Goal: Task Accomplishment & Management: Manage account settings

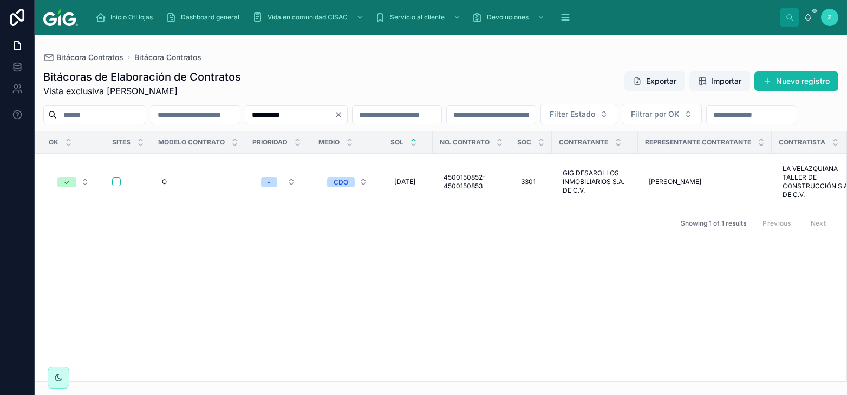
scroll to position [0, 5021]
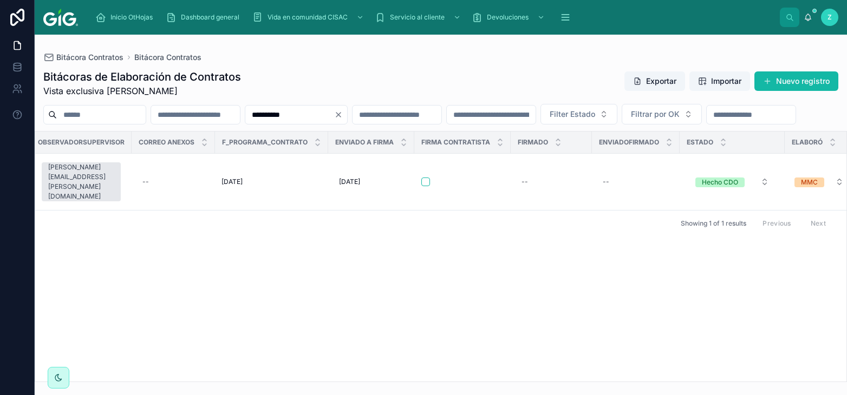
drag, startPoint x: 362, startPoint y: 114, endPoint x: 290, endPoint y: 115, distance: 72.0
click at [291, 115] on input "**********" at bounding box center [289, 114] width 89 height 15
paste input "text"
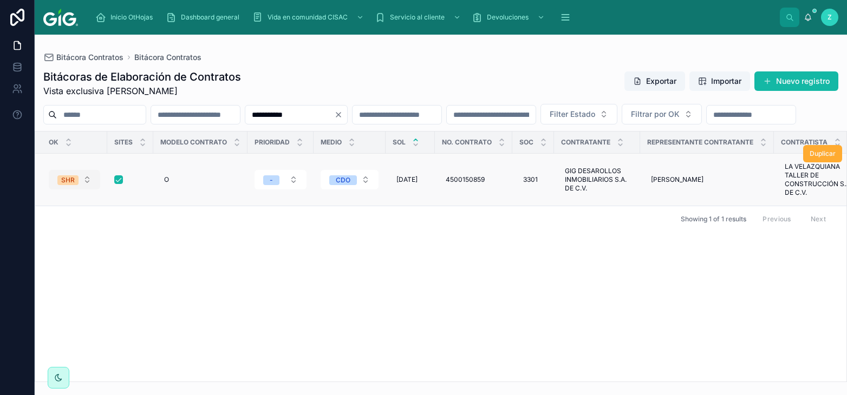
click at [75, 185] on span "SHR" at bounding box center [67, 180] width 21 height 10
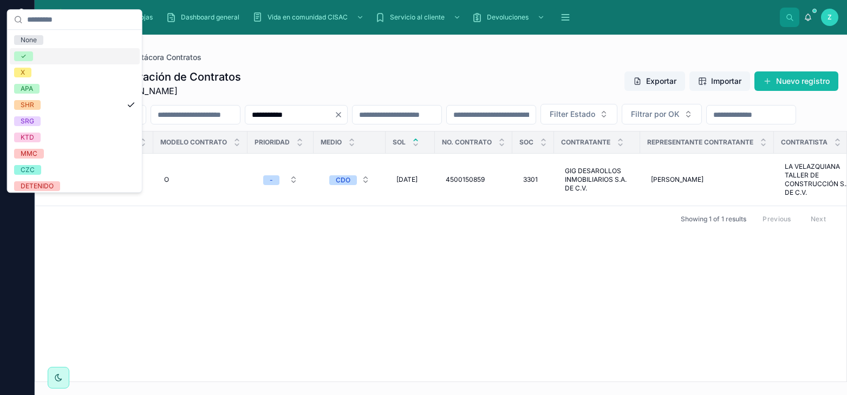
click at [35, 55] on div "✓" at bounding box center [75, 56] width 130 height 16
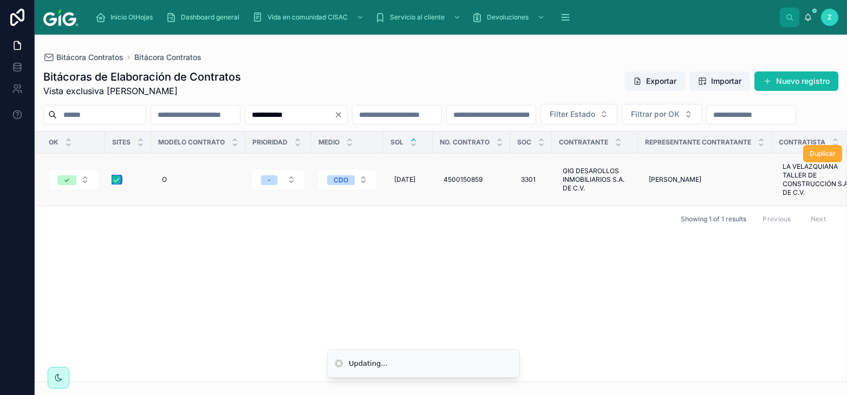
click at [117, 184] on button "button" at bounding box center [116, 179] width 9 height 9
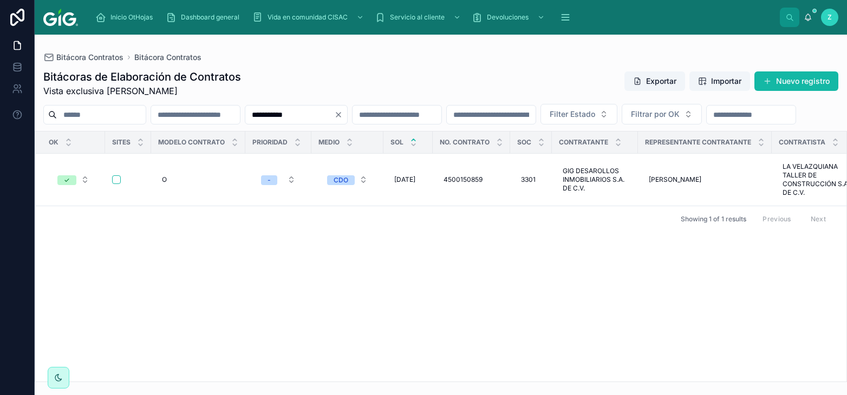
scroll to position [0, 5032]
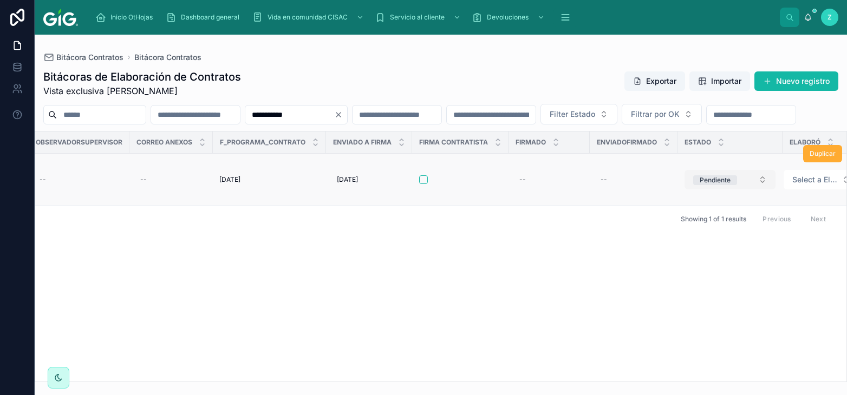
click at [700, 185] on div "Pendiente" at bounding box center [715, 180] width 31 height 10
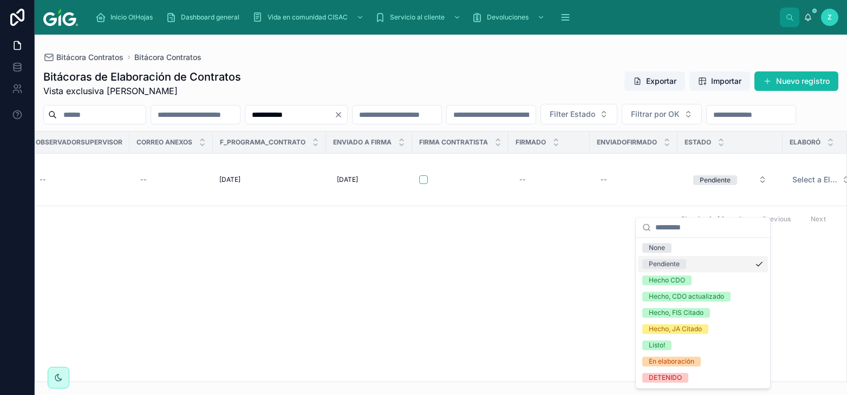
click at [669, 281] on div "Hecho CDO" at bounding box center [667, 281] width 36 height 10
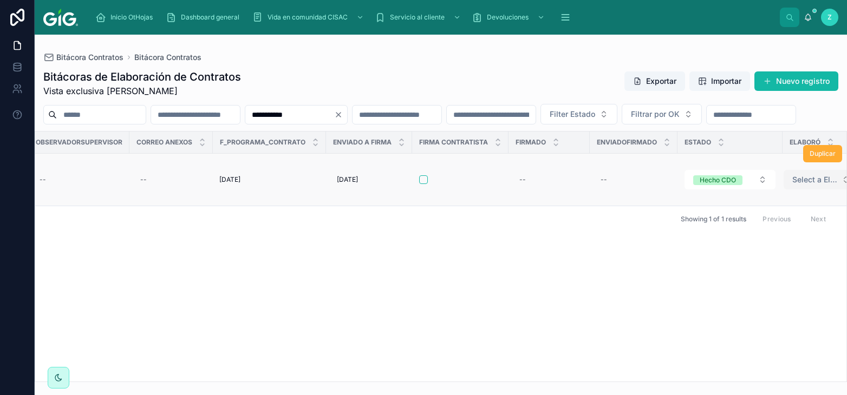
click at [792, 185] on span "Select a Elaboró" at bounding box center [814, 179] width 45 height 11
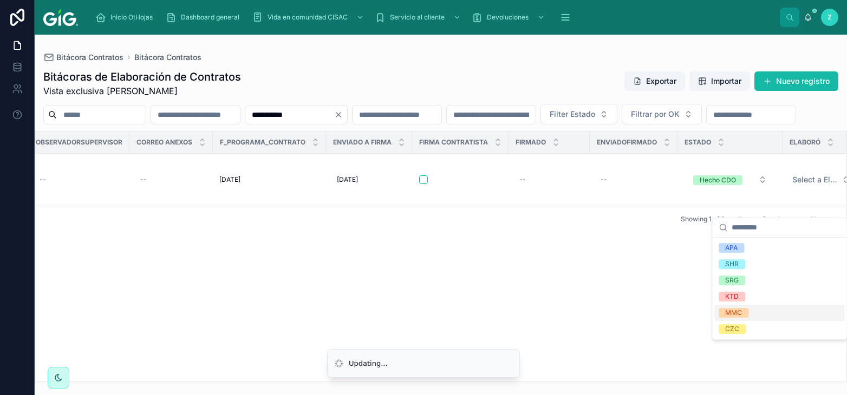
click at [739, 313] on div "MMC" at bounding box center [733, 313] width 17 height 10
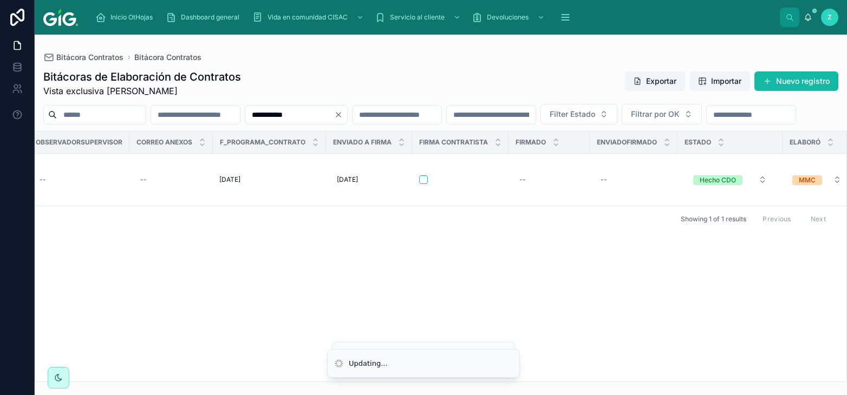
scroll to position [0, 5023]
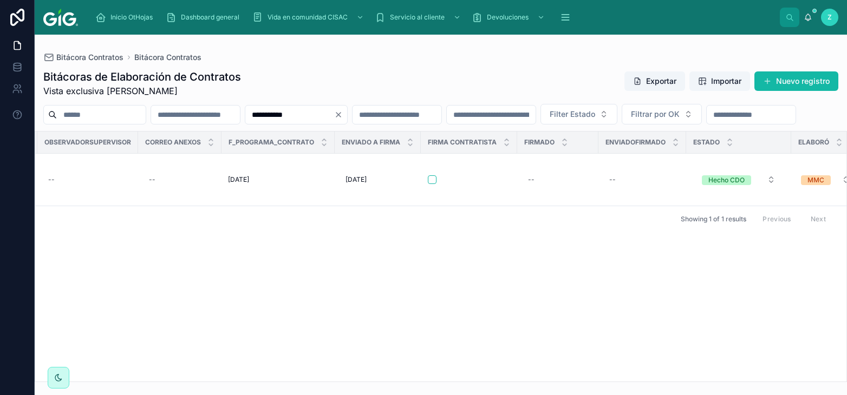
click at [334, 117] on input "**********" at bounding box center [289, 114] width 89 height 15
paste input "text"
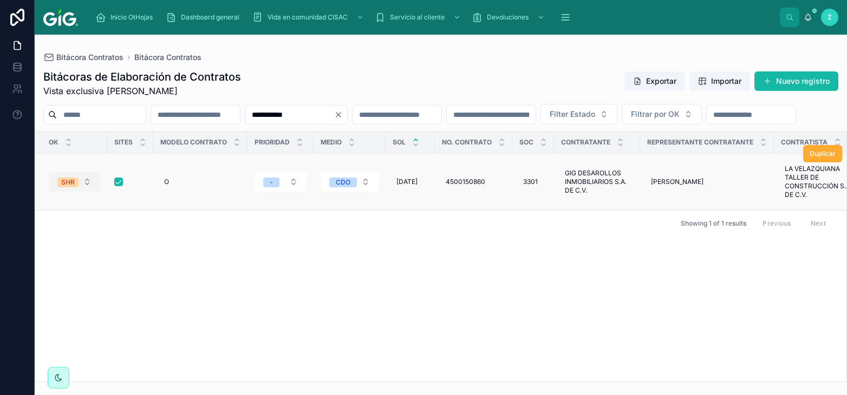
click at [72, 187] on div "SHR" at bounding box center [68, 183] width 14 height 10
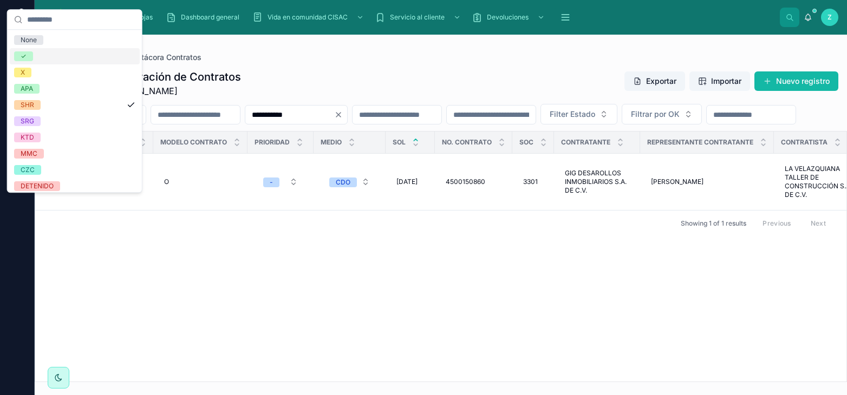
click at [47, 54] on div "✓" at bounding box center [75, 56] width 130 height 16
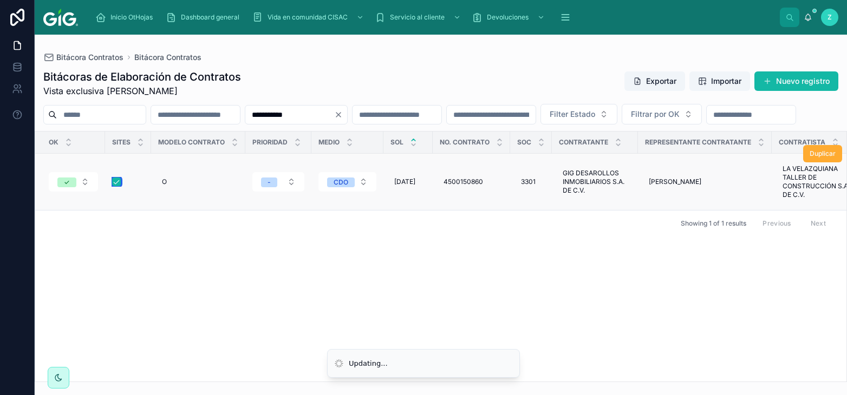
click at [117, 186] on button "button" at bounding box center [116, 182] width 9 height 9
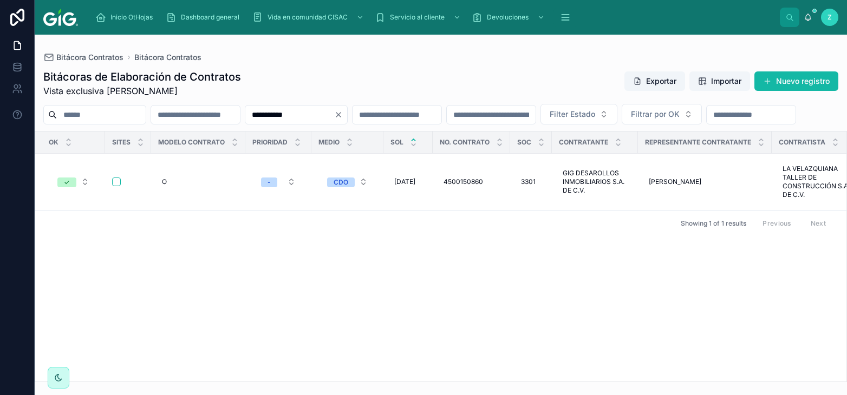
scroll to position [0, 5032]
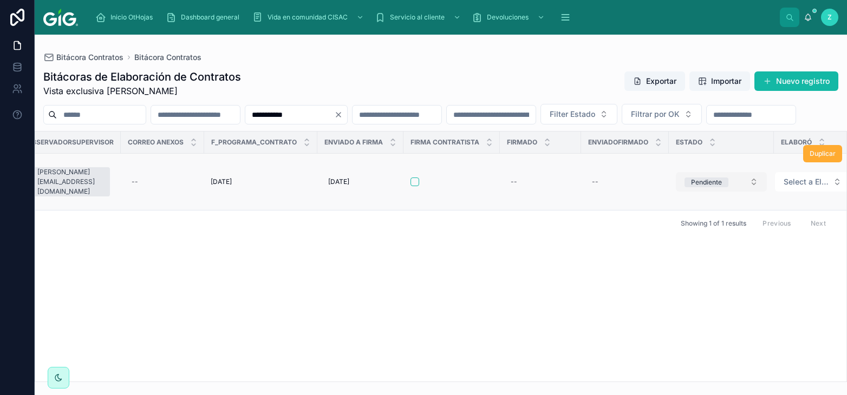
click at [691, 187] on div "Pendiente" at bounding box center [706, 183] width 31 height 10
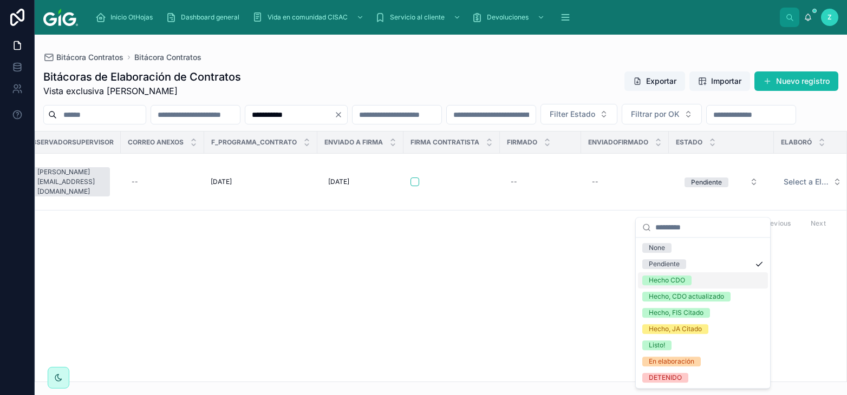
click at [677, 278] on div "Hecho CDO" at bounding box center [667, 281] width 36 height 10
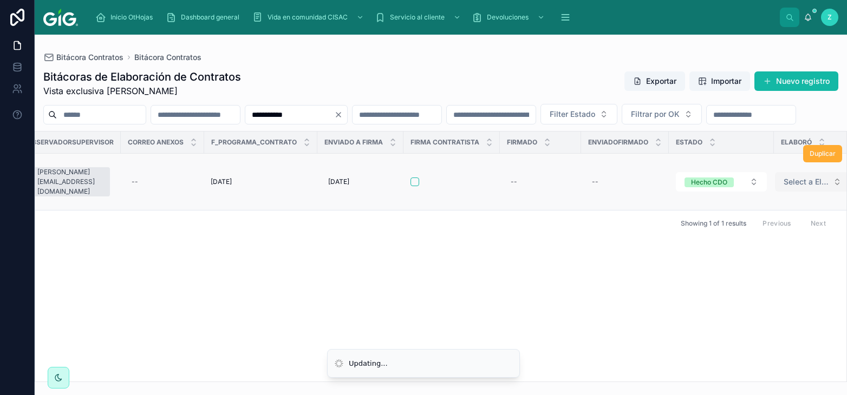
click at [783, 187] on span "Select a Elaboró" at bounding box center [805, 182] width 45 height 11
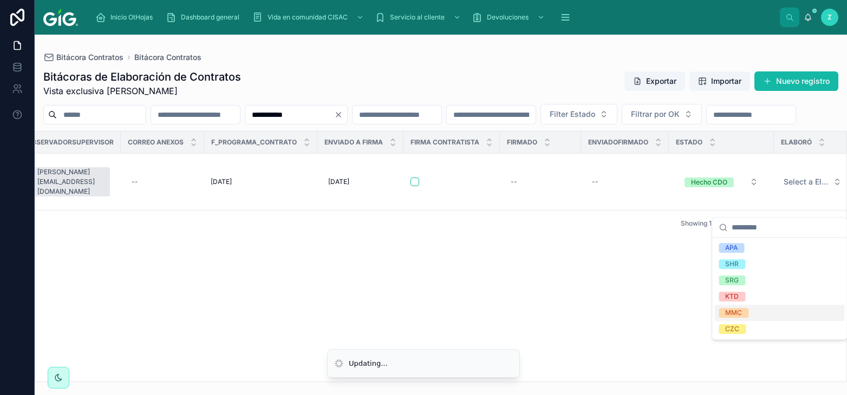
click at [735, 315] on div "MMC" at bounding box center [733, 313] width 17 height 10
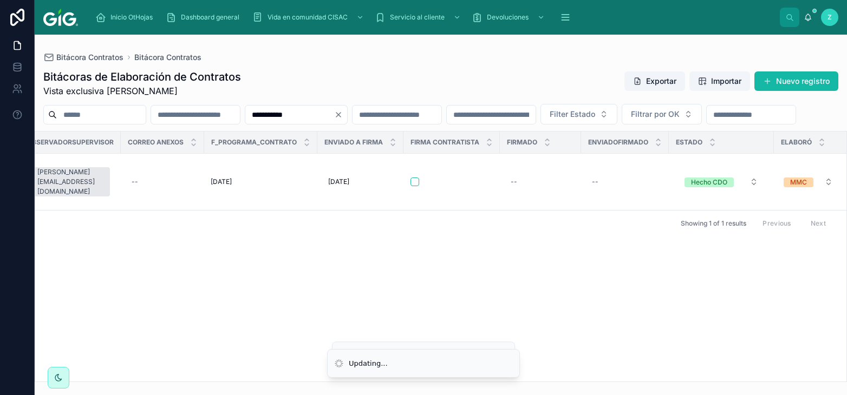
scroll to position [0, 5023]
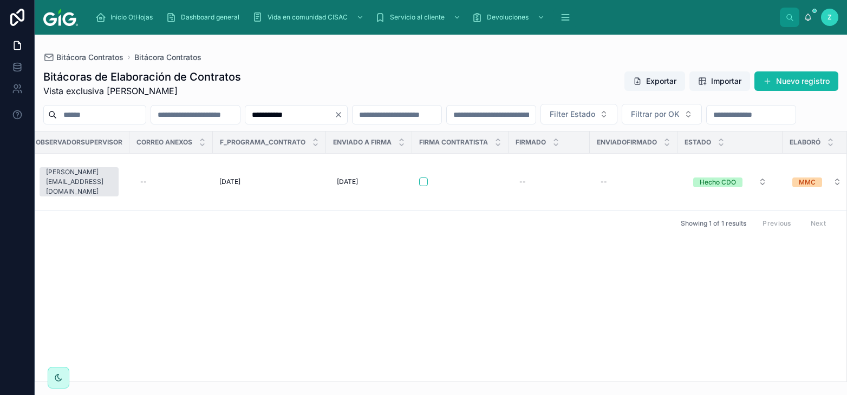
click at [334, 114] on input "**********" at bounding box center [289, 114] width 89 height 15
paste input "text"
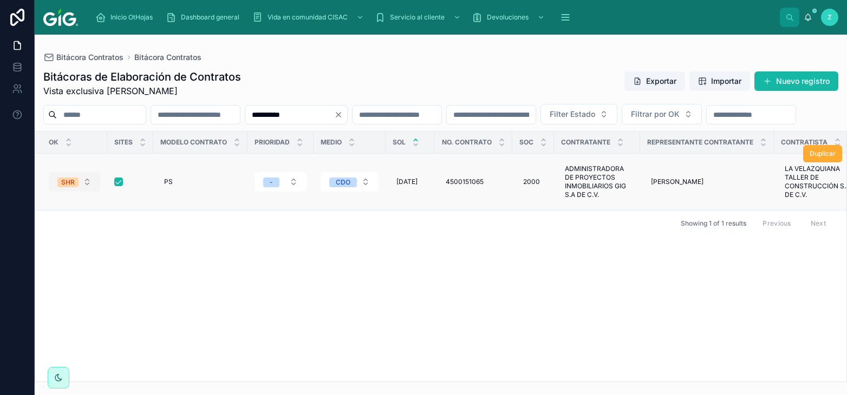
click at [70, 187] on div "SHR" at bounding box center [68, 183] width 14 height 10
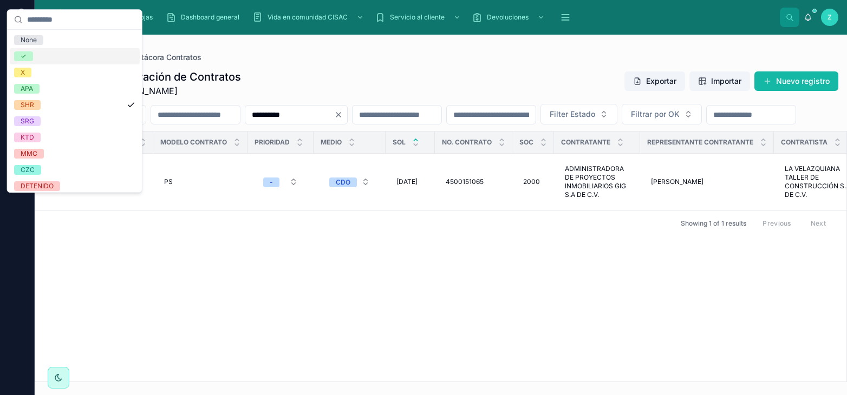
click at [36, 51] on div "✓" at bounding box center [75, 56] width 130 height 16
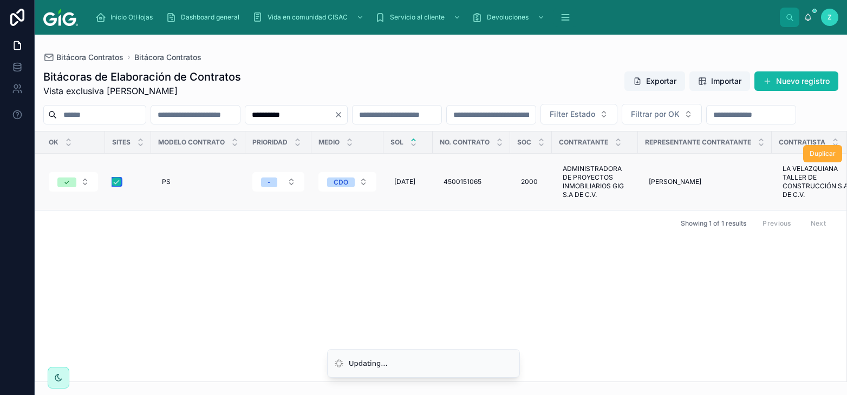
click at [115, 186] on button "button" at bounding box center [116, 182] width 9 height 9
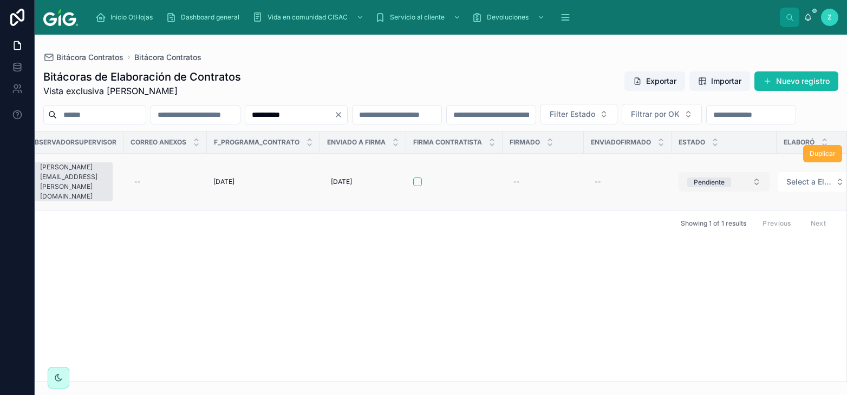
click at [699, 187] on div "Pendiente" at bounding box center [709, 183] width 31 height 10
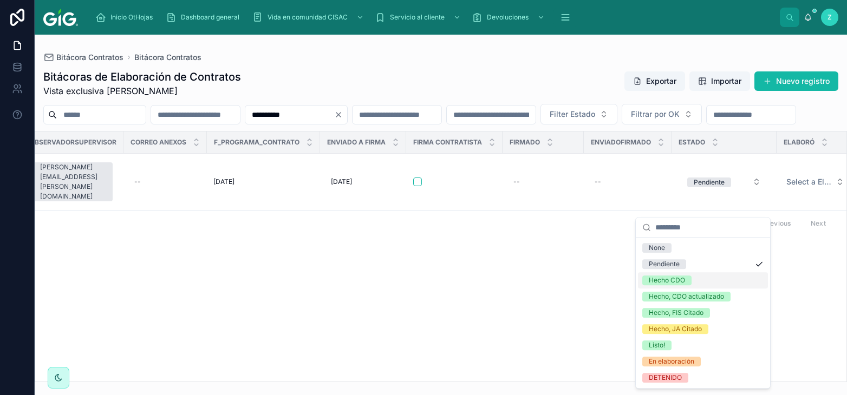
drag, startPoint x: 691, startPoint y: 278, endPoint x: 760, endPoint y: 237, distance: 79.4
click at [691, 277] on div "OK Sites Modelo contrato Prioridad Medio SOL No. Contrato Soc Contratante Repre…" at bounding box center [440, 257] width 811 height 250
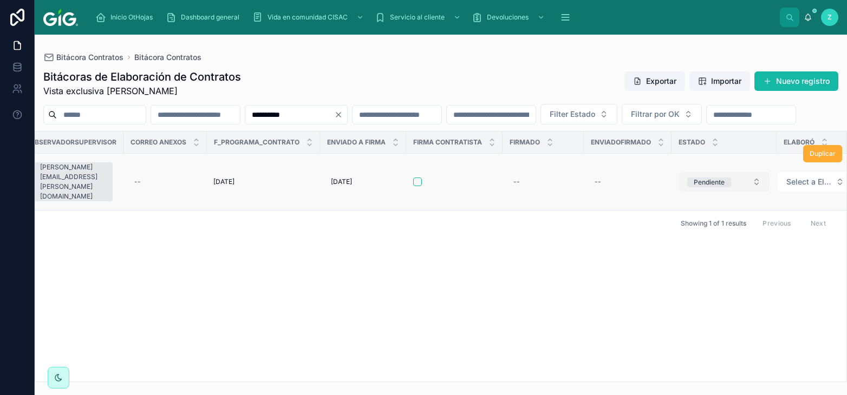
click at [698, 187] on div "Pendiente" at bounding box center [709, 183] width 31 height 10
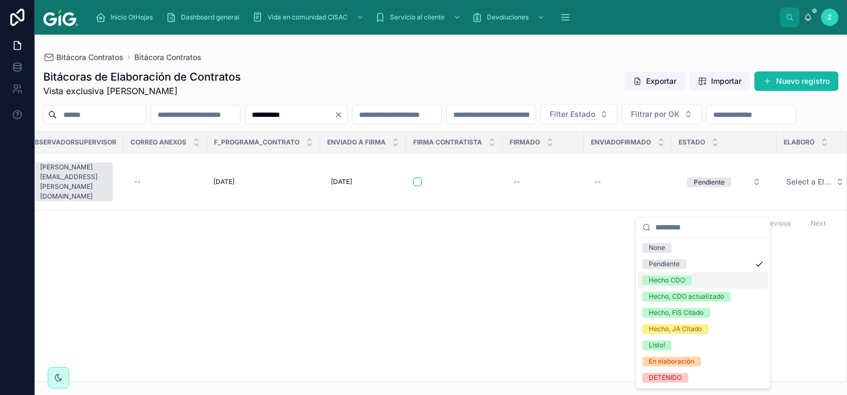
click at [676, 282] on div "Hecho CDO" at bounding box center [667, 281] width 36 height 10
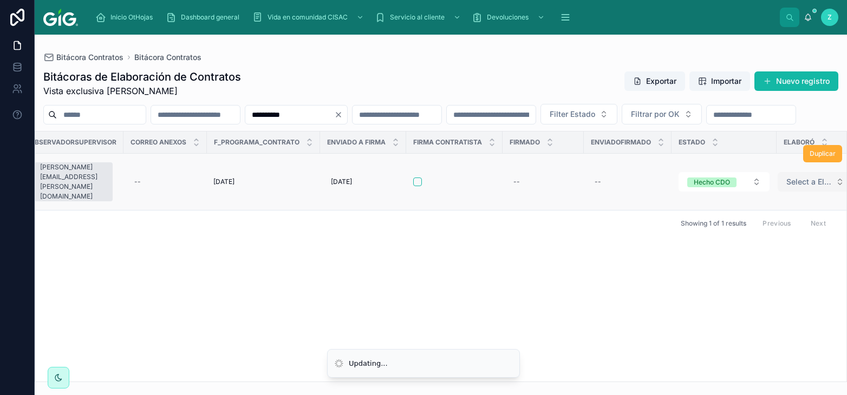
click at [786, 187] on span "Select a Elaboró" at bounding box center [808, 182] width 45 height 11
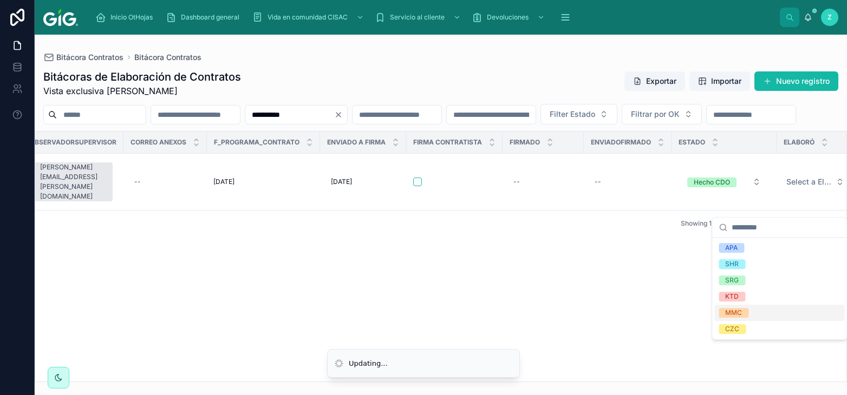
drag, startPoint x: 736, startPoint y: 312, endPoint x: 732, endPoint y: 308, distance: 5.8
click at [733, 311] on div "MMC" at bounding box center [733, 313] width 17 height 10
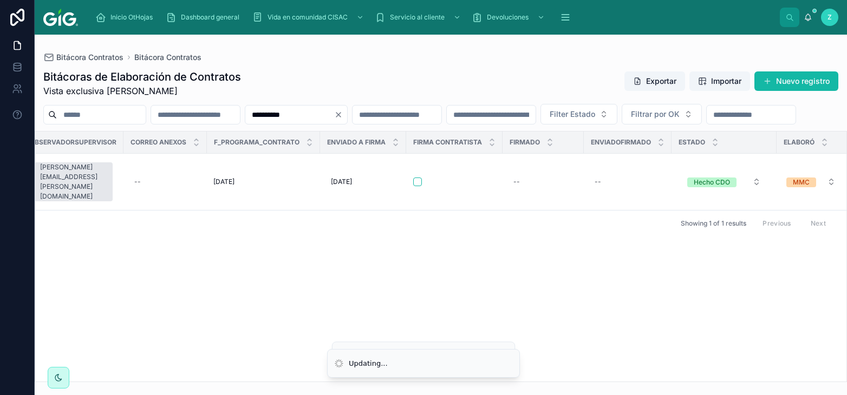
scroll to position [0, 5020]
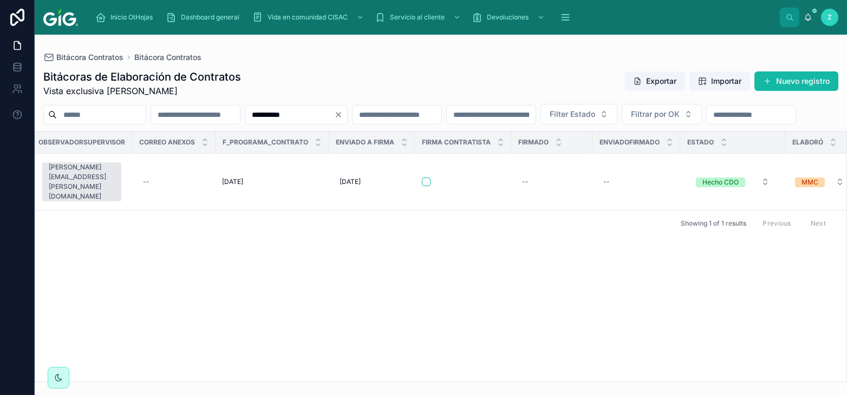
click at [334, 113] on input "**********" at bounding box center [289, 114] width 89 height 15
paste input "text"
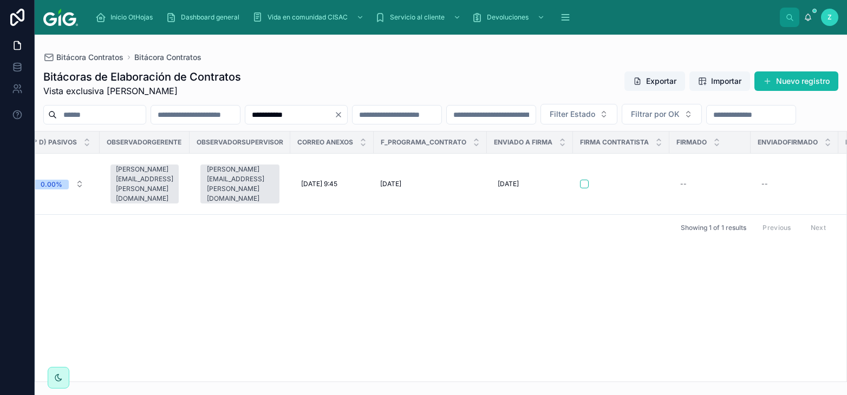
scroll to position [0, 5033]
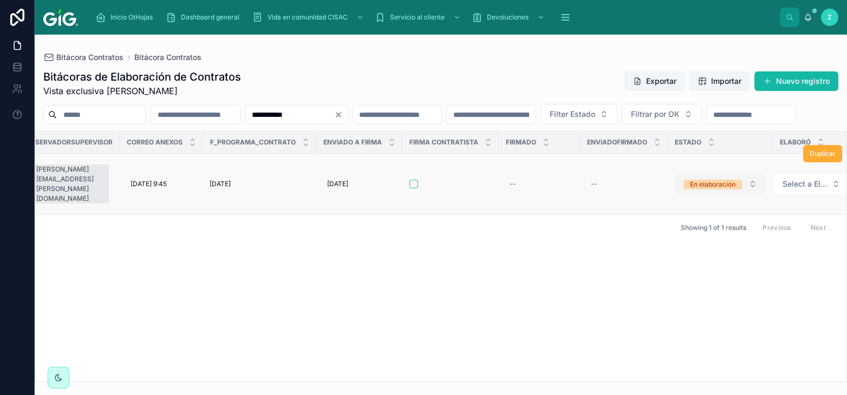
click at [709, 190] on div "En elaboración" at bounding box center [712, 185] width 45 height 10
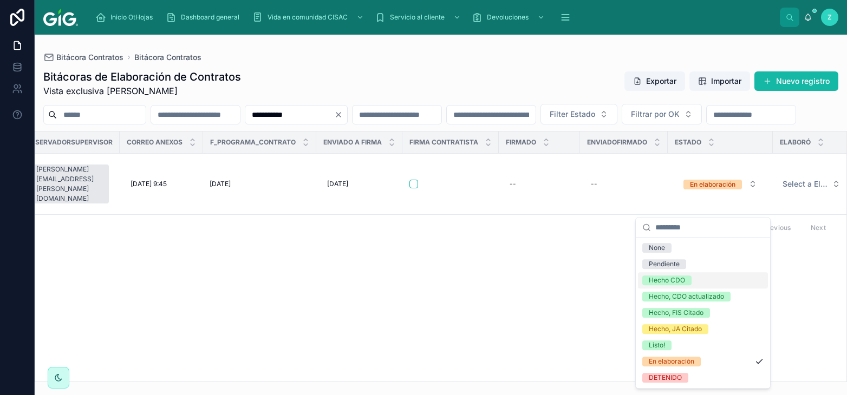
click at [688, 278] on span "Hecho CDO" at bounding box center [666, 281] width 49 height 10
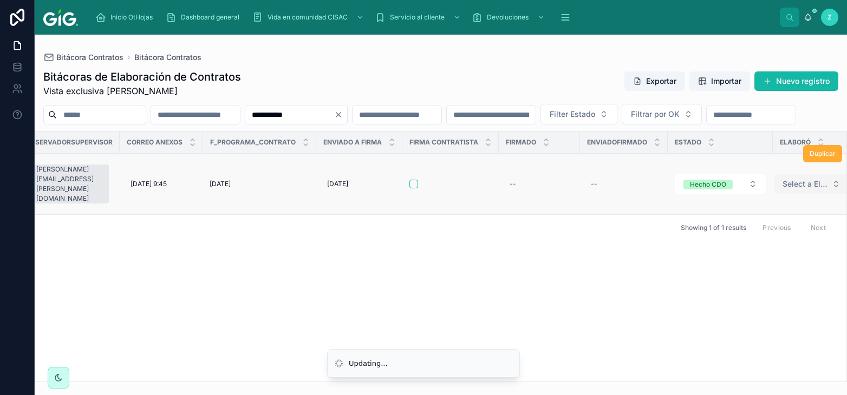
click at [783, 190] on span "Select a Elaboró" at bounding box center [804, 184] width 45 height 11
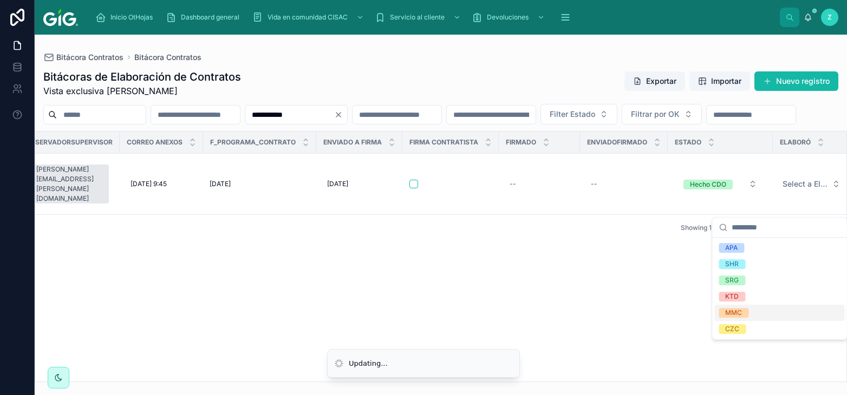
click at [738, 312] on div "MMC" at bounding box center [733, 313] width 17 height 10
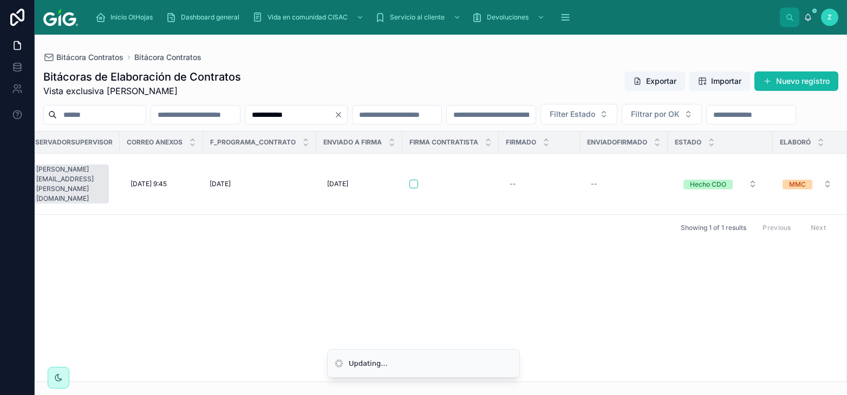
scroll to position [0, 5024]
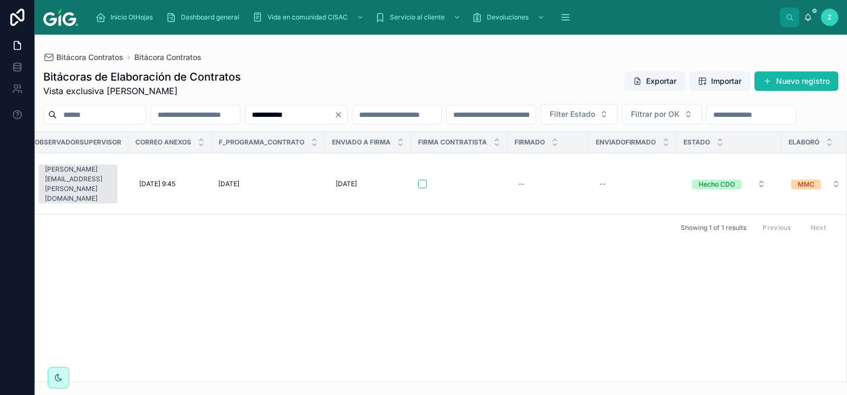
click at [334, 112] on input "**********" at bounding box center [289, 114] width 89 height 15
paste input "text"
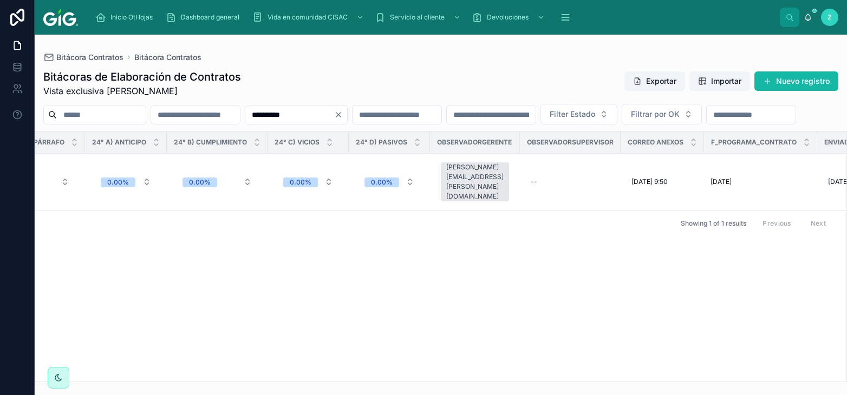
scroll to position [0, 5032]
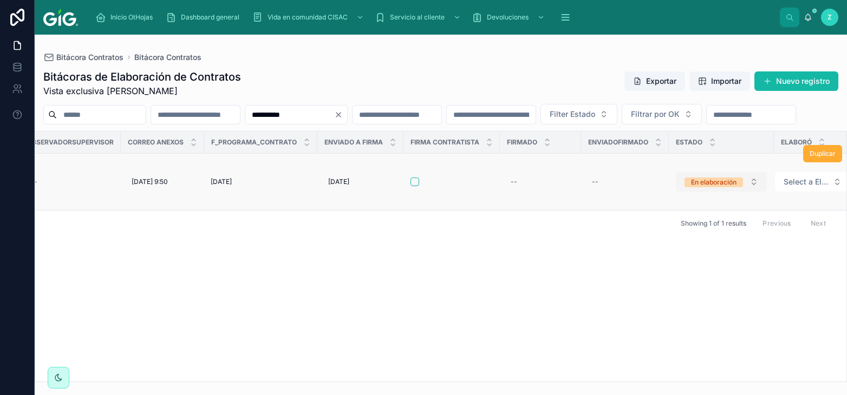
click at [698, 187] on div "En elaboración" at bounding box center [713, 183] width 45 height 10
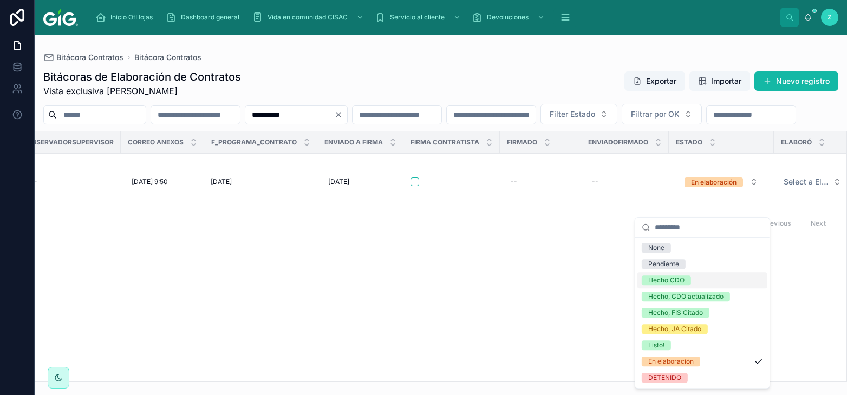
click at [672, 282] on div "Hecho CDO" at bounding box center [666, 281] width 36 height 10
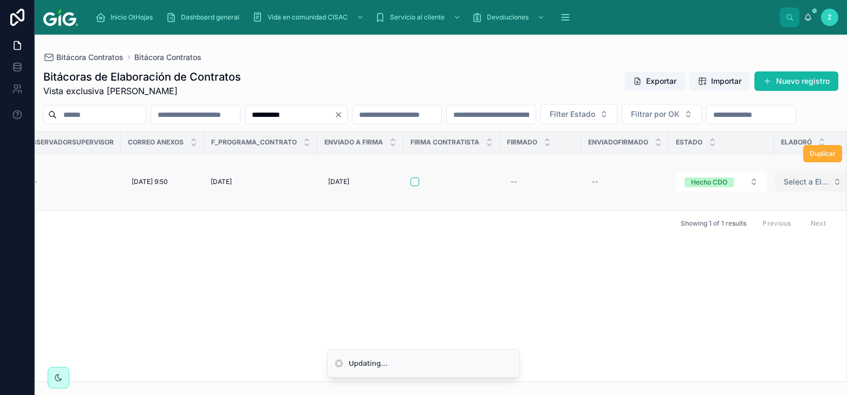
click at [789, 187] on span "Select a Elaboró" at bounding box center [805, 182] width 45 height 11
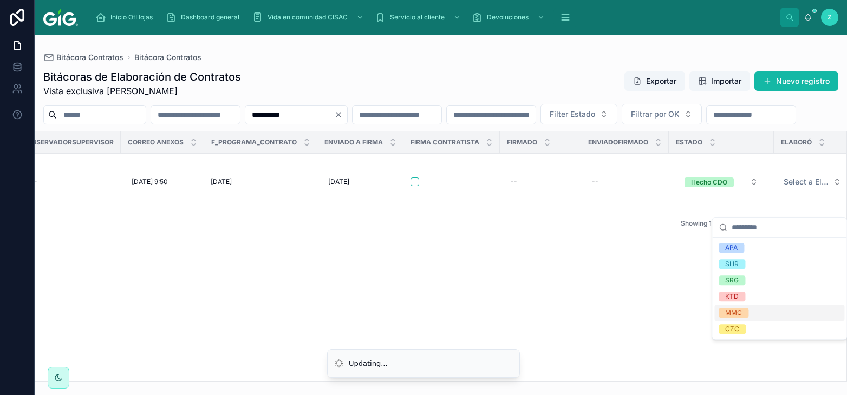
click at [741, 310] on div "MMC" at bounding box center [733, 313] width 17 height 10
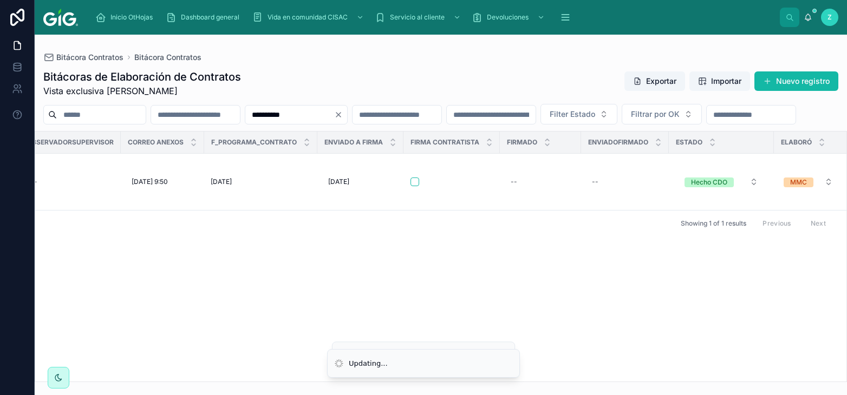
scroll to position [0, 5023]
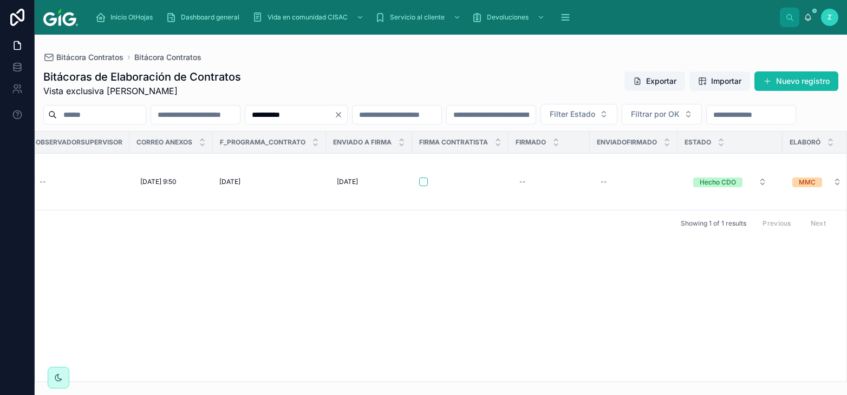
click at [334, 115] on input "**********" at bounding box center [289, 114] width 89 height 15
paste input "text"
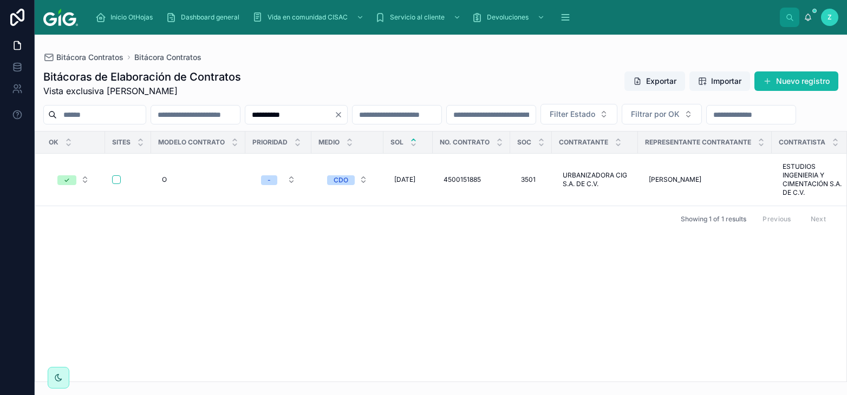
scroll to position [0, 5050]
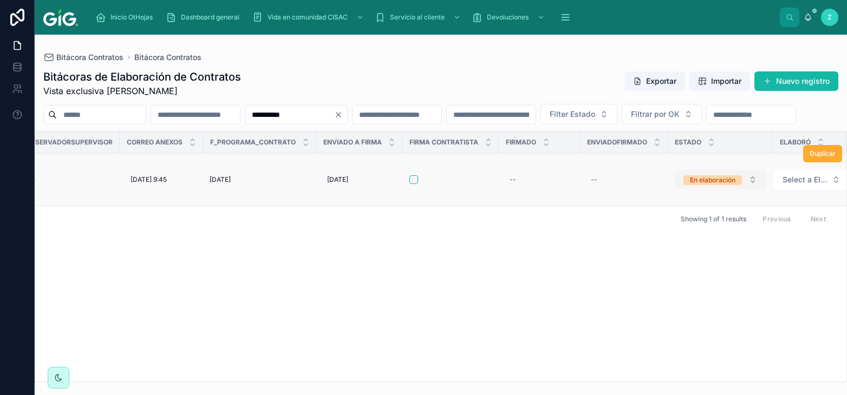
click at [690, 185] on div "En elaboración" at bounding box center [712, 180] width 45 height 10
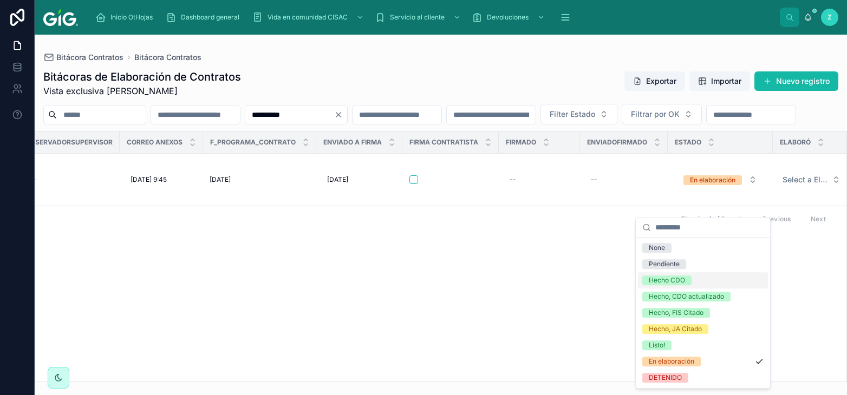
click at [663, 279] on div "Hecho CDO" at bounding box center [667, 281] width 36 height 10
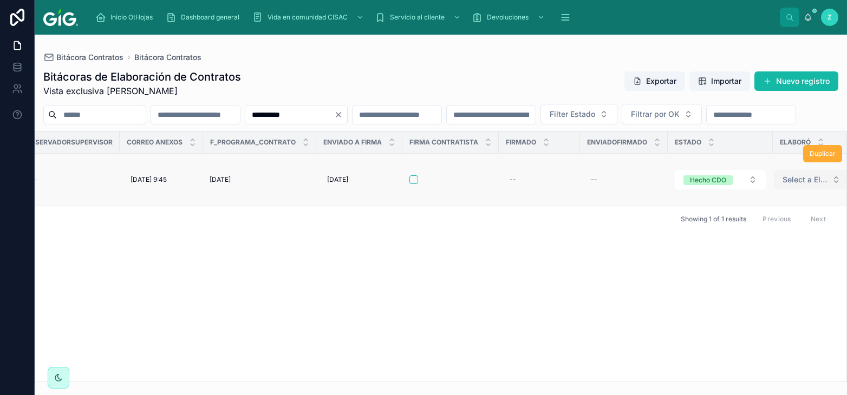
click at [789, 185] on span "Select a Elaboró" at bounding box center [804, 179] width 45 height 11
click at [740, 309] on div "OK Sites Modelo contrato Prioridad Medio SOL No. Contrato Soc Contratante Repre…" at bounding box center [440, 257] width 811 height 250
click at [788, 185] on span "Select a Elaboró" at bounding box center [804, 179] width 45 height 11
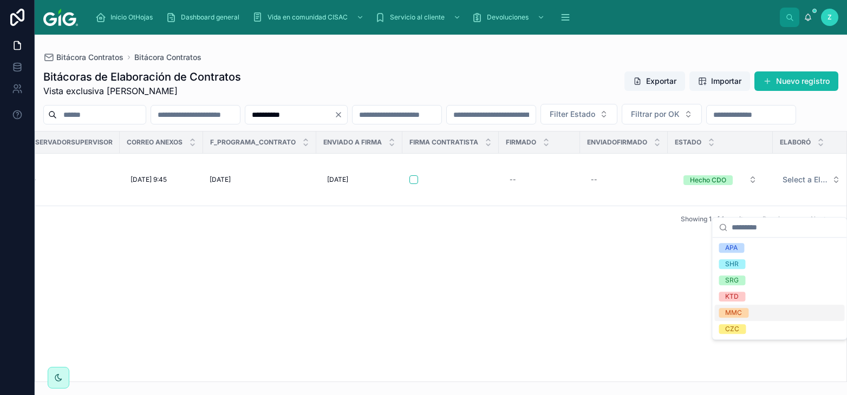
click at [743, 311] on span "MMC" at bounding box center [734, 313] width 30 height 10
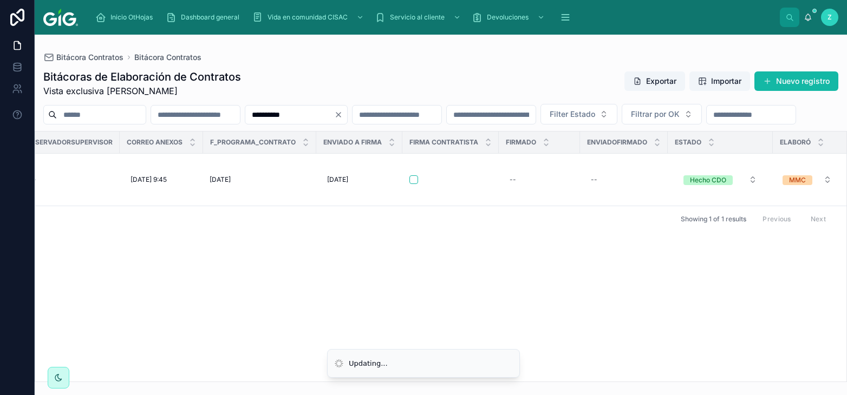
scroll to position [0, 5041]
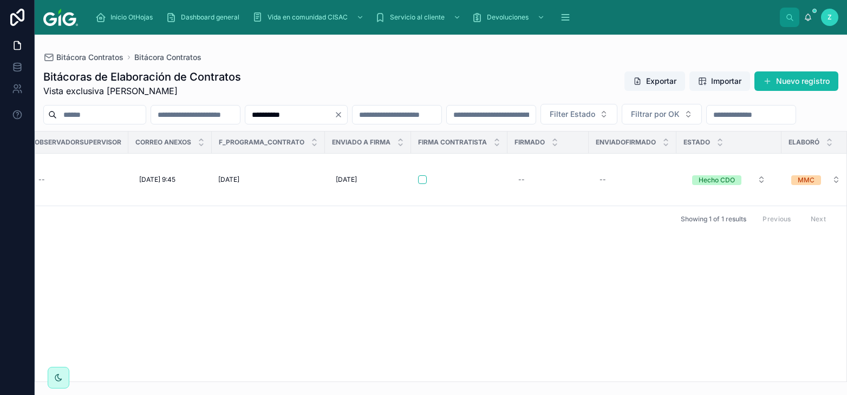
click at [334, 109] on input "**********" at bounding box center [289, 114] width 89 height 15
paste input "text"
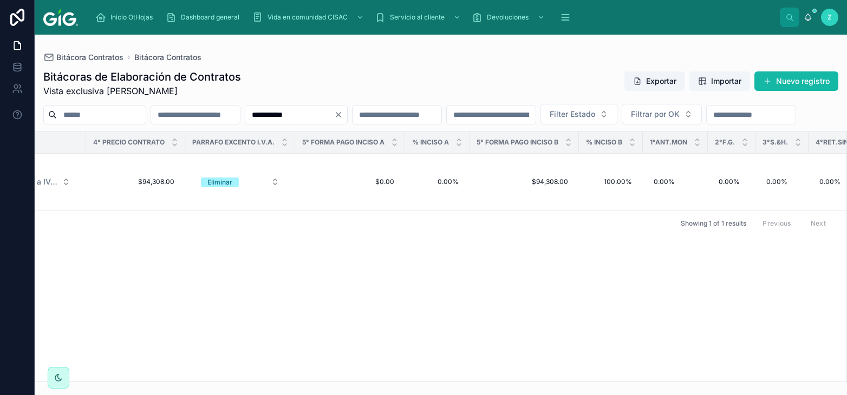
scroll to position [0, 5029]
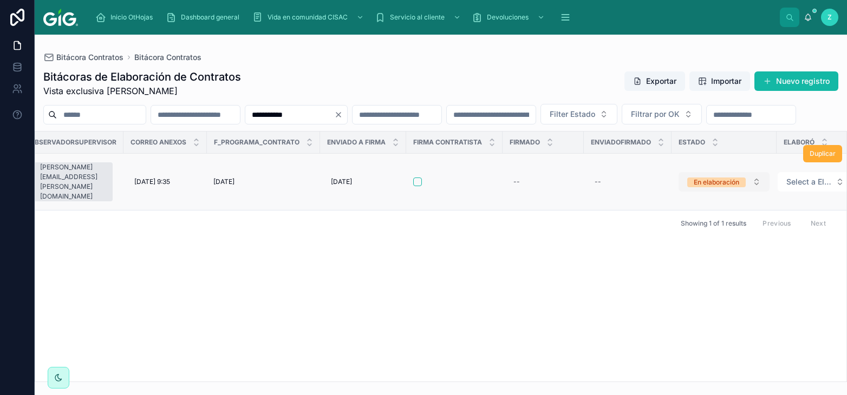
click at [694, 187] on div "En elaboración" at bounding box center [716, 183] width 45 height 10
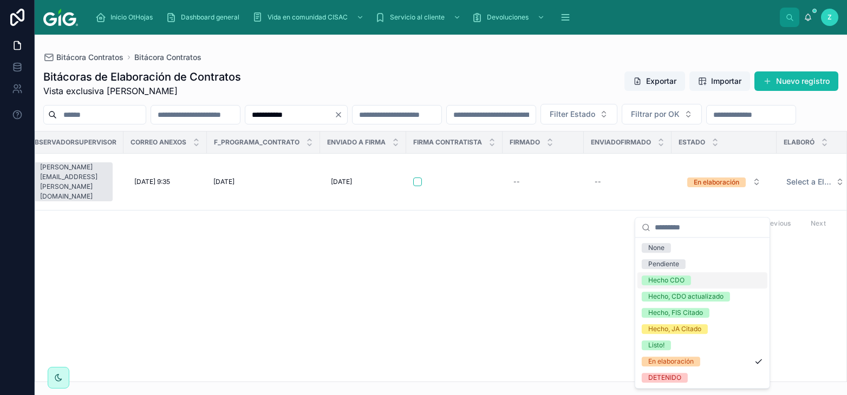
click at [670, 282] on div "Hecho CDO" at bounding box center [666, 281] width 36 height 10
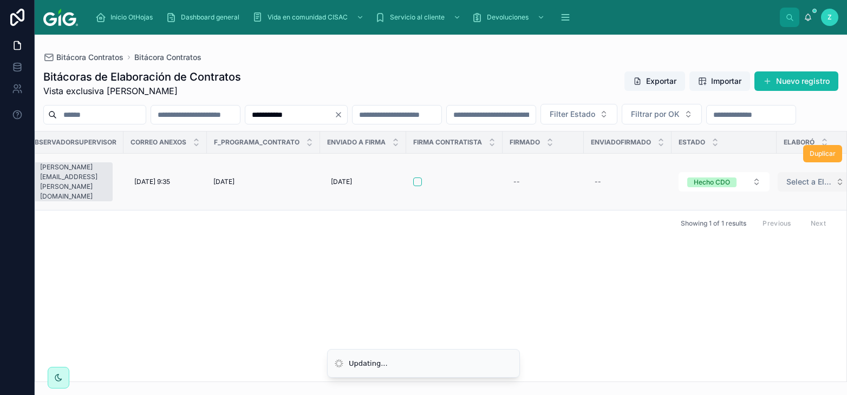
click at [798, 187] on span "Select a Elaboró" at bounding box center [808, 182] width 45 height 11
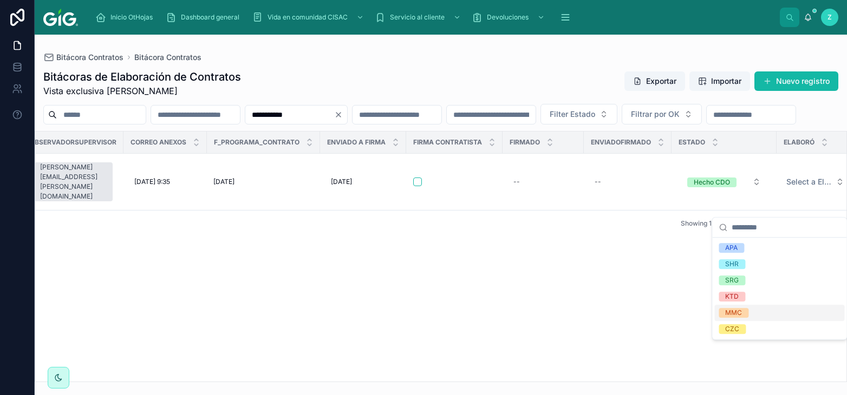
click at [743, 310] on span "MMC" at bounding box center [734, 313] width 30 height 10
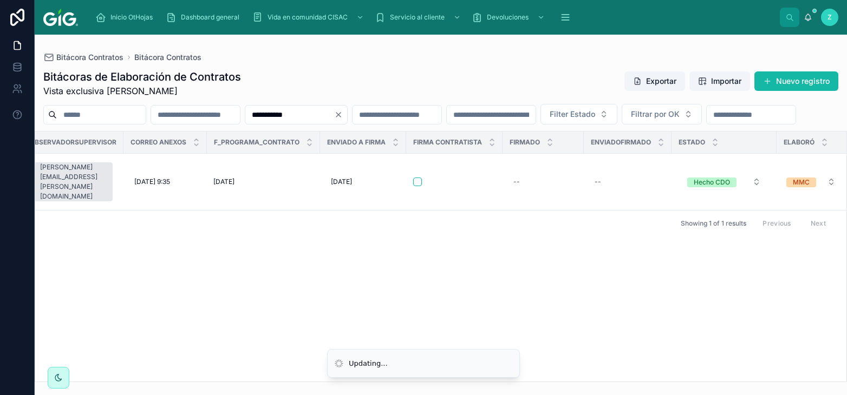
scroll to position [0, 5020]
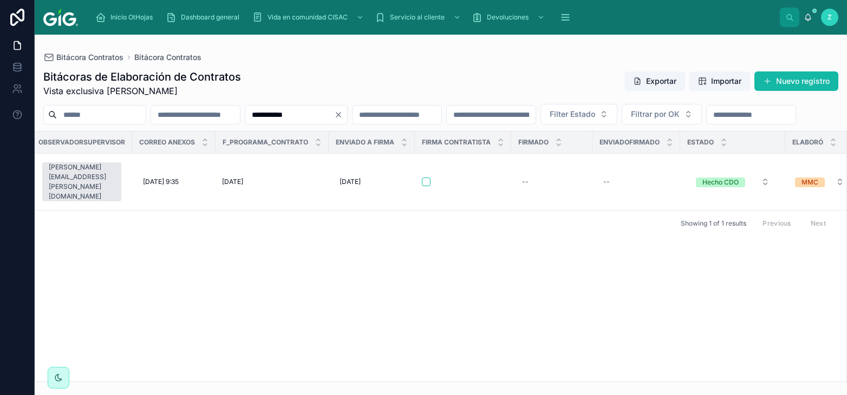
click at [334, 116] on input "**********" at bounding box center [289, 114] width 89 height 15
paste input "text"
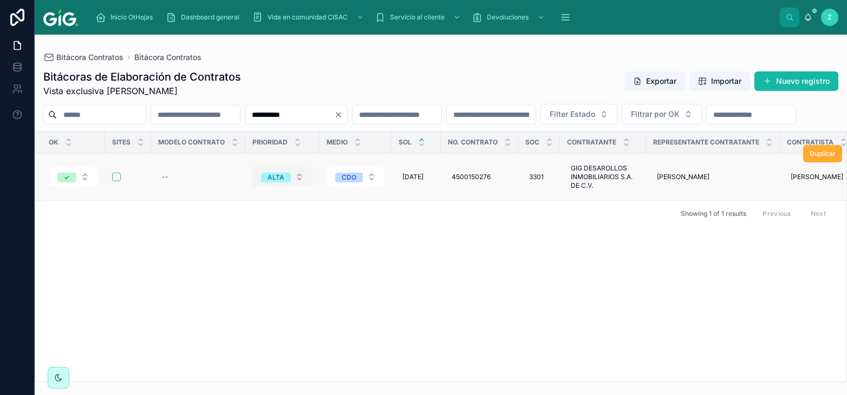
click at [273, 182] on div "ALTA" at bounding box center [275, 178] width 17 height 10
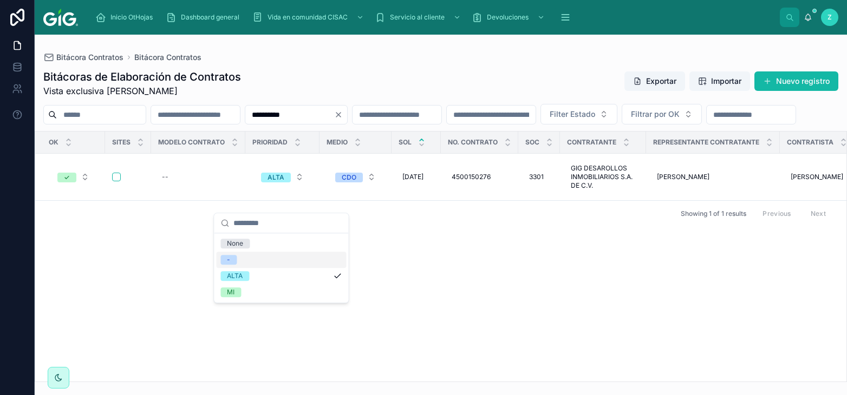
click at [241, 258] on div "-" at bounding box center [281, 260] width 130 height 16
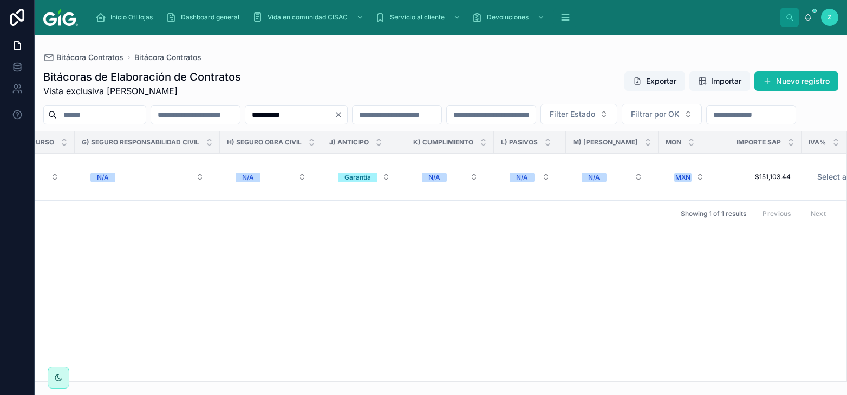
scroll to position [0, 5040]
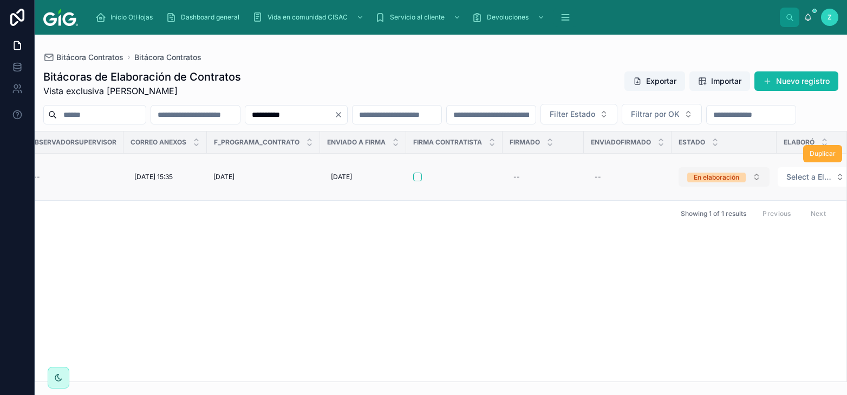
click at [694, 182] on div "En elaboración" at bounding box center [716, 178] width 45 height 10
click at [704, 182] on div "En elaboración" at bounding box center [716, 178] width 45 height 10
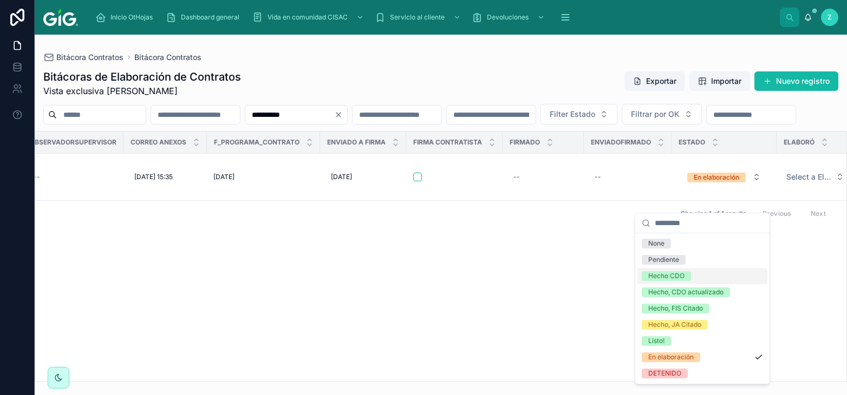
click at [682, 277] on div "Hecho CDO" at bounding box center [666, 276] width 36 height 10
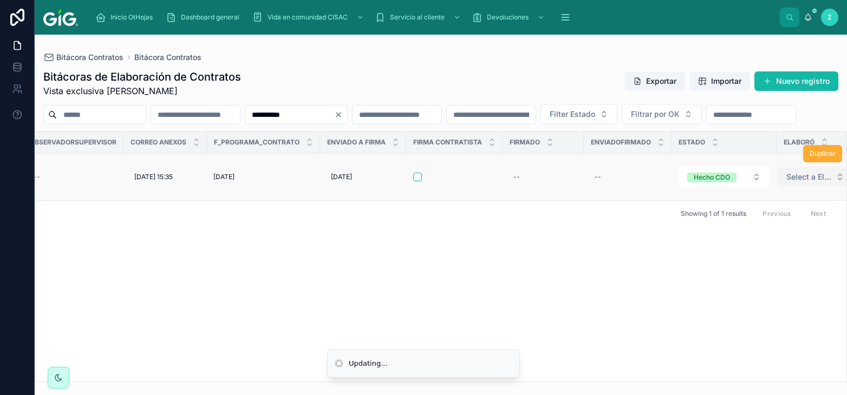
click at [786, 182] on span "Select a Elaboró" at bounding box center [808, 177] width 45 height 11
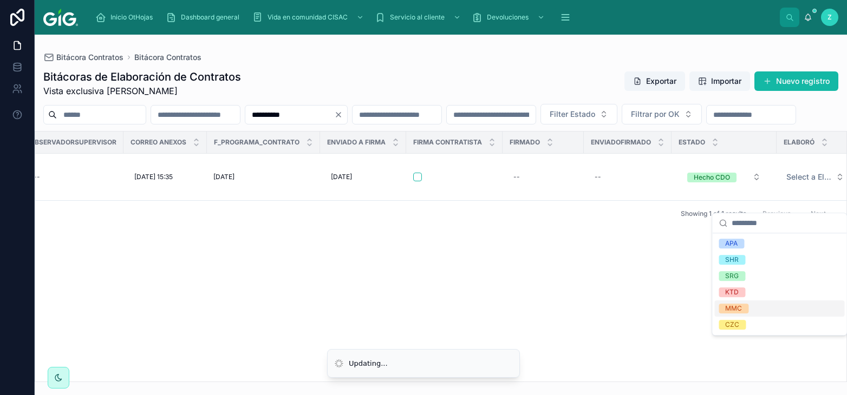
click at [742, 310] on div "MMC" at bounding box center [733, 309] width 17 height 10
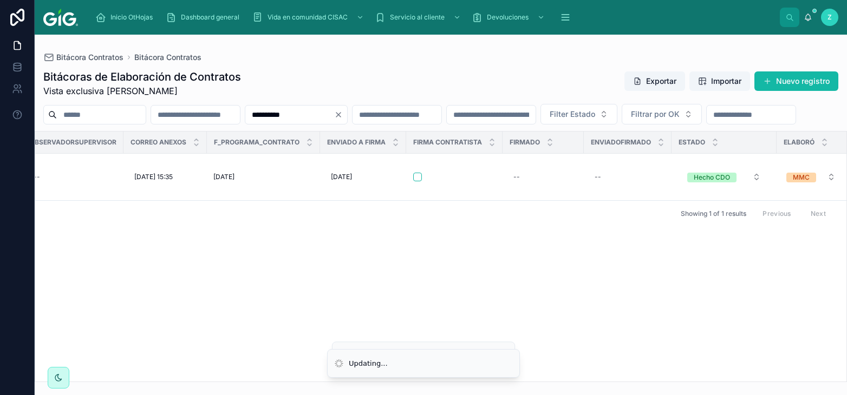
scroll to position [0, 5032]
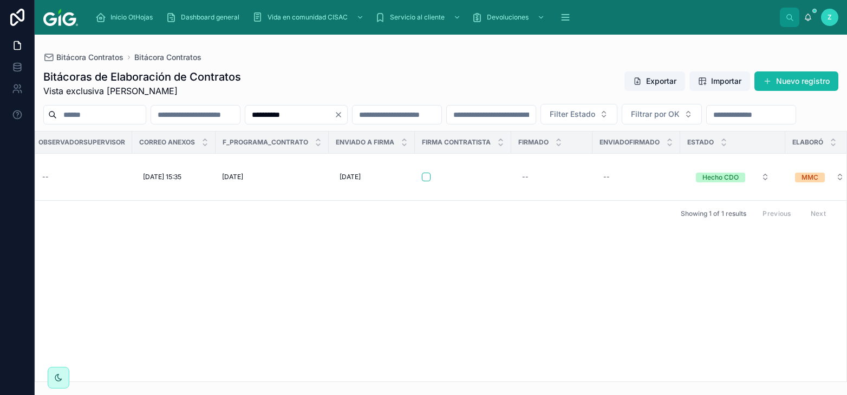
click at [334, 116] on input "**********" at bounding box center [289, 114] width 89 height 15
paste input "text"
type input "**********"
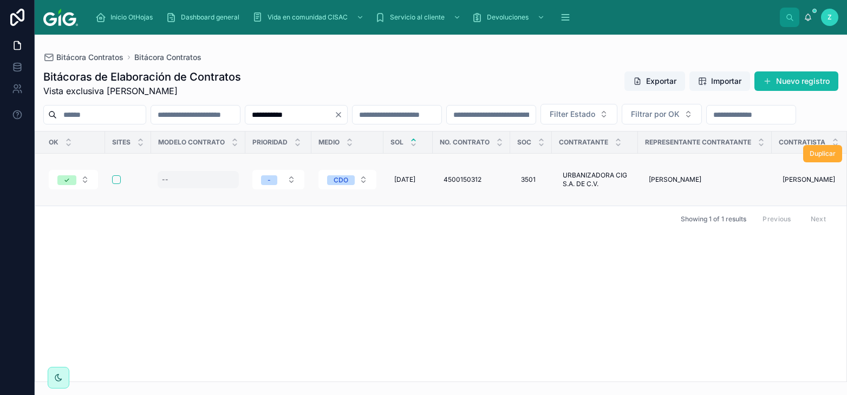
click at [207, 188] on div "--" at bounding box center [198, 179] width 81 height 17
type input "**"
click button "submit" at bounding box center [294, 211] width 13 height 13
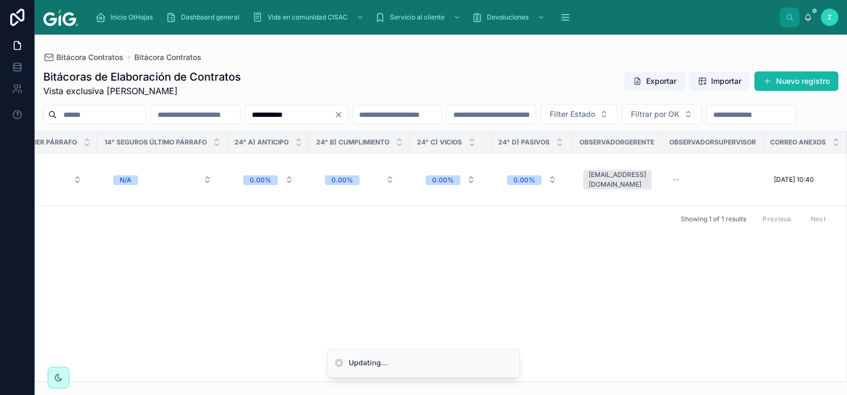
scroll to position [0, 5046]
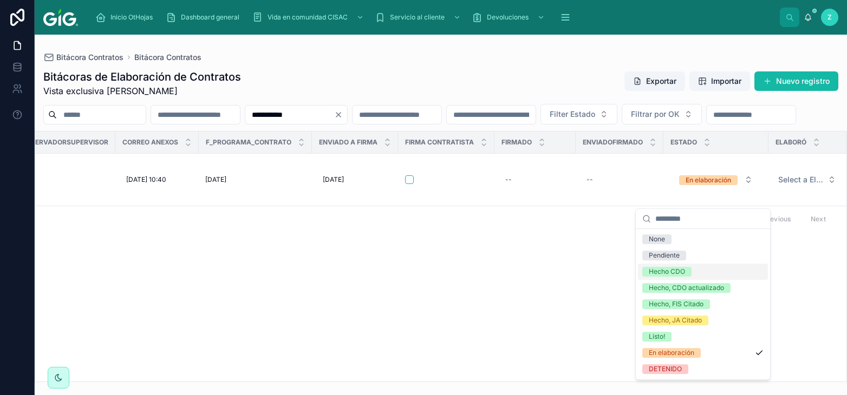
click at [682, 269] on div "Hecho CDO" at bounding box center [667, 272] width 36 height 10
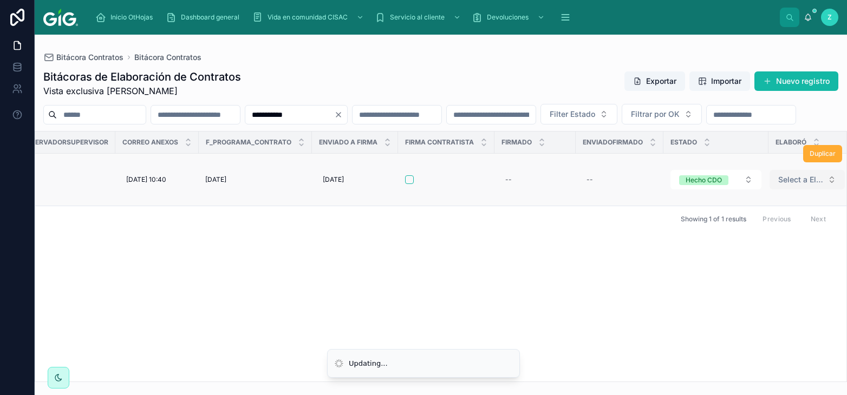
click at [780, 185] on span "Select a Elaboró" at bounding box center [800, 179] width 45 height 11
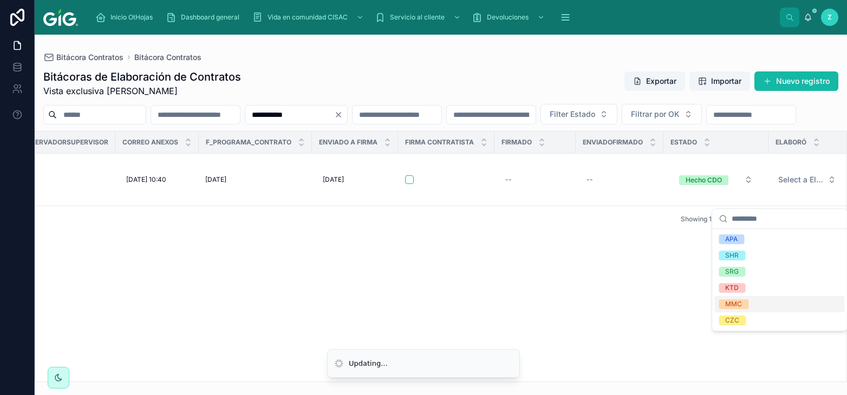
click at [748, 304] on span "MMC" at bounding box center [734, 304] width 30 height 10
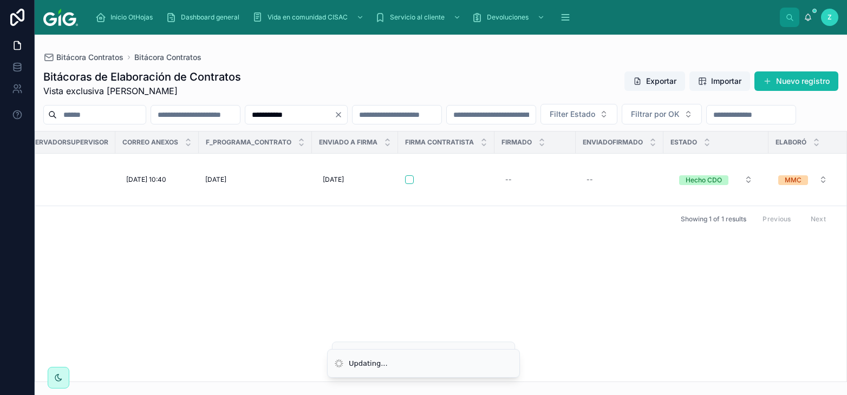
scroll to position [0, 5037]
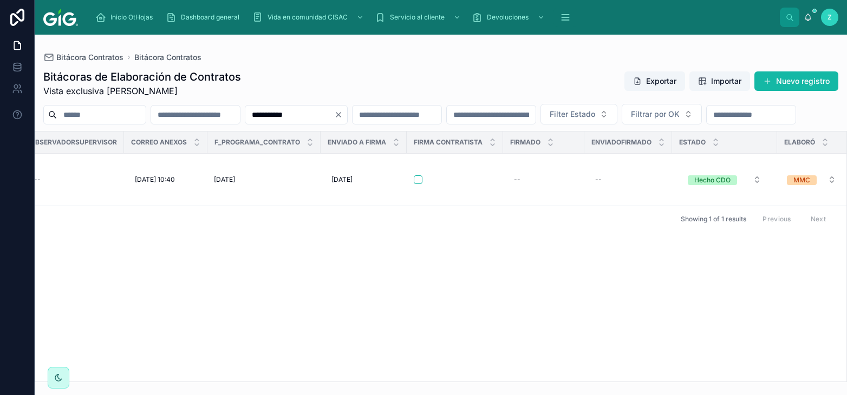
click at [334, 110] on input "**********" at bounding box center [289, 114] width 89 height 15
paste input "text"
type input "**********"
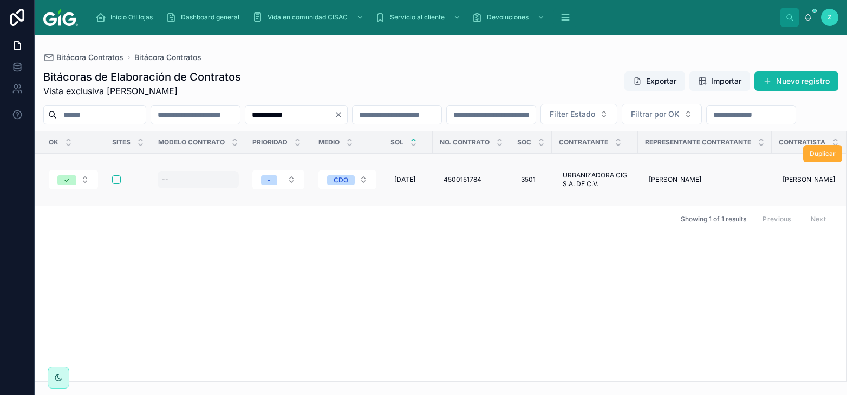
click at [171, 188] on div "--" at bounding box center [198, 179] width 81 height 17
type input "**"
click button "submit" at bounding box center [294, 211] width 13 height 13
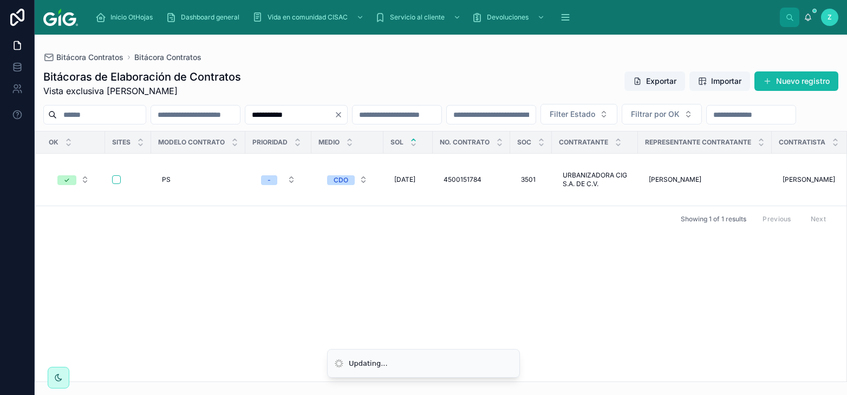
scroll to position [0, 5049]
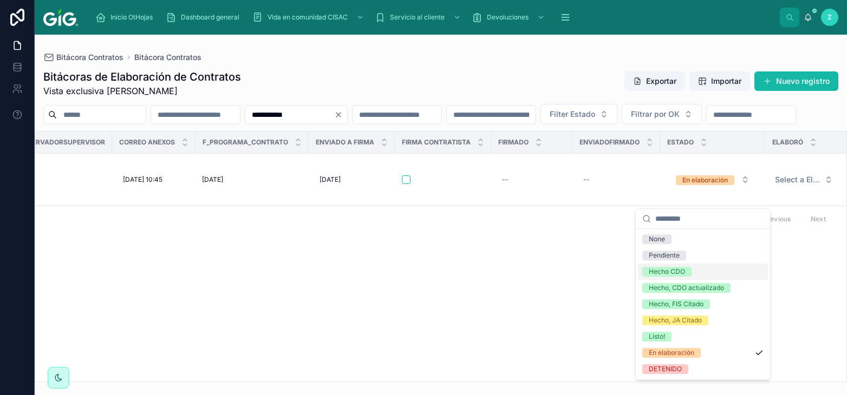
click at [676, 273] on div "Hecho CDO" at bounding box center [667, 272] width 36 height 10
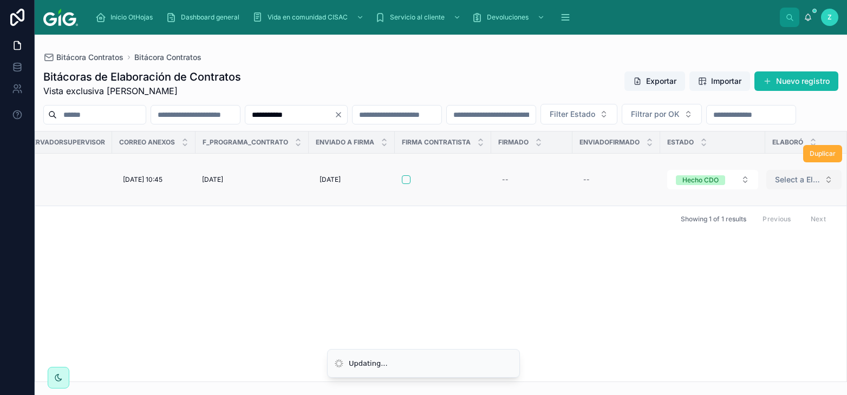
click at [781, 185] on span "Select a Elaboró" at bounding box center [797, 179] width 45 height 11
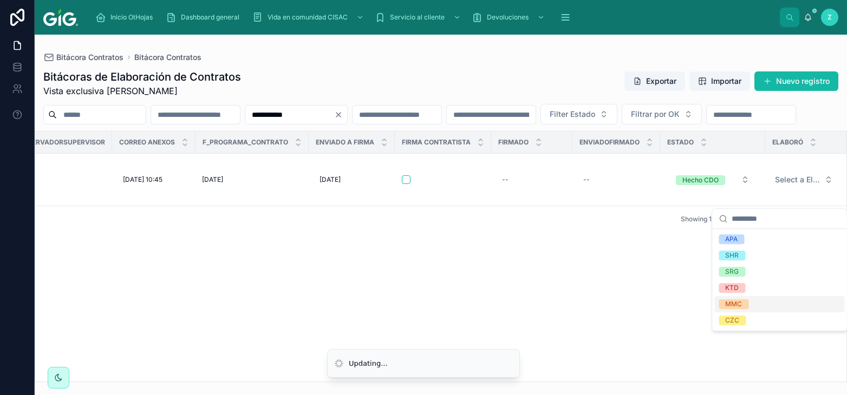
click at [748, 303] on span "MMC" at bounding box center [734, 304] width 30 height 10
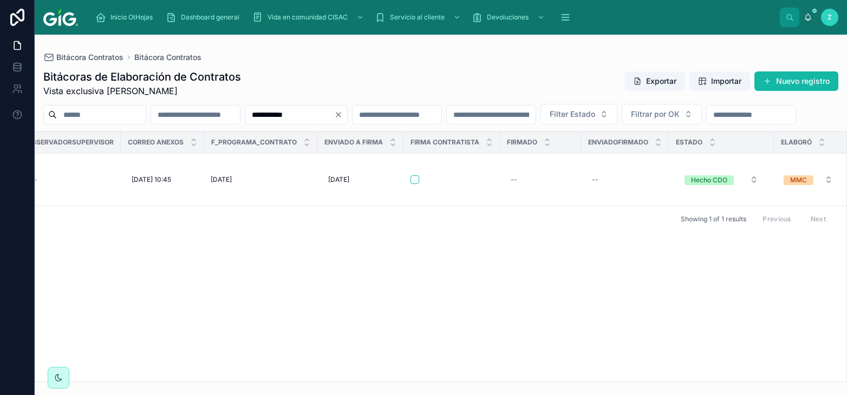
click at [334, 113] on input "**********" at bounding box center [289, 114] width 89 height 15
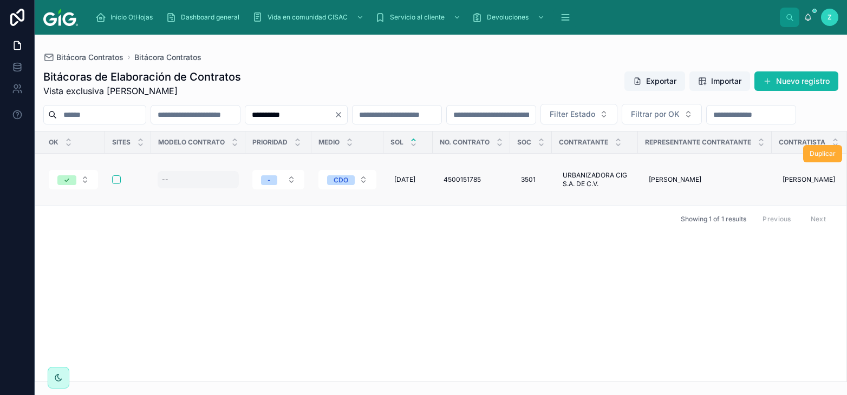
type input "**********"
click at [197, 188] on div "--" at bounding box center [198, 179] width 81 height 17
type input "**"
click button "submit" at bounding box center [294, 211] width 13 height 13
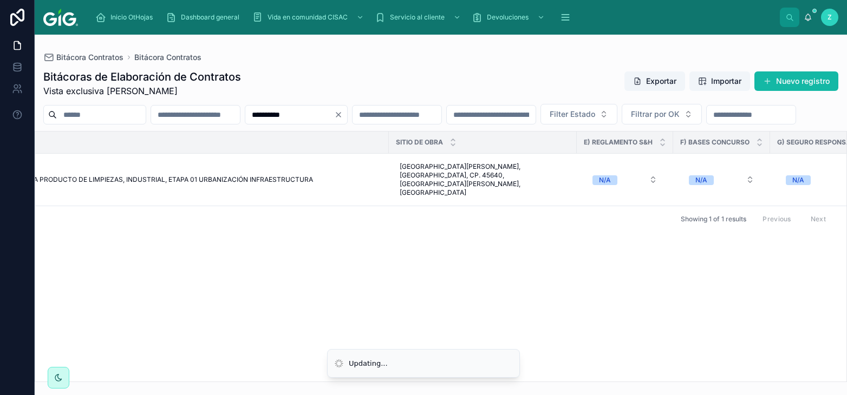
scroll to position [0, 5040]
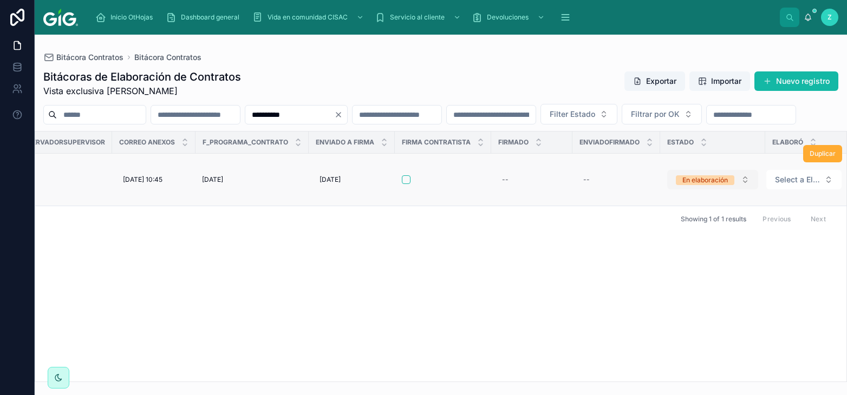
click at [711, 185] on div "En elaboración" at bounding box center [704, 180] width 45 height 10
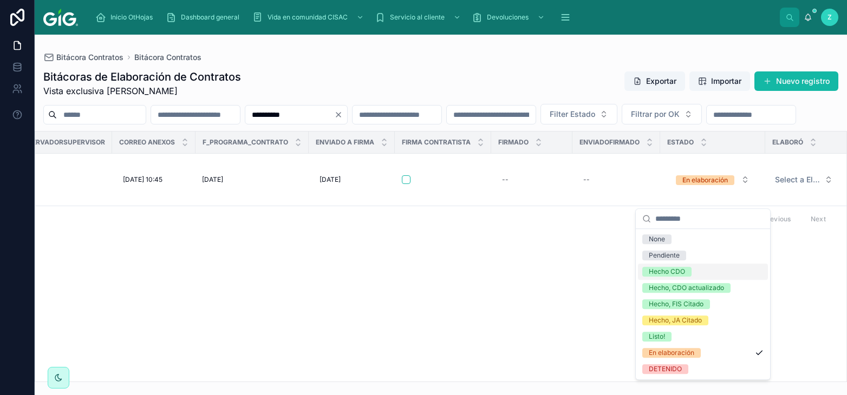
click at [677, 273] on div "Hecho CDO" at bounding box center [667, 272] width 36 height 10
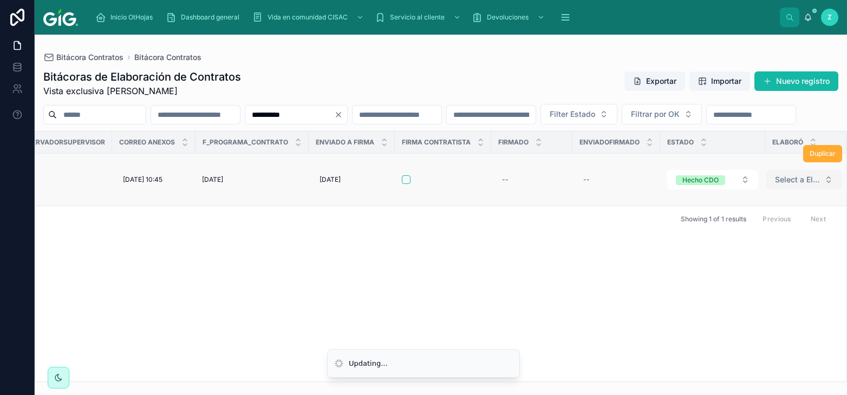
click at [795, 185] on span "Select a Elaboró" at bounding box center [797, 179] width 45 height 11
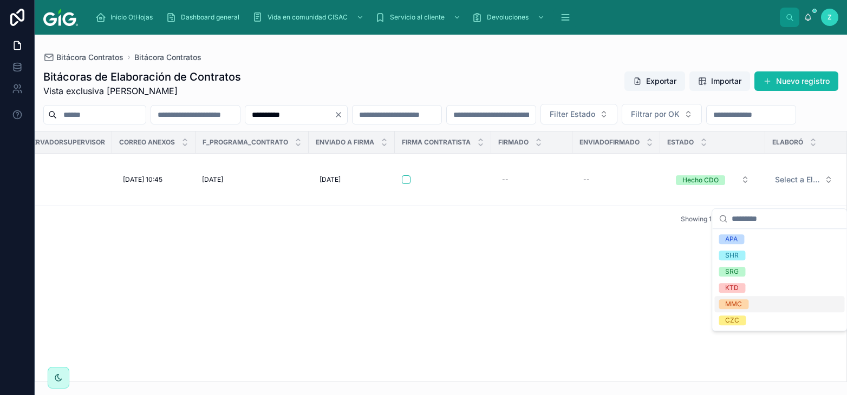
drag, startPoint x: 752, startPoint y: 306, endPoint x: 766, endPoint y: 298, distance: 17.0
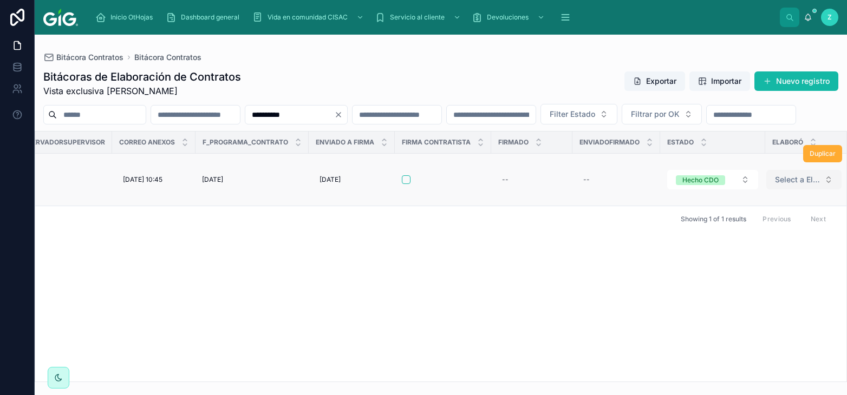
click at [795, 185] on span "Select a Elaboró" at bounding box center [797, 179] width 45 height 11
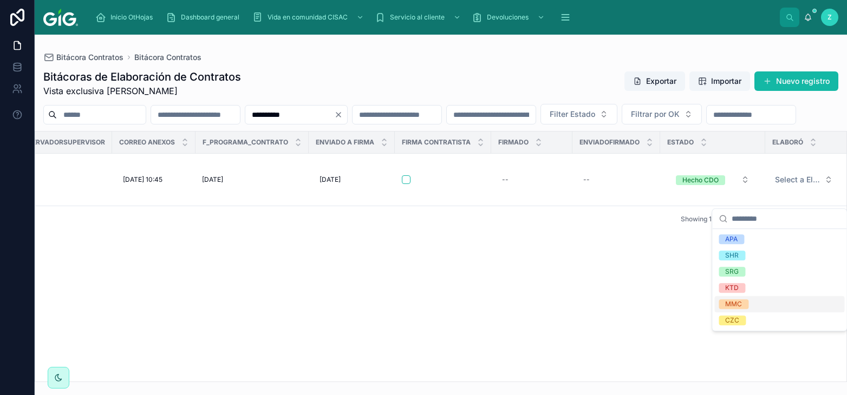
click at [734, 307] on div "MMC" at bounding box center [733, 304] width 17 height 10
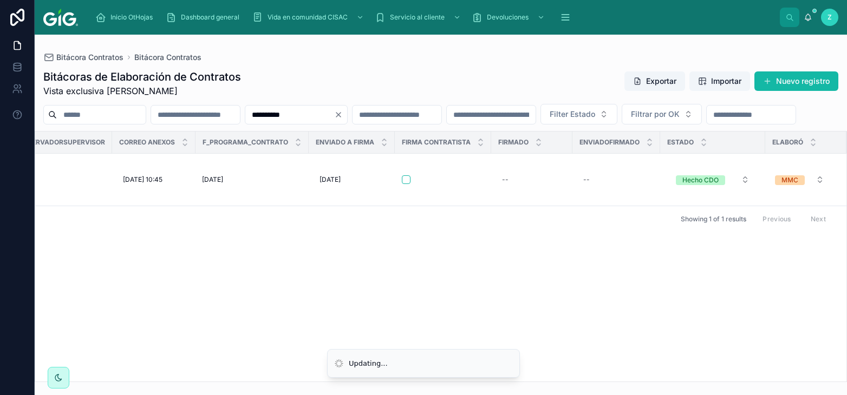
scroll to position [0, 5032]
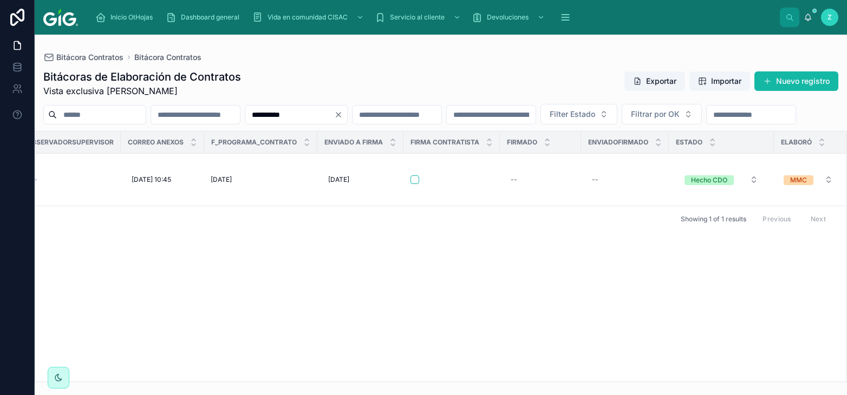
click at [334, 120] on input "**********" at bounding box center [289, 114] width 89 height 15
paste input "text"
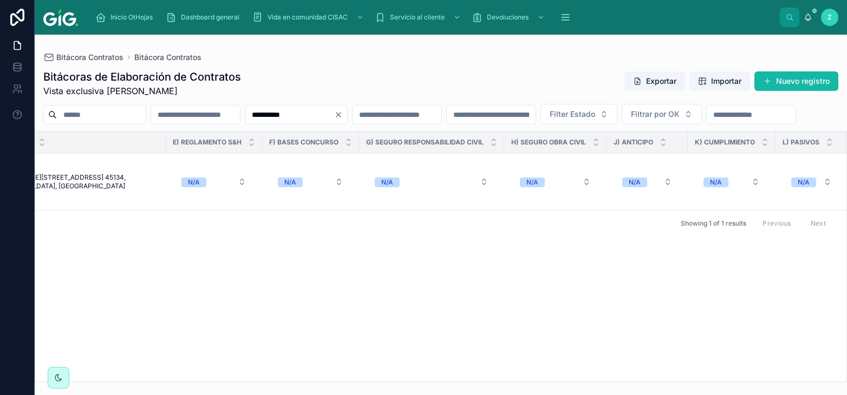
scroll to position [0, 5033]
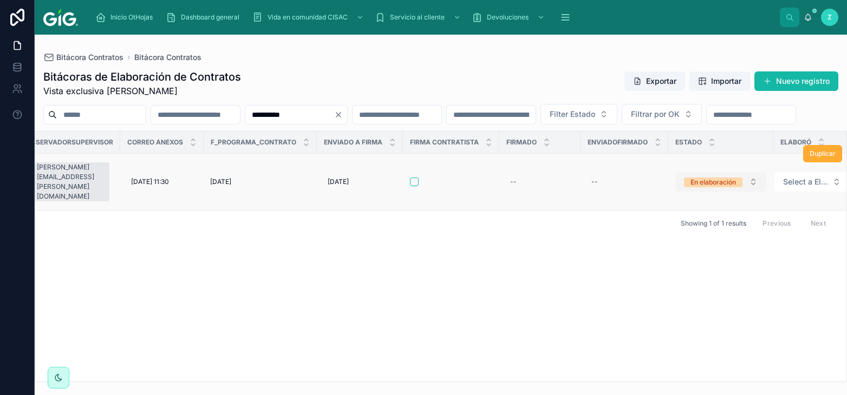
click at [690, 187] on div "En elaboración" at bounding box center [712, 183] width 45 height 10
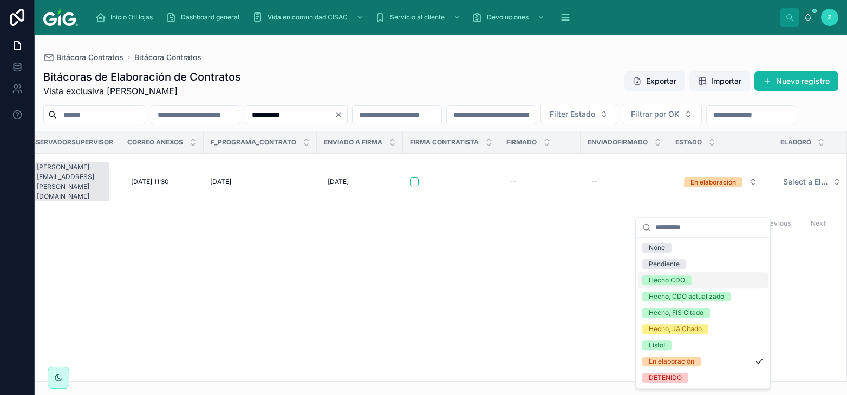
click at [661, 285] on div "Hecho CDO" at bounding box center [667, 281] width 36 height 10
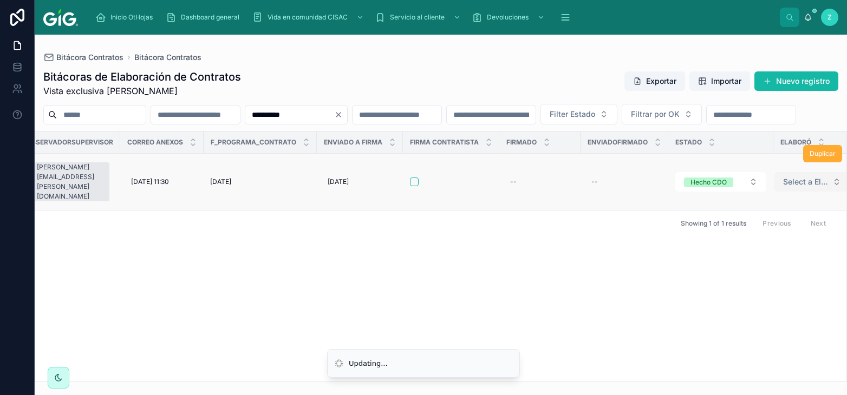
click at [783, 187] on span "Select a Elaboró" at bounding box center [805, 182] width 45 height 11
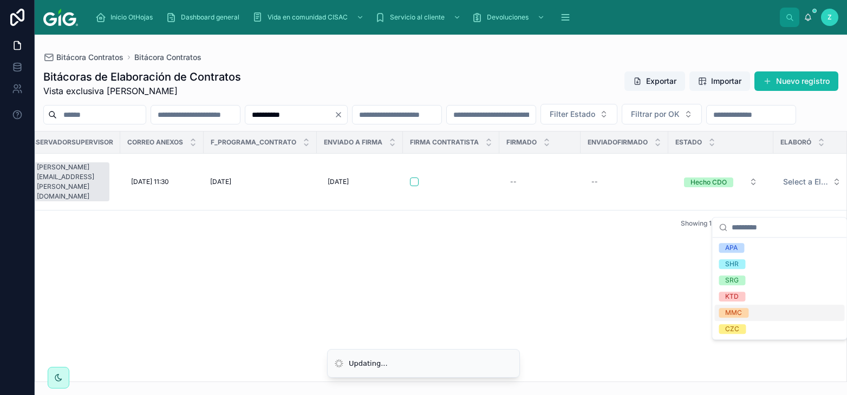
click at [740, 311] on div "MMC" at bounding box center [733, 313] width 17 height 10
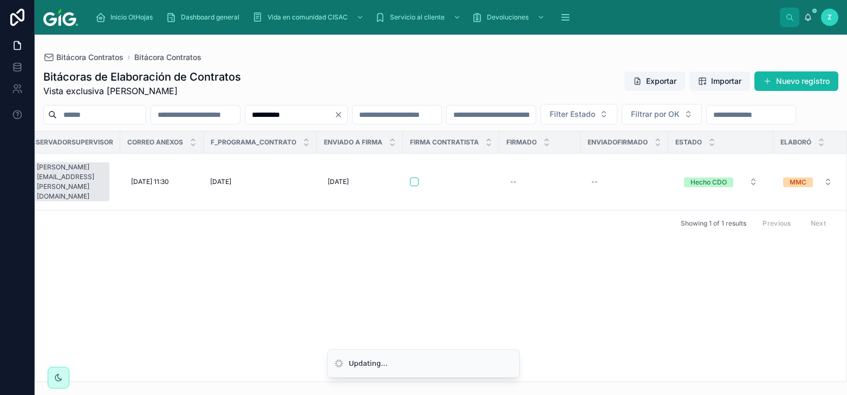
scroll to position [0, 5024]
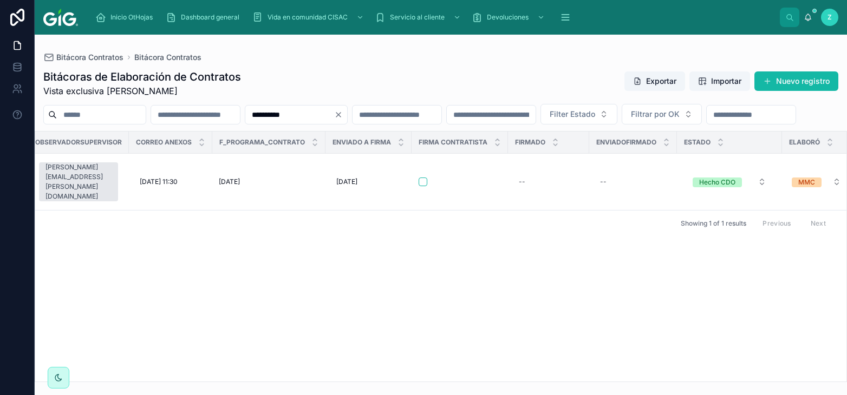
click at [334, 119] on input "**********" at bounding box center [289, 114] width 89 height 15
paste input "text"
type input "**********"
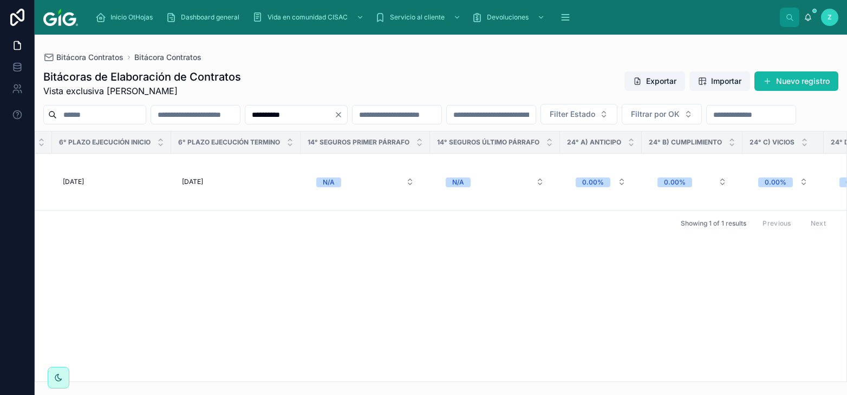
scroll to position [0, 5032]
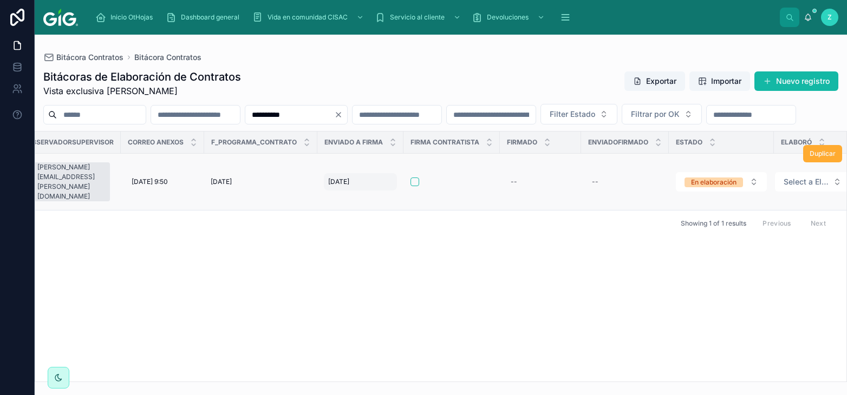
click at [331, 186] on span "12/9/2025" at bounding box center [338, 182] width 21 height 9
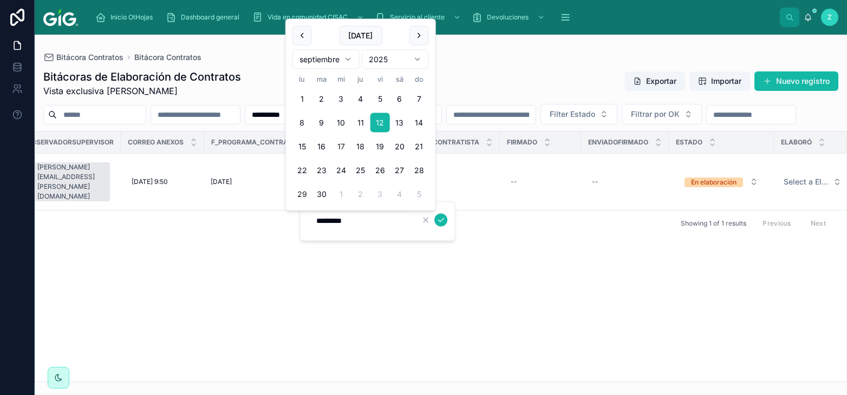
click at [341, 147] on button "17" at bounding box center [340, 146] width 19 height 19
type input "*********"
click at [440, 219] on icon "submit" at bounding box center [440, 219] width 9 height 9
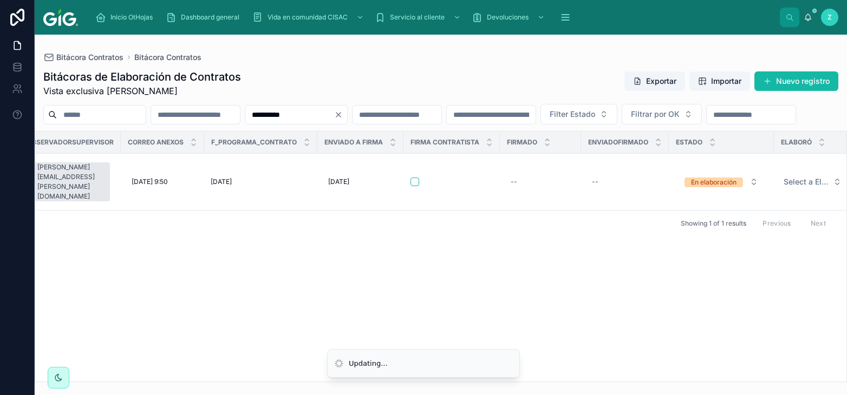
click at [691, 187] on div "En elaboración" at bounding box center [713, 183] width 45 height 10
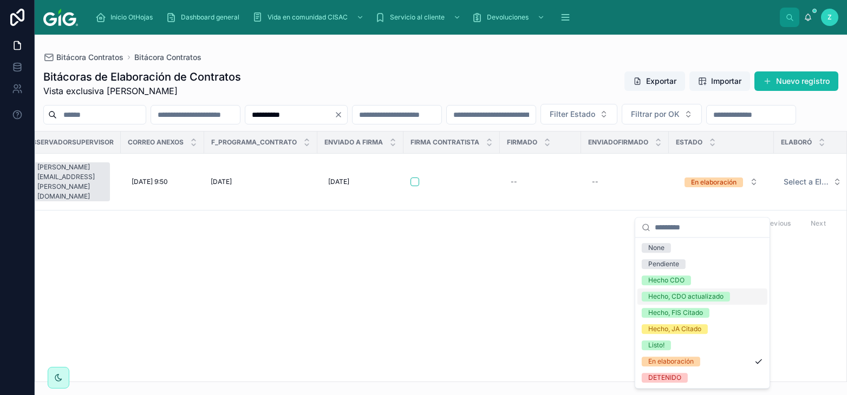
click at [677, 296] on div "Hecho, CDO actualizado" at bounding box center [685, 297] width 75 height 10
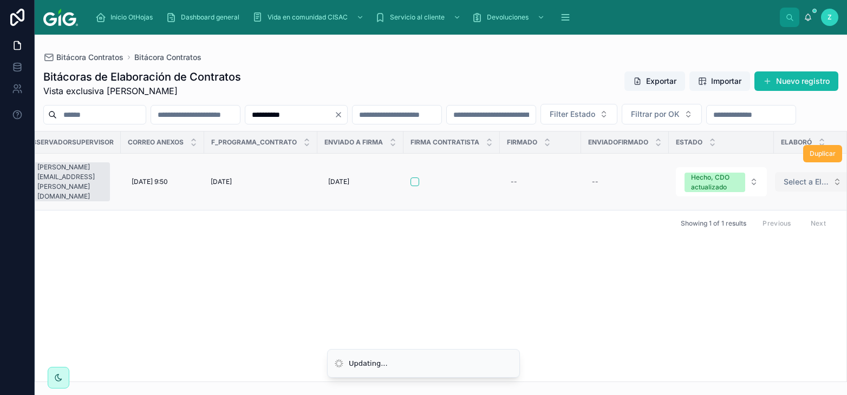
click at [790, 187] on span "Select a Elaboró" at bounding box center [805, 182] width 45 height 11
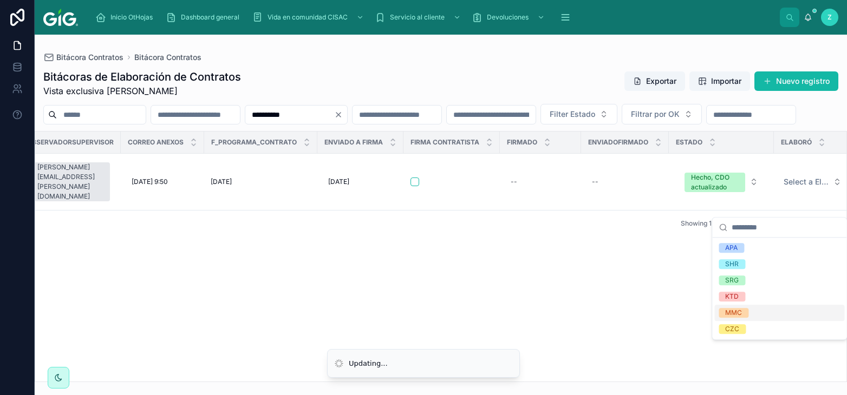
click at [729, 314] on div "MMC" at bounding box center [733, 313] width 17 height 10
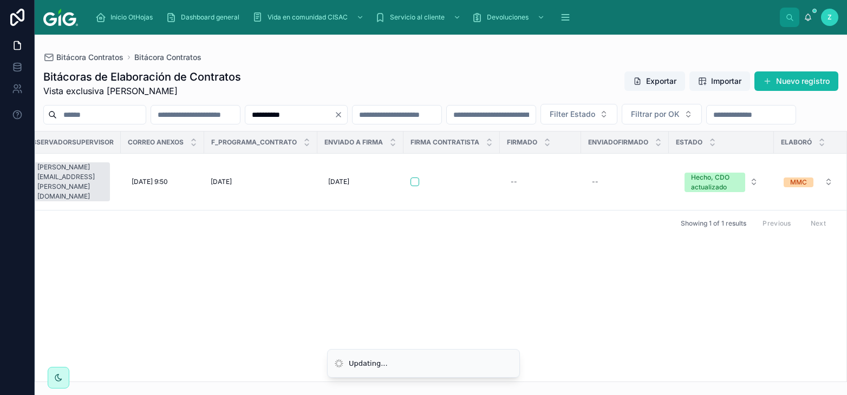
scroll to position [0, 5023]
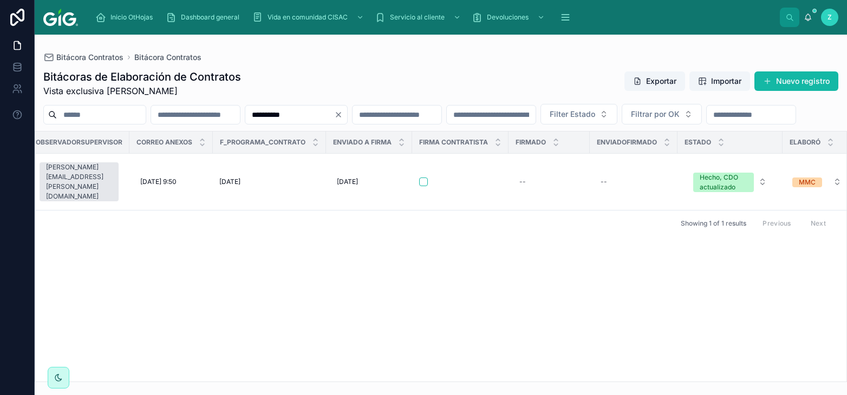
click at [334, 109] on input "**********" at bounding box center [289, 114] width 89 height 15
paste input "text"
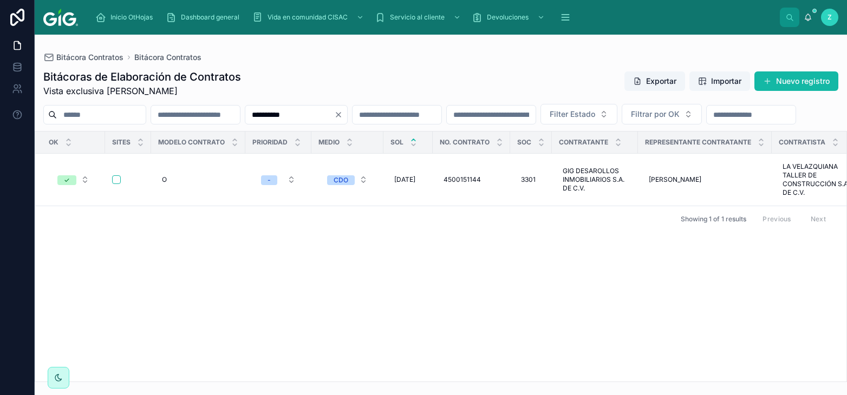
scroll to position [0, 5042]
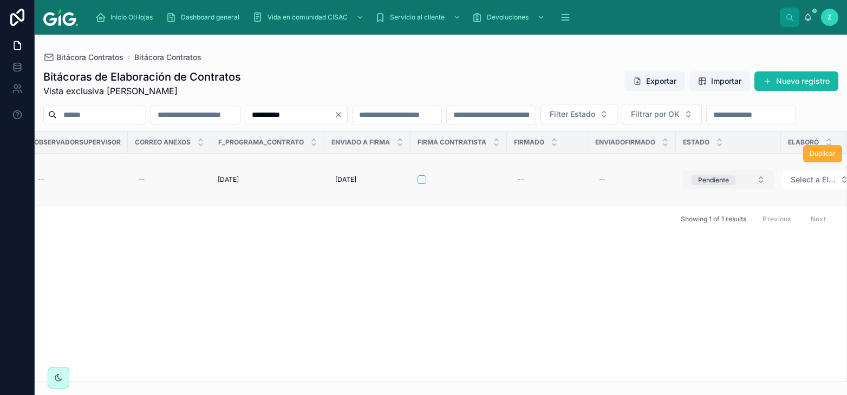
click at [704, 185] on span "Pendiente" at bounding box center [713, 180] width 44 height 10
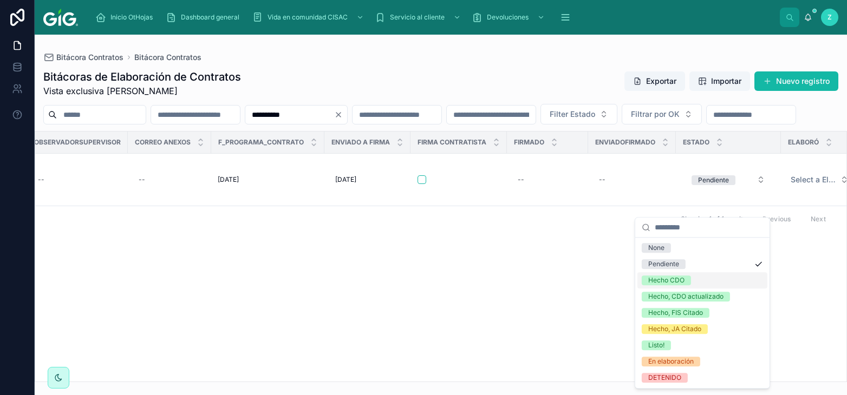
click at [681, 281] on div "Hecho CDO" at bounding box center [666, 281] width 36 height 10
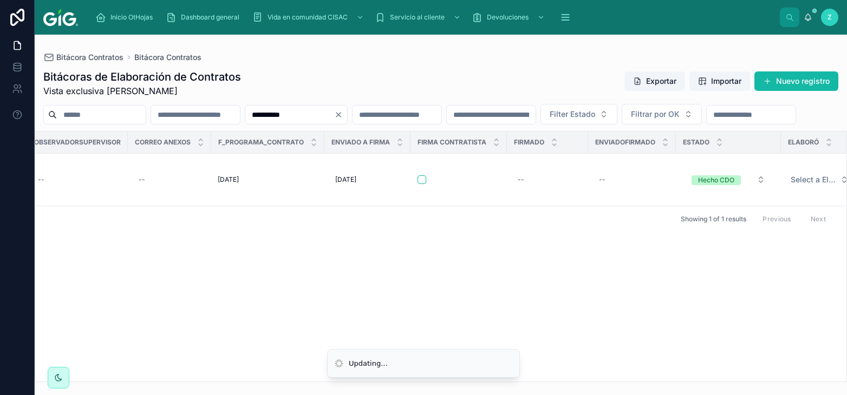
click at [791, 185] on span "Select a Elaboró" at bounding box center [813, 179] width 45 height 11
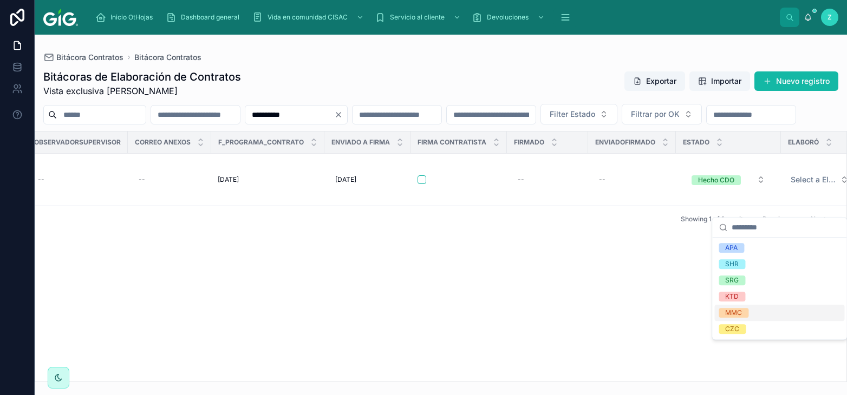
click at [734, 317] on div "MMC" at bounding box center [733, 313] width 17 height 10
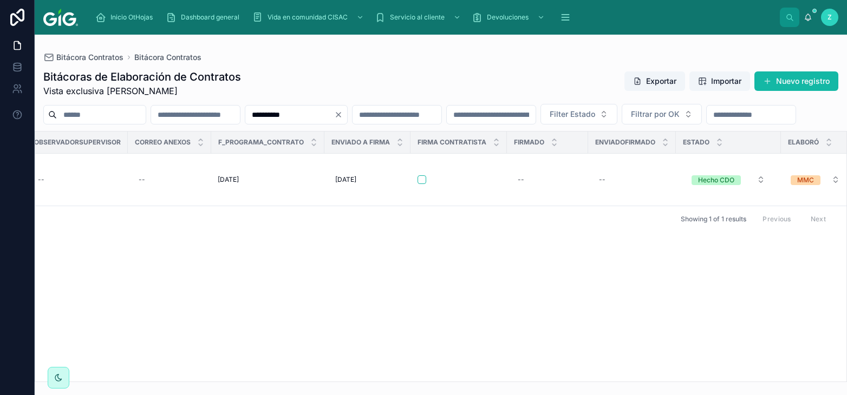
scroll to position [0, 5033]
click at [334, 115] on input "**********" at bounding box center [289, 114] width 89 height 15
paste input "text"
type input "**********"
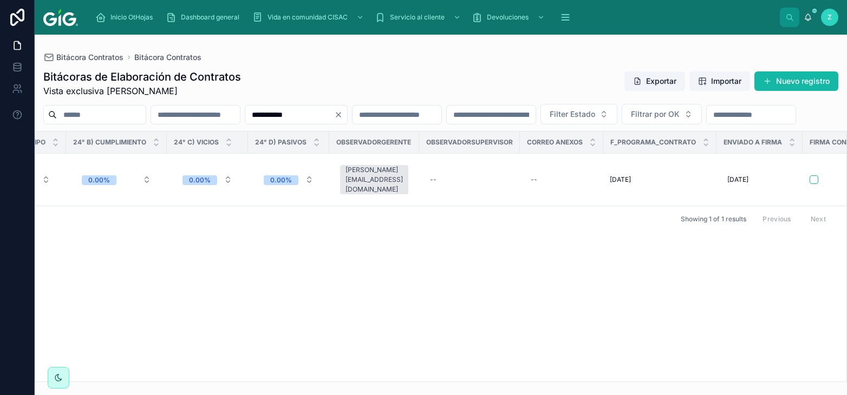
scroll to position [0, 5029]
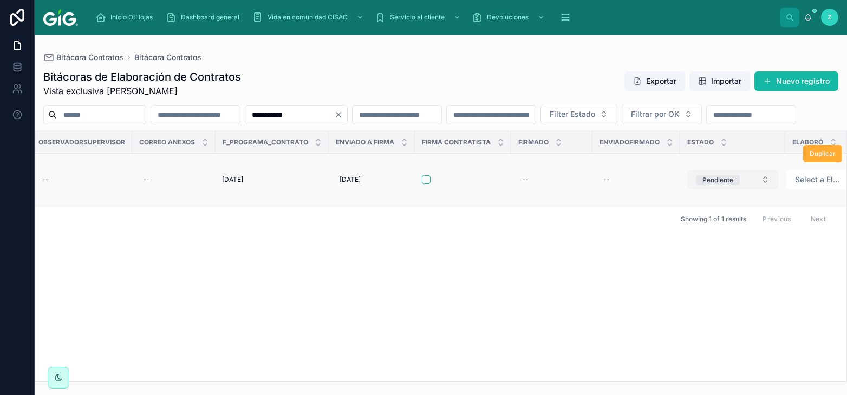
click at [702, 185] on div "Pendiente" at bounding box center [717, 180] width 31 height 10
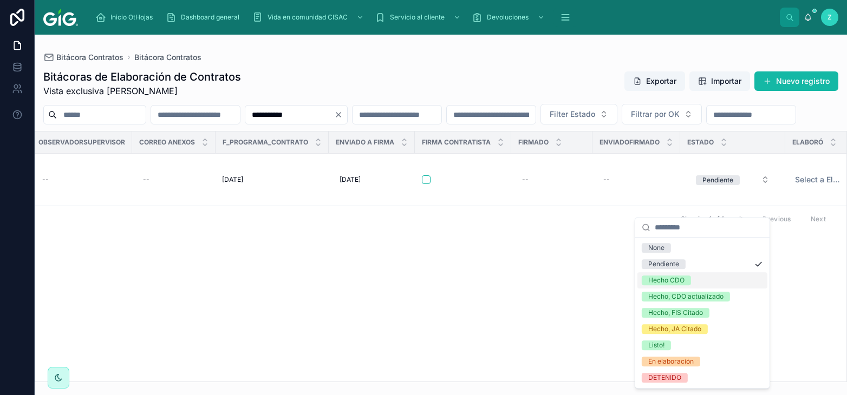
click at [684, 279] on div "Hecho CDO" at bounding box center [666, 281] width 36 height 10
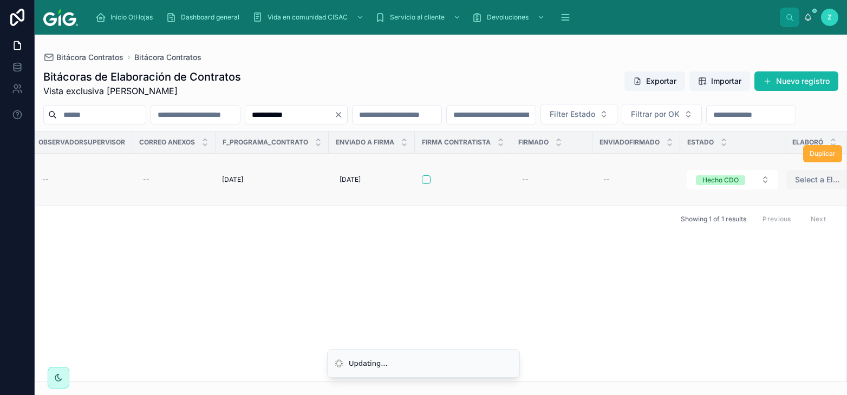
click at [795, 185] on span "Select a Elaboró" at bounding box center [817, 179] width 45 height 11
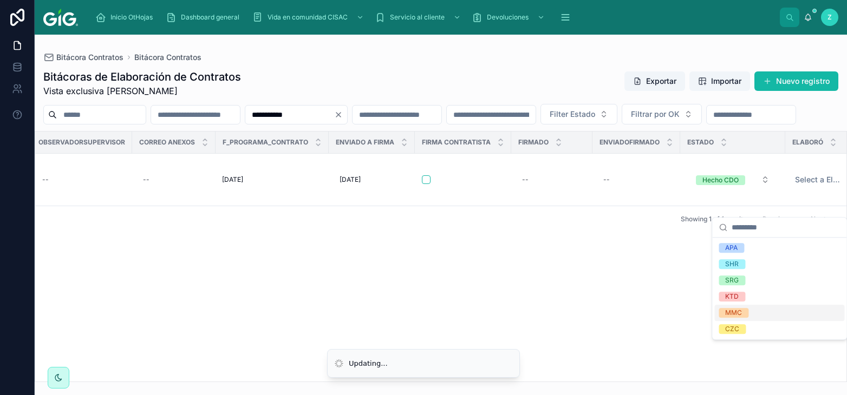
click at [749, 316] on div "MMC" at bounding box center [779, 313] width 130 height 16
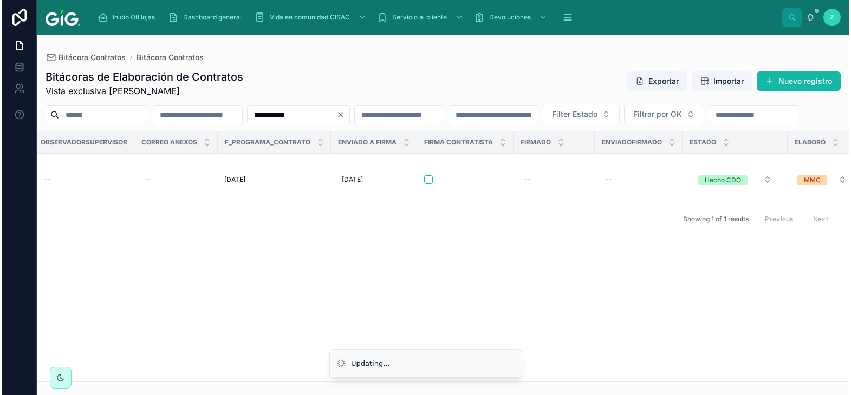
scroll to position [0, 5020]
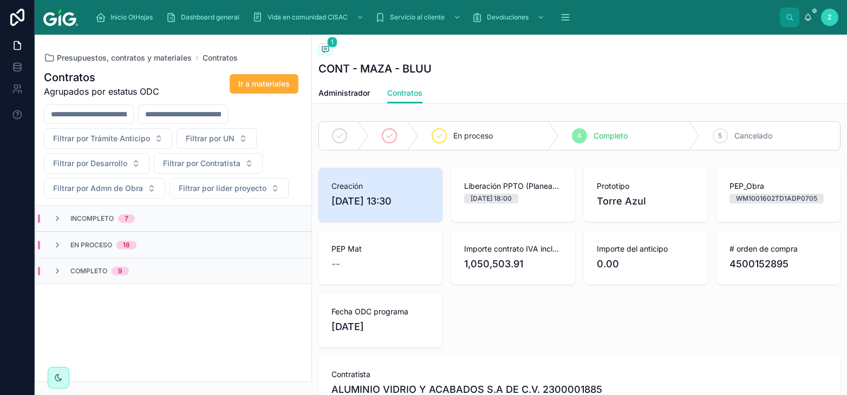
scroll to position [478, 0]
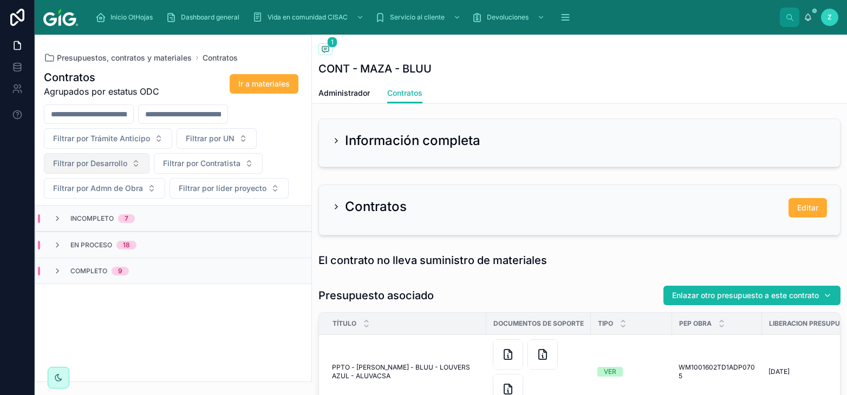
click at [93, 159] on span "Filtrar por Desarrollo" at bounding box center [90, 163] width 74 height 11
type input "***"
click at [81, 202] on div "DUO 24" at bounding box center [97, 207] width 130 height 17
click at [102, 221] on span "En proceso" at bounding box center [91, 218] width 42 height 9
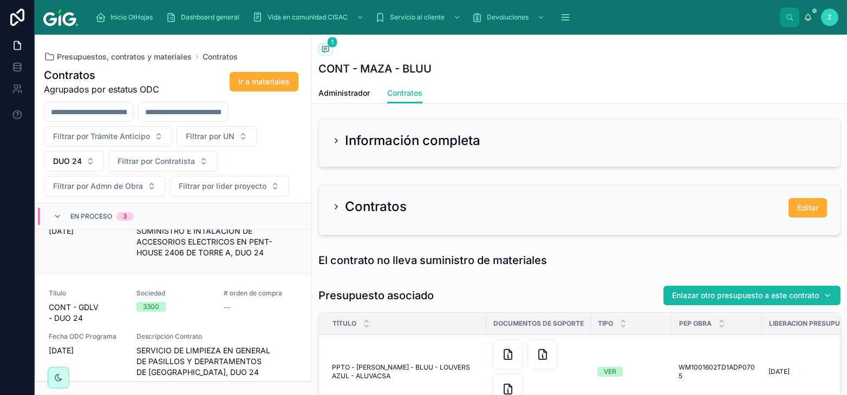
scroll to position [239, 0]
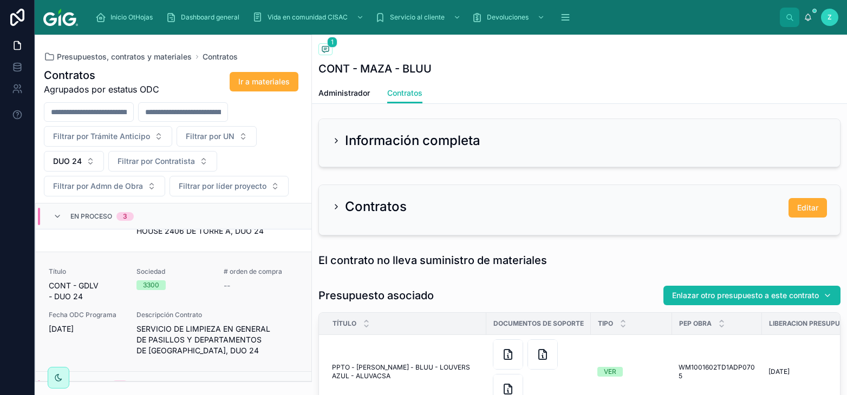
click at [252, 338] on span "SERVICIO DE LIMPIEZA EN GENERAL DE PASILLOS Y DEPARTAMENTOS DE TORRE A, DUO 24" at bounding box center [217, 340] width 162 height 32
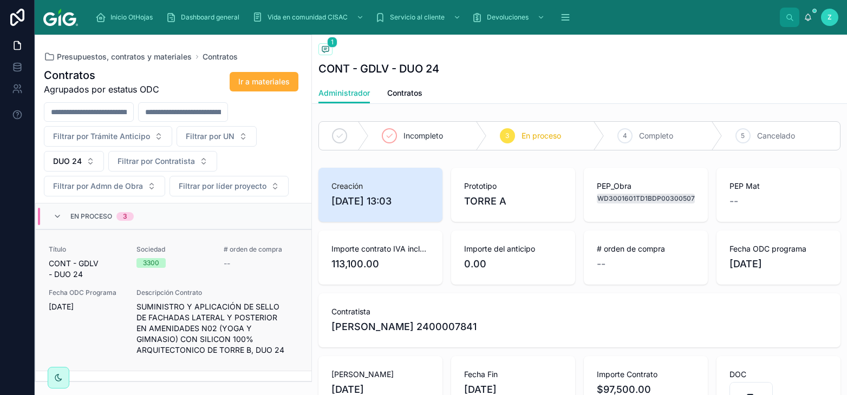
click at [238, 332] on span "SUMINISTRO Y APLICACIÓN DE SELLO DE FACHADAS LATERAL Y POSTERIOR EN AMENIDADES …" at bounding box center [217, 329] width 162 height 54
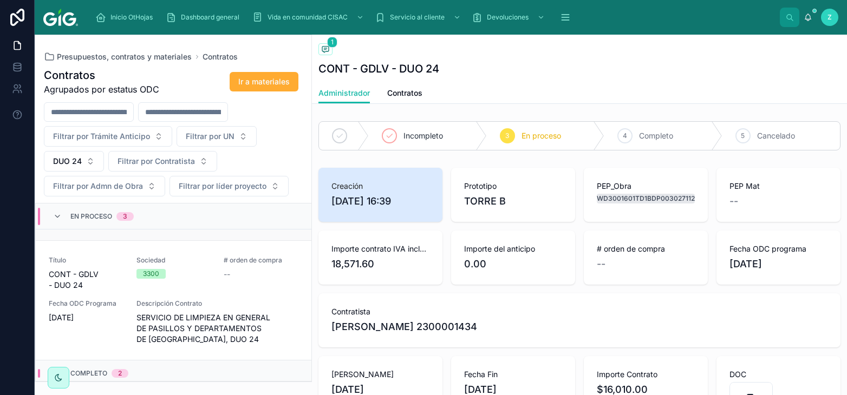
scroll to position [256, 0]
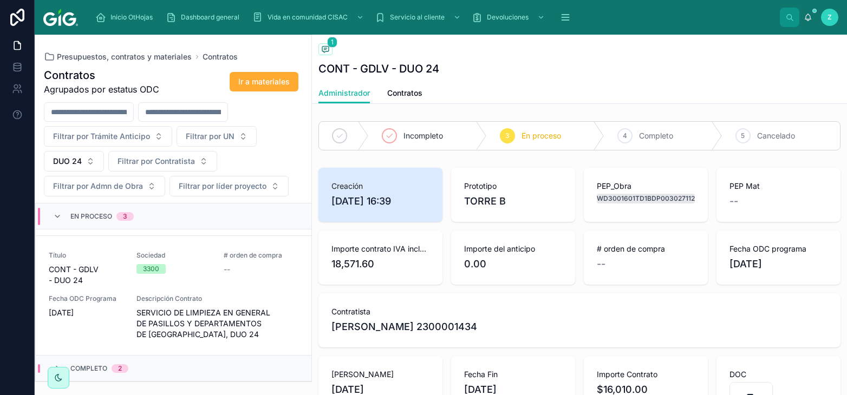
click at [167, 368] on div "Completo 2" at bounding box center [174, 368] width 276 height 26
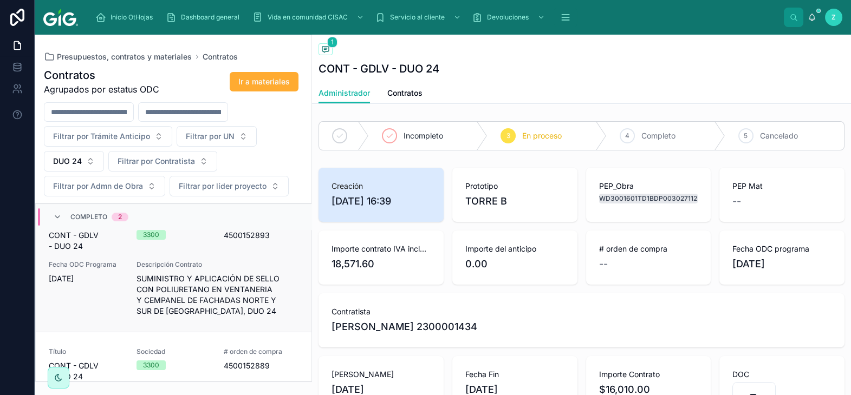
scroll to position [484, 0]
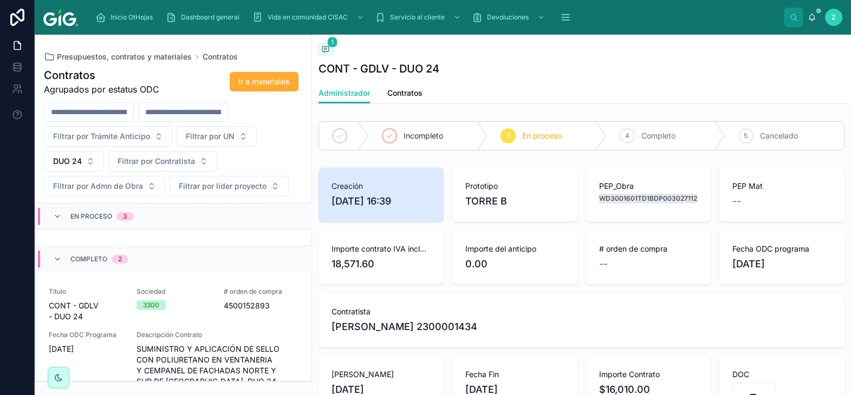
click at [112, 262] on div "2" at bounding box center [120, 259] width 17 height 9
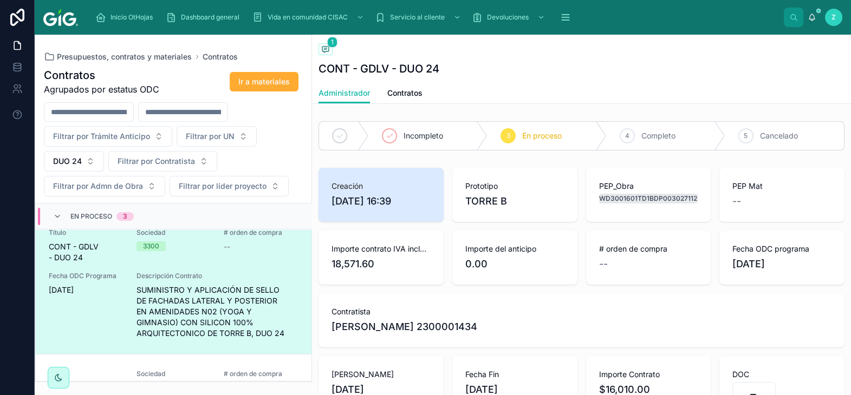
scroll to position [0, 0]
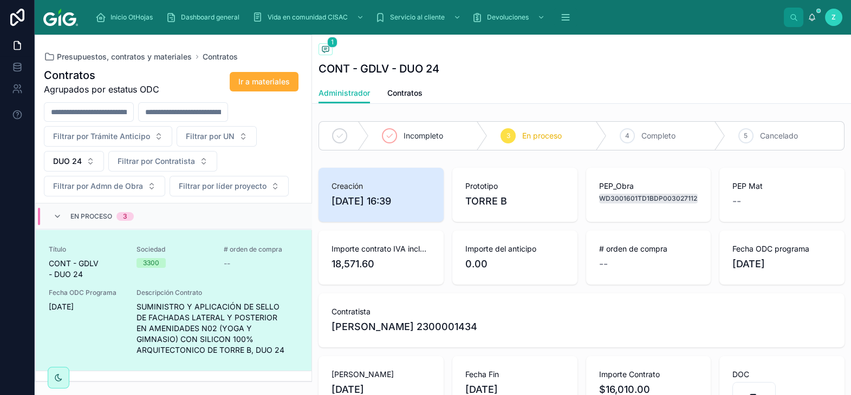
click at [75, 221] on span "En proceso" at bounding box center [91, 216] width 42 height 9
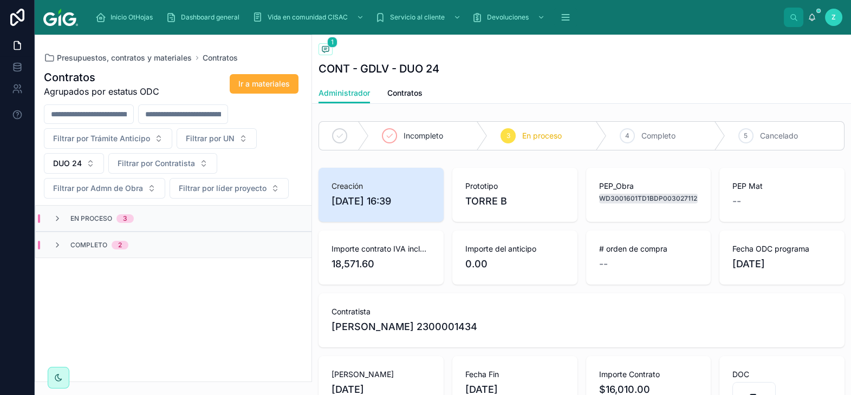
click at [165, 249] on div "Completo 2" at bounding box center [174, 245] width 276 height 26
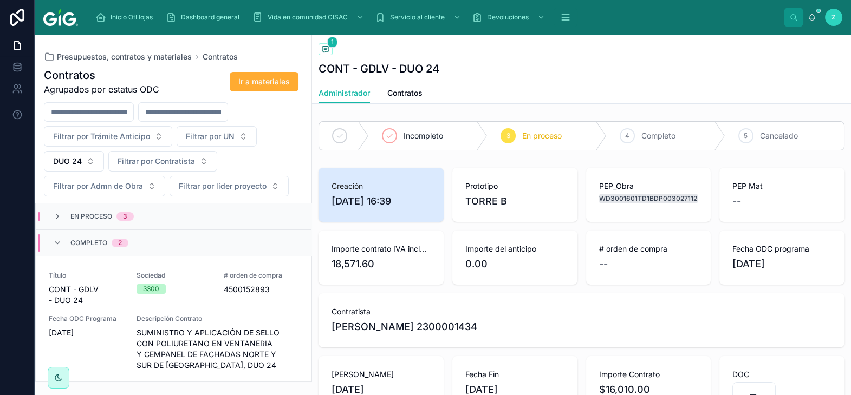
click at [101, 250] on div "Completo 2" at bounding box center [99, 242] width 58 height 17
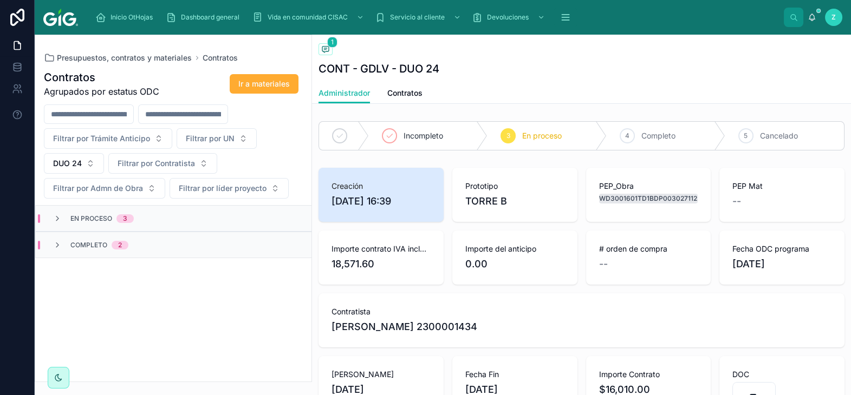
click at [157, 219] on div "En proceso 3" at bounding box center [174, 219] width 276 height 26
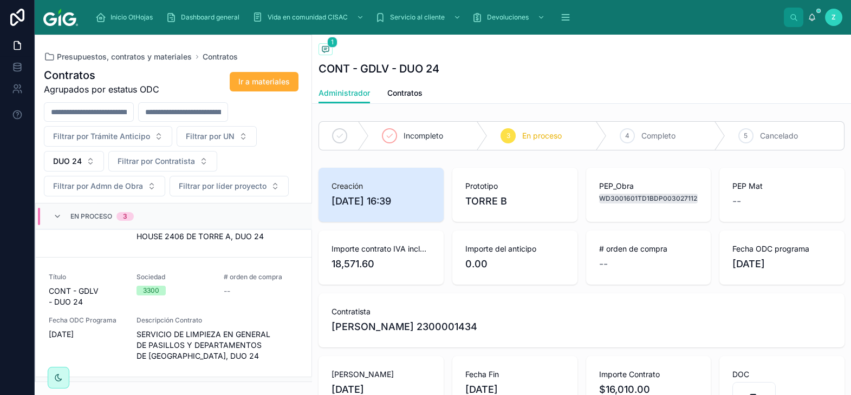
scroll to position [256, 0]
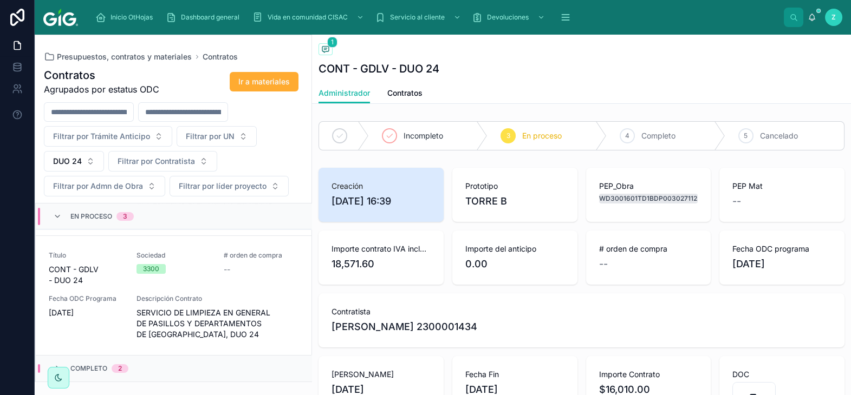
click at [139, 368] on div "Completo 2" at bounding box center [90, 368] width 101 height 9
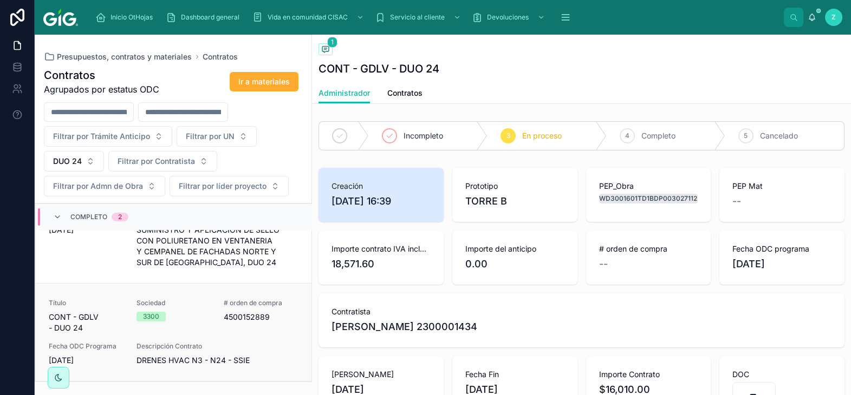
scroll to position [364, 0]
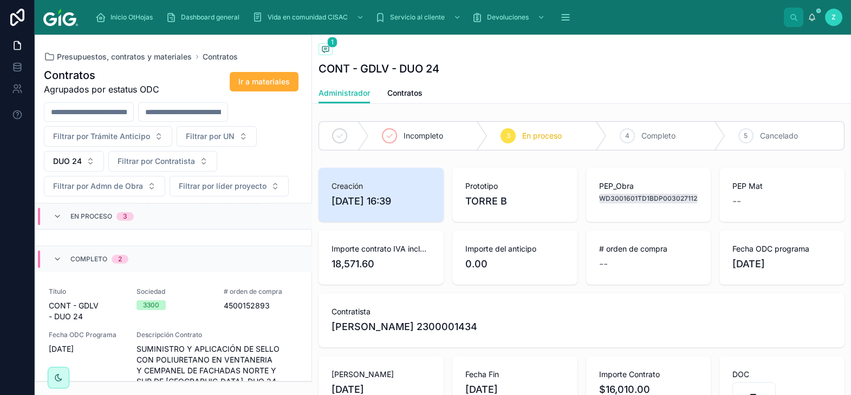
click at [89, 265] on div "Completo 2" at bounding box center [99, 259] width 58 height 17
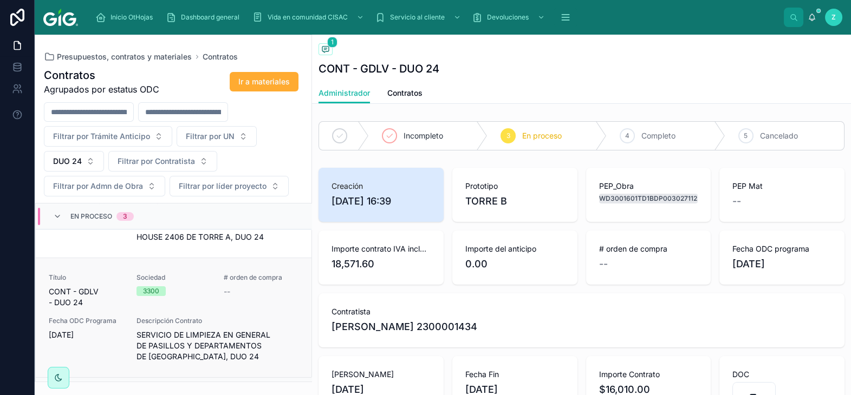
scroll to position [196, 0]
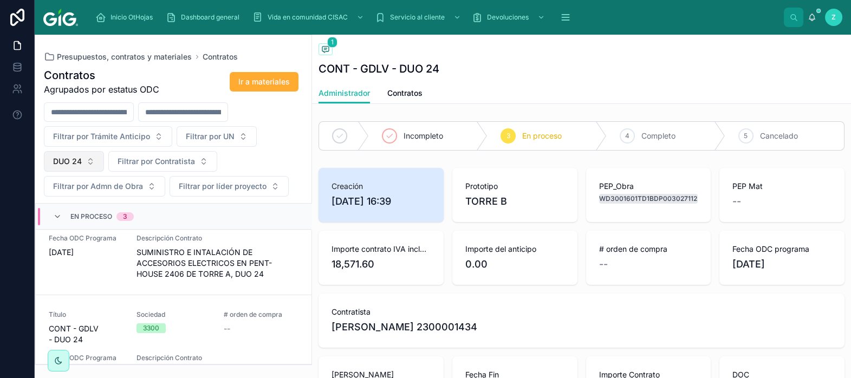
click at [81, 165] on span "DUO 24" at bounding box center [67, 161] width 29 height 11
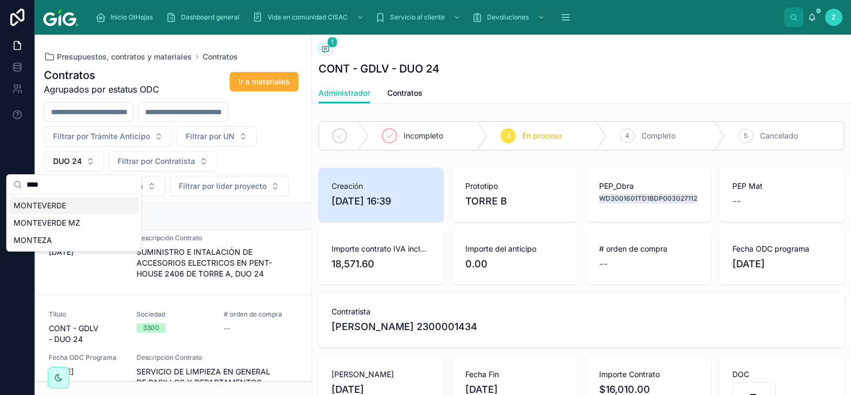
type input "*****"
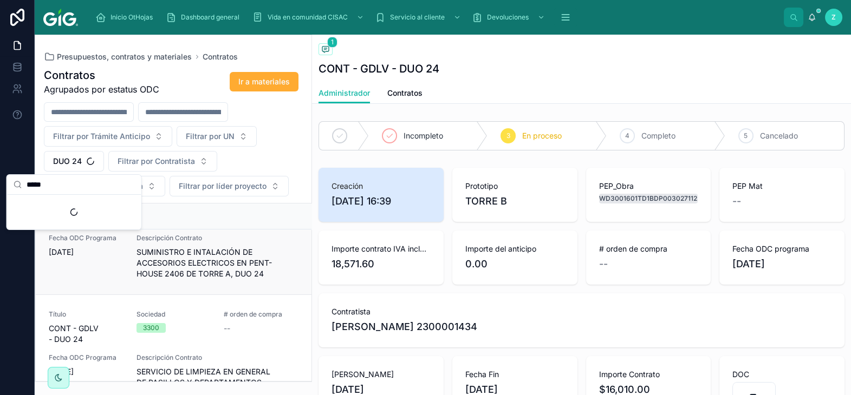
click at [58, 237] on span "Fecha ODC Programa" at bounding box center [86, 238] width 75 height 9
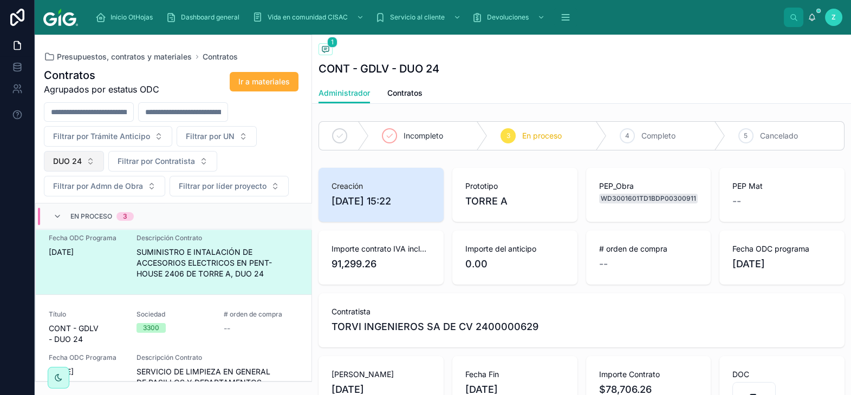
click at [92, 167] on button "DUO 24" at bounding box center [74, 161] width 60 height 21
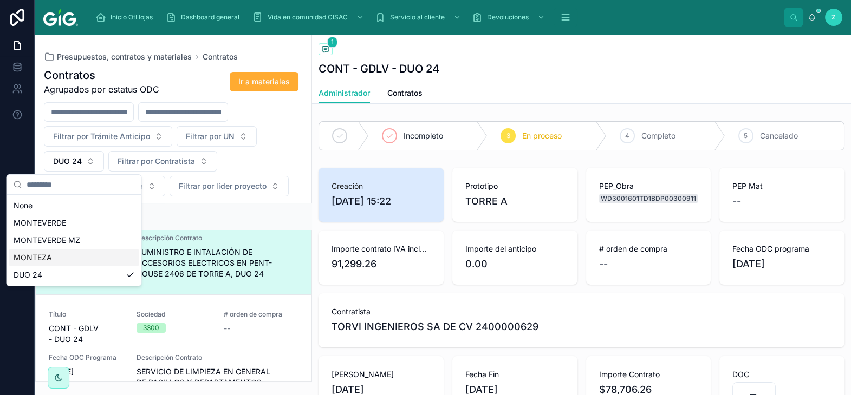
click at [57, 257] on div "MONTEZA" at bounding box center [74, 257] width 130 height 17
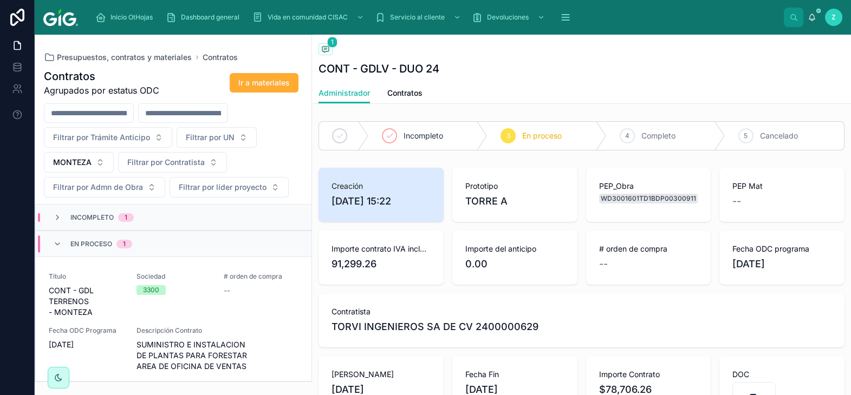
click at [65, 218] on div "Incompleto 1" at bounding box center [93, 217] width 81 height 9
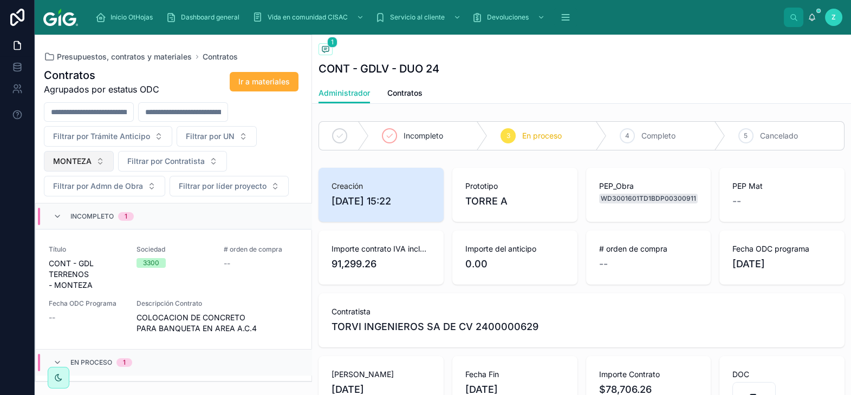
click at [86, 162] on span "MONTEZA" at bounding box center [72, 161] width 38 height 11
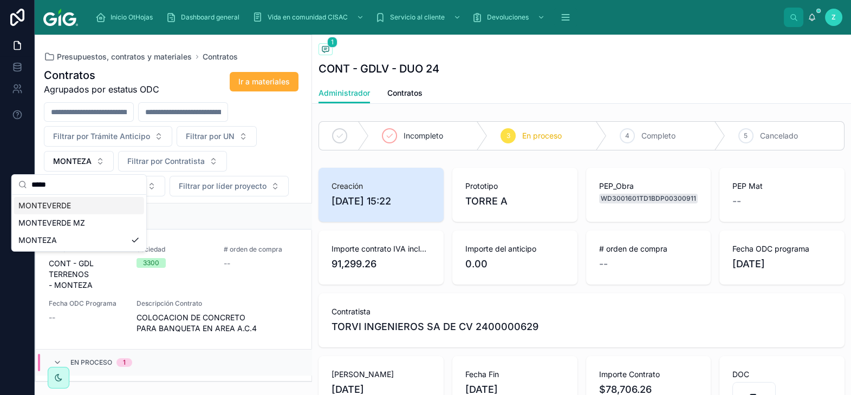
type input "*****"
click at [76, 206] on div "MONTEVERDE" at bounding box center [79, 205] width 130 height 17
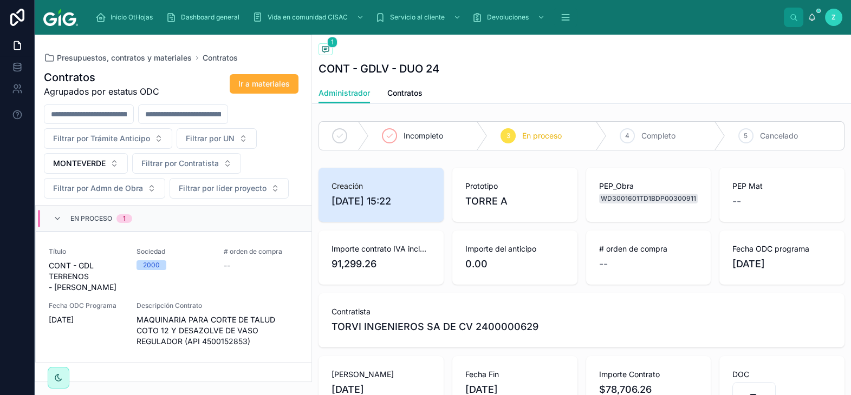
click at [107, 223] on span "En proceso" at bounding box center [91, 218] width 42 height 9
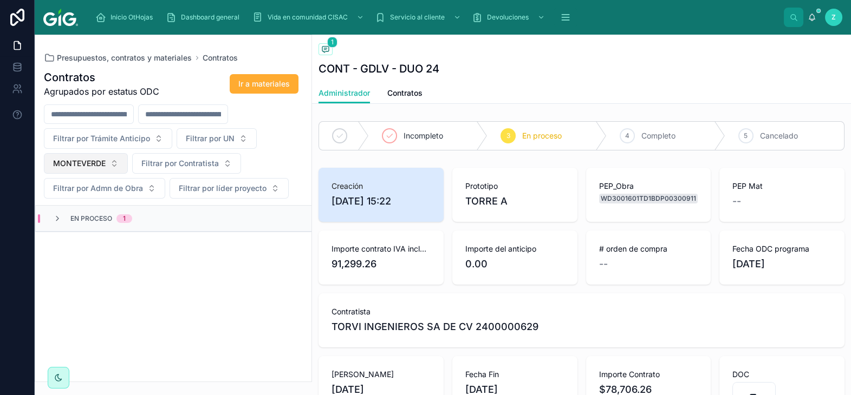
click at [115, 165] on button "MONTEVERDE" at bounding box center [86, 163] width 84 height 21
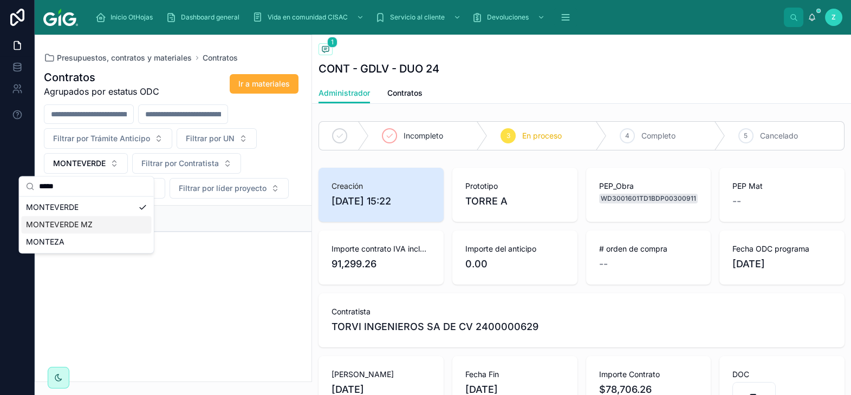
type input "*****"
click at [81, 226] on span "MONTEVERDE MZ" at bounding box center [59, 224] width 67 height 11
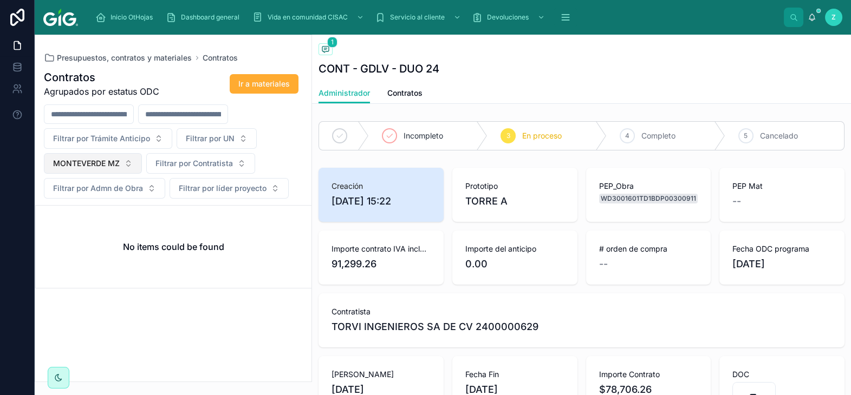
click at [127, 166] on button "MONTEVERDE MZ" at bounding box center [93, 163] width 98 height 21
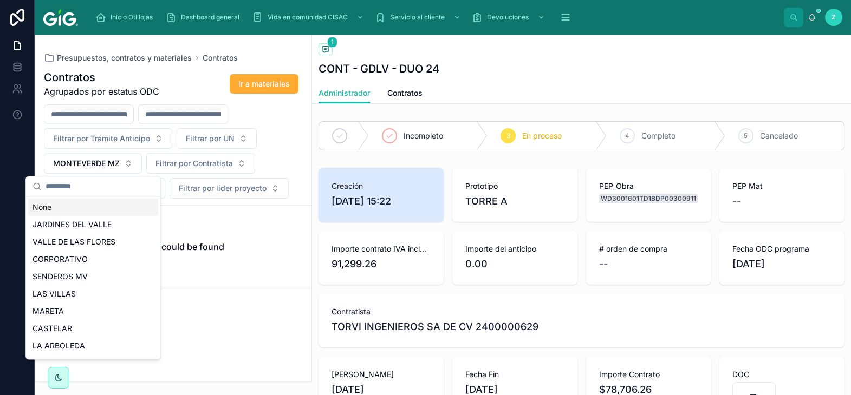
click at [88, 207] on div "None" at bounding box center [93, 207] width 130 height 17
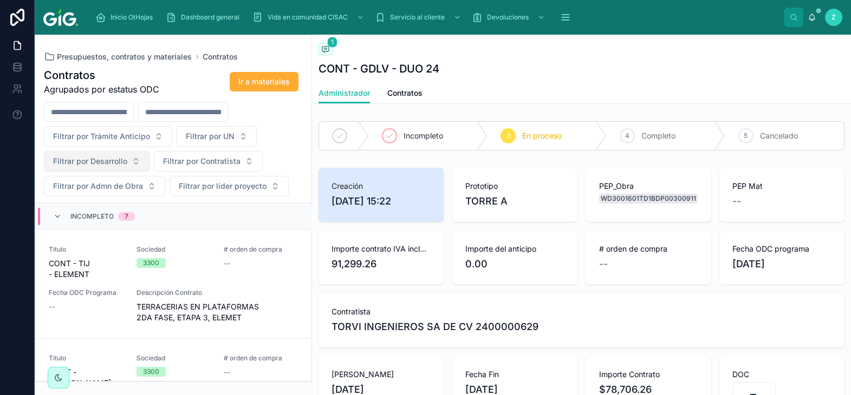
click at [92, 162] on span "Filtrar por Desarrollo" at bounding box center [90, 161] width 74 height 11
type input "******"
click at [100, 206] on div "MAPLES" at bounding box center [97, 205] width 130 height 17
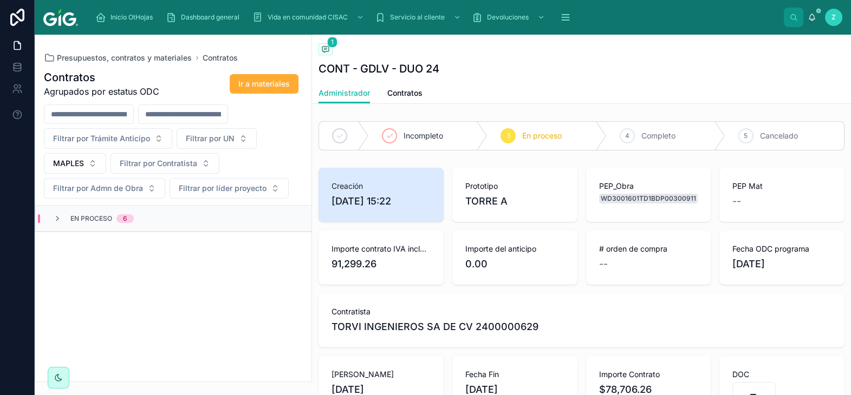
click at [100, 223] on span "En proceso" at bounding box center [91, 218] width 42 height 9
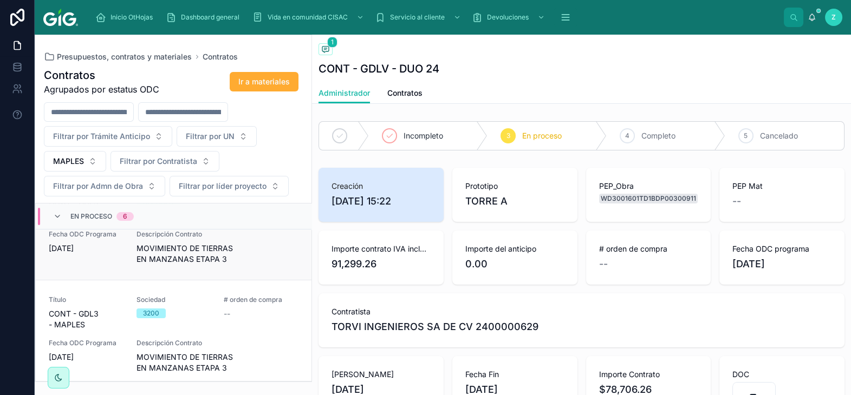
scroll to position [480, 0]
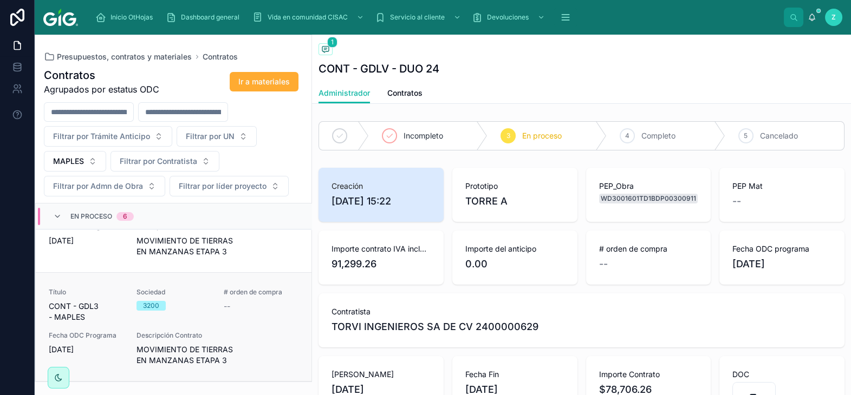
click at [260, 344] on div "Descripción Contrato MOVIMIENTO DE TIERRAS EN MANZANAS ETAPA 3" at bounding box center [217, 348] width 162 height 35
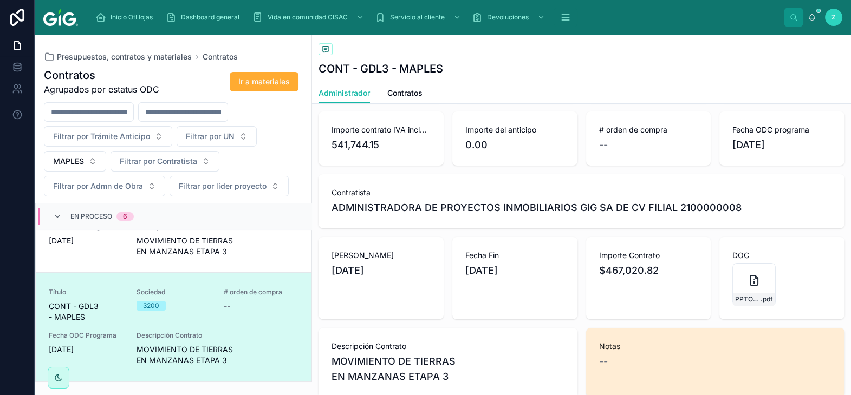
scroll to position [60, 0]
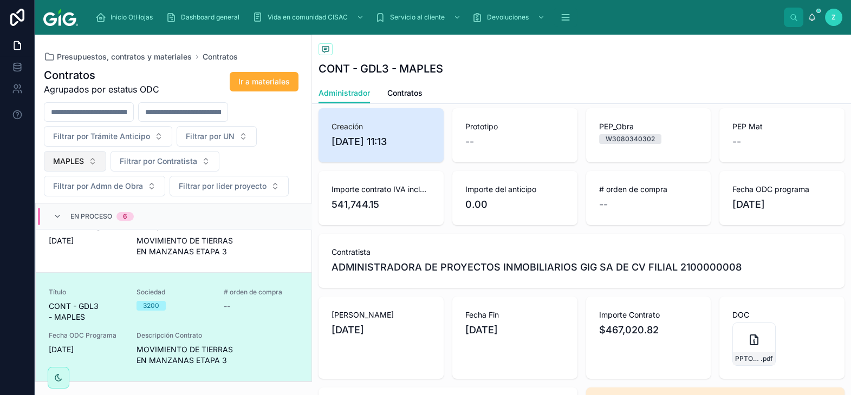
click at [84, 160] on span "MAPLES" at bounding box center [68, 161] width 31 height 11
type input "***"
click at [72, 205] on div "DUO 24" at bounding box center [75, 205] width 130 height 17
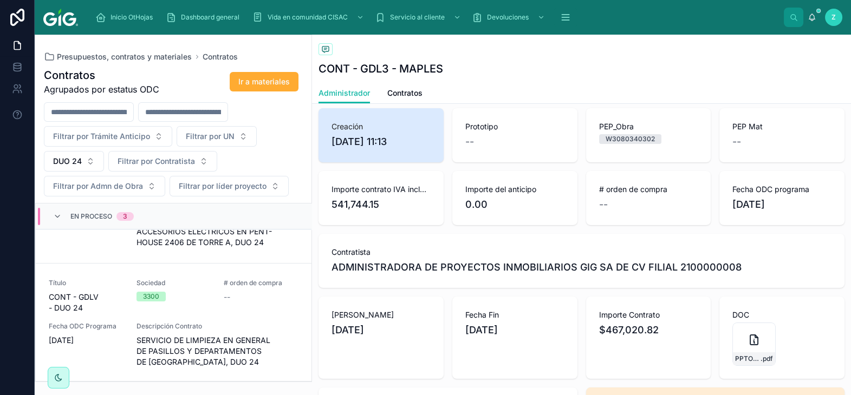
scroll to position [256, 0]
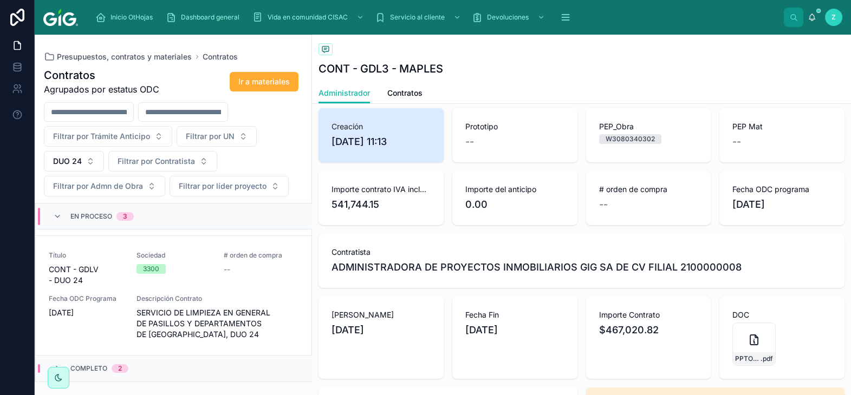
click at [193, 357] on div "Completo 2" at bounding box center [174, 368] width 276 height 26
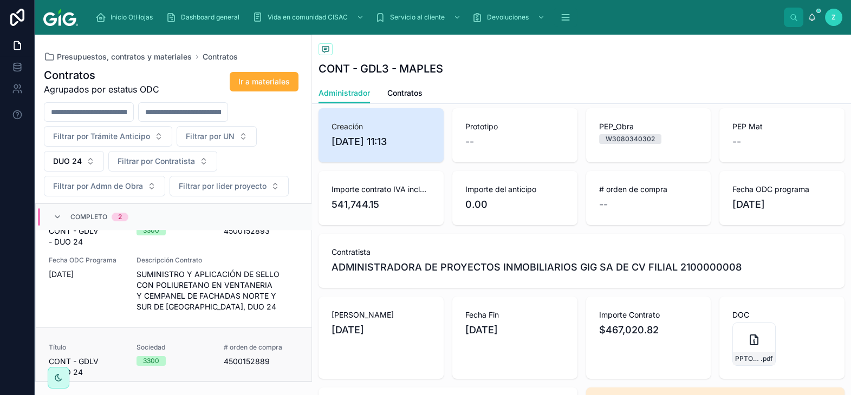
scroll to position [424, 0]
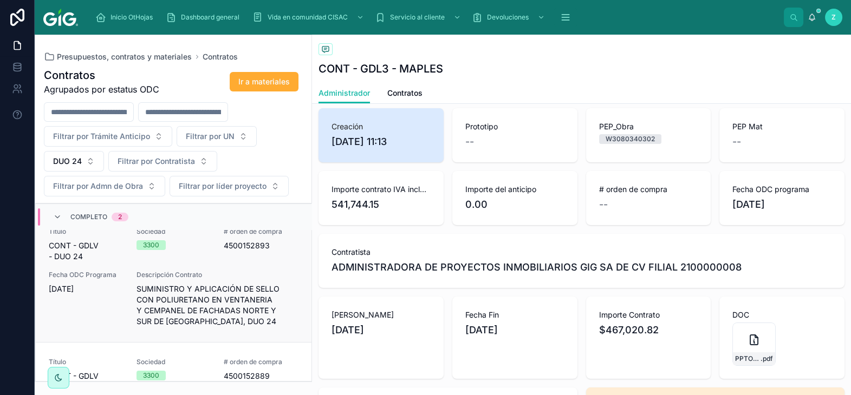
click at [252, 312] on span "SUMINISTRO Y APLICACIÓN DE SELLO CON POLIURETANO EN VENTANERIA Y CEMPANEL DE FA…" at bounding box center [217, 305] width 162 height 43
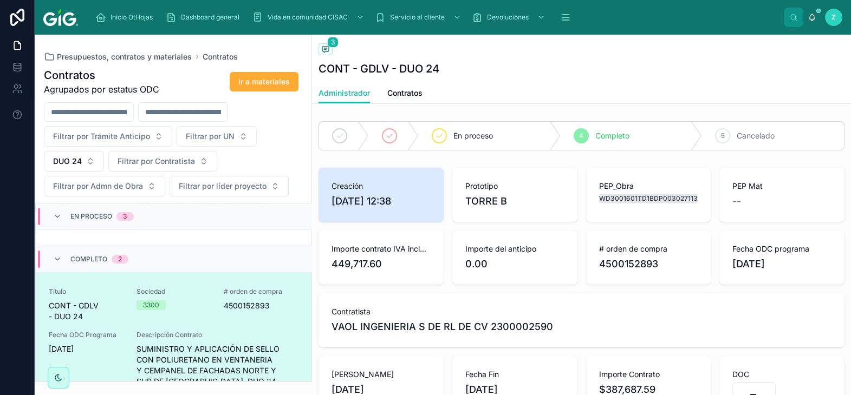
click at [119, 254] on div "Completo 2" at bounding box center [99, 259] width 58 height 17
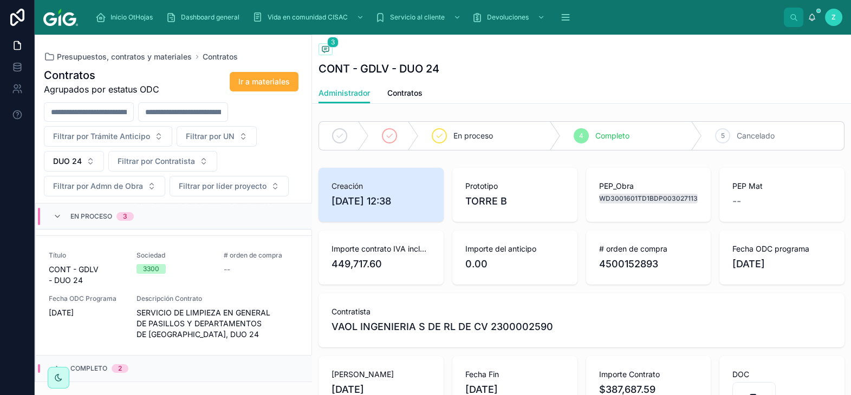
click at [128, 220] on span "3" at bounding box center [124, 216] width 17 height 9
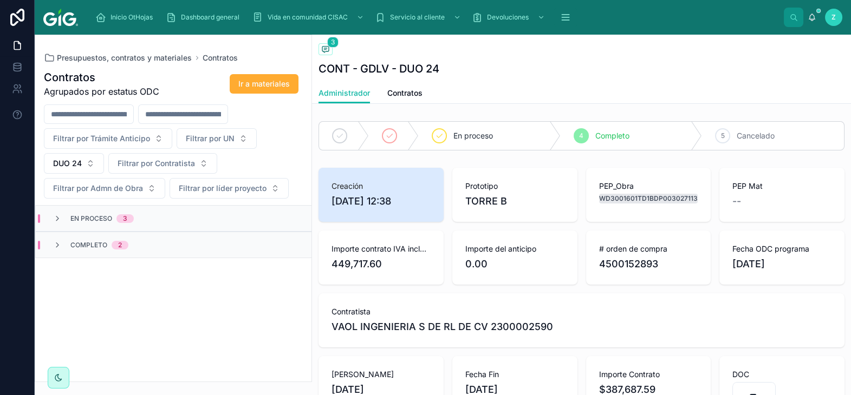
scroll to position [0, 0]
click at [99, 220] on span "En proceso" at bounding box center [91, 218] width 42 height 9
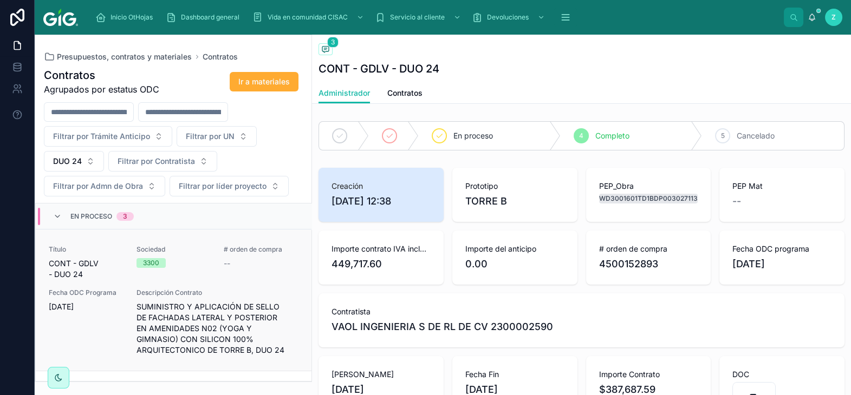
scroll to position [60, 0]
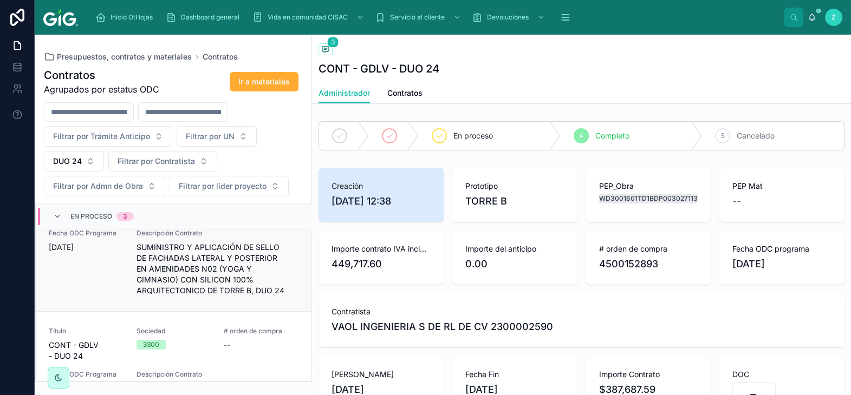
click at [245, 286] on span "SUMINISTRO Y APLICACIÓN DE SELLO DE FACHADAS LATERAL Y POSTERIOR EN AMENIDADES …" at bounding box center [217, 269] width 162 height 54
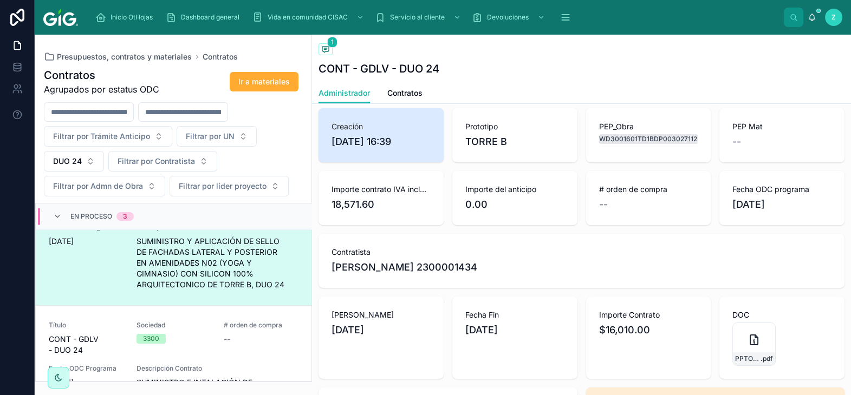
scroll to position [60, 0]
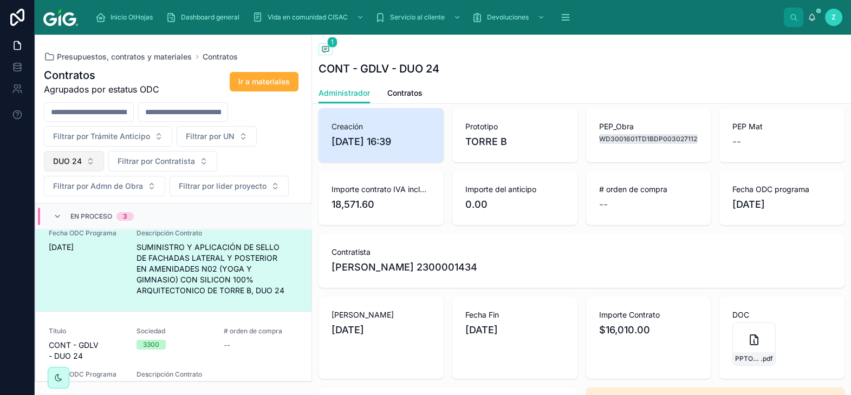
click at [84, 157] on button "DUO 24" at bounding box center [74, 161] width 60 height 21
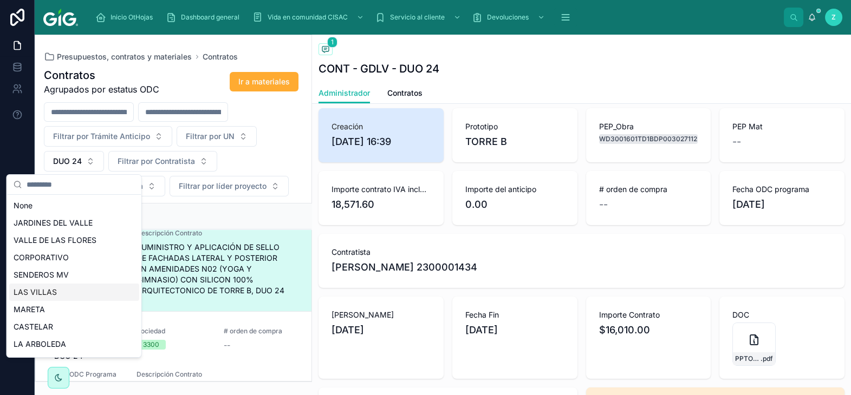
click at [61, 286] on div "LAS VILLAS" at bounding box center [74, 292] width 130 height 17
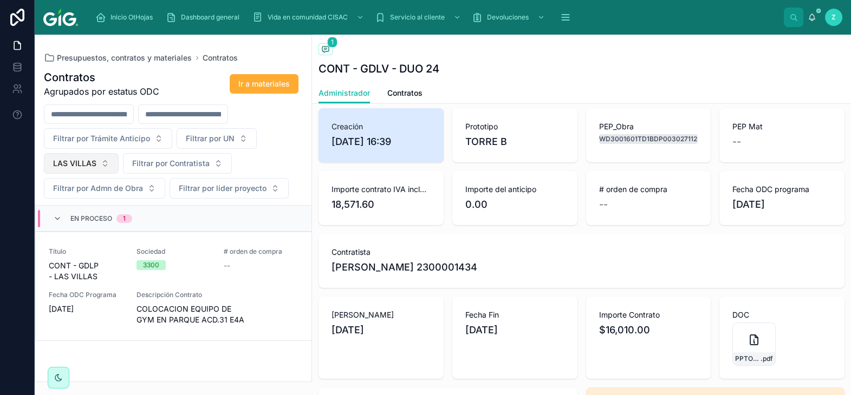
click at [107, 167] on button "LAS VILLAS" at bounding box center [81, 163] width 75 height 21
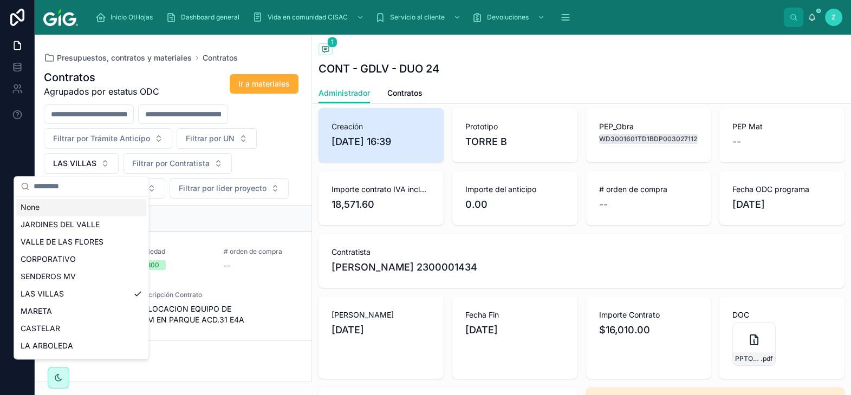
click at [74, 190] on input "text" at bounding box center [88, 186] width 108 height 19
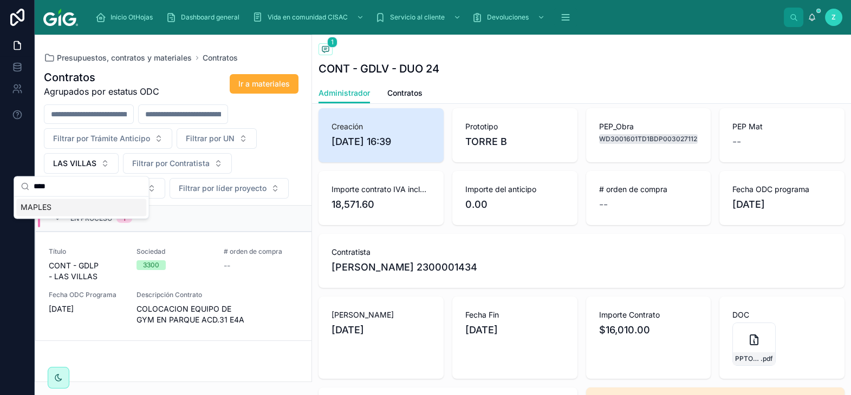
type input "****"
click at [68, 206] on div "MAPLES" at bounding box center [81, 207] width 130 height 17
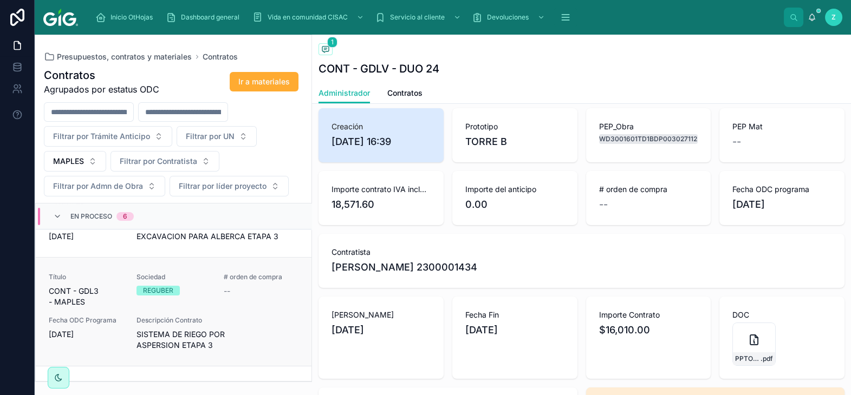
scroll to position [179, 0]
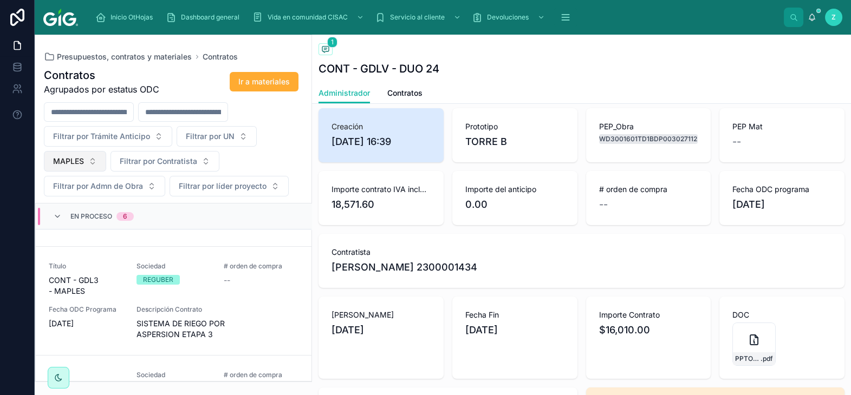
click at [81, 156] on span "MAPLES" at bounding box center [68, 161] width 31 height 11
type input "*****"
click at [68, 203] on div "VIANDE" at bounding box center [75, 205] width 130 height 17
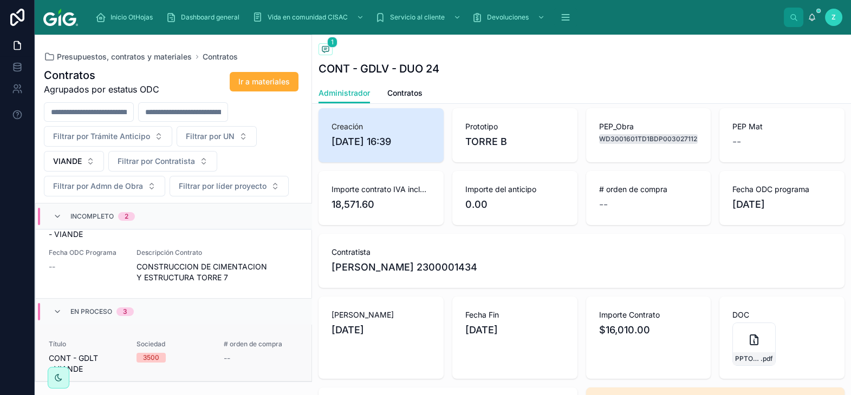
scroll to position [121, 0]
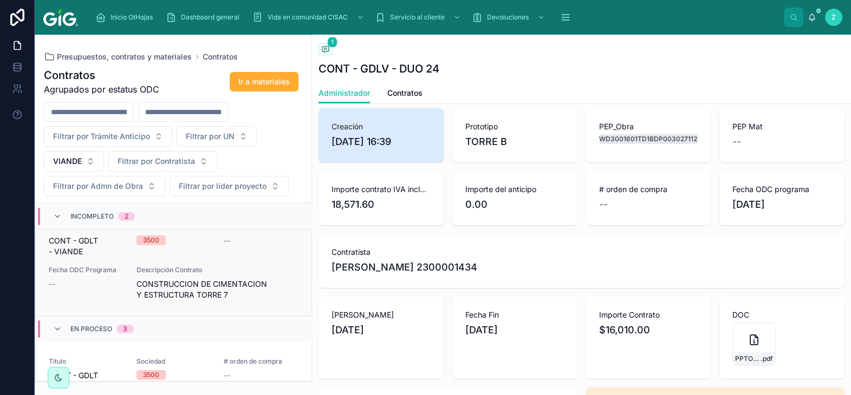
click at [217, 302] on link "Título CONT - GDLT - VIANDE Sociedad 3500 # orden de compra -- Fecha ODC Progra…" at bounding box center [174, 261] width 276 height 109
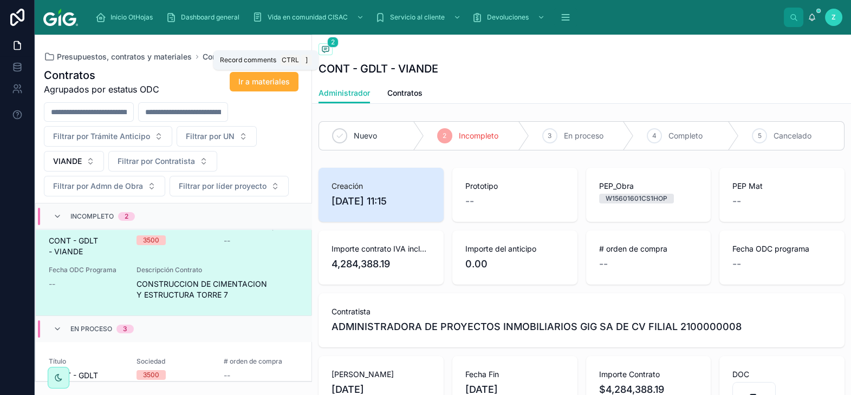
click at [329, 49] on icon at bounding box center [325, 49] width 9 height 9
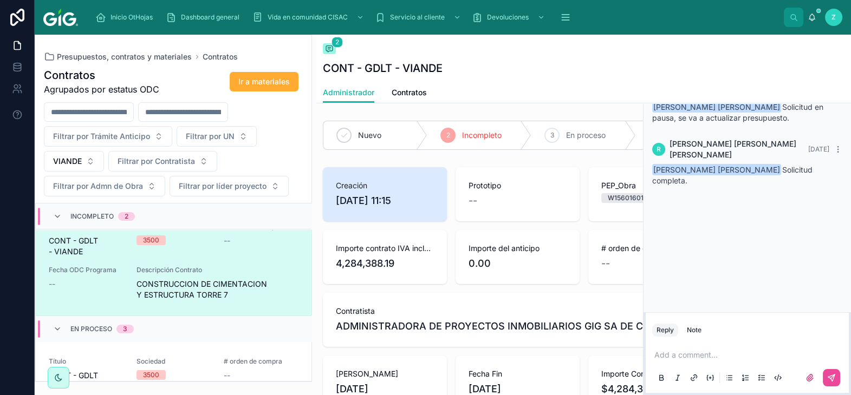
click at [536, 94] on div "Administrador Contratos" at bounding box center [583, 92] width 521 height 21
click at [328, 49] on icon at bounding box center [329, 49] width 2 height 0
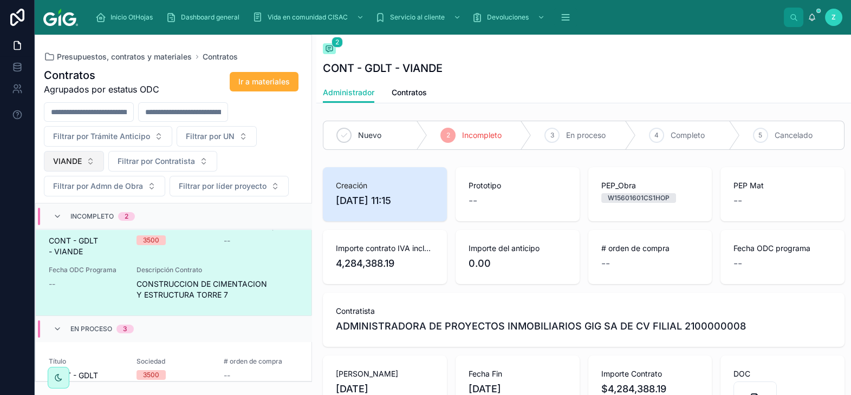
click at [77, 165] on span "VIANDE" at bounding box center [67, 161] width 29 height 11
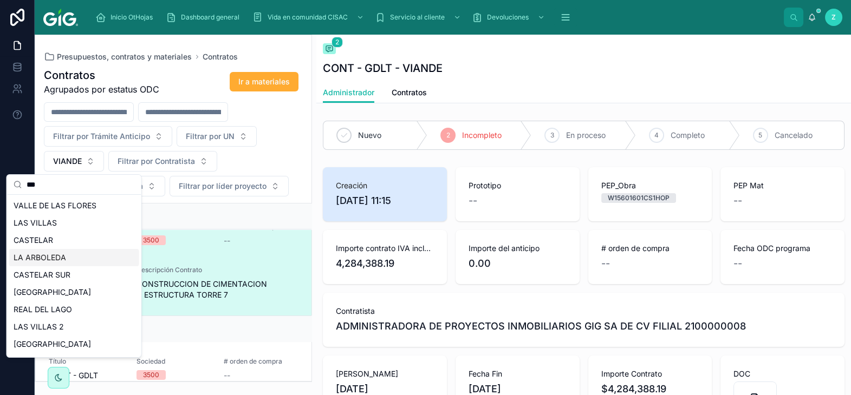
type input "**"
click at [49, 266] on div "LA ARBOLEDA" at bounding box center [74, 257] width 130 height 17
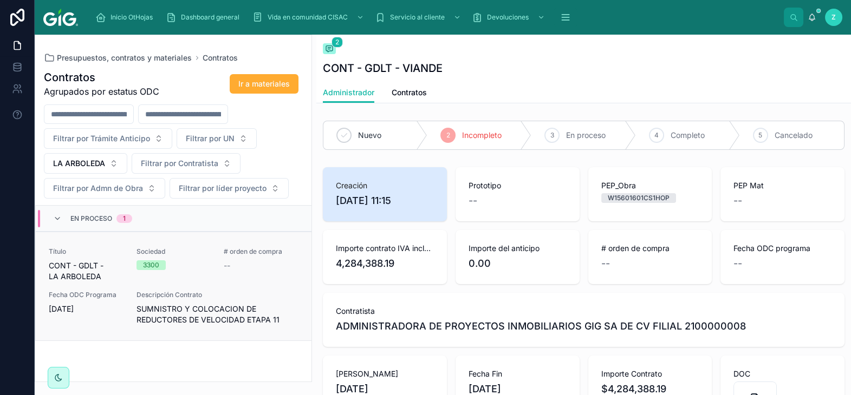
click at [203, 293] on span "Descripción Contrato" at bounding box center [217, 295] width 162 height 9
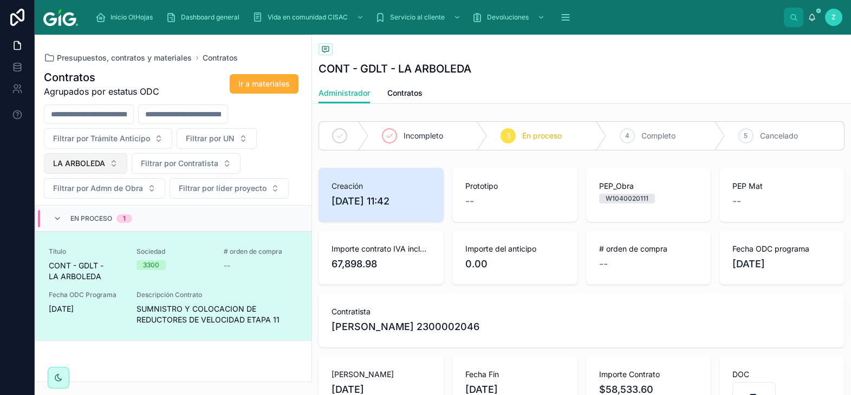
click at [100, 167] on span "LA ARBOLEDA" at bounding box center [79, 163] width 52 height 11
type input "*****"
click at [84, 211] on div "PUESTA NORTE" at bounding box center [86, 207] width 130 height 17
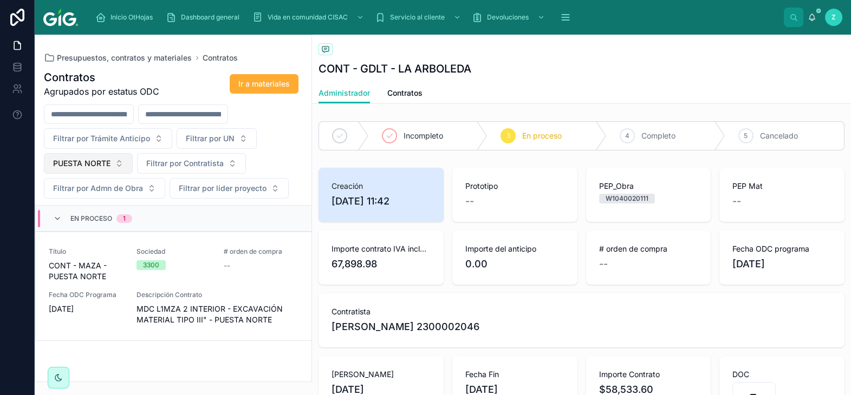
click at [113, 167] on button "PUESTA NORTE" at bounding box center [88, 163] width 89 height 21
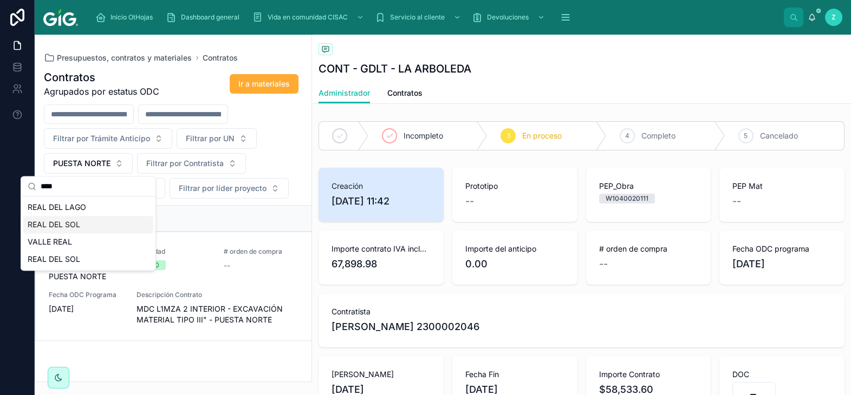
type input "****"
click at [126, 231] on div "REAL DEL SOL" at bounding box center [88, 224] width 130 height 17
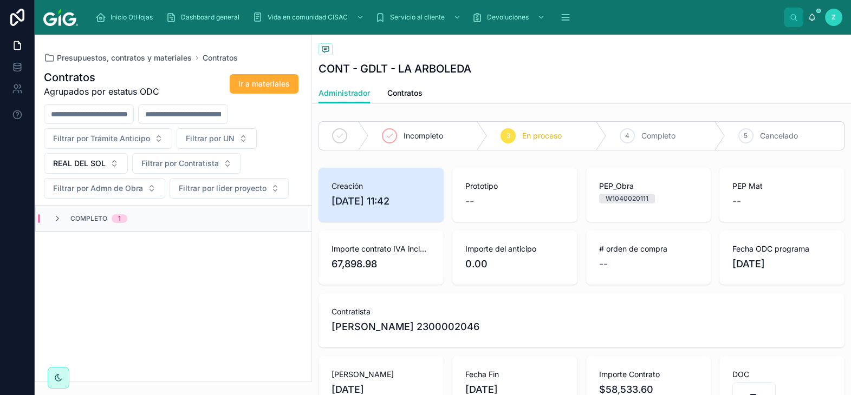
click at [83, 221] on span "Completo" at bounding box center [88, 218] width 37 height 9
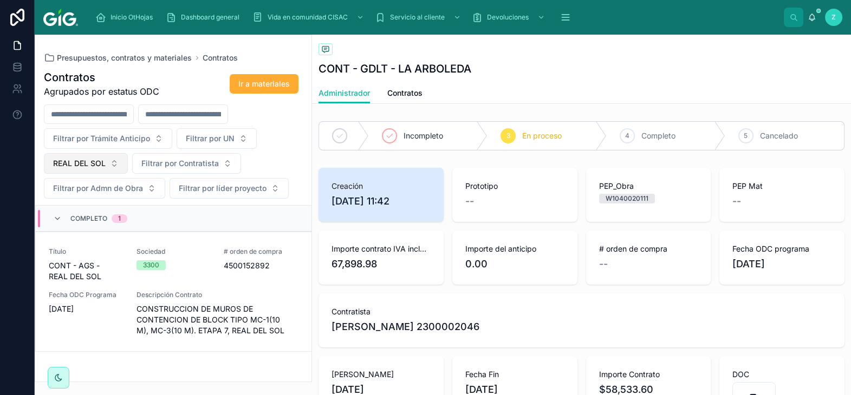
click at [107, 165] on button "REAL DEL SOL" at bounding box center [86, 163] width 84 height 21
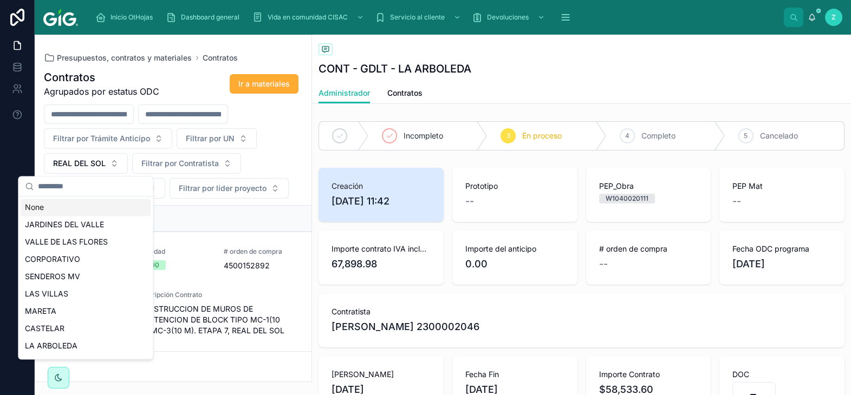
click at [87, 208] on div "None" at bounding box center [86, 207] width 130 height 17
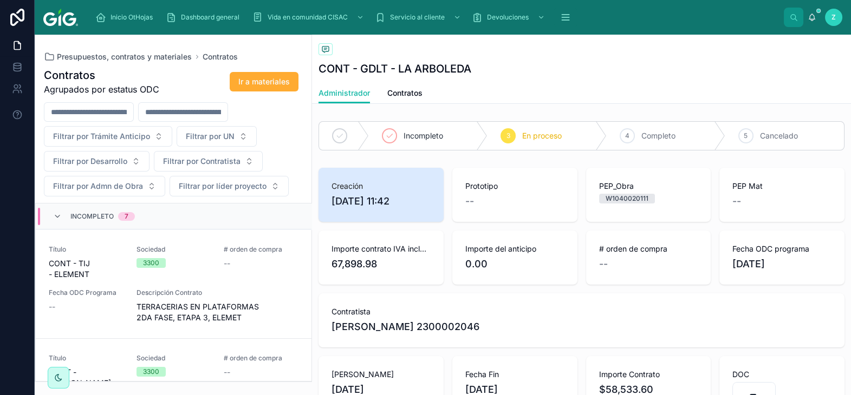
click at [98, 224] on div "Incompleto 7" at bounding box center [102, 216] width 64 height 17
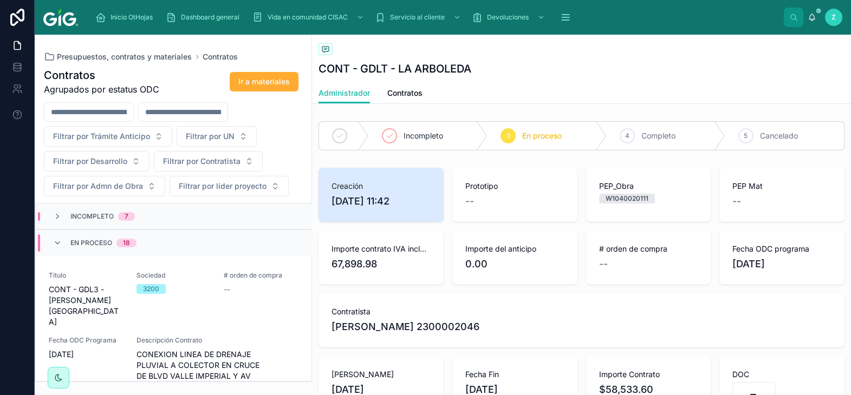
click at [119, 247] on div "18" at bounding box center [126, 243] width 20 height 9
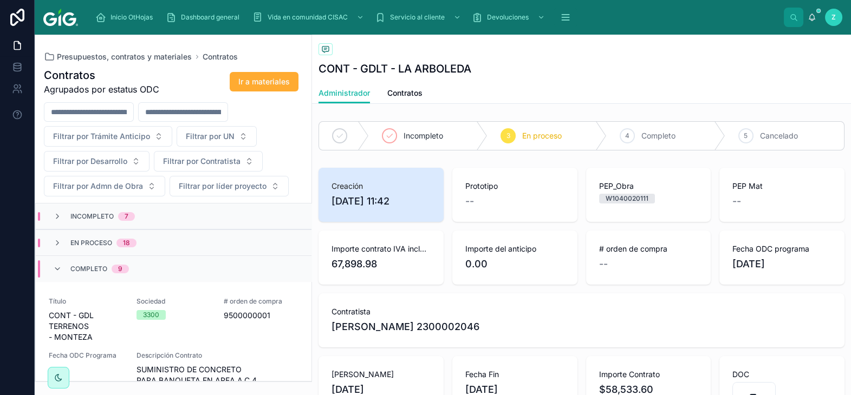
click at [111, 271] on div "Completo 9" at bounding box center [99, 268] width 58 height 17
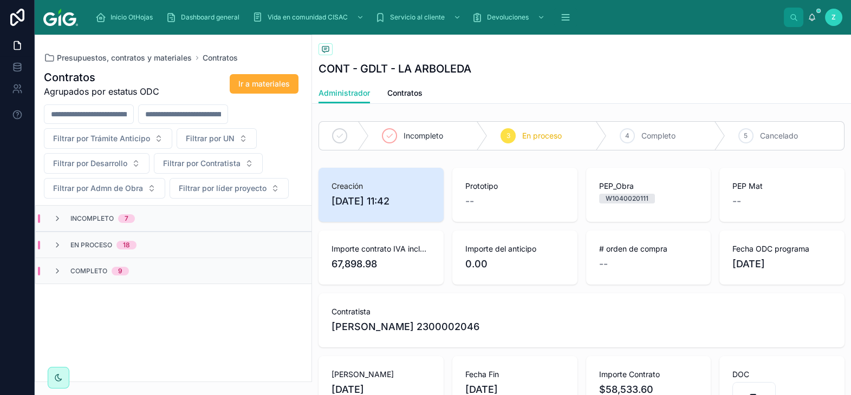
click at [224, 337] on div "Contratos Agrupados por estatus ODC Ir a materiales Filtrar por Trámite Anticip…" at bounding box center [173, 222] width 276 height 318
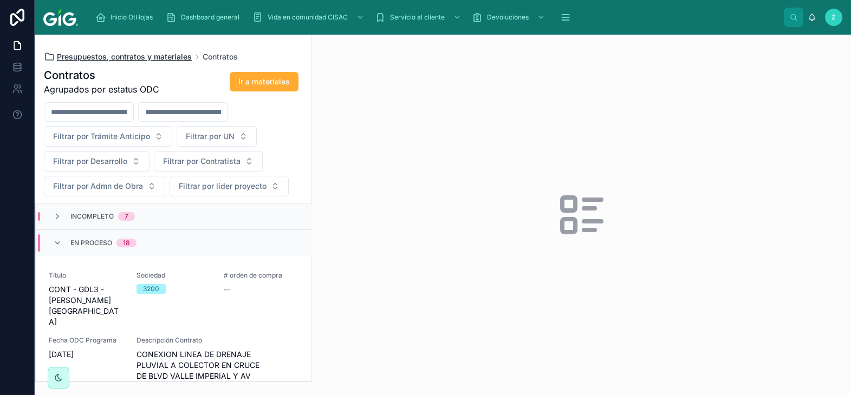
click at [122, 55] on span "Presupuestos, contratos y materiales" at bounding box center [124, 56] width 135 height 11
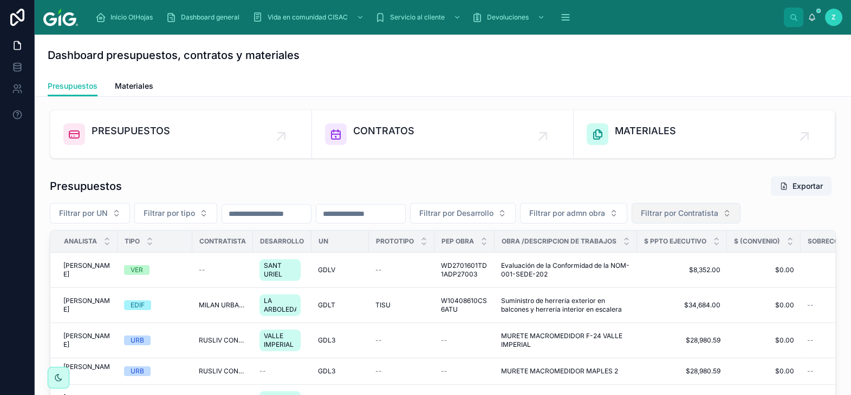
click at [718, 211] on span "Filtrar por Contratista" at bounding box center [679, 213] width 77 height 11
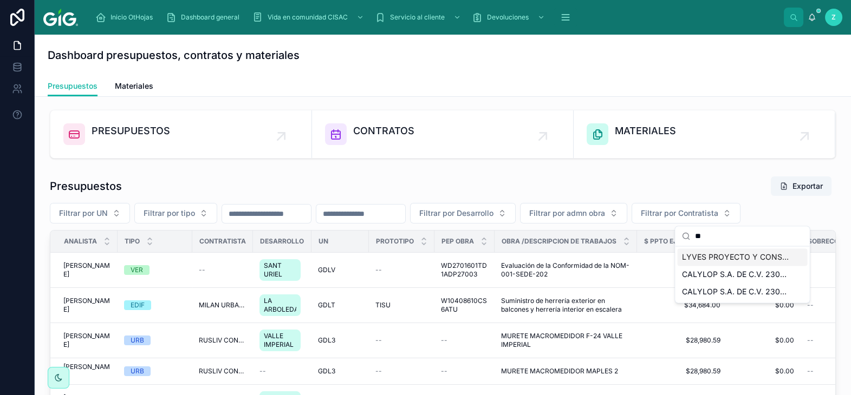
type input "**"
click at [738, 253] on span "LYVES PROYECTO Y CONSTRUCCION S.A. DE C.V. 2300002300" at bounding box center [735, 257] width 108 height 11
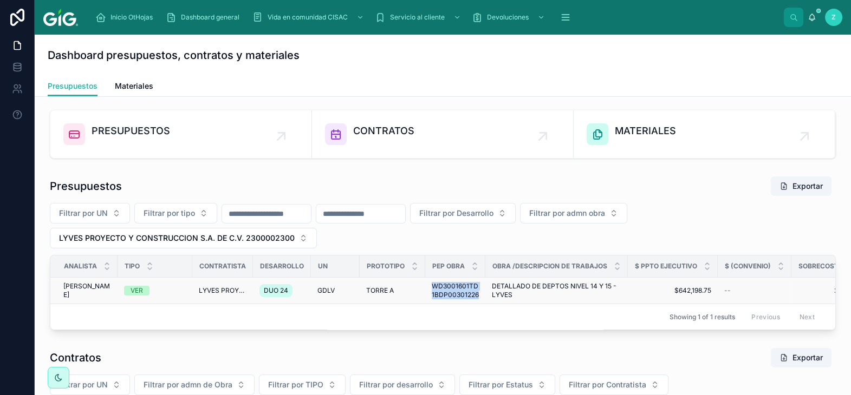
drag, startPoint x: 430, startPoint y: 293, endPoint x: 476, endPoint y: 305, distance: 48.1
click at [476, 304] on td "WD3001601TD1BDP00301226 WD3001601TD1BDP00301226" at bounding box center [455, 291] width 60 height 27
copy span "WD3001601TD1BDP00301226"
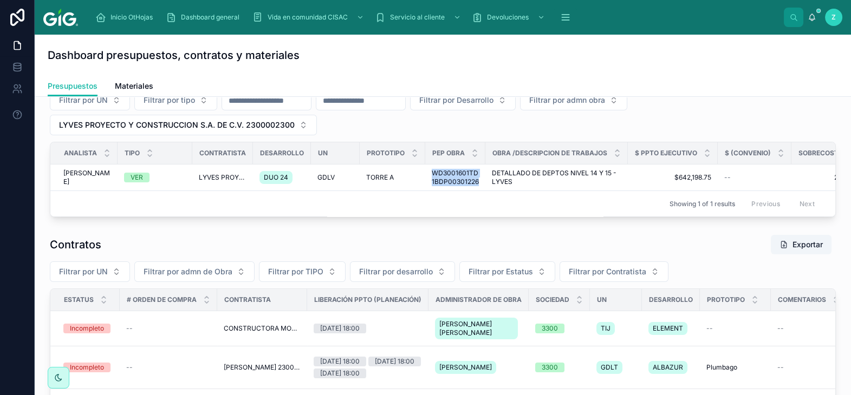
scroll to position [53, 0]
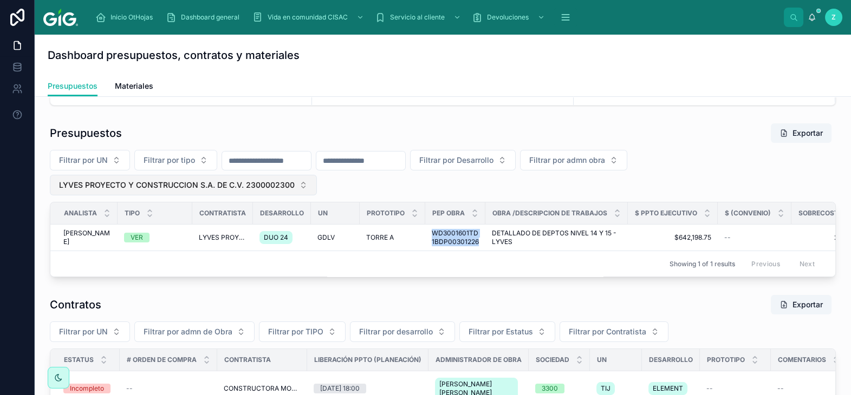
click at [282, 186] on span "LYVES PROYECTO Y CONSTRUCCION S.A. DE C.V. 2300002300" at bounding box center [177, 185] width 236 height 11
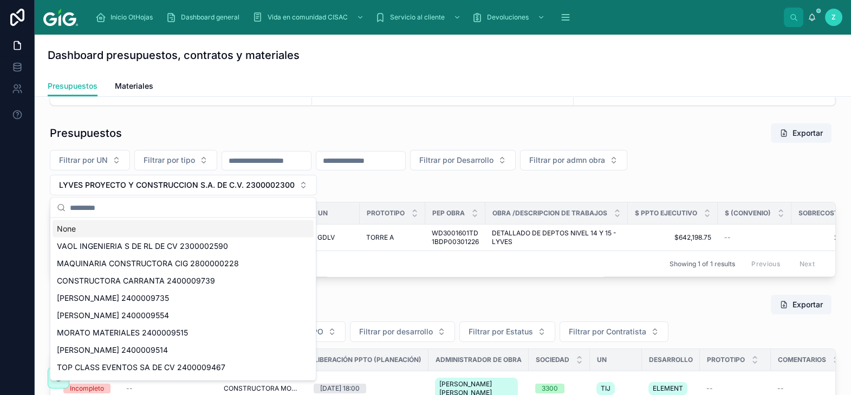
click at [108, 230] on div "None" at bounding box center [183, 228] width 261 height 17
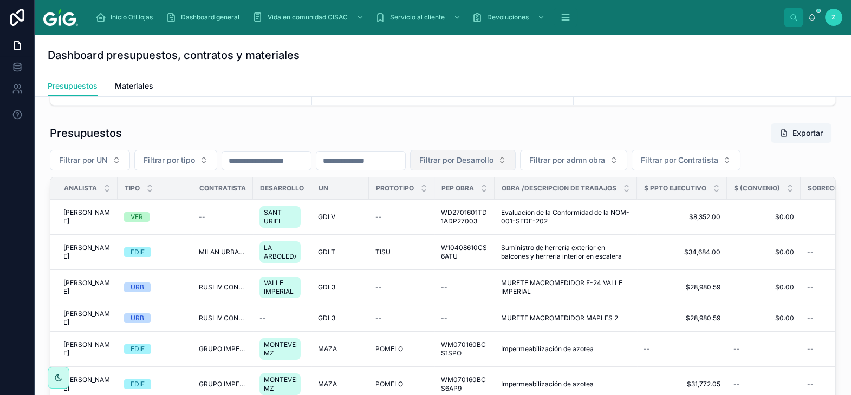
click at [493, 162] on span "Filtrar por Desarrollo" at bounding box center [456, 160] width 74 height 11
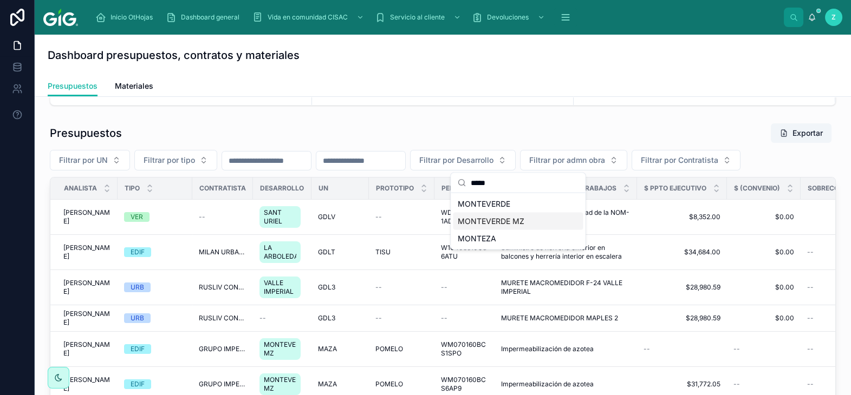
type input "*****"
click at [491, 221] on span "MONTEVERDE MZ" at bounding box center [490, 221] width 67 height 11
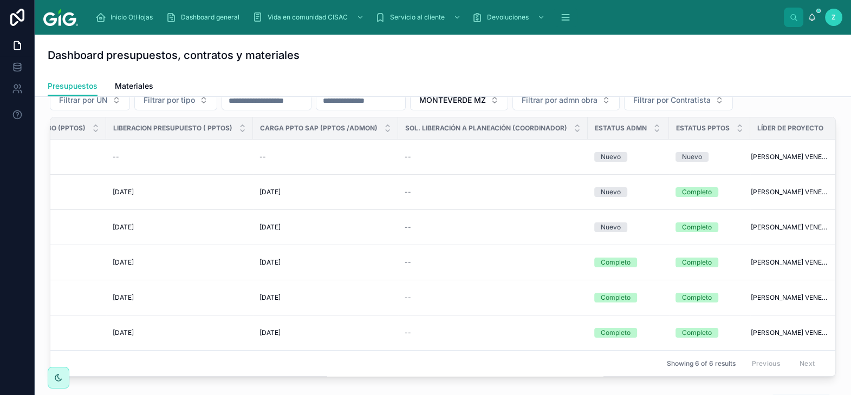
scroll to position [0, 820]
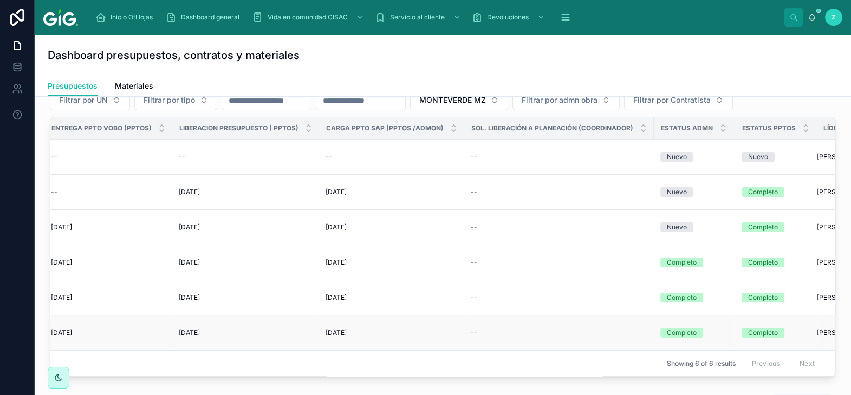
click at [366, 336] on div "25/9/2025 25/9/2025" at bounding box center [391, 333] width 132 height 9
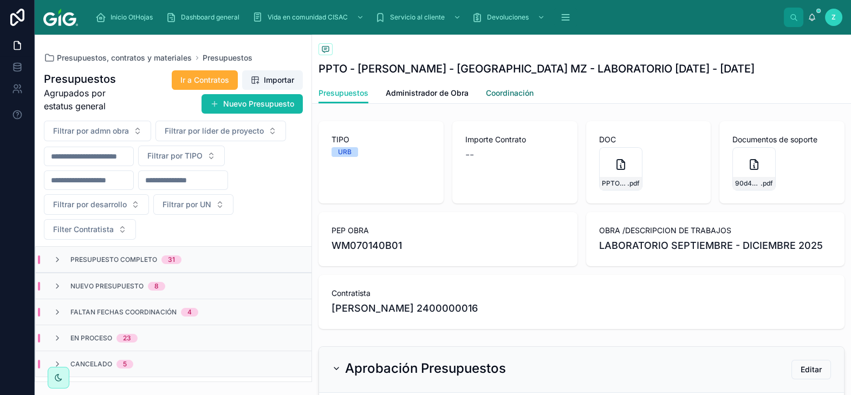
click at [514, 95] on span "Coordinación" at bounding box center [510, 93] width 48 height 11
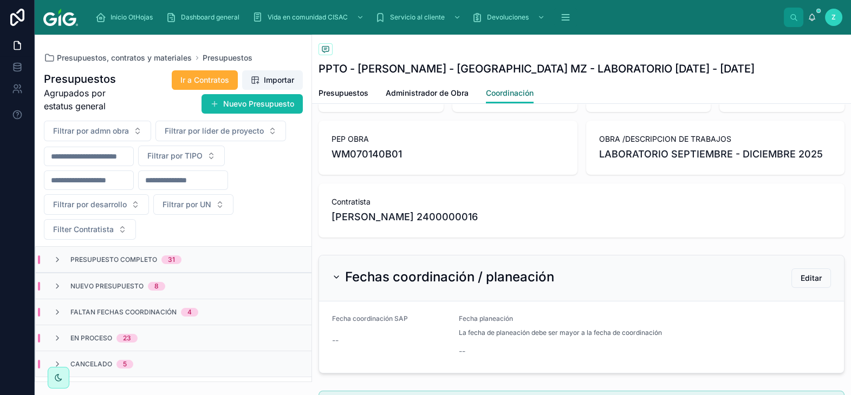
scroll to position [179, 0]
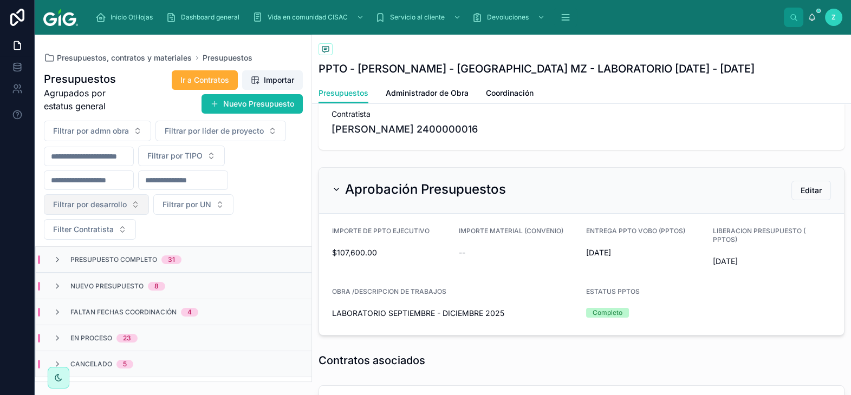
click at [120, 203] on span "Filtrar por desarrollo" at bounding box center [90, 204] width 74 height 11
type input "****"
click at [88, 248] on div "SANT URIEL" at bounding box center [96, 249] width 130 height 17
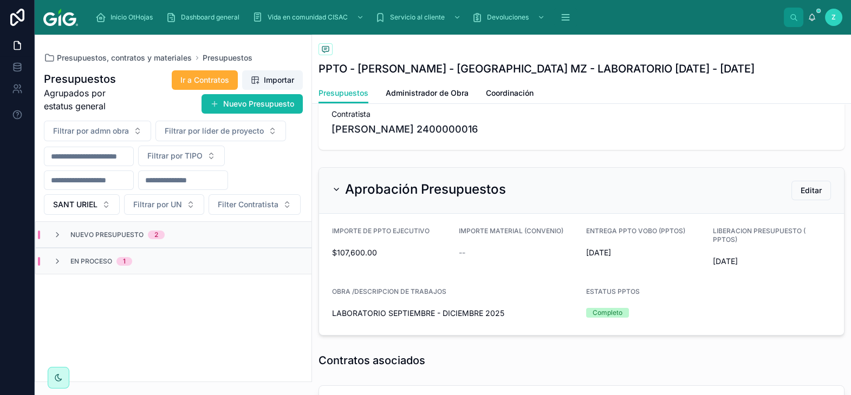
click at [190, 233] on div "Nuevo presupuesto 2" at bounding box center [174, 235] width 276 height 26
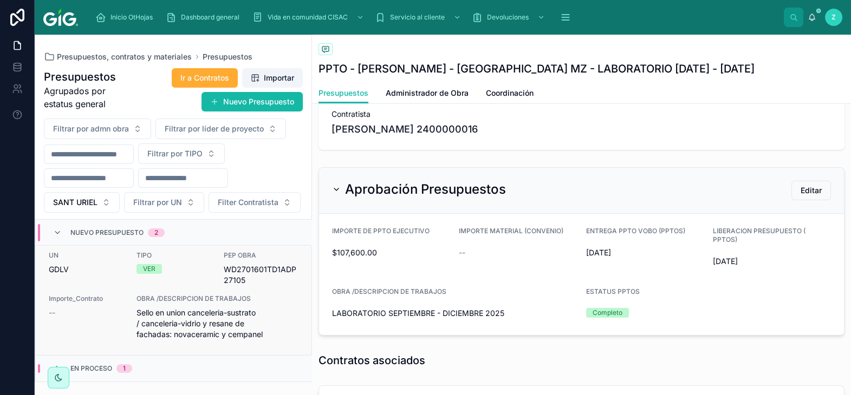
scroll to position [120, 0]
click at [183, 368] on div "En proceso 1" at bounding box center [174, 368] width 276 height 26
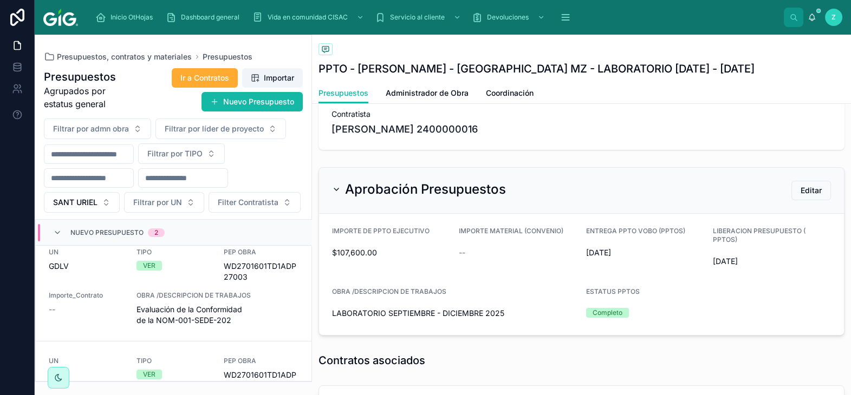
scroll to position [0, 0]
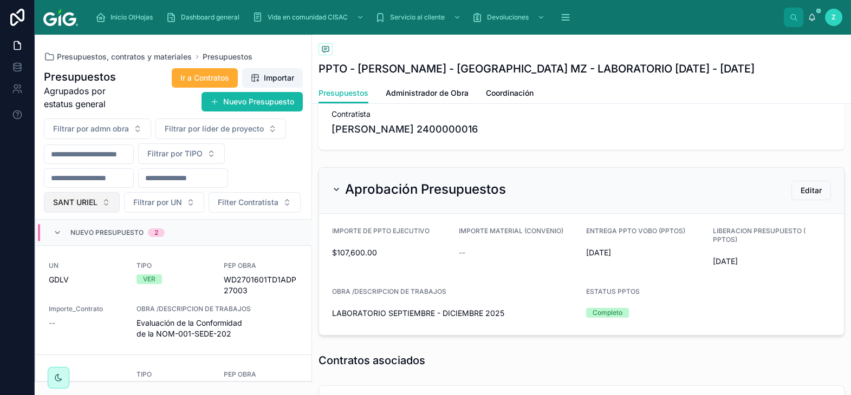
click span "SANT URIEL"
type input "***"
click div "DUO 24"
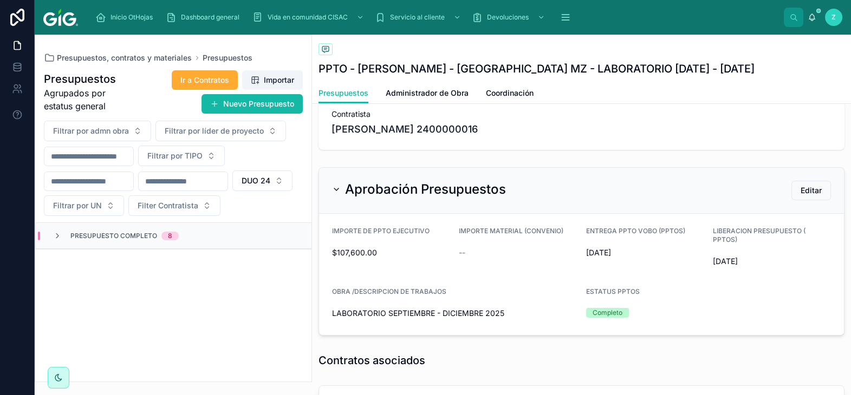
click div "Presupuesto Completo 8"
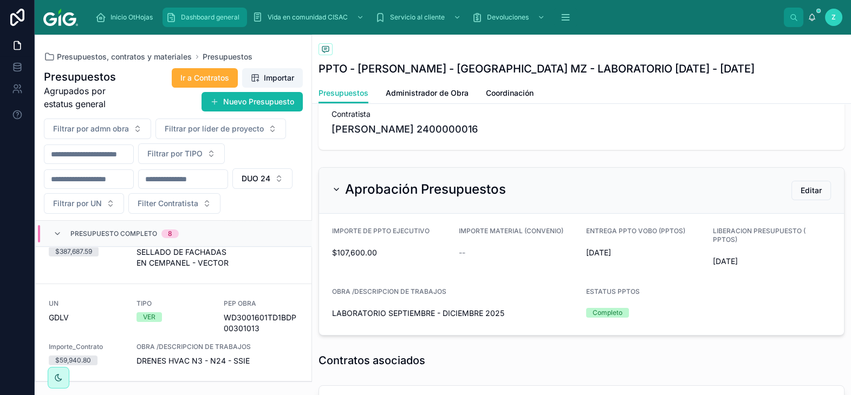
scroll to position [60, 0]
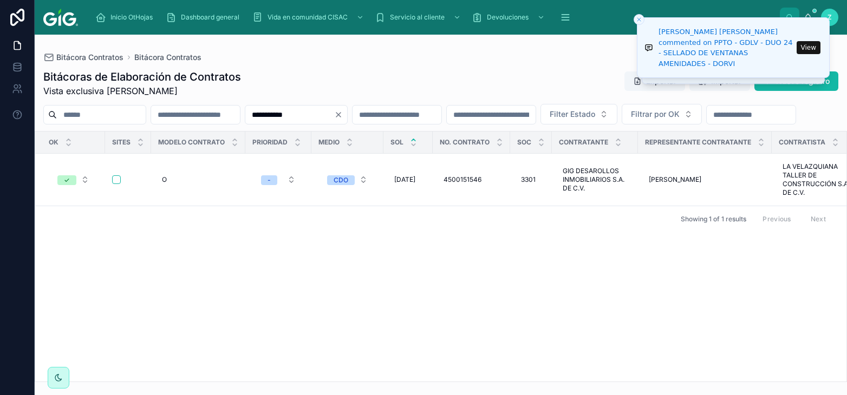
scroll to position [0, 5017]
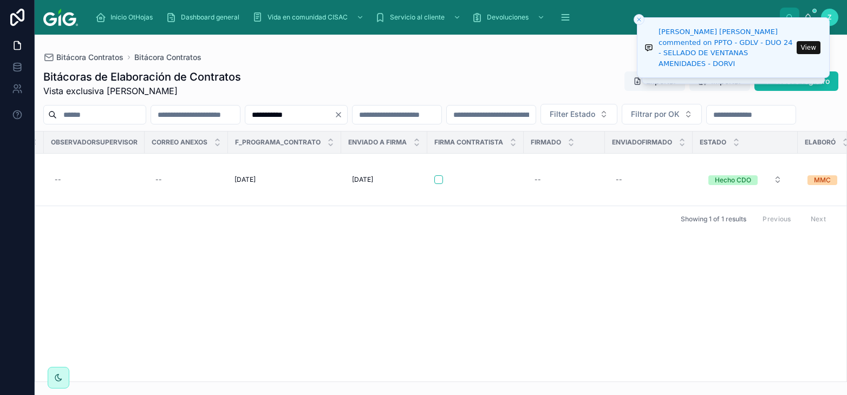
click at [334, 115] on input "**********" at bounding box center [289, 114] width 89 height 15
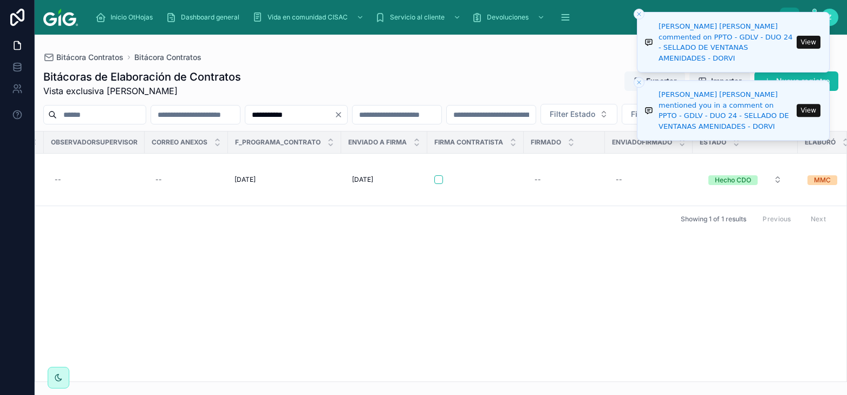
click at [636, 15] on icon "Close toast" at bounding box center [639, 14] width 6 height 6
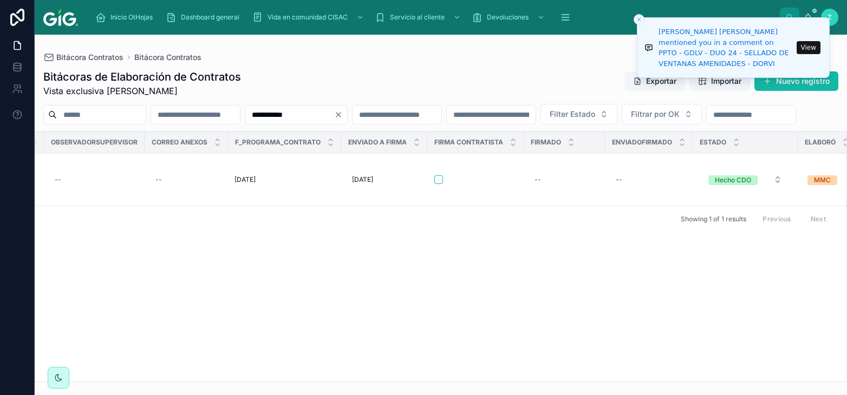
click at [639, 21] on icon "Close toast" at bounding box center [639, 19] width 6 height 6
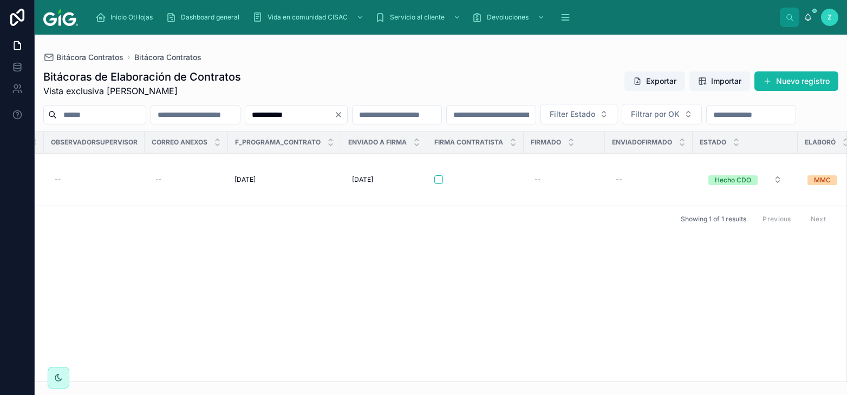
click at [334, 117] on input "**********" at bounding box center [289, 114] width 89 height 15
drag, startPoint x: 356, startPoint y: 119, endPoint x: 370, endPoint y: 117, distance: 13.6
click at [334, 117] on input "**********" at bounding box center [289, 114] width 89 height 15
click at [245, 117] on input "**********" at bounding box center [289, 114] width 89 height 15
paste input "text"
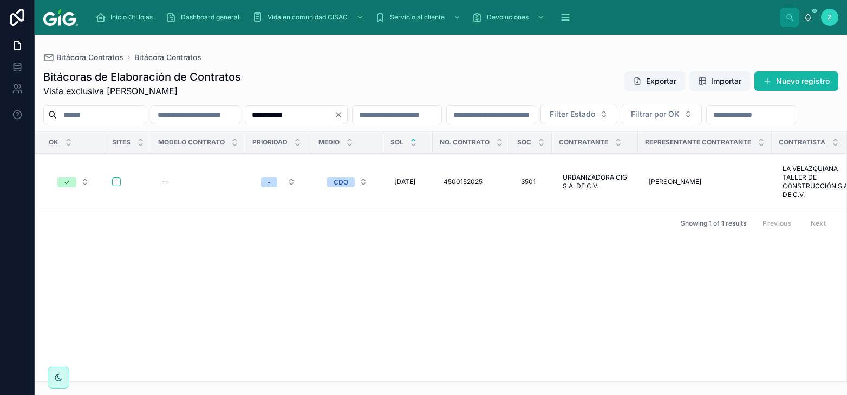
type input "**********"
click at [567, 19] on icon "scrollable content" at bounding box center [565, 17] width 11 height 11
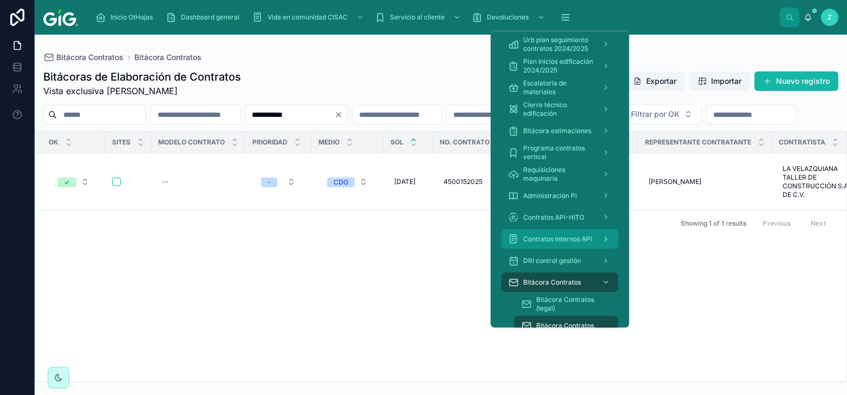
click at [564, 237] on span "Contratos internos API" at bounding box center [557, 239] width 69 height 9
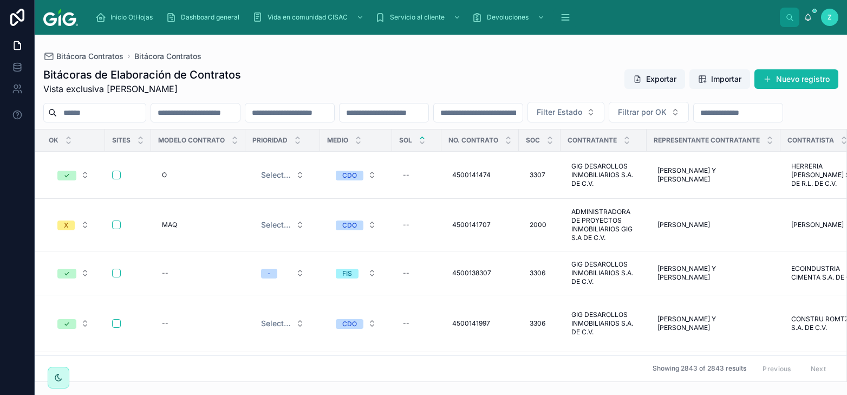
click at [334, 109] on input "text" at bounding box center [289, 112] width 89 height 15
paste input "**********"
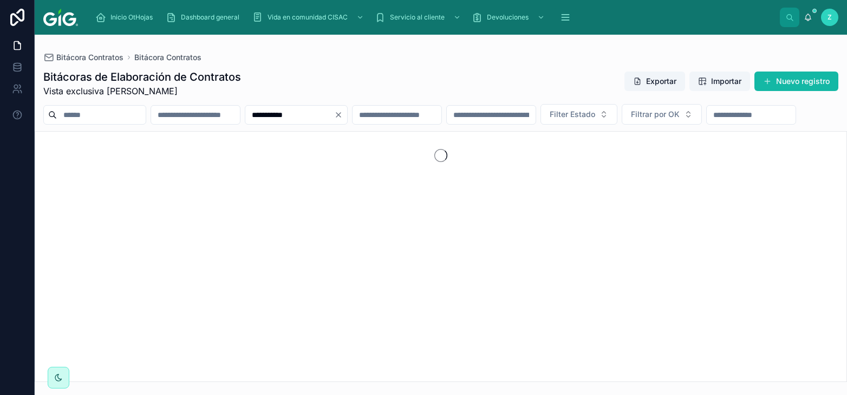
type input "**********"
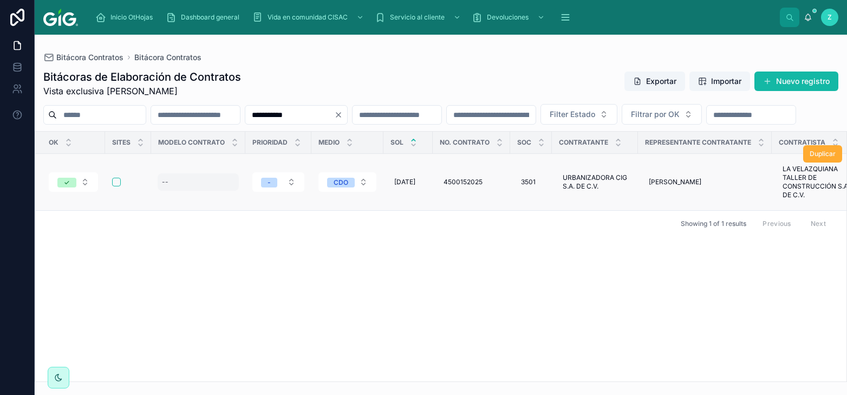
click at [207, 191] on div "--" at bounding box center [198, 181] width 81 height 17
type input "*"
click button "submit" at bounding box center [294, 219] width 13 height 13
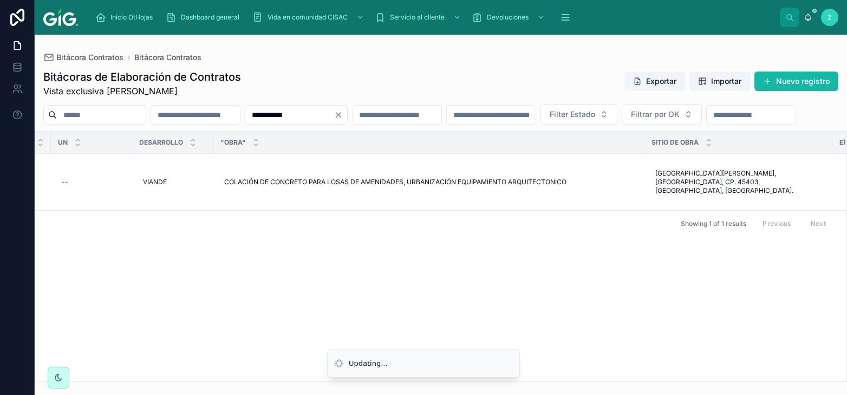
scroll to position [0, 5033]
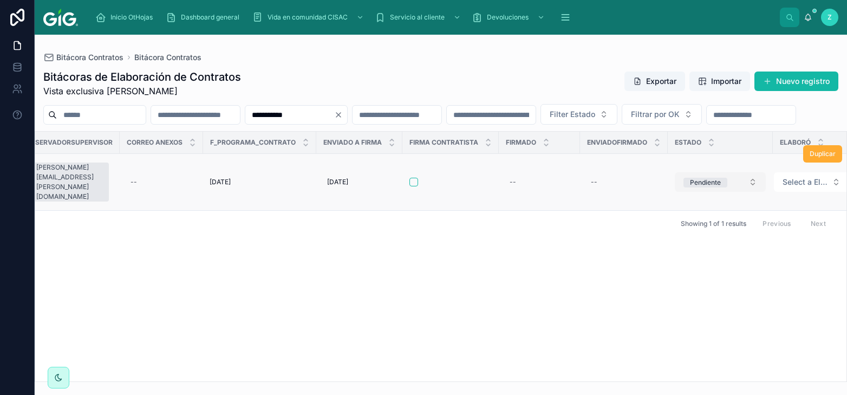
click at [690, 187] on div "Pendiente" at bounding box center [705, 183] width 31 height 10
click at [682, 282] on div "OK Sites Modelo contrato Prioridad Medio SOL No. Contrato Soc Contratante Repre…" at bounding box center [440, 257] width 811 height 250
click at [690, 187] on div "Pendiente" at bounding box center [705, 183] width 31 height 10
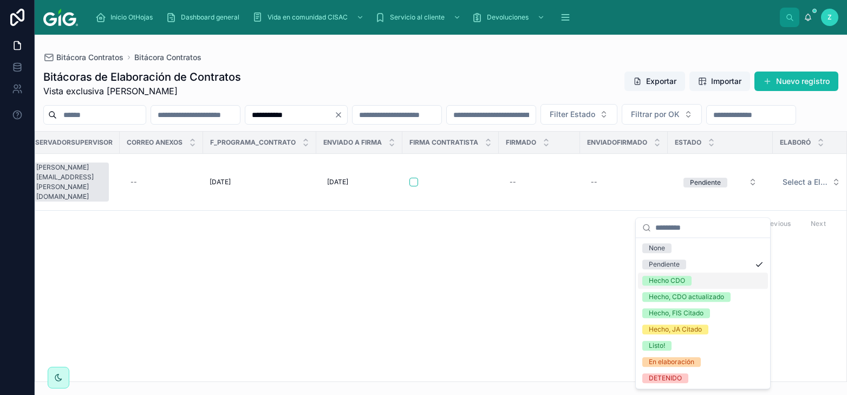
click at [669, 278] on div "Hecho CDO" at bounding box center [667, 281] width 36 height 10
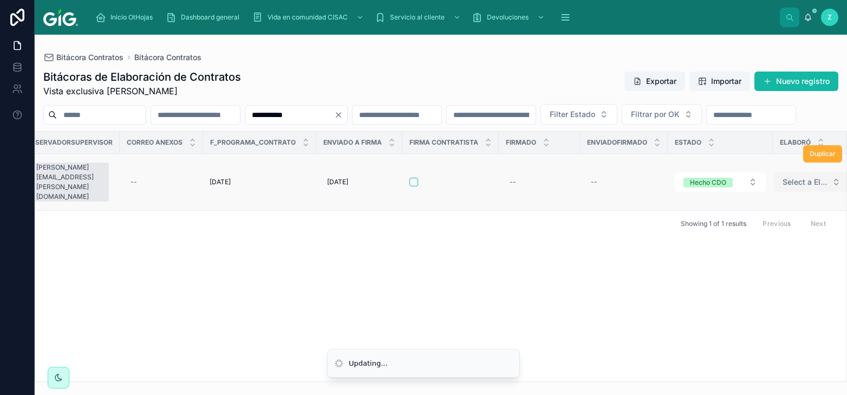
click at [782, 187] on span "Select a Elaboró" at bounding box center [804, 182] width 45 height 11
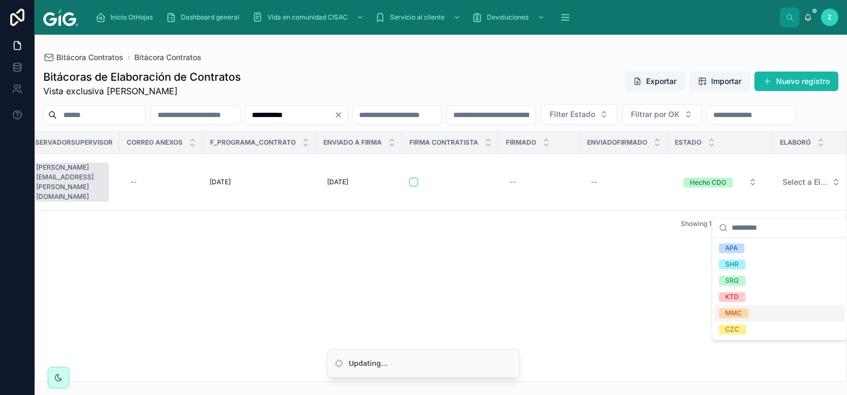
click at [736, 311] on div "MMC" at bounding box center [733, 313] width 17 height 10
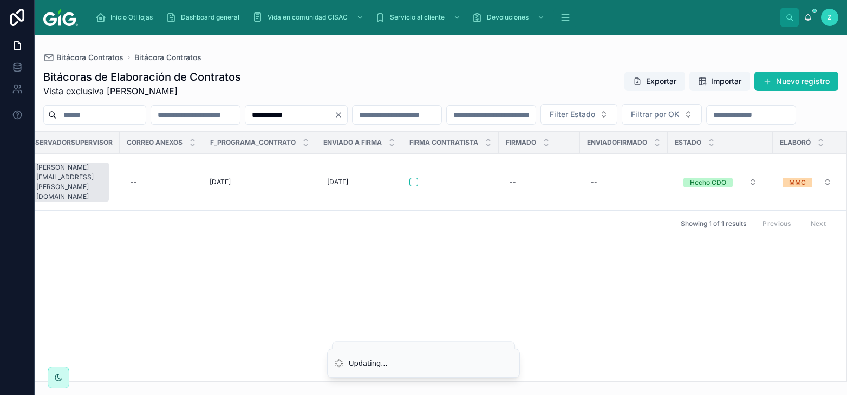
scroll to position [0, 5025]
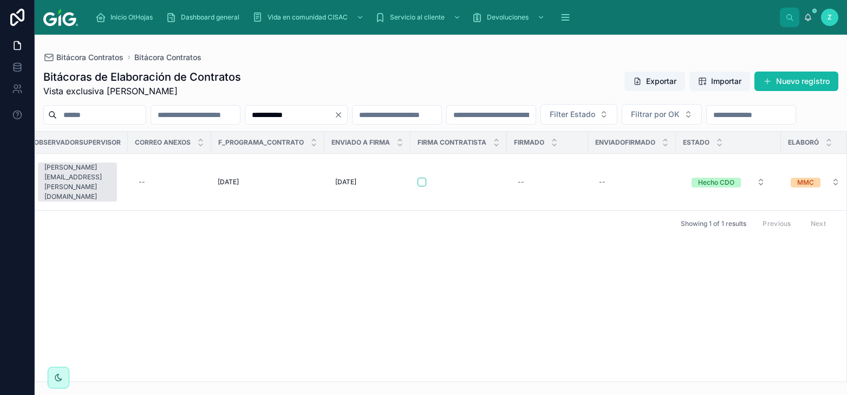
click at [334, 117] on input "**********" at bounding box center [289, 114] width 89 height 15
paste input "text"
type input "**********"
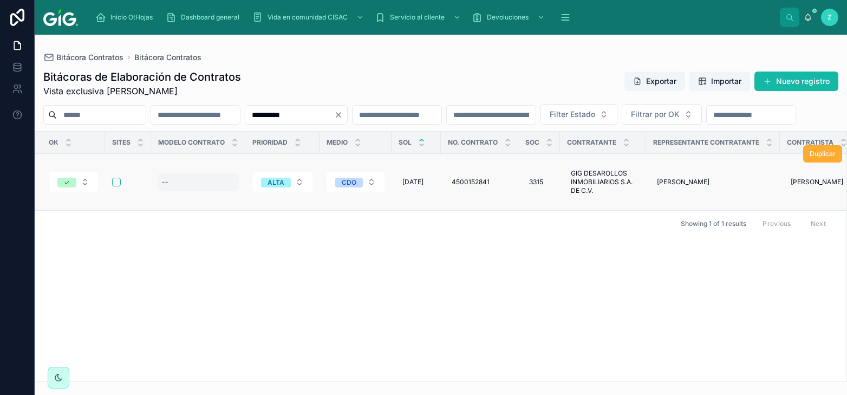
click at [162, 186] on div "--" at bounding box center [165, 182] width 6 height 9
click button "submit" at bounding box center [294, 215] width 13 height 13
click at [188, 191] on div "ps ps" at bounding box center [198, 181] width 81 height 17
type input "**"
click button "submit" at bounding box center [294, 215] width 13 height 13
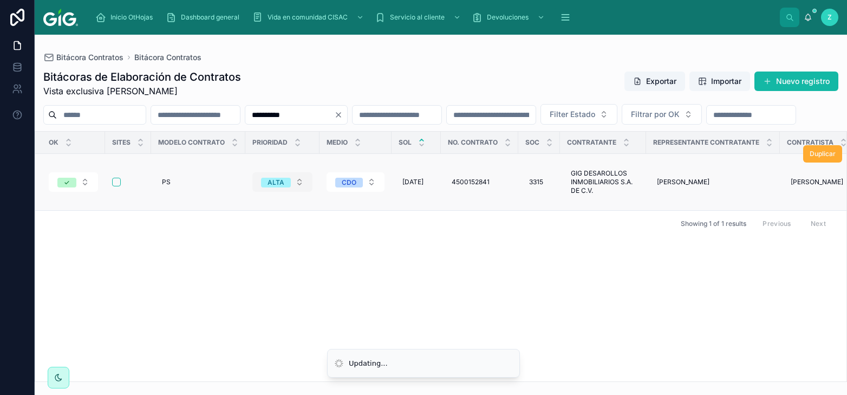
click at [283, 187] on span "ALTA" at bounding box center [276, 183] width 30 height 10
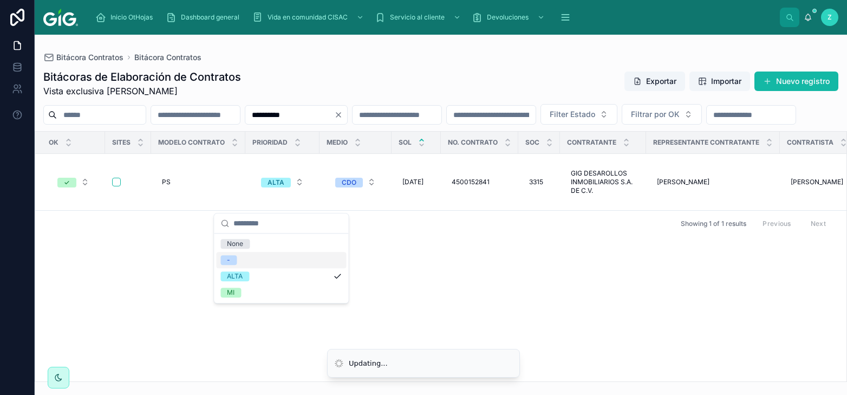
click at [244, 262] on div "-" at bounding box center [281, 260] width 130 height 16
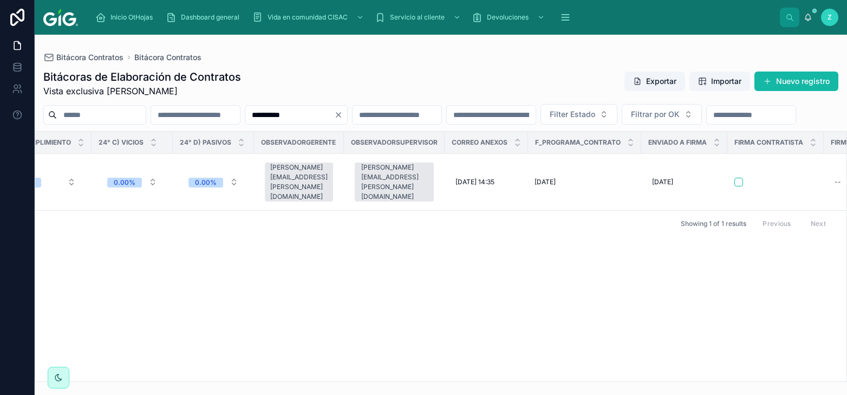
scroll to position [0, 5033]
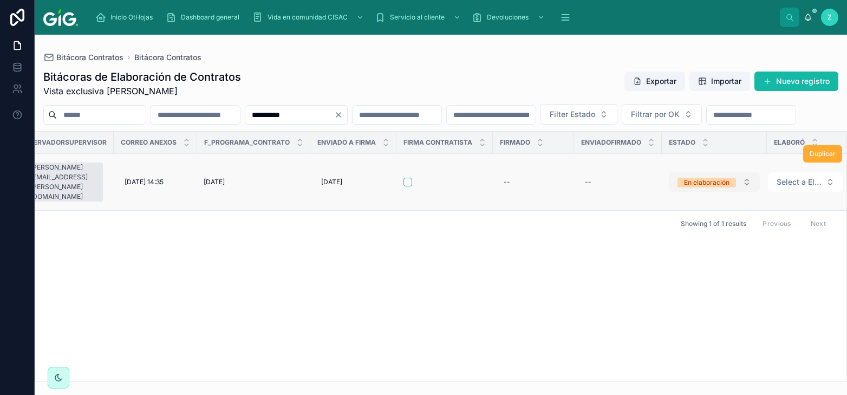
click at [684, 187] on div "En elaboración" at bounding box center [706, 183] width 45 height 10
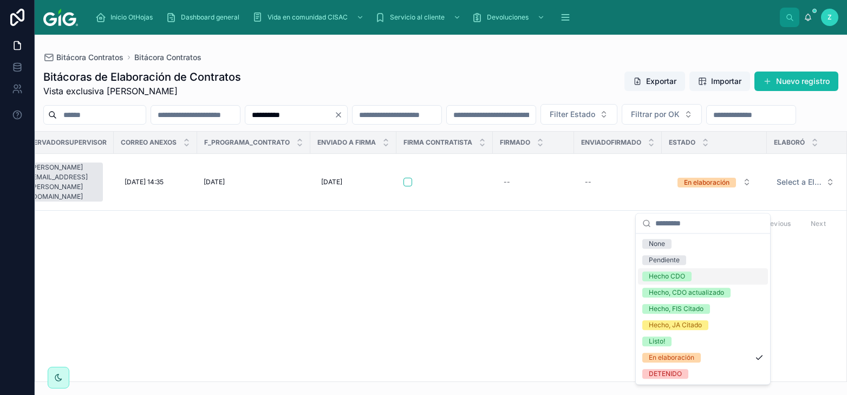
click at [668, 276] on div "OK Sites Modelo contrato Prioridad Medio SOL No. Contrato Soc Contratante Repre…" at bounding box center [440, 257] width 811 height 250
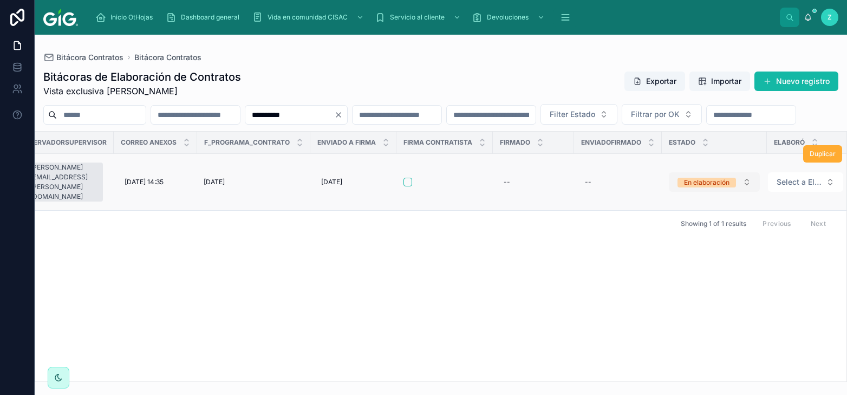
click at [706, 187] on div "En elaboración" at bounding box center [706, 183] width 45 height 10
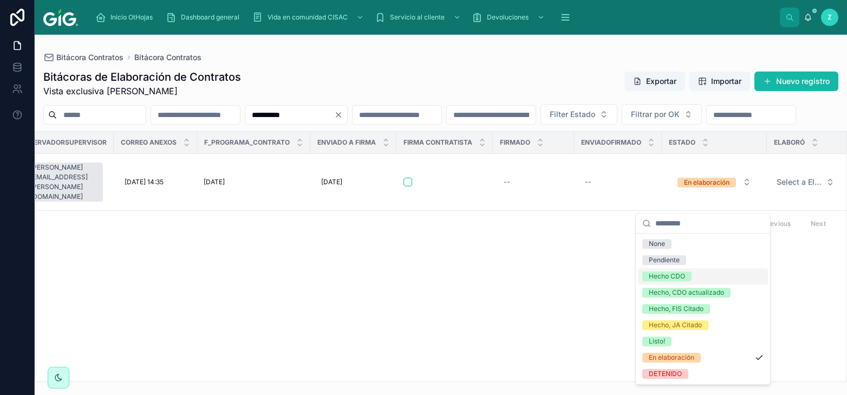
click at [677, 272] on div "Hecho CDO" at bounding box center [667, 276] width 36 height 10
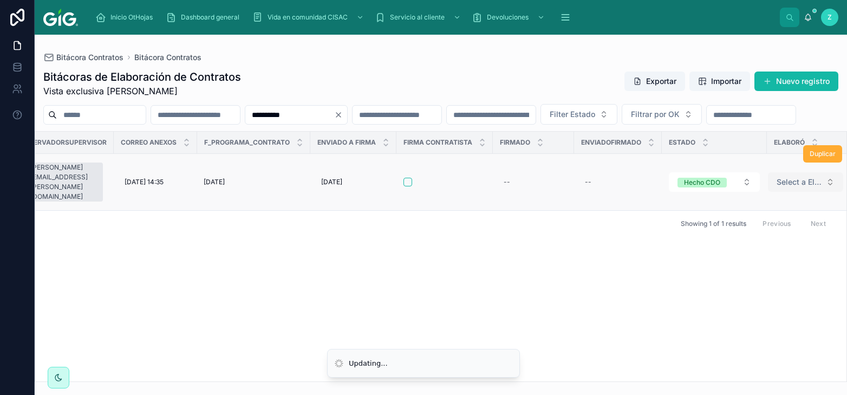
click at [776, 187] on span "Select a Elaboró" at bounding box center [798, 182] width 45 height 11
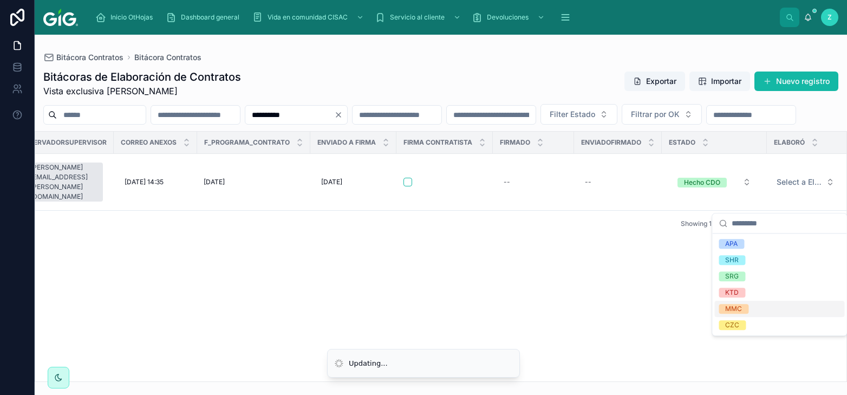
click at [738, 311] on div "MMC" at bounding box center [733, 309] width 17 height 10
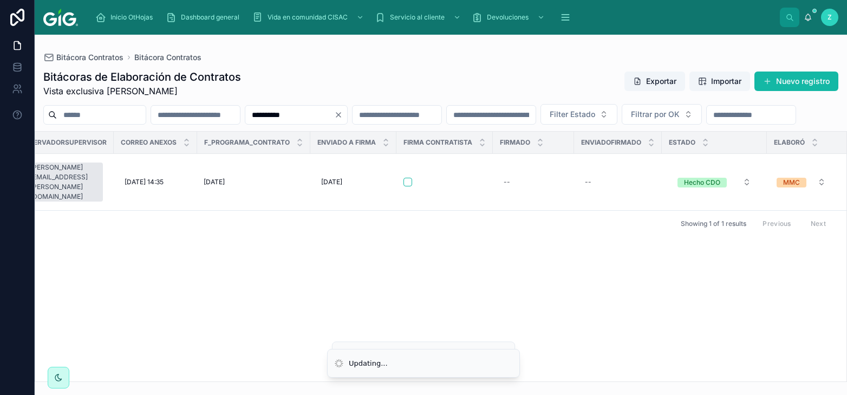
scroll to position [0, 5024]
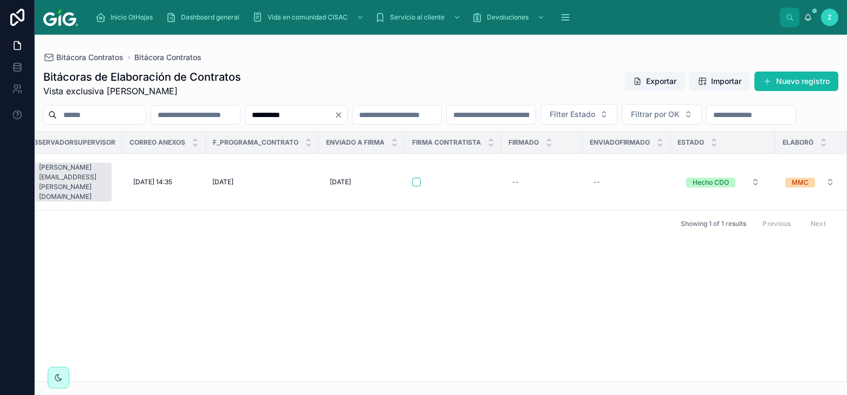
click at [334, 114] on input "**********" at bounding box center [289, 114] width 89 height 15
paste input "text"
type input "**********"
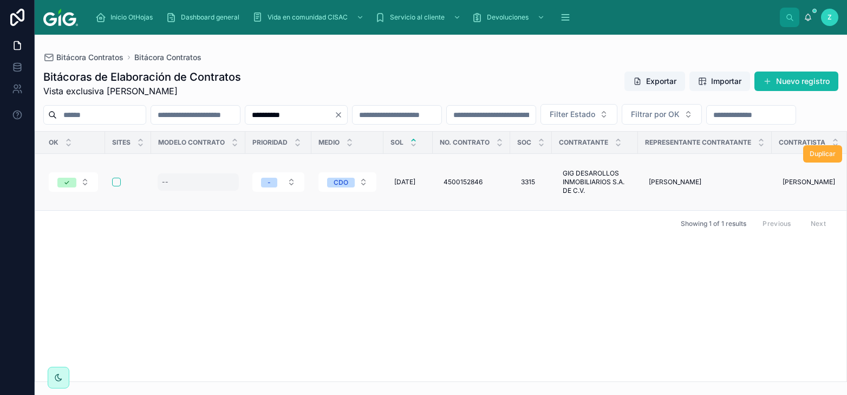
click at [184, 191] on div "--" at bounding box center [198, 181] width 81 height 17
type input "**"
click button "submit" at bounding box center [294, 215] width 13 height 13
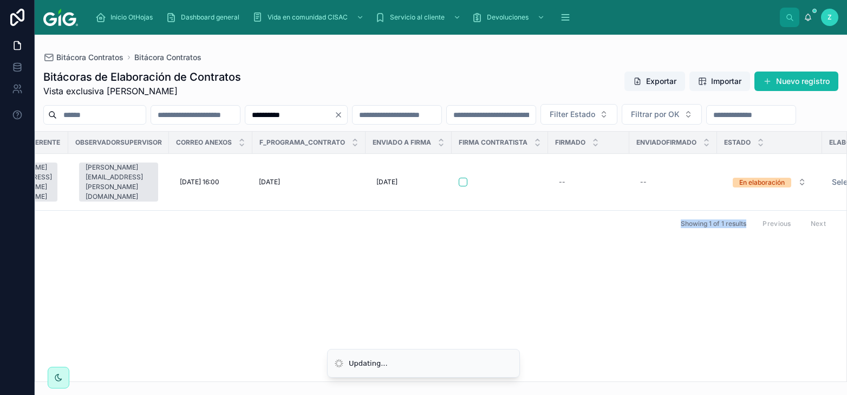
scroll to position [0, 5030]
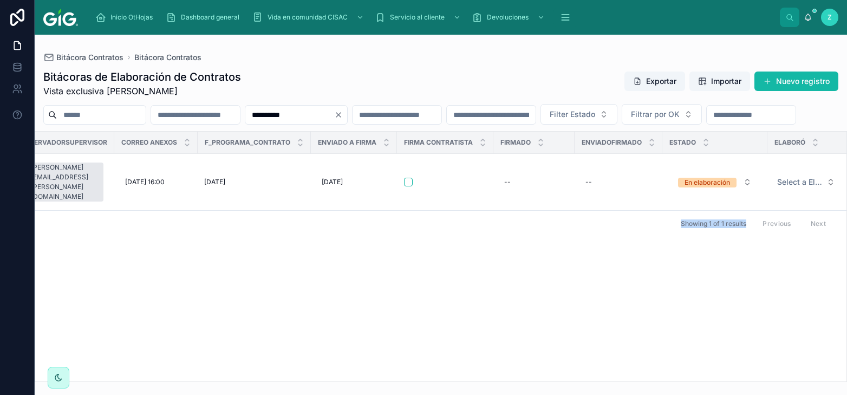
drag, startPoint x: 124, startPoint y: 374, endPoint x: 846, endPoint y: 370, distance: 722.3
click at [846, 370] on div "OK Sites Modelo contrato Prioridad Medio SOL No. Contrato Soc Contratante Repre…" at bounding box center [440, 257] width 811 height 250
click at [694, 187] on span "En elaboración" at bounding box center [707, 182] width 58 height 11
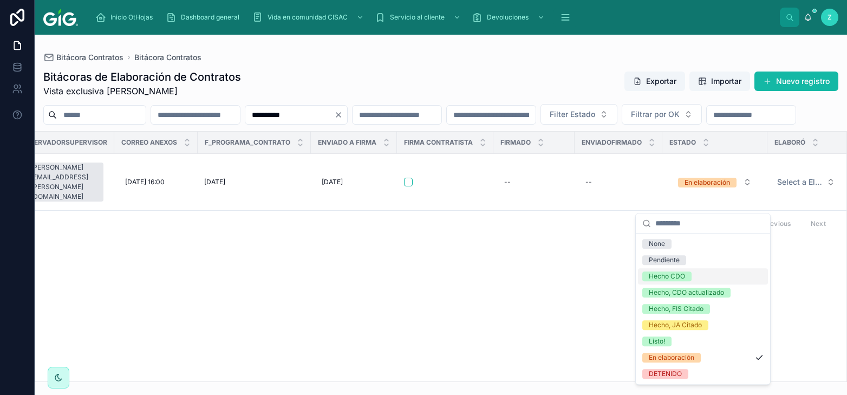
click at [679, 278] on div "Hecho CDO" at bounding box center [667, 276] width 36 height 10
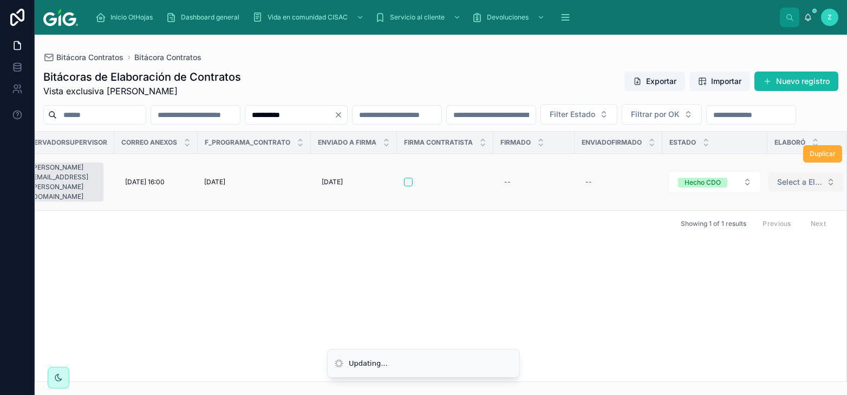
click at [780, 187] on span "Select a Elaboró" at bounding box center [799, 182] width 45 height 11
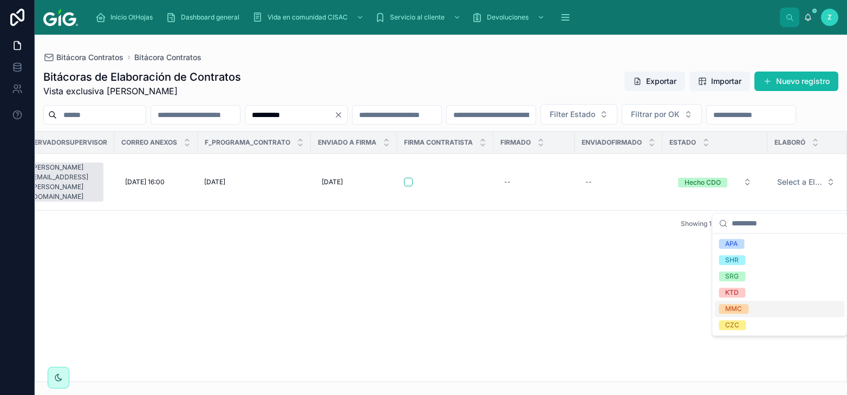
click at [746, 311] on span "MMC" at bounding box center [734, 309] width 30 height 10
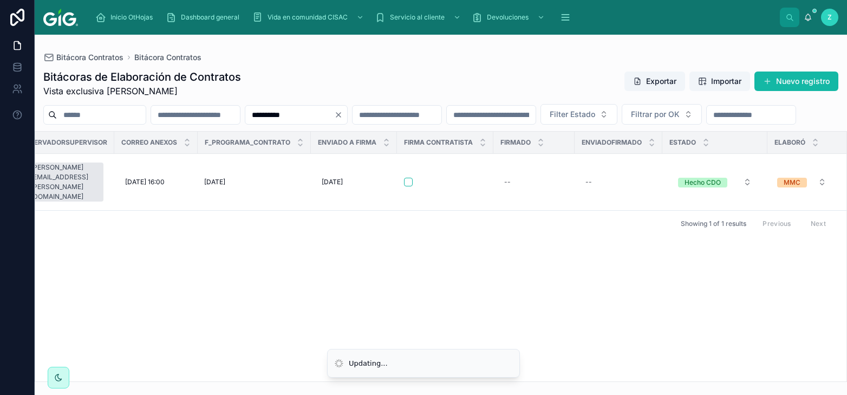
scroll to position [0, 5021]
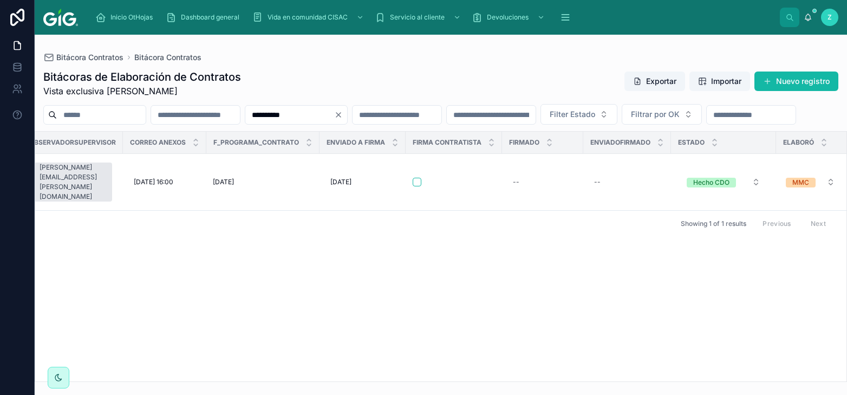
click at [334, 115] on input "**********" at bounding box center [289, 114] width 89 height 15
paste input "text"
type input "**********"
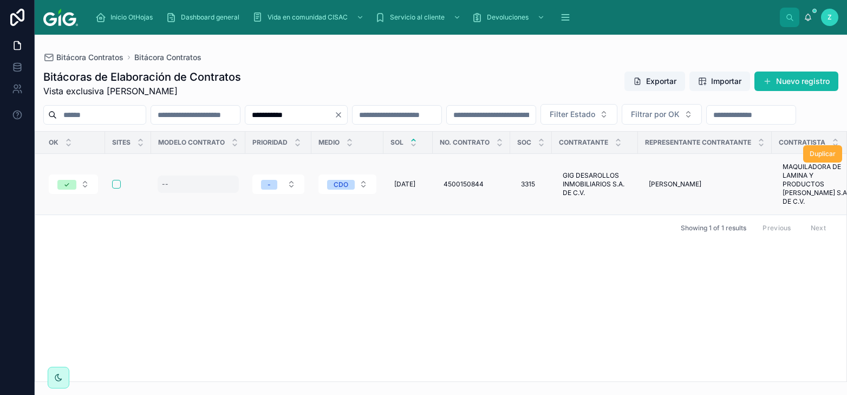
click at [172, 193] on div "--" at bounding box center [198, 183] width 81 height 17
type input "**"
click button "submit" at bounding box center [294, 219] width 13 height 13
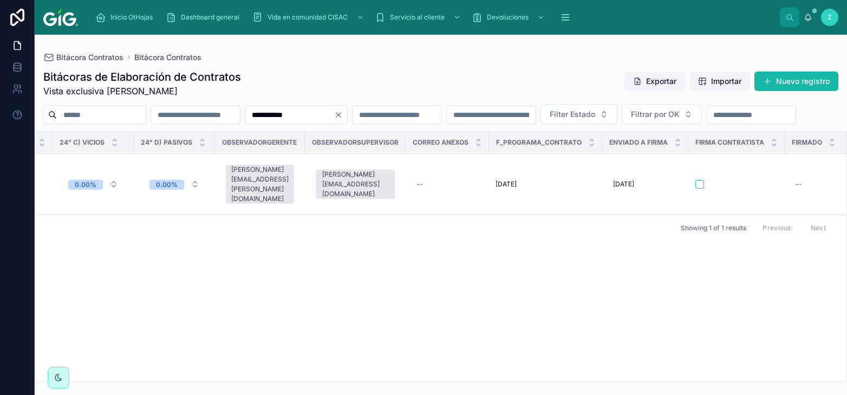
scroll to position [0, 5033]
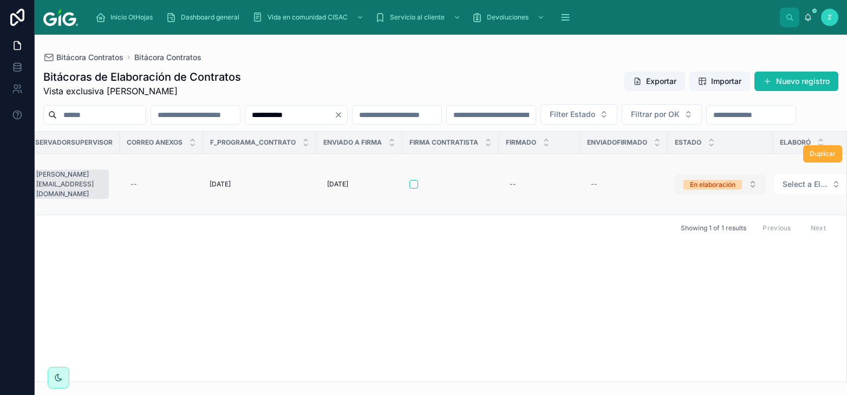
click at [701, 190] on div "En elaboración" at bounding box center [712, 185] width 45 height 10
click at [695, 190] on div "En elaboración" at bounding box center [712, 185] width 45 height 10
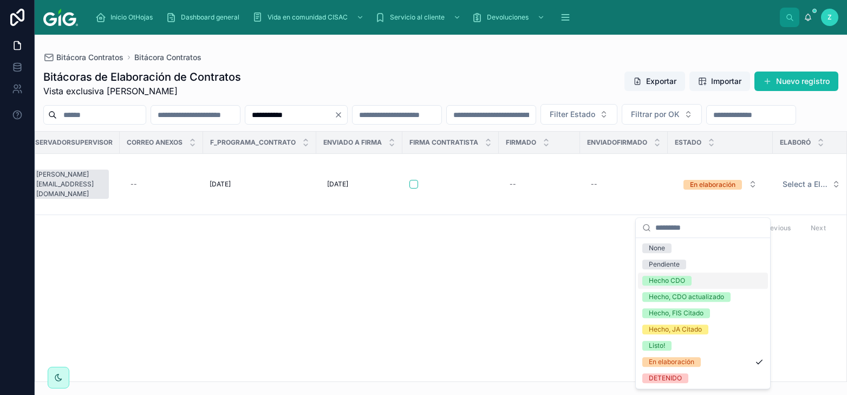
click at [674, 277] on div "Hecho CDO" at bounding box center [667, 281] width 36 height 10
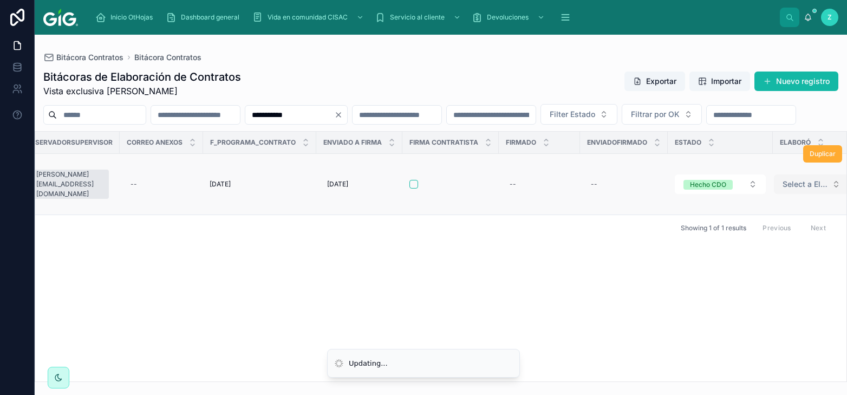
click at [782, 190] on span "Select a Elaboró" at bounding box center [804, 184] width 45 height 11
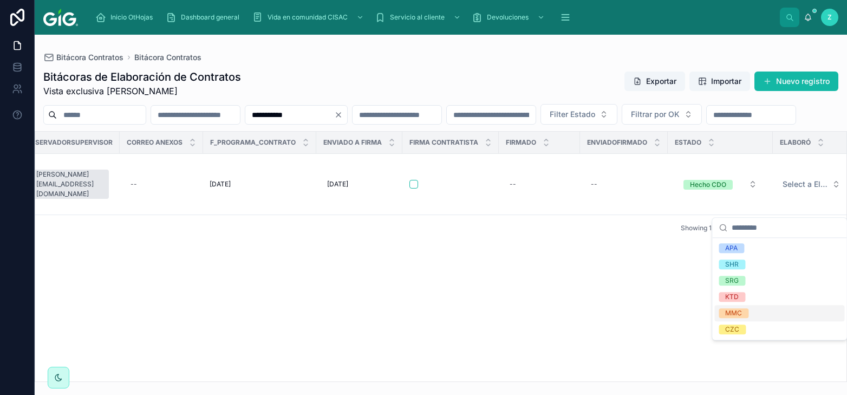
click at [727, 311] on div "MMC" at bounding box center [733, 313] width 17 height 10
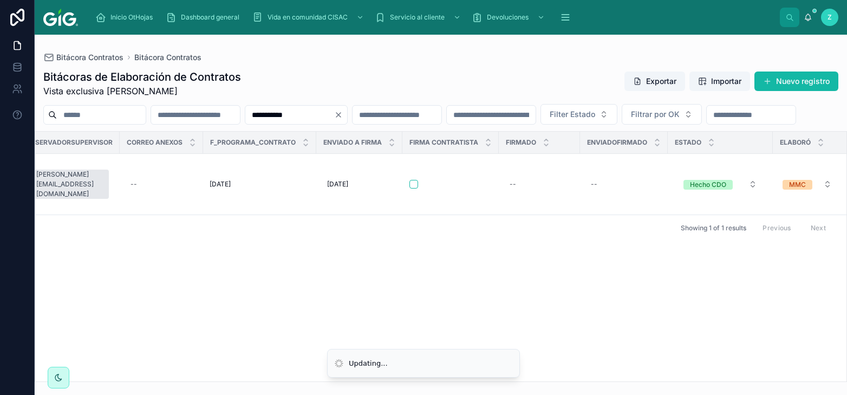
scroll to position [0, 5025]
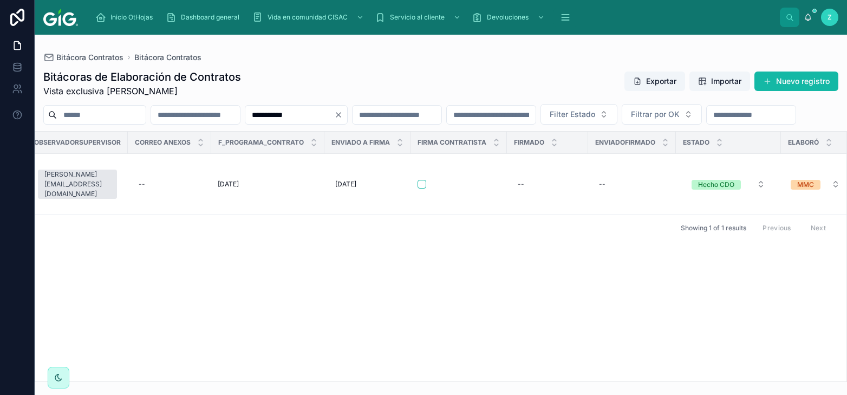
click at [334, 116] on input "**********" at bounding box center [289, 114] width 89 height 15
paste input "text"
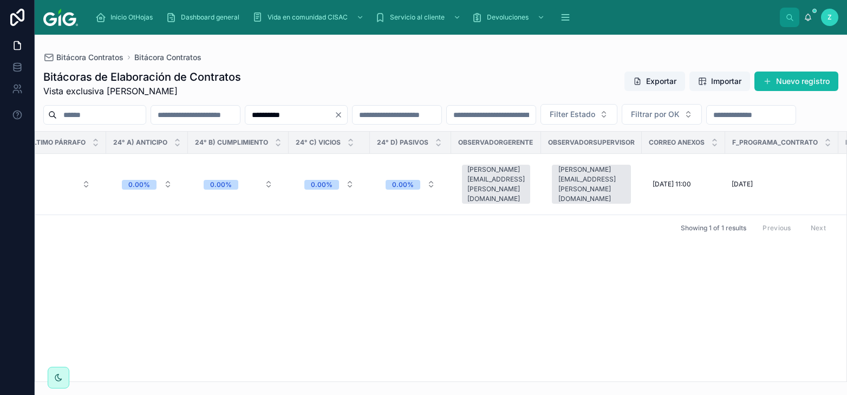
scroll to position [0, 5033]
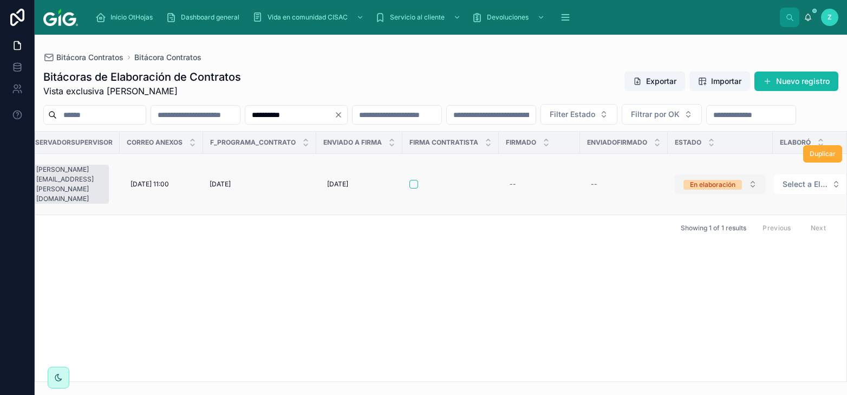
click at [704, 190] on div "En elaboración" at bounding box center [712, 185] width 45 height 10
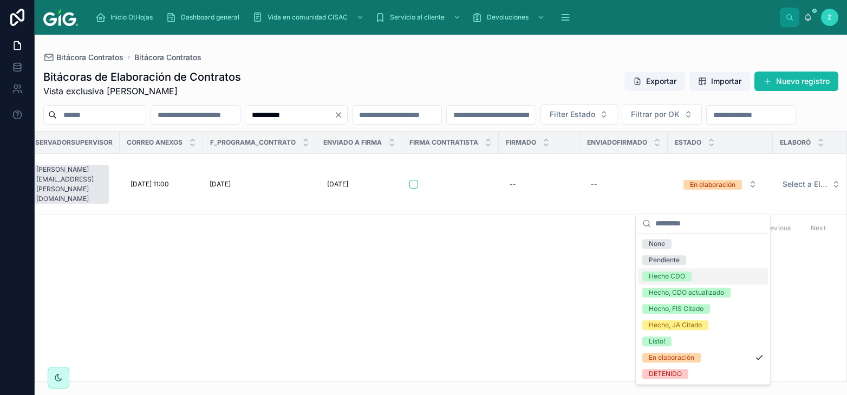
click at [681, 277] on div "Hecho CDO" at bounding box center [667, 276] width 36 height 10
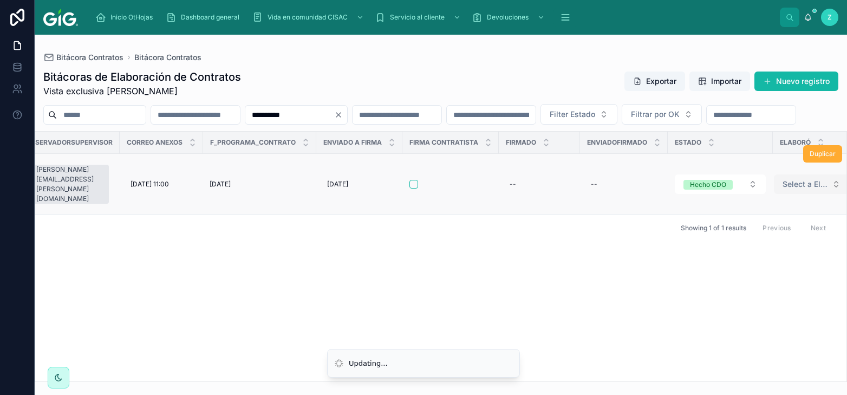
click at [782, 190] on span "Select a Elaboró" at bounding box center [804, 184] width 45 height 11
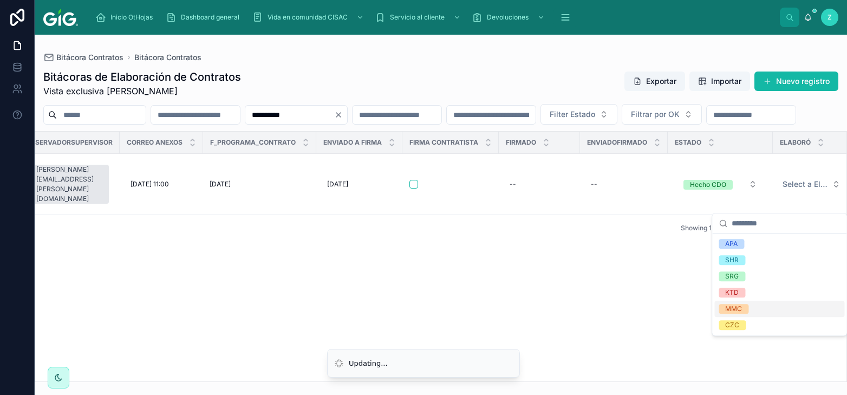
click at [742, 310] on div "MMC" at bounding box center [733, 309] width 17 height 10
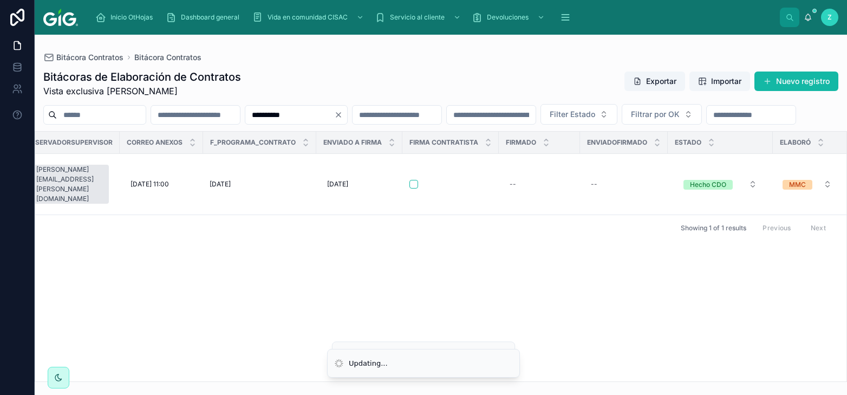
scroll to position [0, 5025]
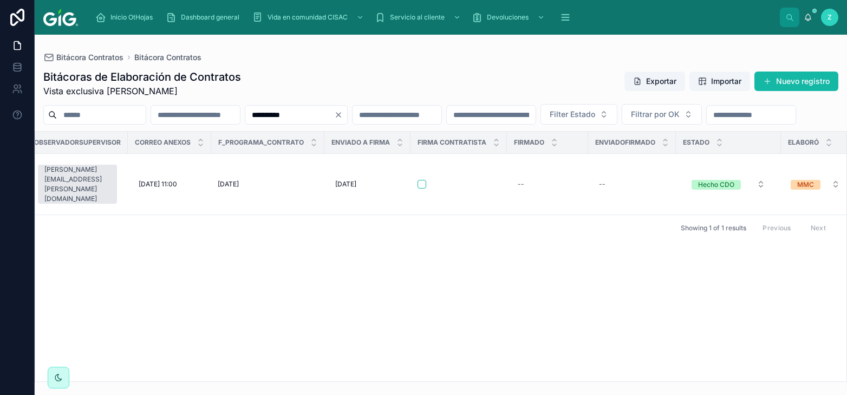
drag, startPoint x: 372, startPoint y: 113, endPoint x: 249, endPoint y: 113, distance: 122.9
click at [249, 113] on input "**********" at bounding box center [289, 114] width 89 height 15
paste input "text"
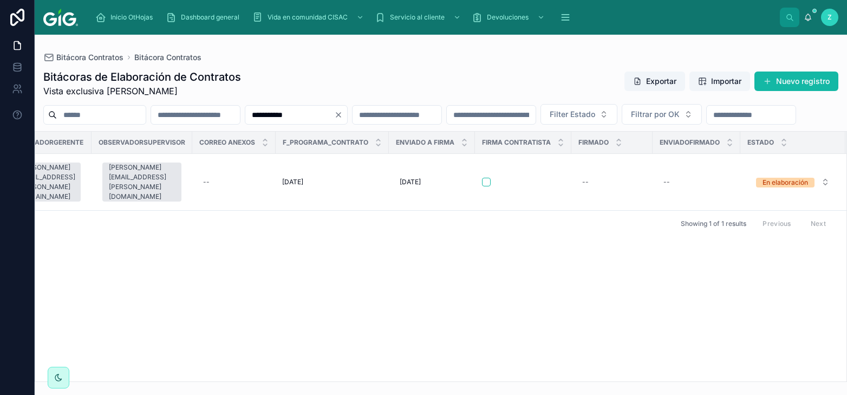
scroll to position [0, 5029]
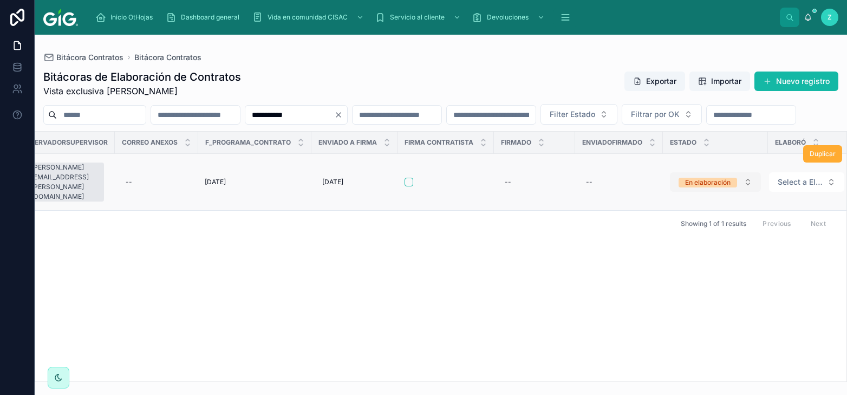
click at [679, 192] on button "En elaboración" at bounding box center [715, 181] width 91 height 19
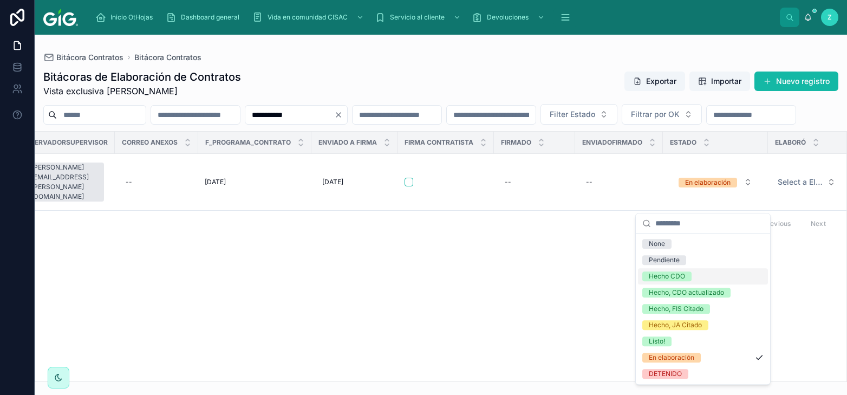
click at [680, 275] on div "Hecho CDO" at bounding box center [667, 276] width 36 height 10
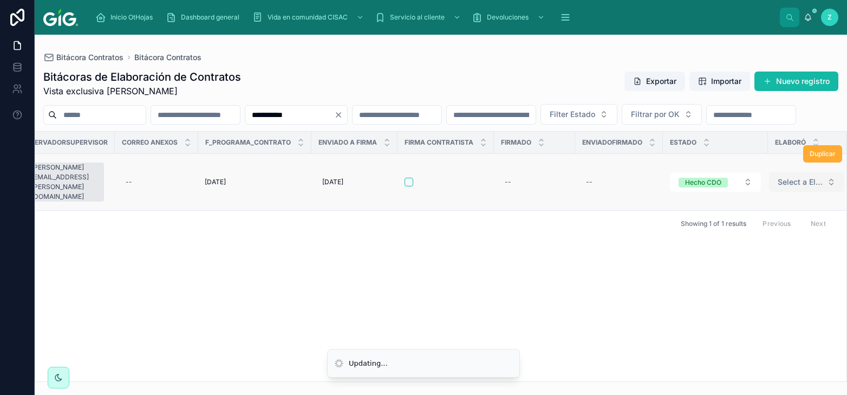
click at [798, 187] on span "Select a Elaboró" at bounding box center [800, 182] width 45 height 11
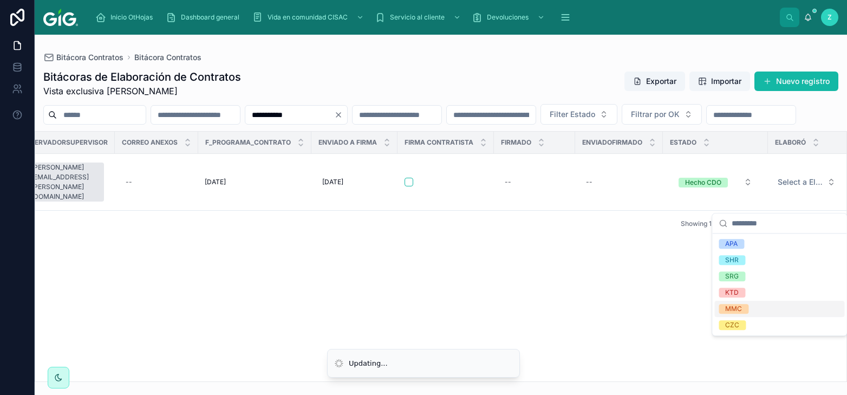
click at [748, 310] on div "MMC" at bounding box center [779, 309] width 130 height 16
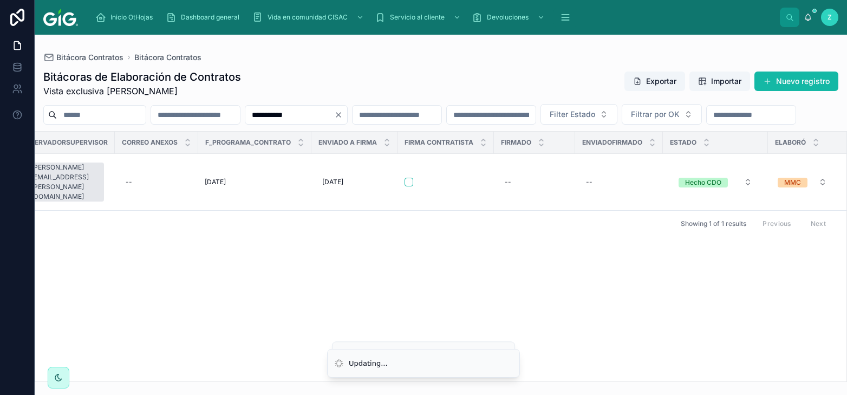
scroll to position [0, 5020]
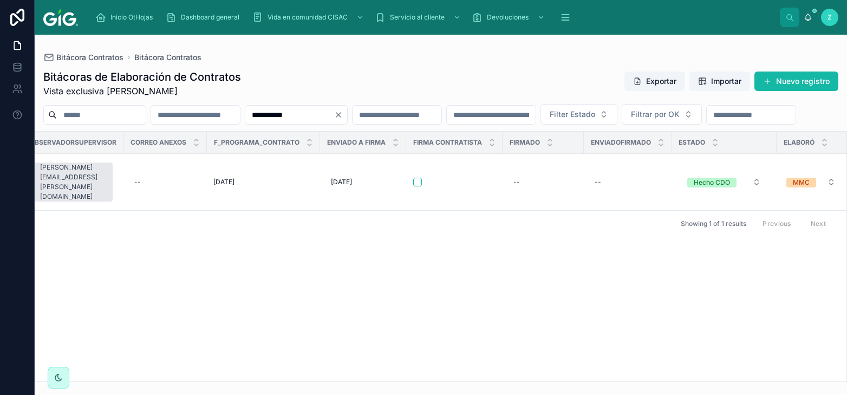
click at [334, 111] on input "**********" at bounding box center [289, 114] width 89 height 15
paste input "text"
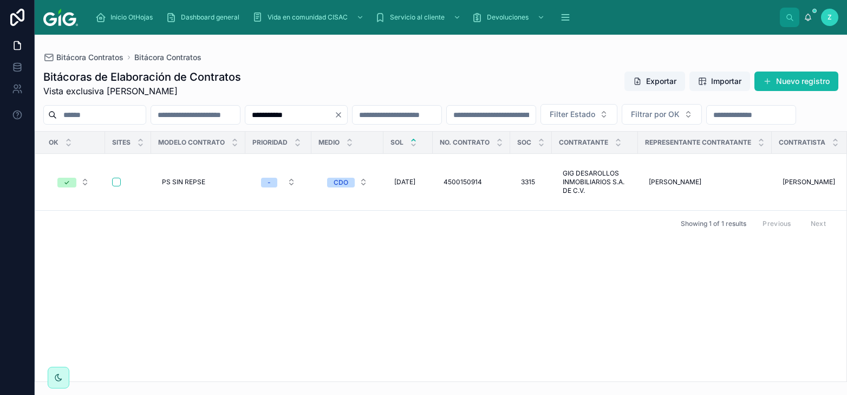
scroll to position [0, 4987]
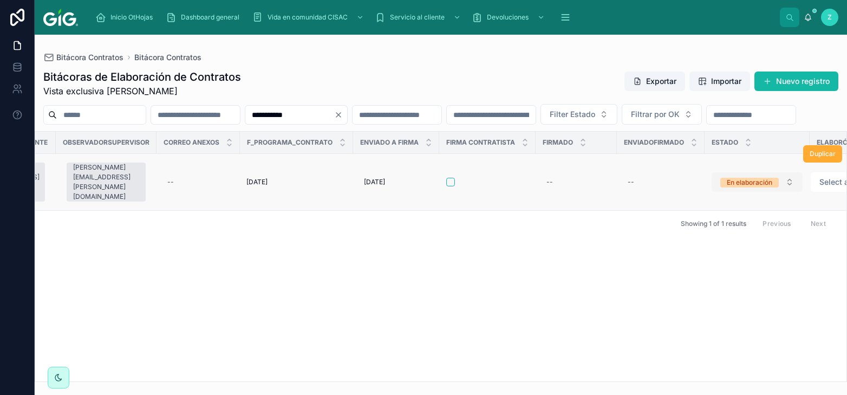
click at [727, 187] on div "En elaboración" at bounding box center [749, 183] width 45 height 10
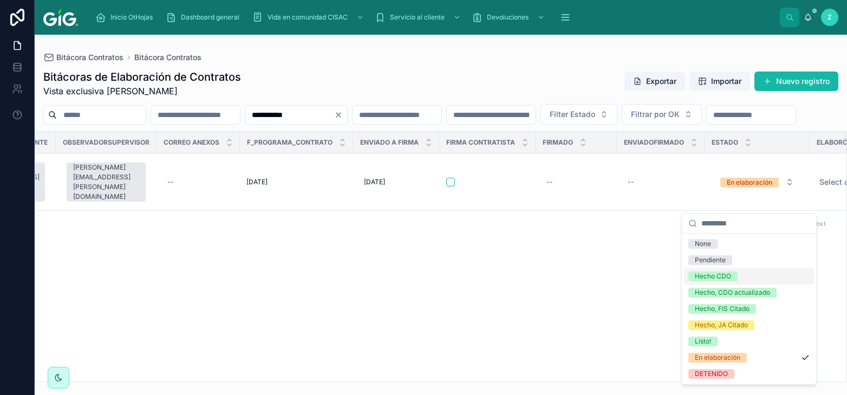
click at [713, 272] on div "Hecho CDO" at bounding box center [713, 276] width 36 height 10
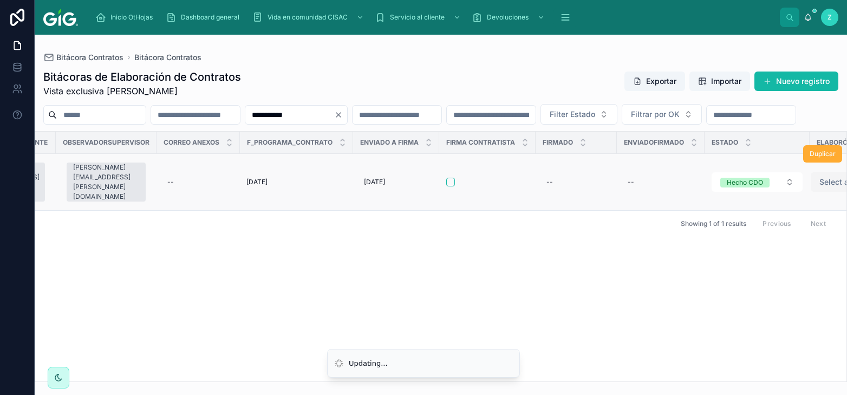
click at [827, 187] on span "Select a Elaboró" at bounding box center [841, 182] width 45 height 11
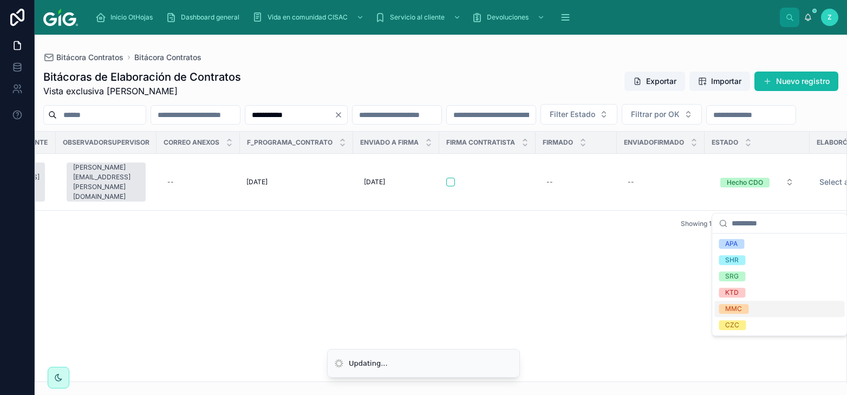
click at [768, 307] on div "MMC" at bounding box center [779, 309] width 130 height 16
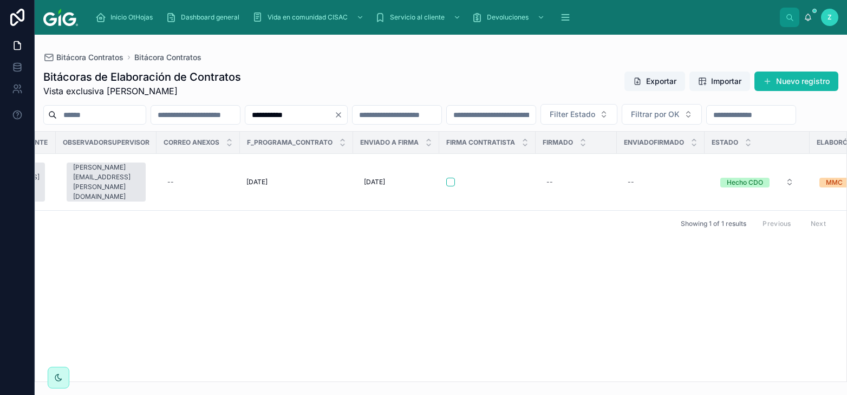
click at [334, 115] on input "**********" at bounding box center [289, 114] width 89 height 15
paste input "text"
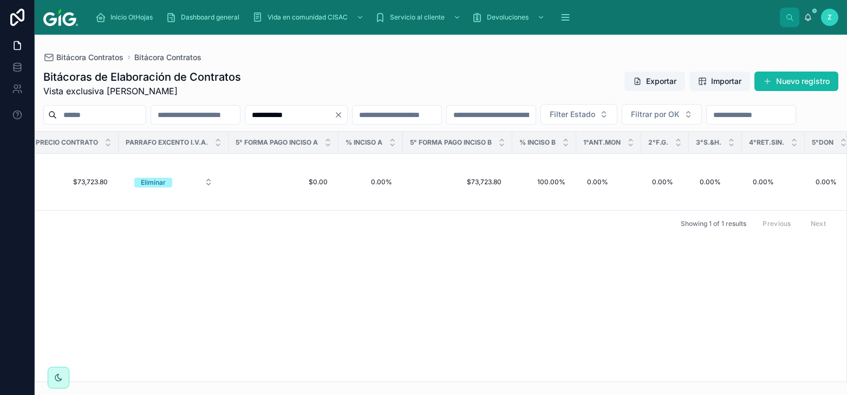
scroll to position [0, 5029]
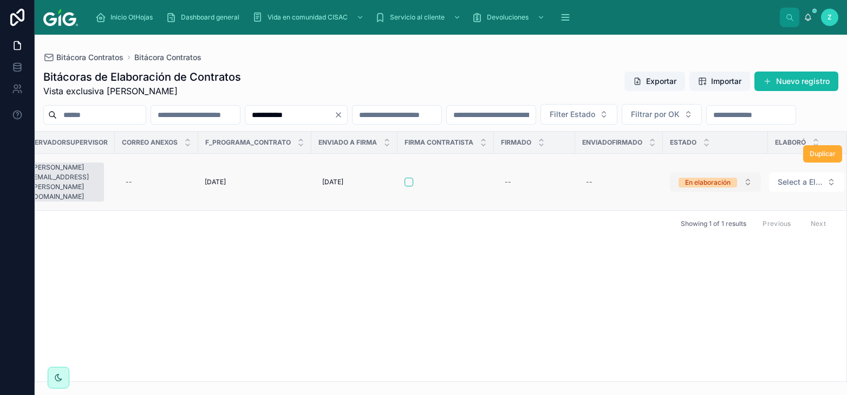
click at [707, 187] on div "En elaboración" at bounding box center [707, 183] width 45 height 10
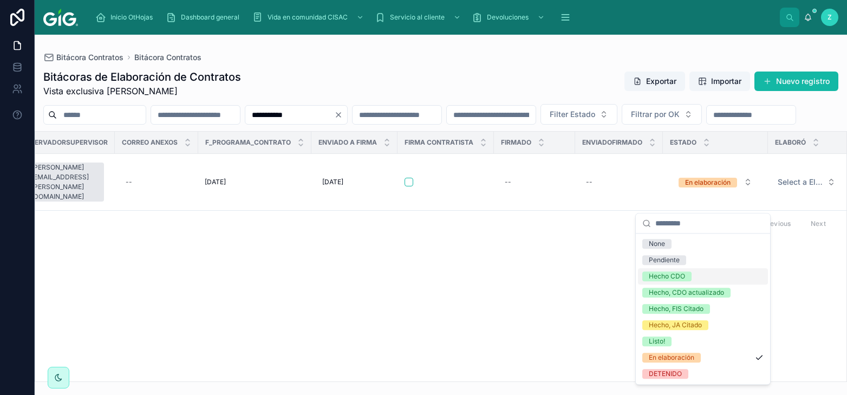
click at [672, 277] on div "Hecho CDO" at bounding box center [667, 276] width 36 height 10
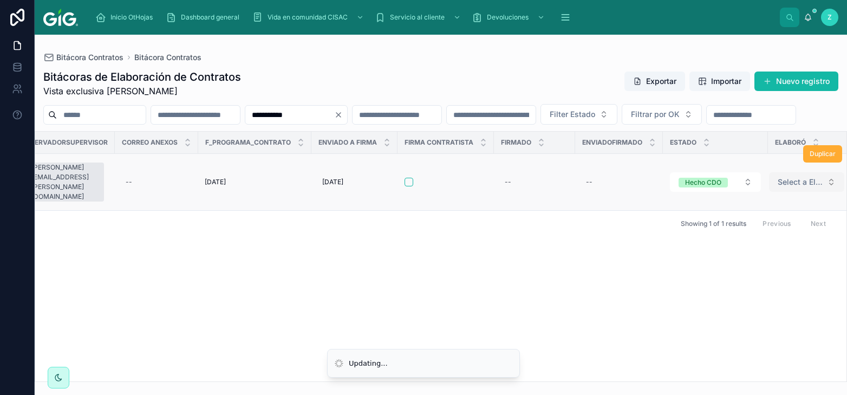
click at [798, 192] on button "Select a Elaboró" at bounding box center [806, 181] width 75 height 19
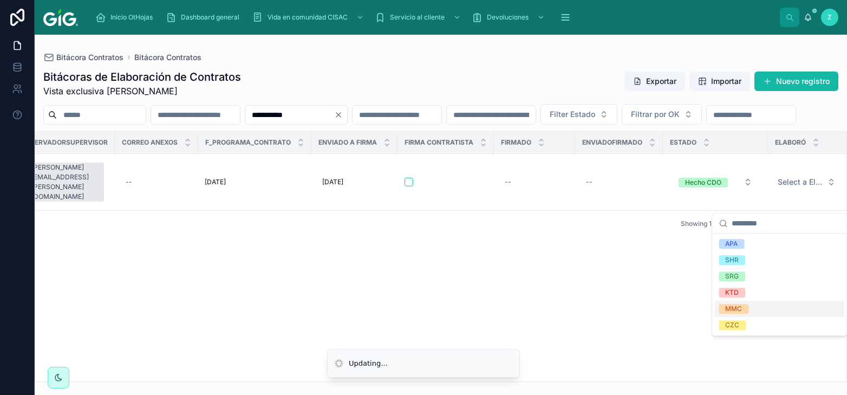
click at [754, 306] on div "MMC" at bounding box center [779, 309] width 130 height 16
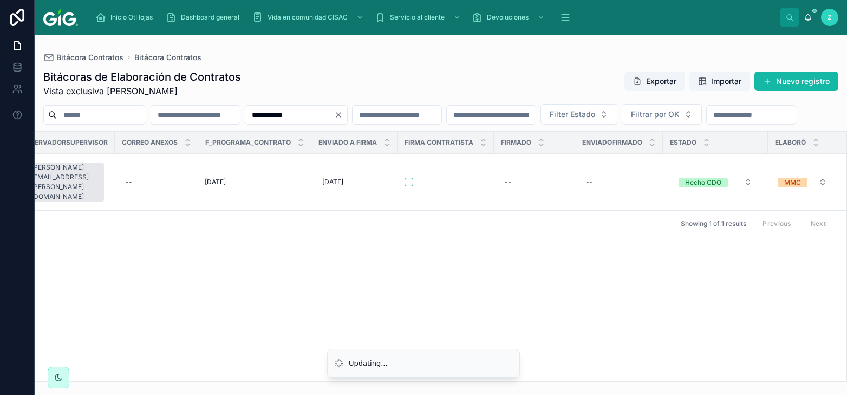
scroll to position [0, 5020]
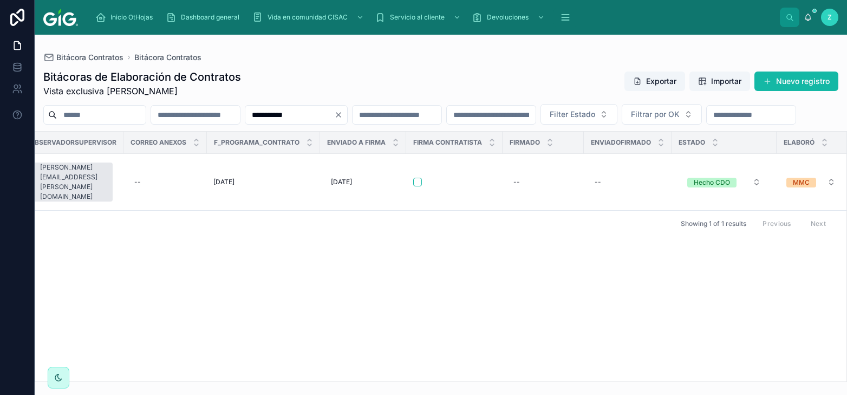
click at [334, 109] on input "**********" at bounding box center [289, 114] width 89 height 15
paste input "text"
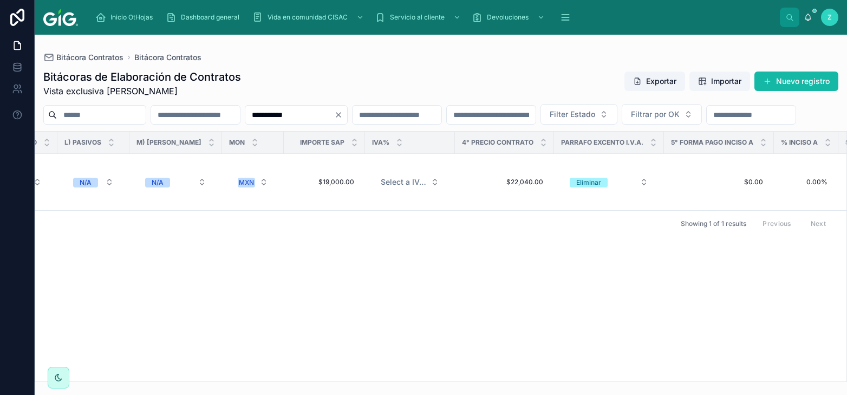
scroll to position [0, 5029]
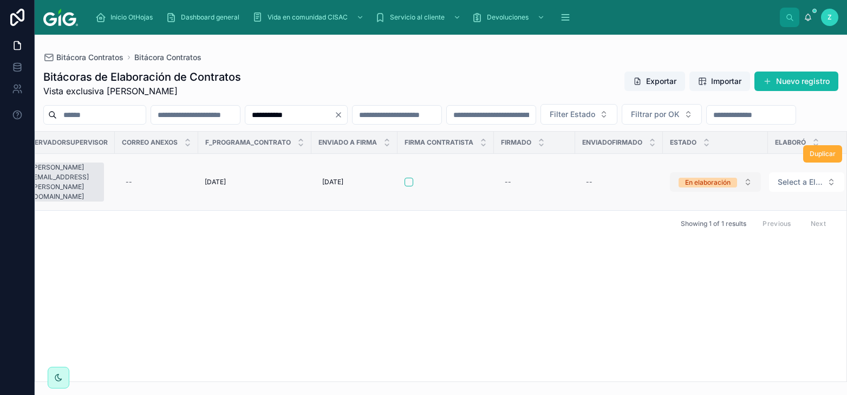
click at [691, 187] on div "En elaboración" at bounding box center [707, 183] width 45 height 10
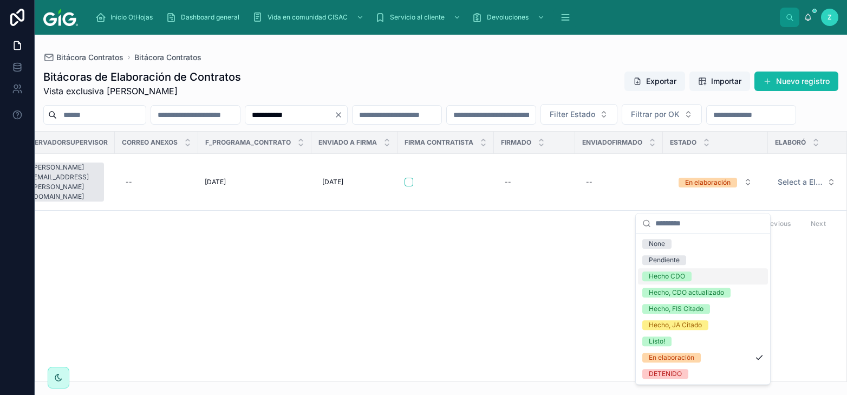
click at [692, 273] on div "Hecho CDO" at bounding box center [703, 276] width 130 height 16
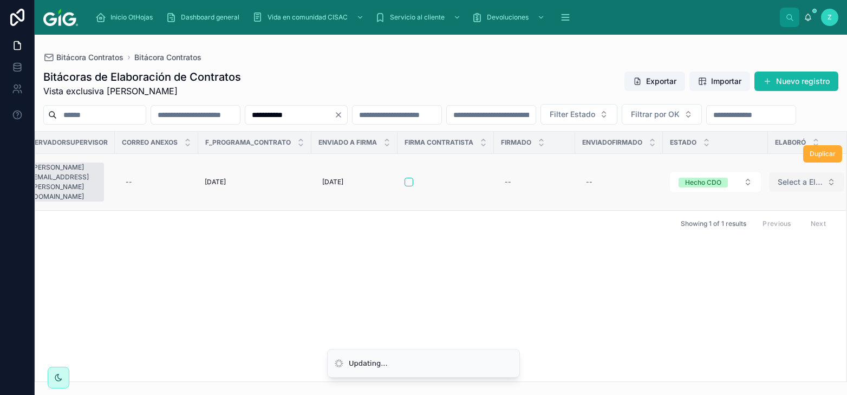
click at [786, 187] on span "Select a Elaboró" at bounding box center [800, 182] width 45 height 11
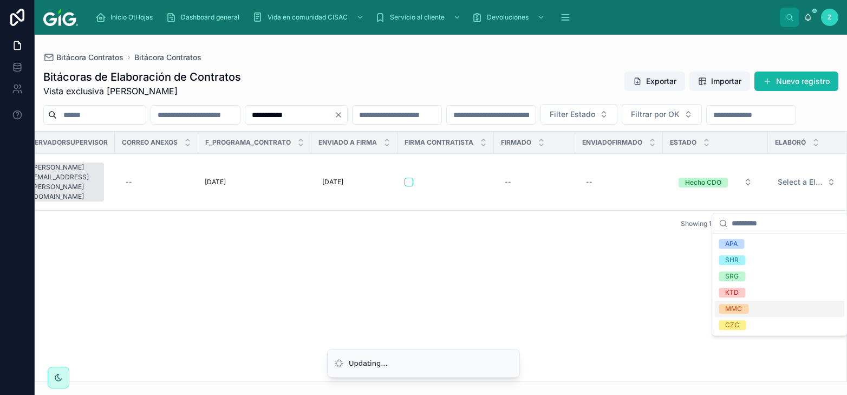
click at [756, 309] on div "MMC" at bounding box center [779, 309] width 130 height 16
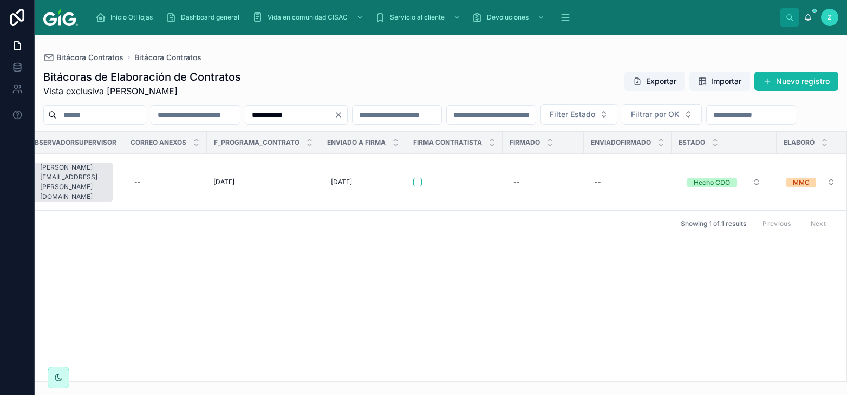
click at [334, 116] on input "**********" at bounding box center [289, 114] width 89 height 15
paste input "text"
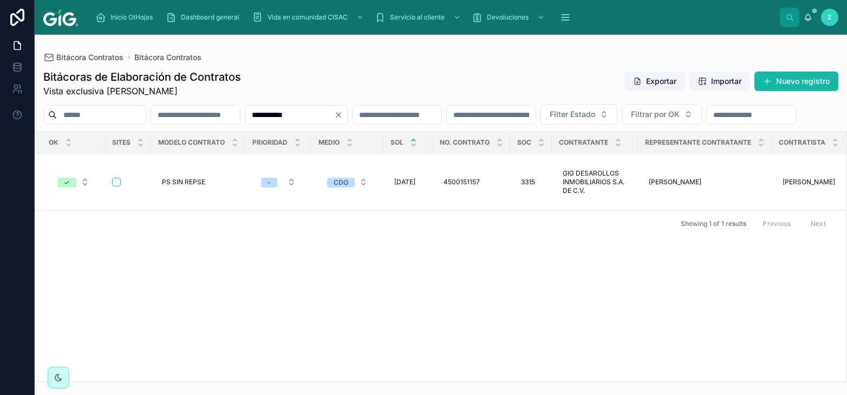
scroll to position [0, 5033]
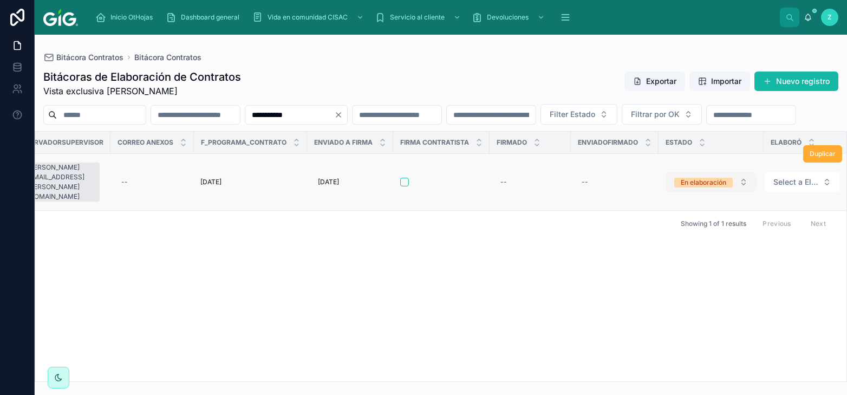
click at [690, 187] on div "En elaboración" at bounding box center [703, 183] width 45 height 10
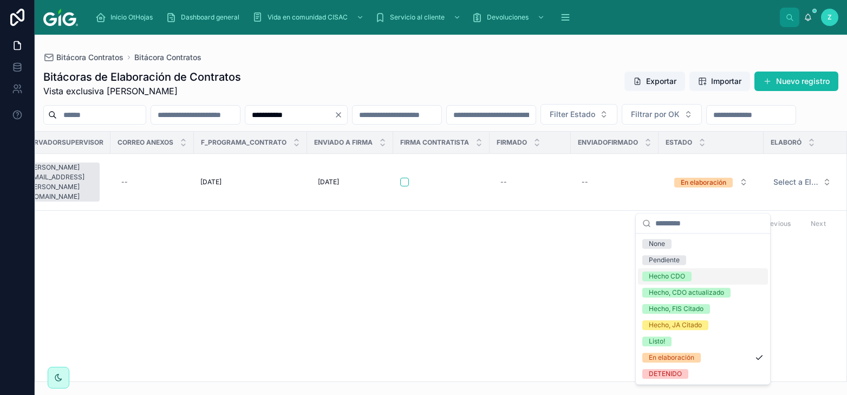
click at [681, 278] on div "Hecho CDO" at bounding box center [667, 276] width 36 height 10
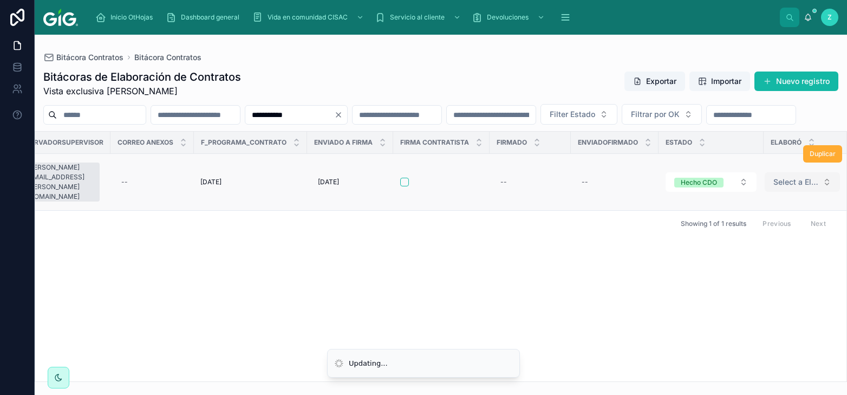
click at [792, 187] on span "Select a Elaboró" at bounding box center [795, 182] width 45 height 11
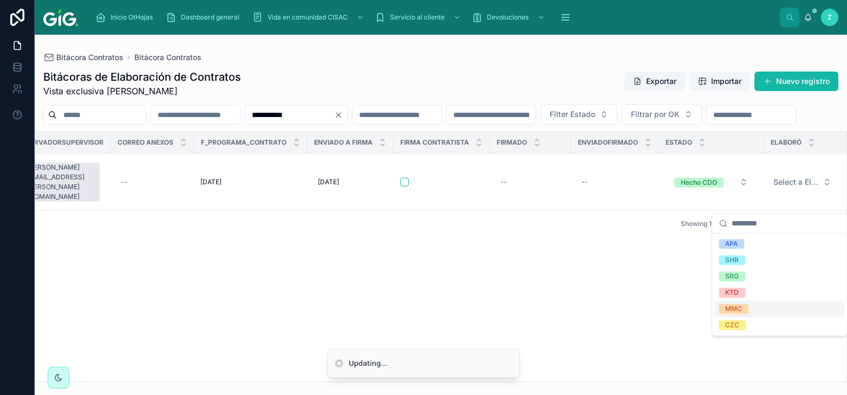
click at [735, 310] on div "MMC" at bounding box center [733, 309] width 17 height 10
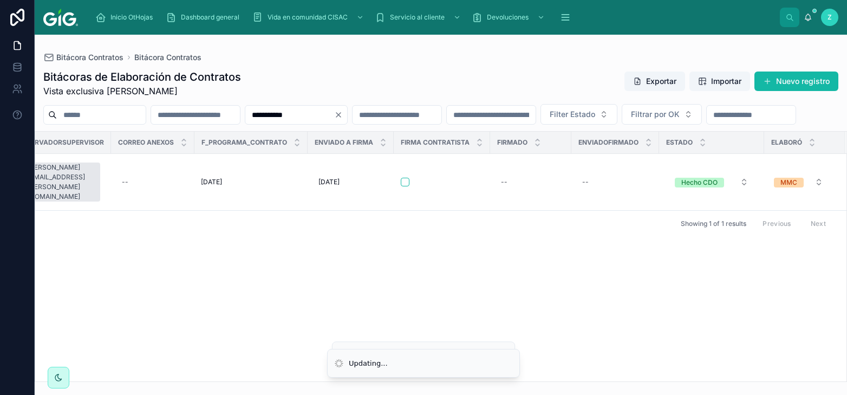
scroll to position [0, 5025]
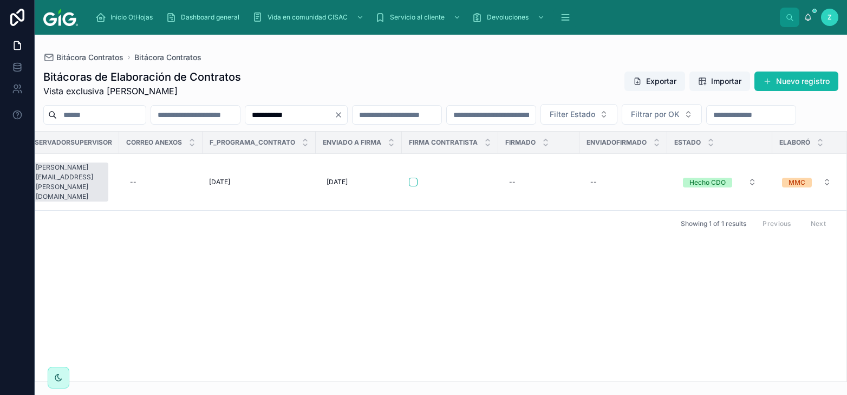
click at [334, 108] on input "**********" at bounding box center [289, 114] width 89 height 15
paste input "text"
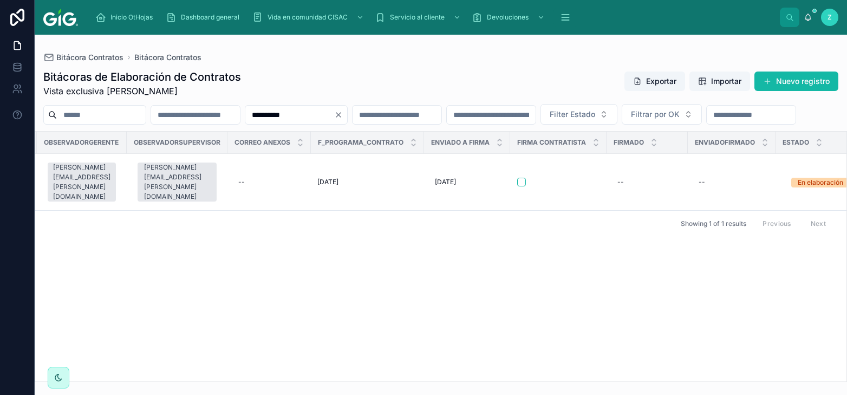
scroll to position [0, 5033]
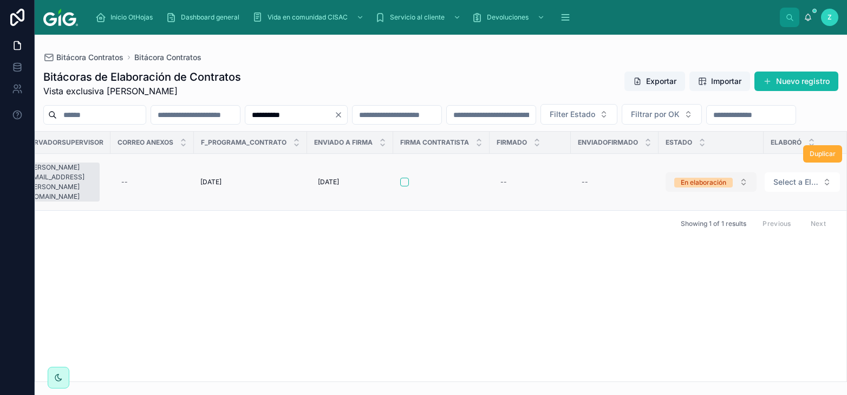
click at [717, 187] on div "En elaboración" at bounding box center [703, 183] width 45 height 10
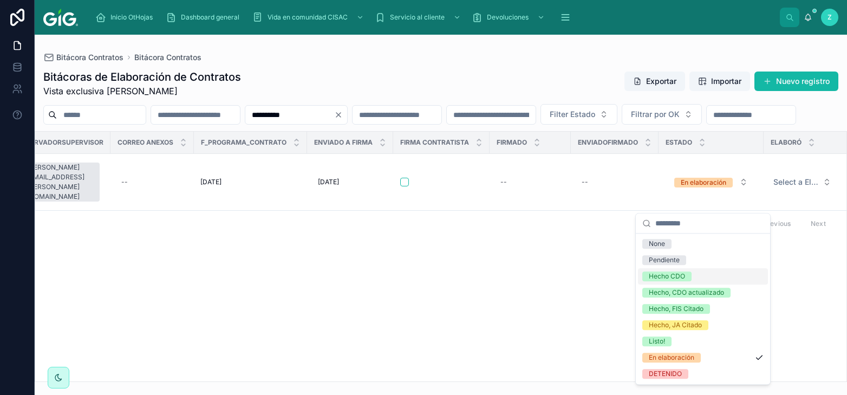
click at [680, 274] on div "Hecho CDO" at bounding box center [667, 276] width 36 height 10
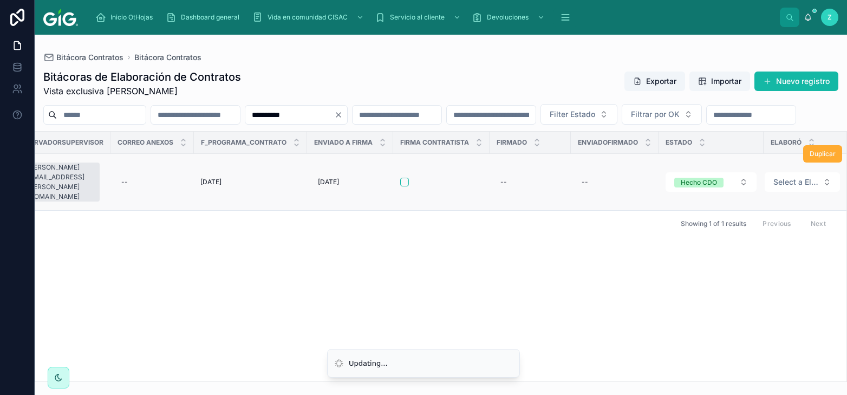
click at [808, 182] on div "Duplicar" at bounding box center [822, 154] width 39 height 56
click at [793, 187] on span "Select a Elaboró" at bounding box center [795, 182] width 45 height 11
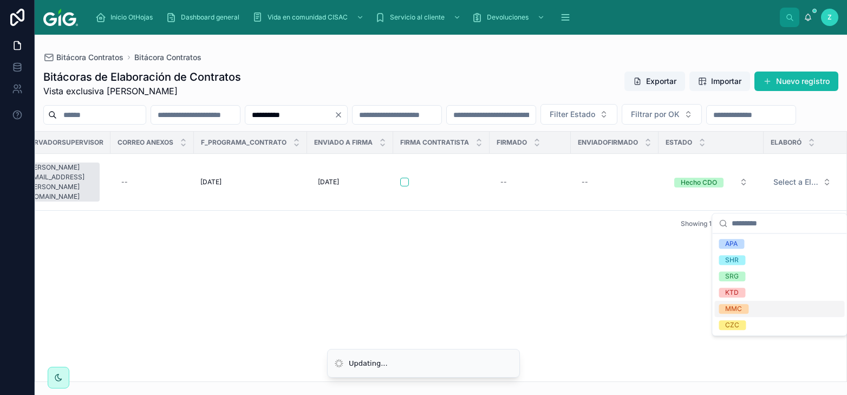
click at [743, 310] on span "MMC" at bounding box center [734, 309] width 30 height 10
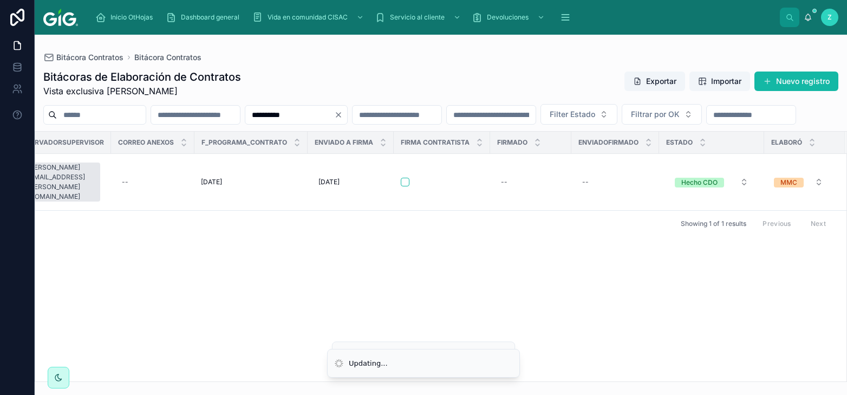
scroll to position [0, 5025]
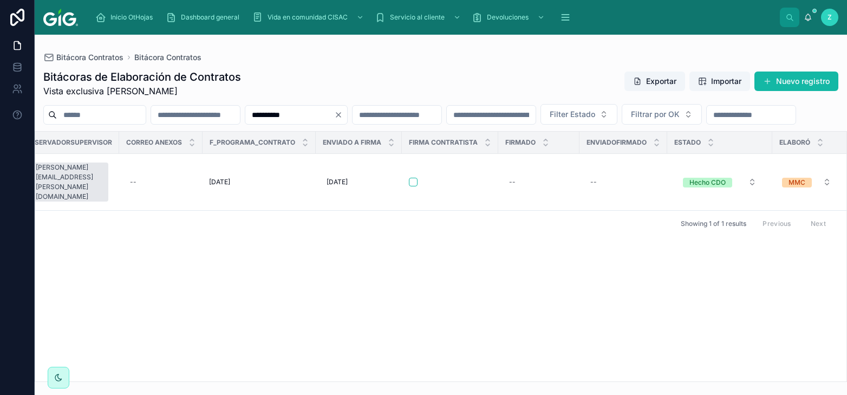
click at [334, 113] on input "**********" at bounding box center [289, 114] width 89 height 15
paste input "text"
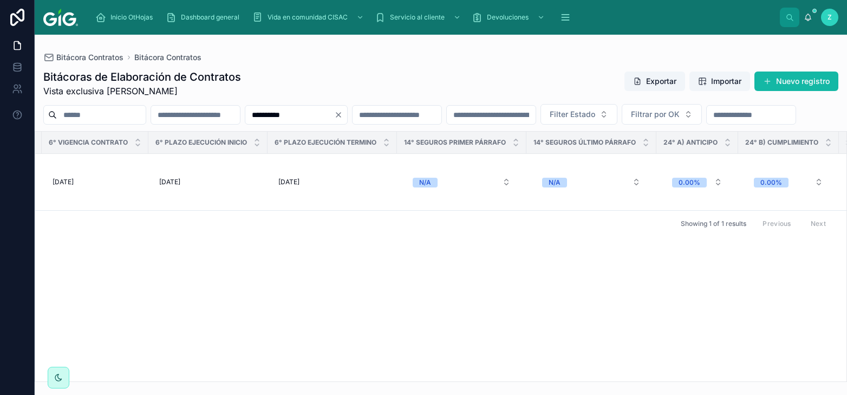
scroll to position [0, 5033]
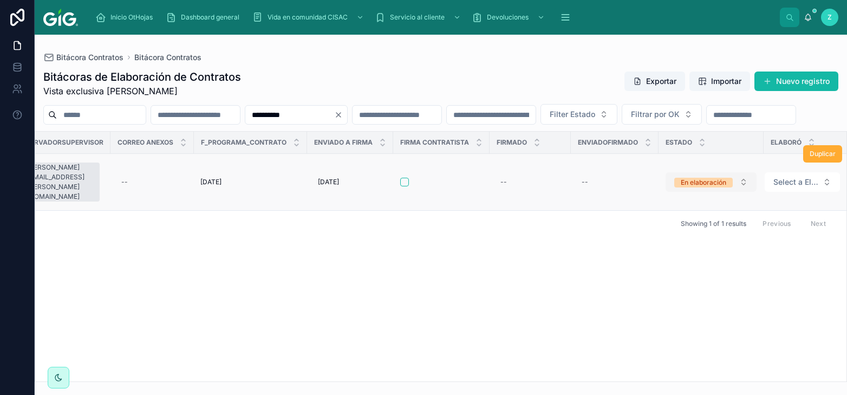
click at [685, 187] on div "En elaboración" at bounding box center [703, 183] width 45 height 10
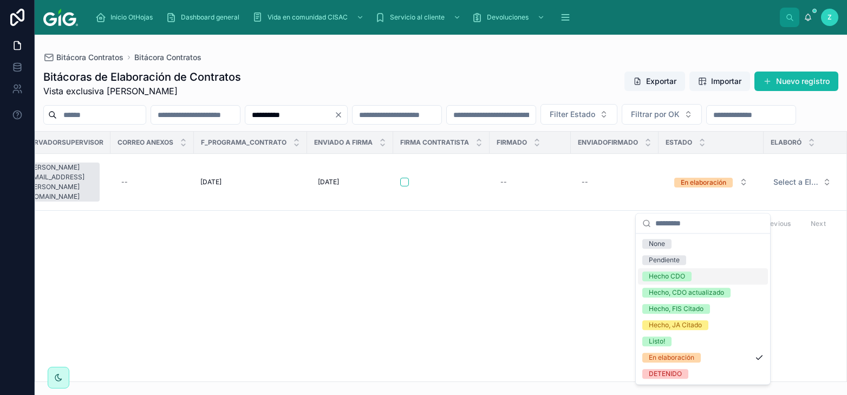
click at [663, 277] on div "Hecho CDO" at bounding box center [667, 276] width 36 height 10
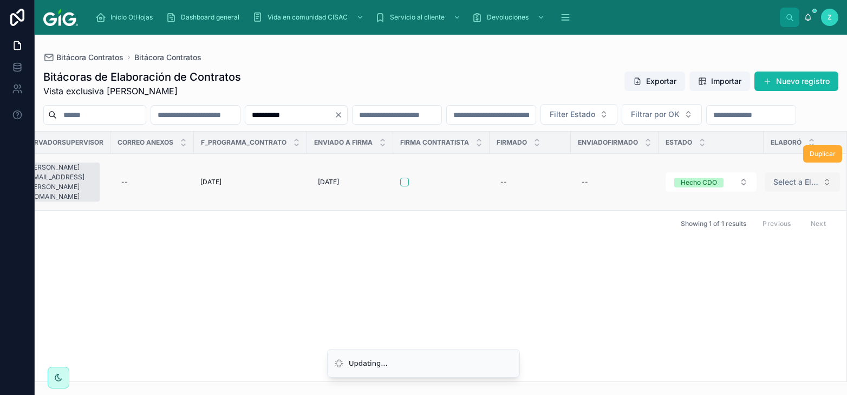
click at [779, 187] on span "Select a Elaboró" at bounding box center [795, 182] width 45 height 11
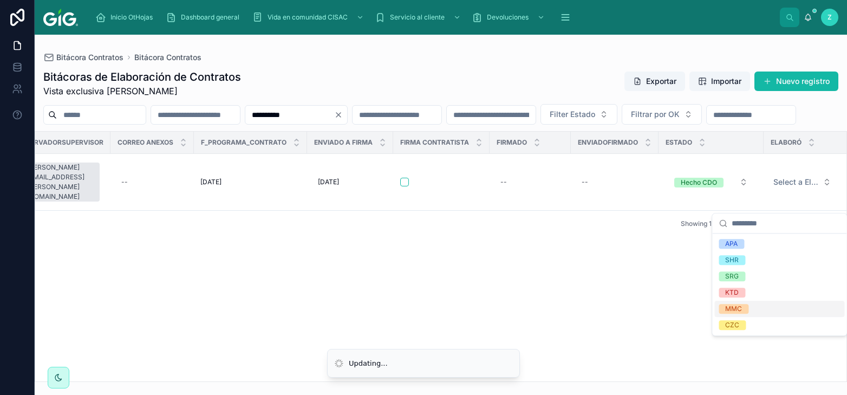
click at [744, 308] on span "MMC" at bounding box center [734, 309] width 30 height 10
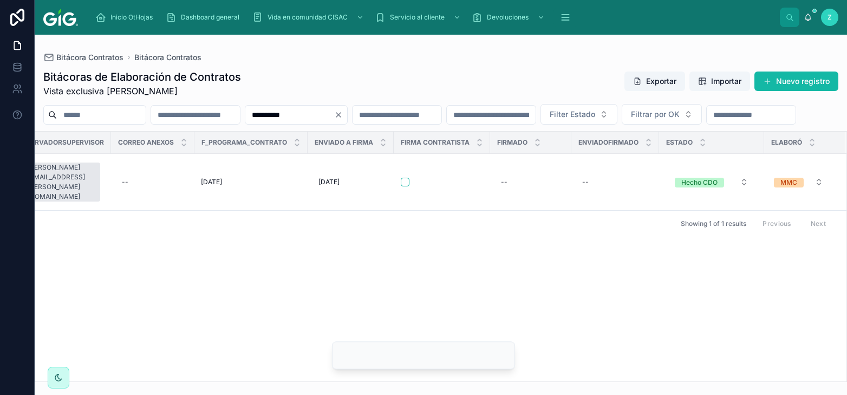
scroll to position [0, 5025]
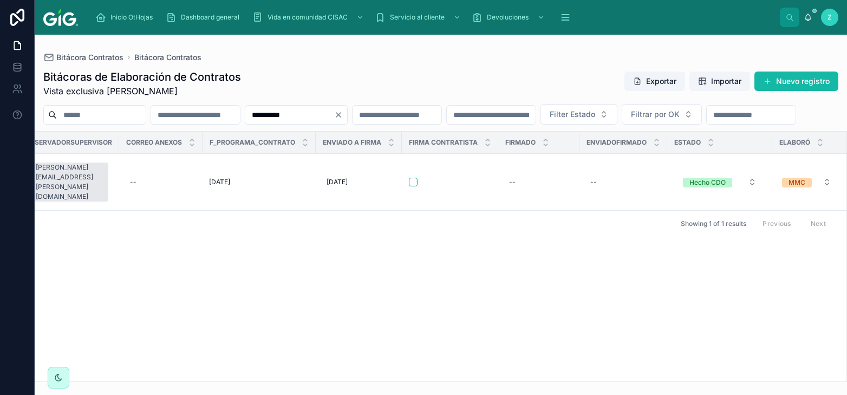
click at [334, 115] on input "**********" at bounding box center [289, 114] width 89 height 15
paste input "text"
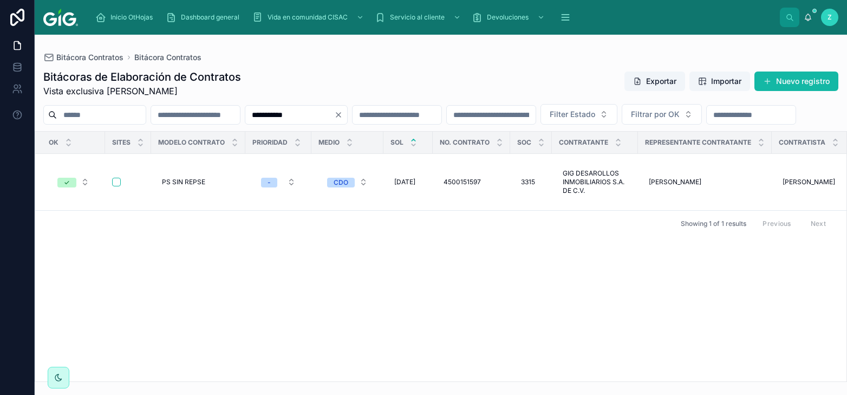
scroll to position [0, 5028]
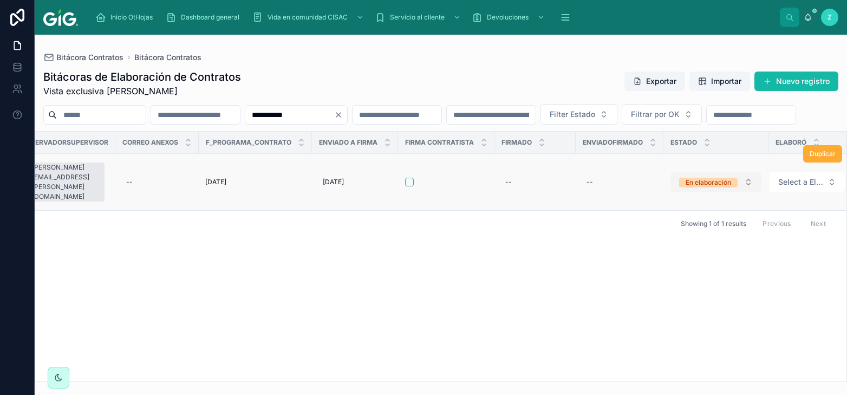
click at [689, 187] on div "En elaboración" at bounding box center [707, 183] width 45 height 10
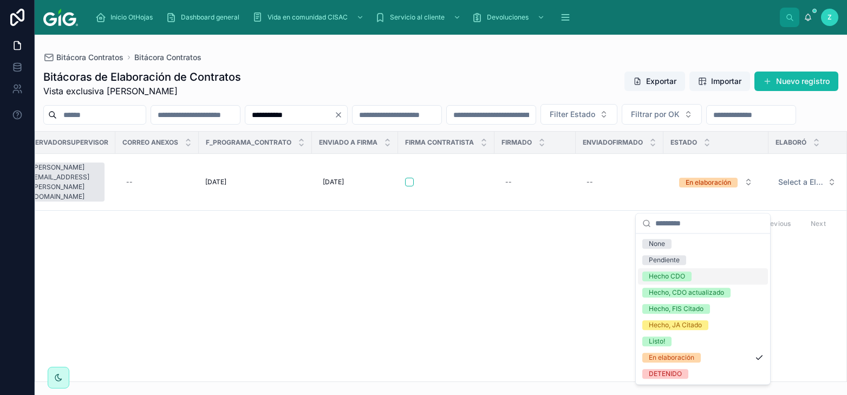
click at [669, 273] on div "Hecho CDO" at bounding box center [667, 276] width 36 height 10
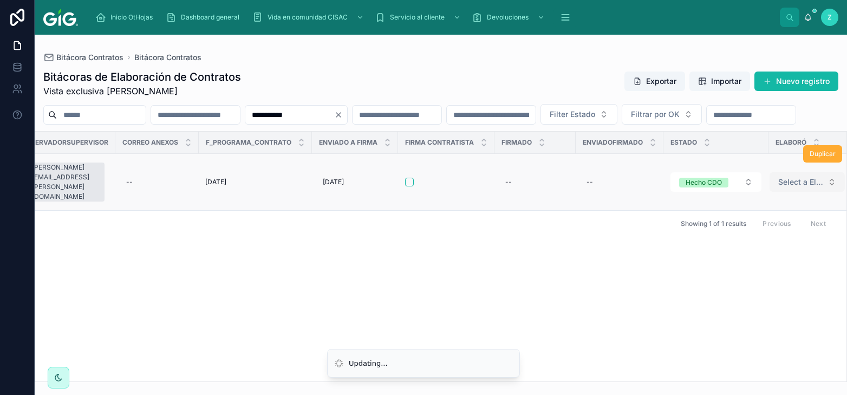
click at [785, 187] on span "Select a Elaboró" at bounding box center [800, 182] width 45 height 11
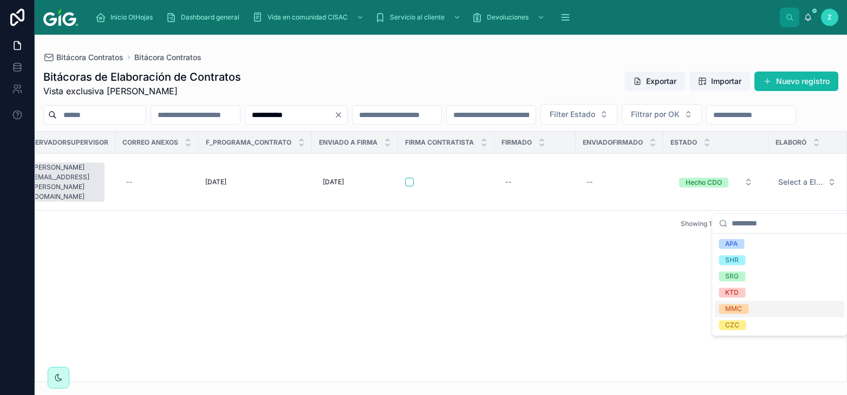
click at [739, 310] on div "MMC" at bounding box center [733, 309] width 17 height 10
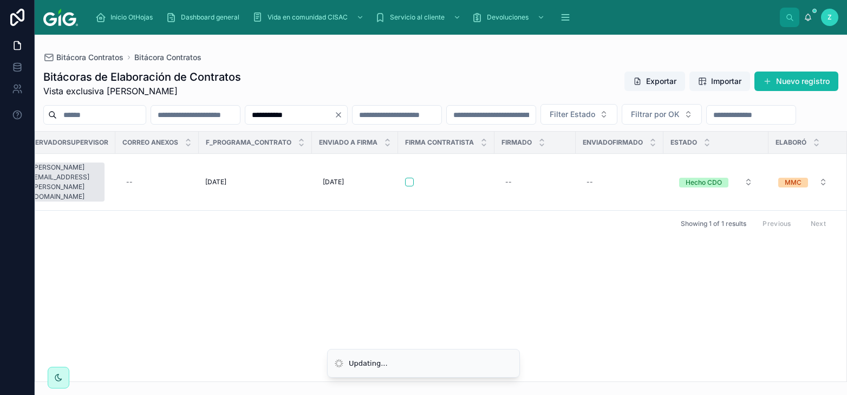
scroll to position [0, 5020]
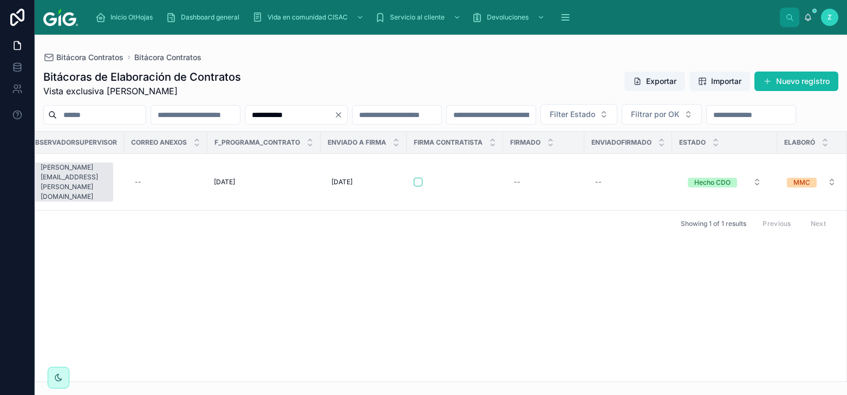
click at [334, 117] on input "**********" at bounding box center [289, 114] width 89 height 15
paste input "text"
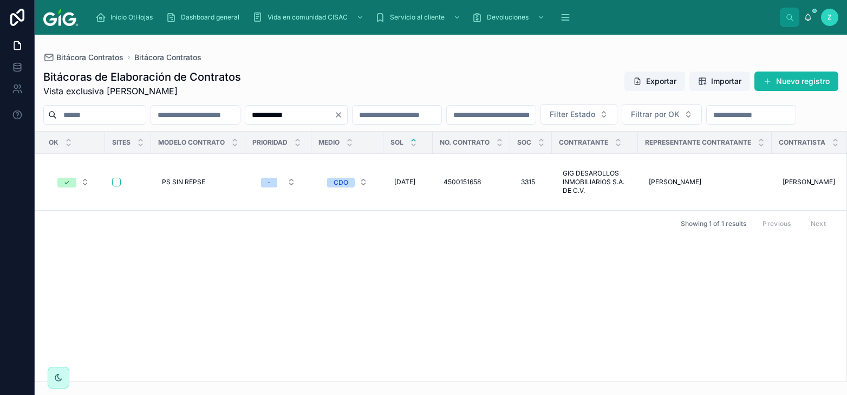
scroll to position [0, 5029]
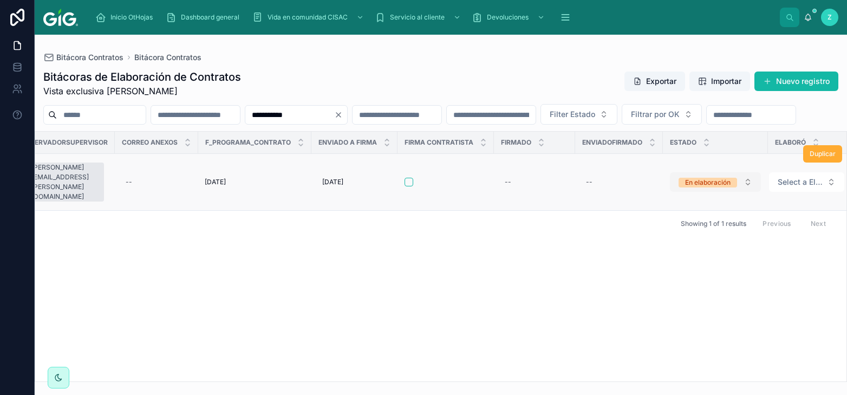
click at [696, 192] on button "En elaboración" at bounding box center [715, 181] width 91 height 19
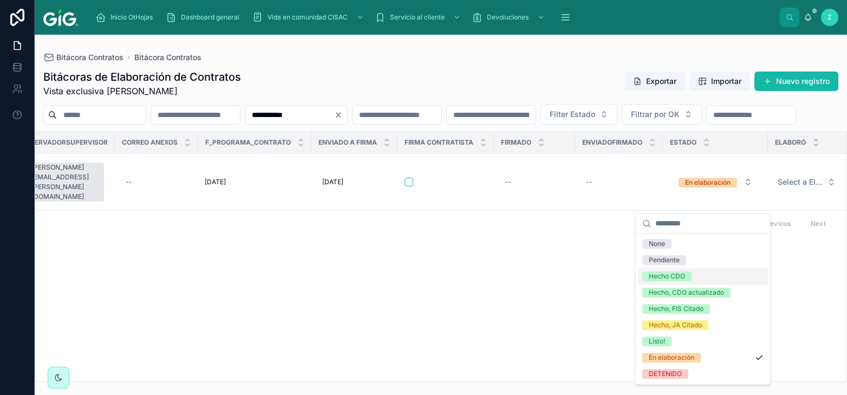
click at [686, 278] on span "Hecho CDO" at bounding box center [666, 276] width 49 height 10
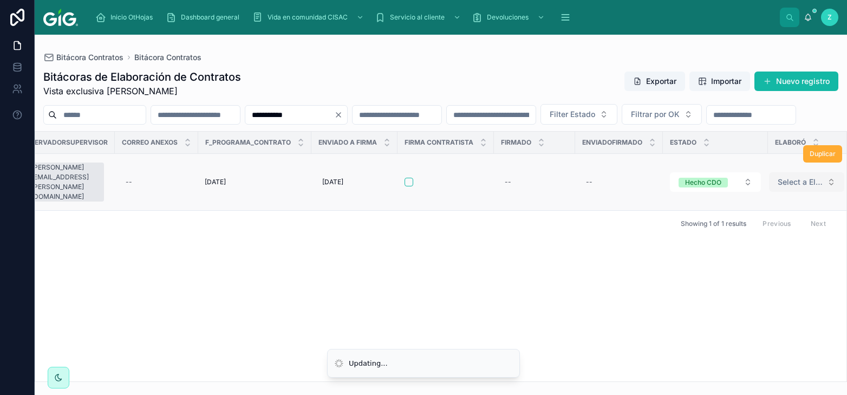
click at [775, 192] on button "Select a Elaboró" at bounding box center [806, 181] width 75 height 19
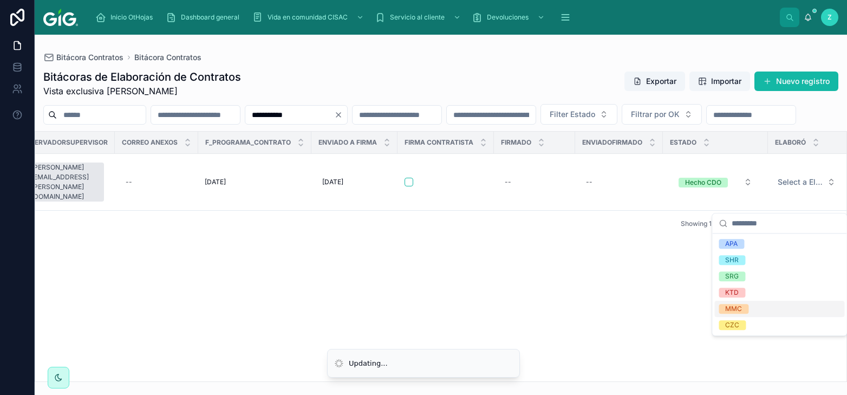
click at [729, 310] on div "MMC" at bounding box center [733, 309] width 17 height 10
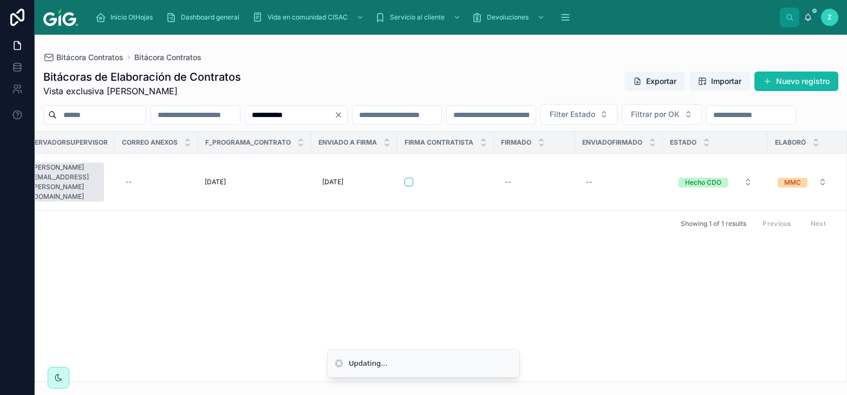
scroll to position [0, 5020]
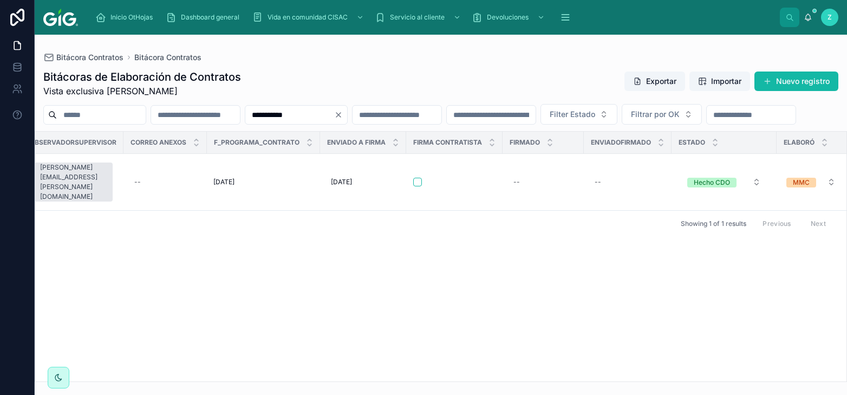
click at [334, 117] on input "**********" at bounding box center [289, 114] width 89 height 15
paste input "text"
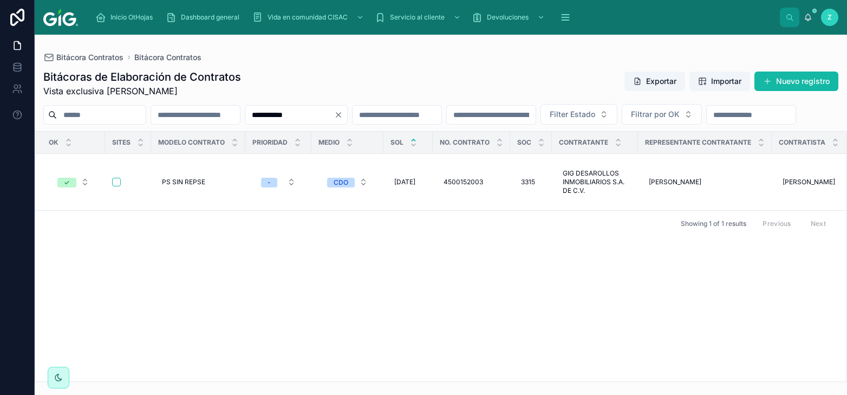
scroll to position [0, 5033]
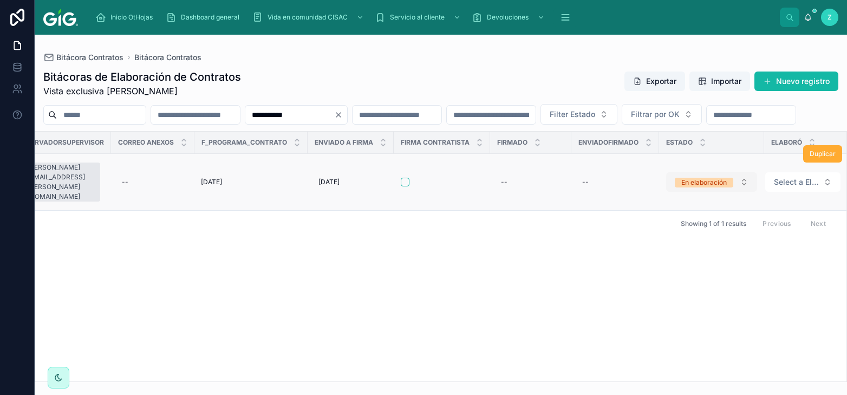
click at [696, 187] on div "En elaboración" at bounding box center [703, 183] width 45 height 10
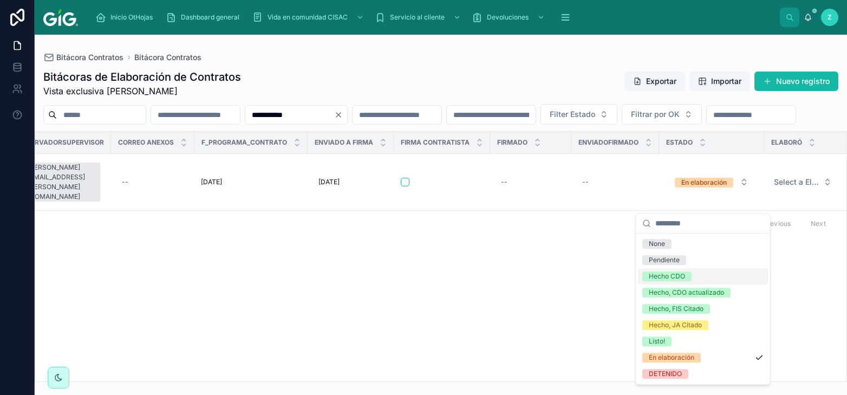
click at [676, 275] on div "Hecho CDO" at bounding box center [667, 276] width 36 height 10
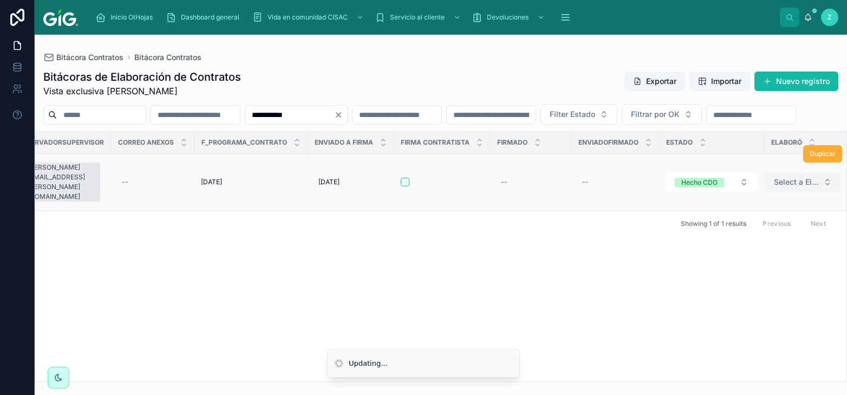
click at [777, 187] on span "Select a Elaboró" at bounding box center [796, 182] width 45 height 11
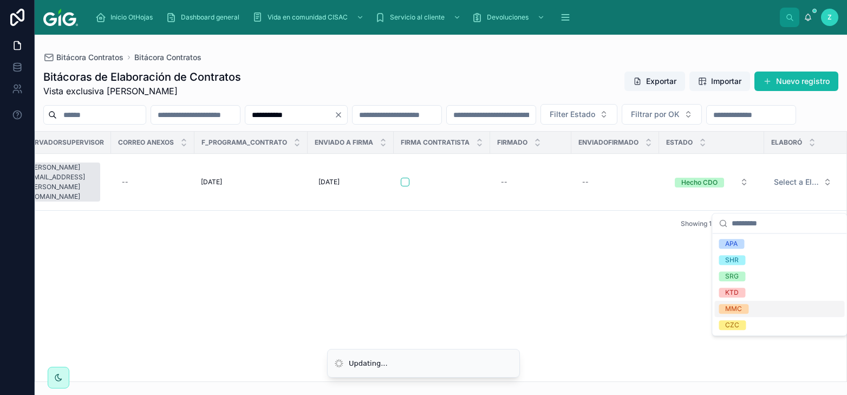
click at [740, 307] on div "MMC" at bounding box center [733, 309] width 17 height 10
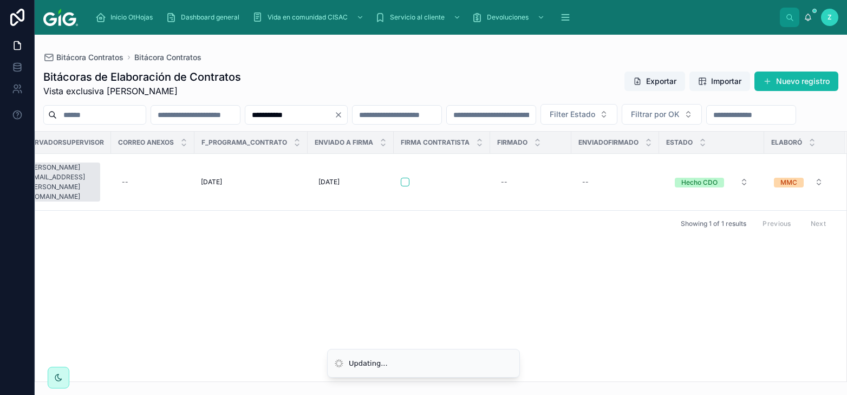
scroll to position [0, 5024]
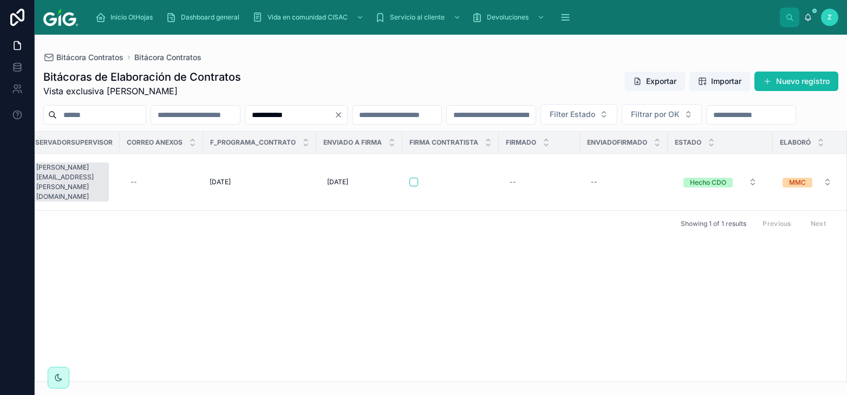
click at [334, 109] on input "**********" at bounding box center [289, 114] width 89 height 15
paste input "text"
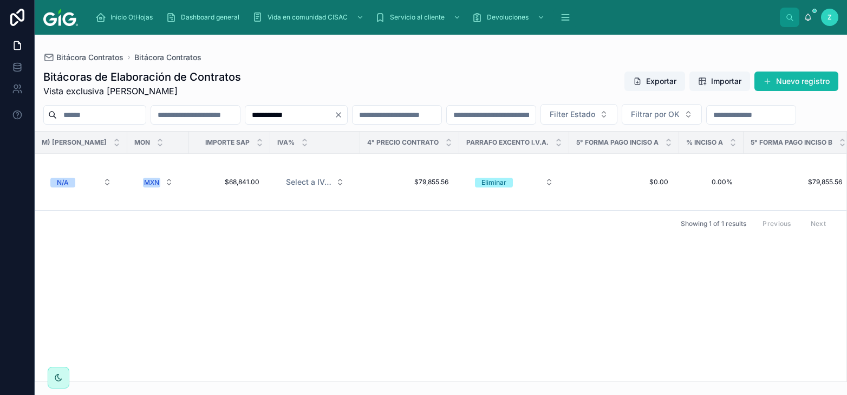
scroll to position [0, 5032]
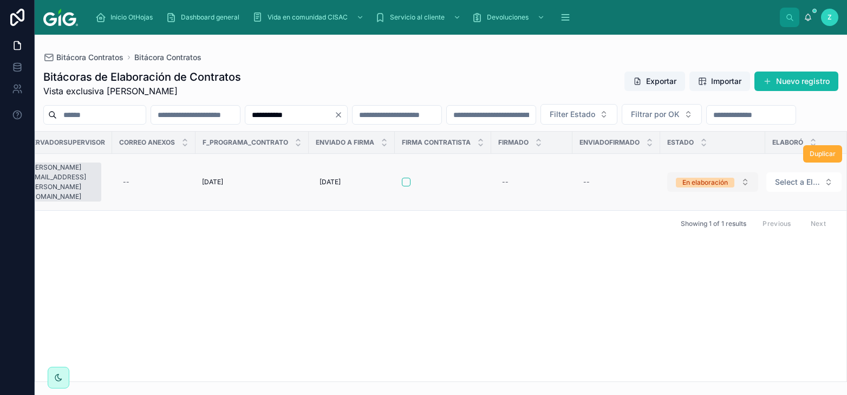
click at [718, 187] on div "En elaboración" at bounding box center [704, 183] width 45 height 10
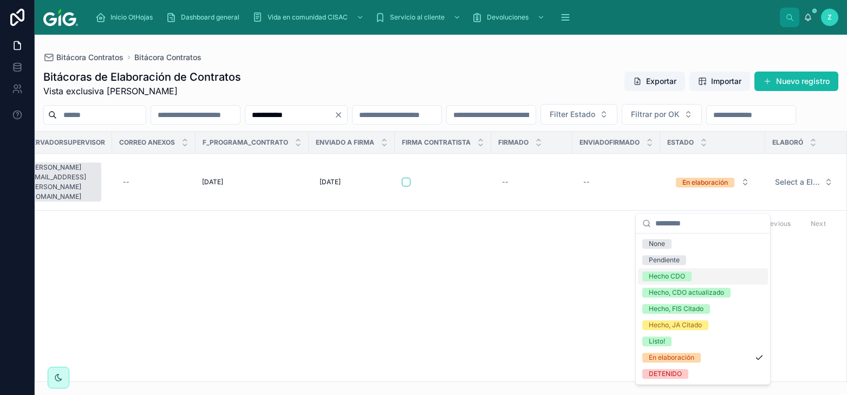
click at [681, 276] on div "Hecho CDO" at bounding box center [667, 276] width 36 height 10
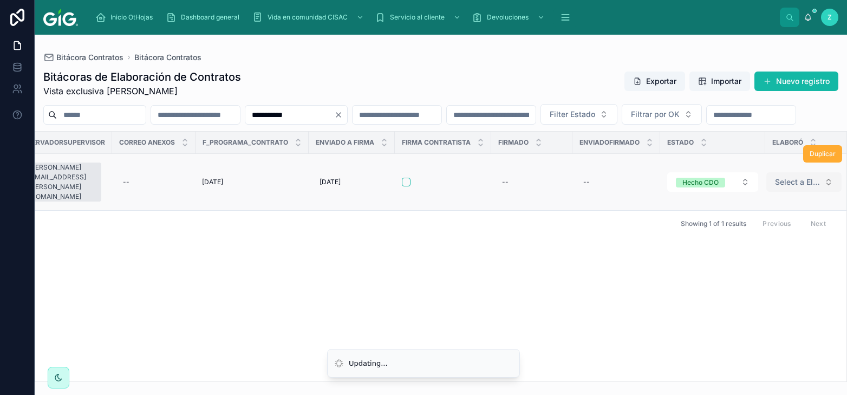
click at [776, 192] on button "Select a Elaboró" at bounding box center [803, 181] width 75 height 19
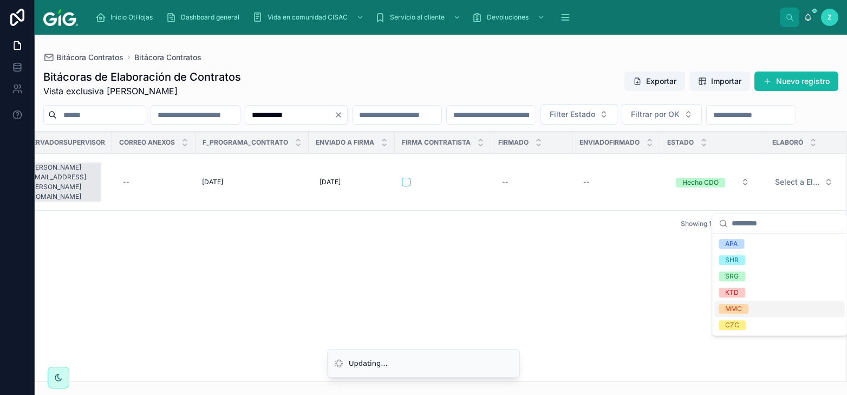
click at [749, 311] on div "MMC" at bounding box center [779, 309] width 130 height 16
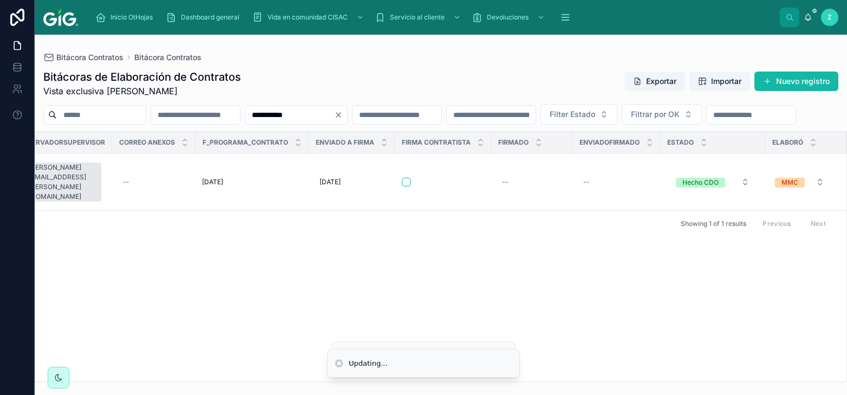
scroll to position [0, 5023]
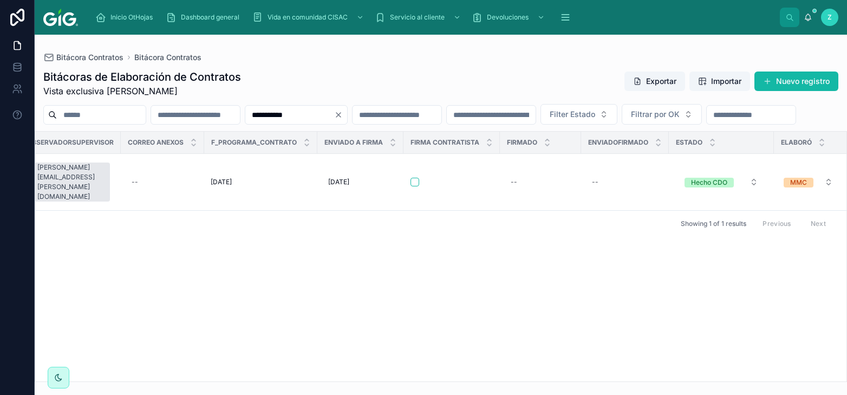
click at [334, 115] on input "**********" at bounding box center [289, 114] width 89 height 15
paste input "text"
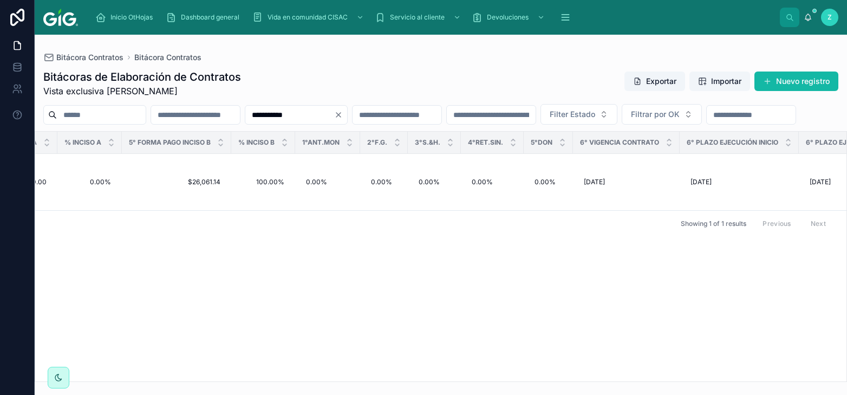
scroll to position [0, 5030]
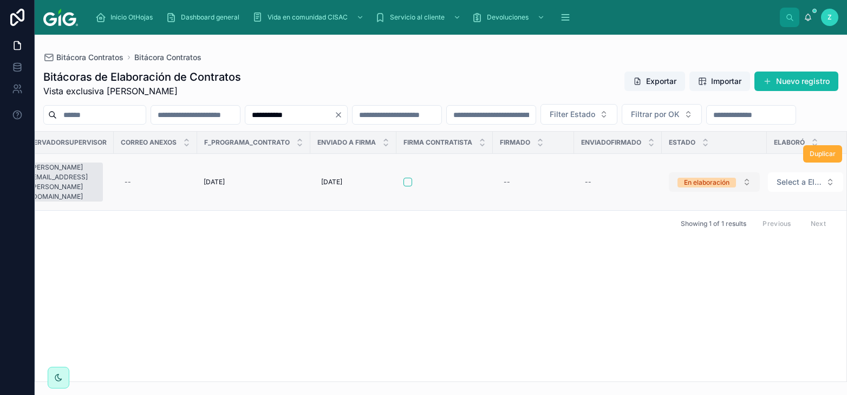
click at [729, 192] on button "En elaboración" at bounding box center [714, 181] width 91 height 19
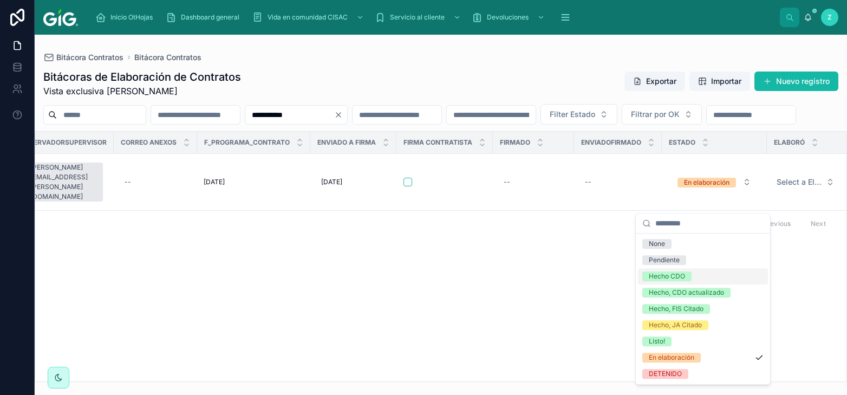
click at [681, 275] on div "Hecho CDO" at bounding box center [667, 276] width 36 height 10
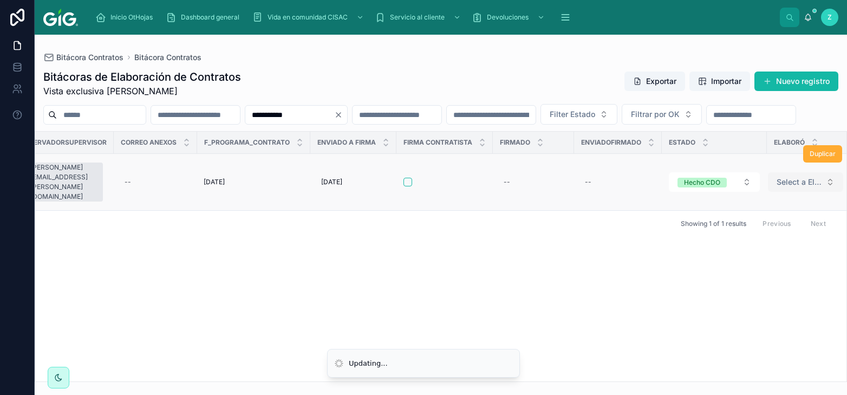
click at [798, 192] on button "Select a Elaboró" at bounding box center [805, 181] width 75 height 19
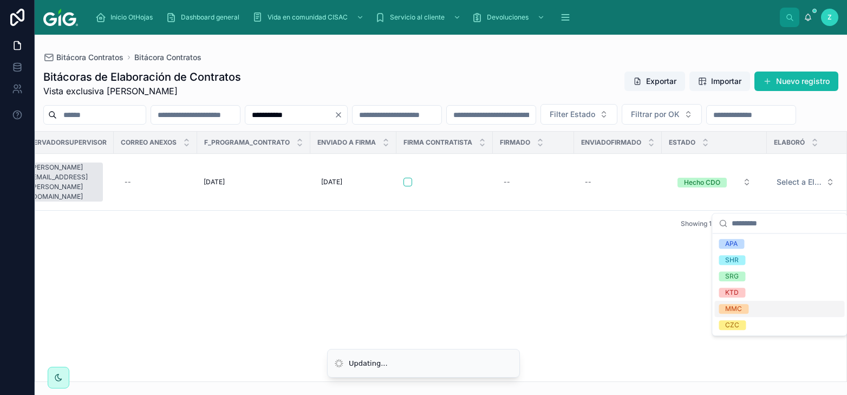
click at [746, 316] on div "MMC" at bounding box center [779, 309] width 130 height 16
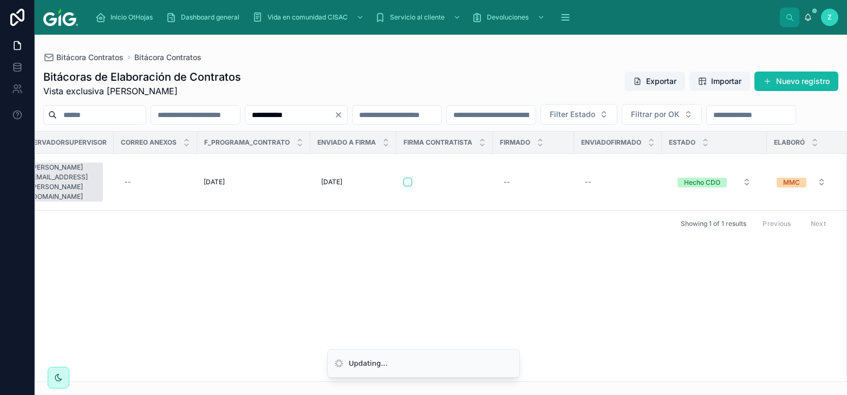
scroll to position [0, 5021]
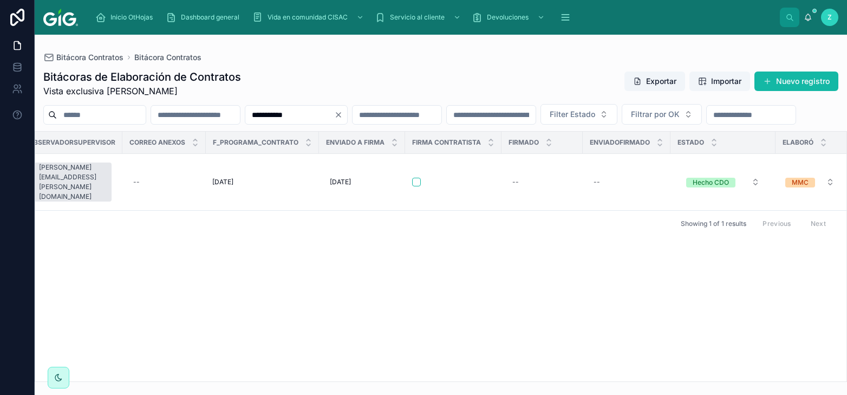
click at [334, 112] on input "**********" at bounding box center [289, 114] width 89 height 15
paste input "text"
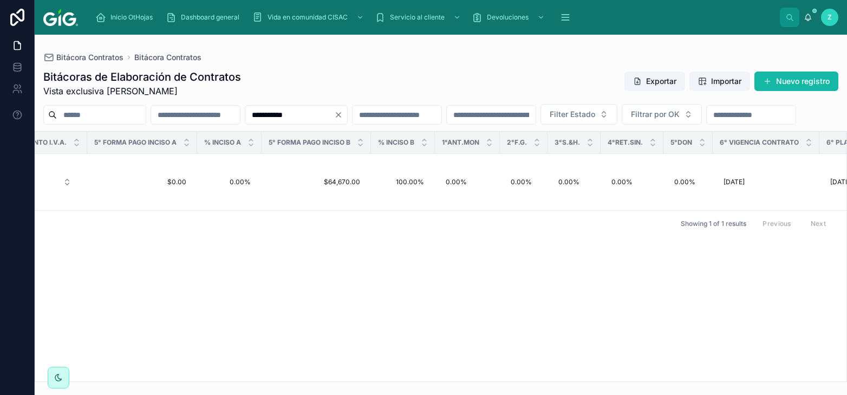
scroll to position [0, 5041]
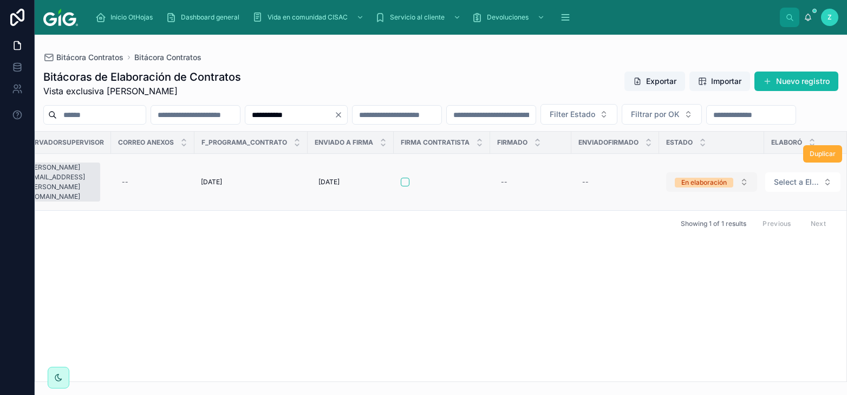
click at [702, 187] on span "En elaboración" at bounding box center [704, 182] width 58 height 11
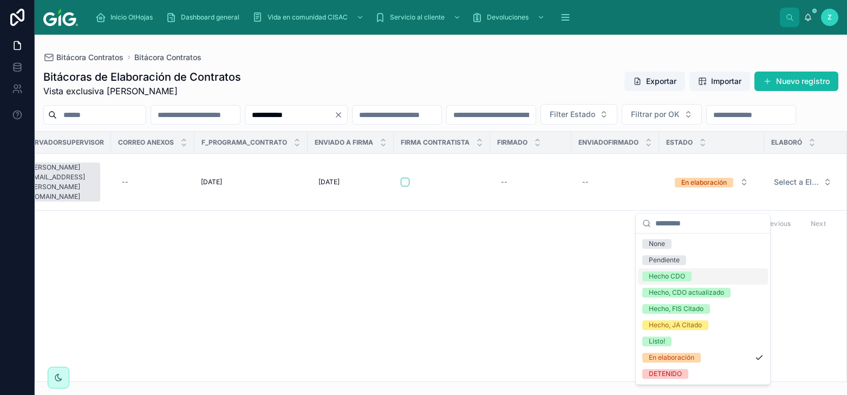
click at [689, 272] on span "Hecho CDO" at bounding box center [666, 276] width 49 height 10
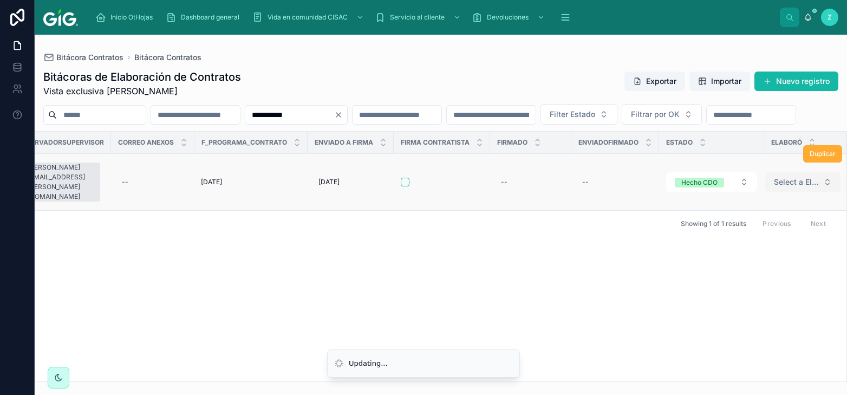
click at [801, 187] on span "Select a Elaboró" at bounding box center [796, 182] width 45 height 11
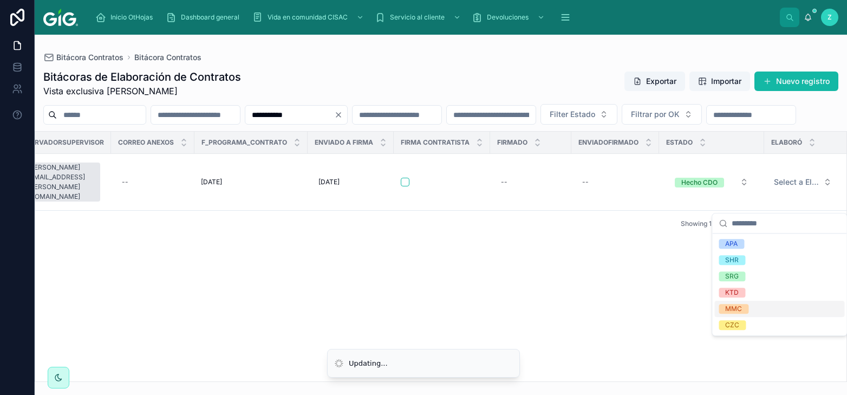
drag, startPoint x: 759, startPoint y: 309, endPoint x: 765, endPoint y: 305, distance: 6.3
click at [759, 309] on div "MMC" at bounding box center [779, 309] width 130 height 16
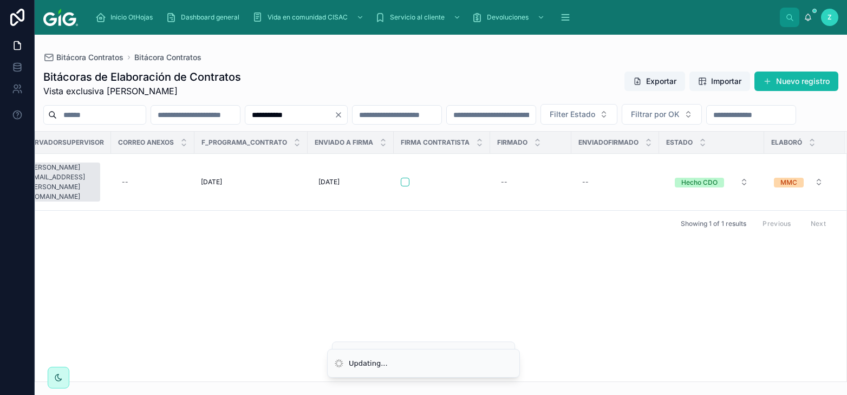
scroll to position [0, 5033]
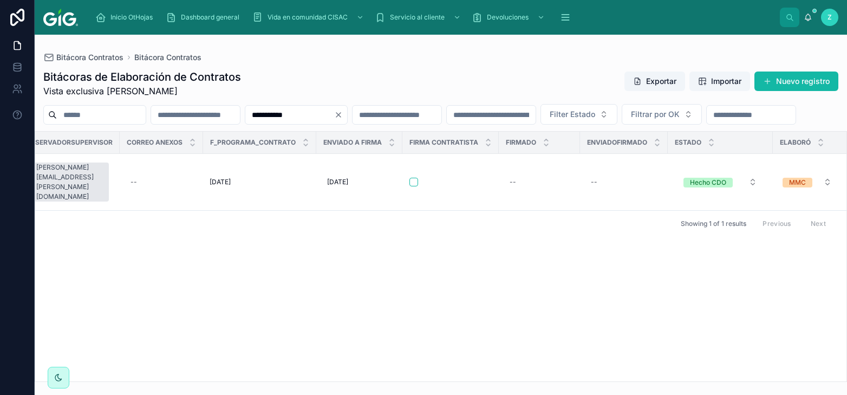
click at [334, 110] on input "**********" at bounding box center [289, 114] width 89 height 15
click at [334, 113] on input "**********" at bounding box center [289, 114] width 89 height 15
paste input "text"
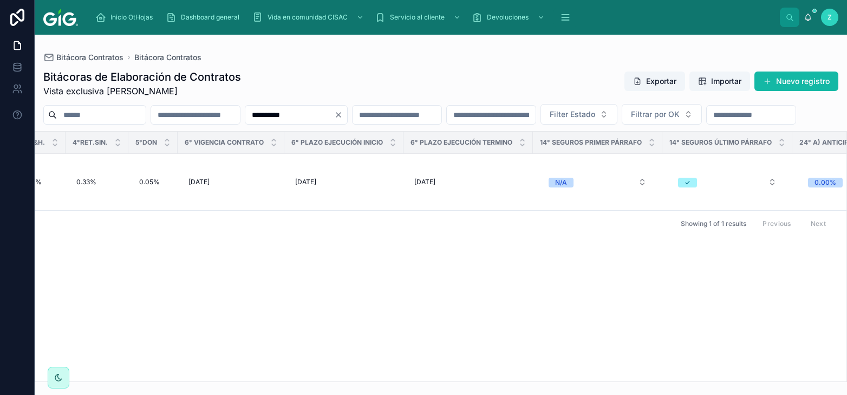
scroll to position [0, 5032]
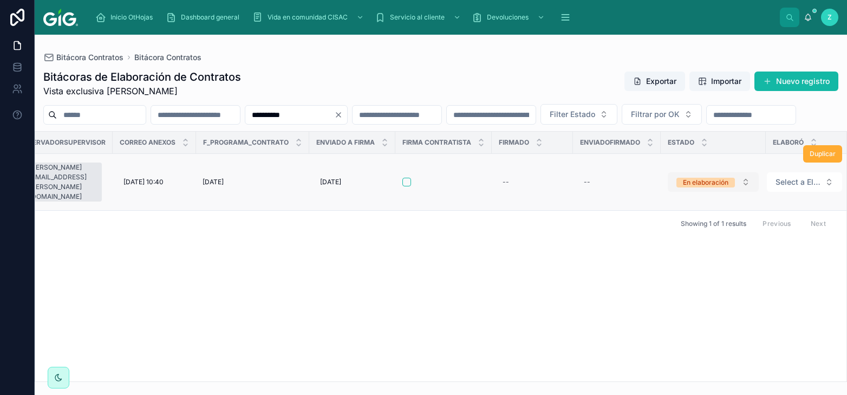
click at [703, 187] on div "En elaboración" at bounding box center [705, 183] width 45 height 10
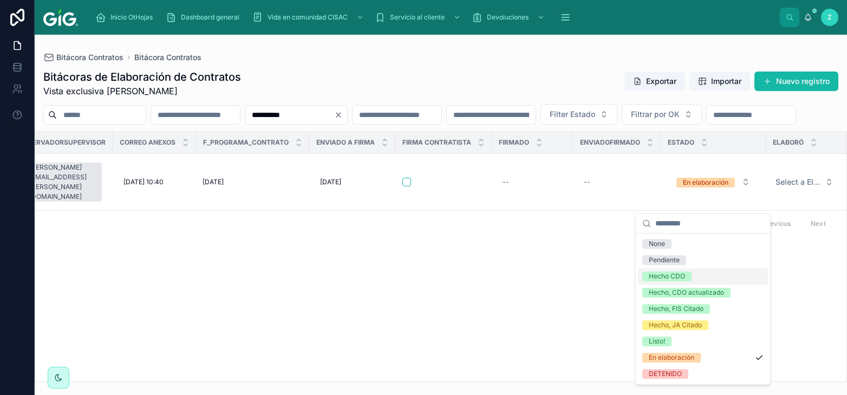
click at [682, 270] on div "Hecho CDO" at bounding box center [703, 276] width 130 height 16
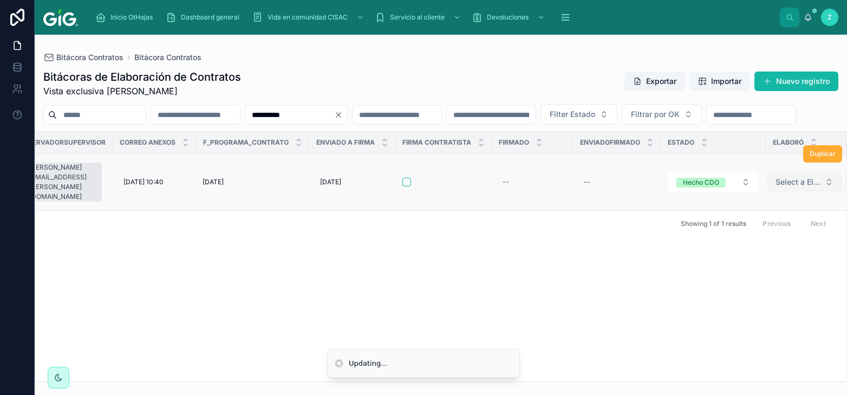
click at [800, 187] on span "Select a Elaboró" at bounding box center [797, 182] width 45 height 11
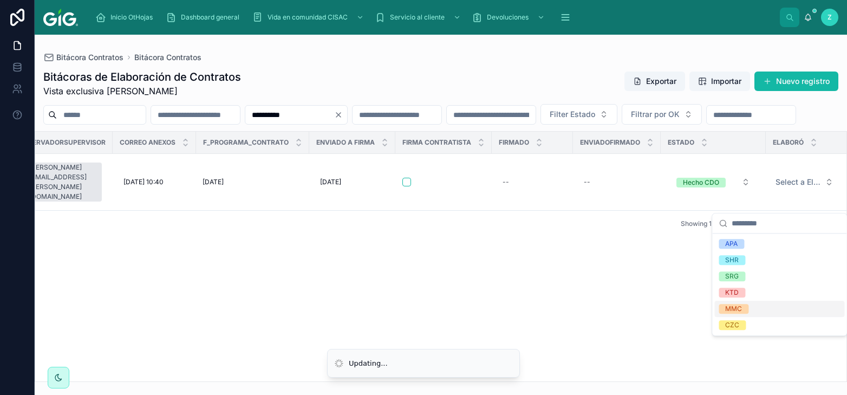
click at [733, 312] on div "MMC" at bounding box center [733, 309] width 17 height 10
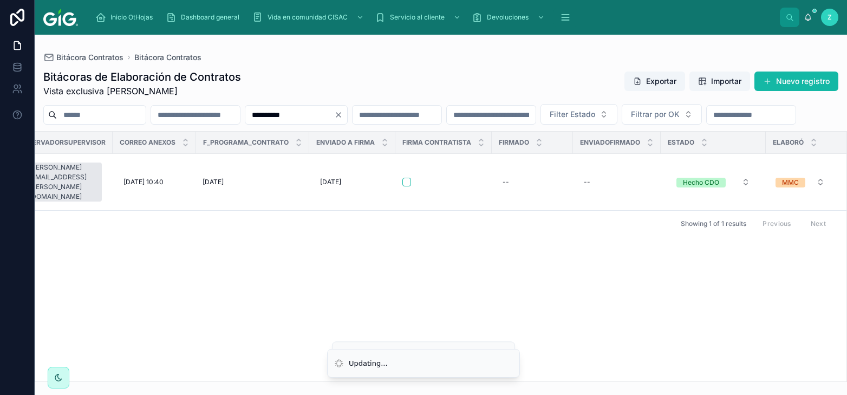
scroll to position [0, 5023]
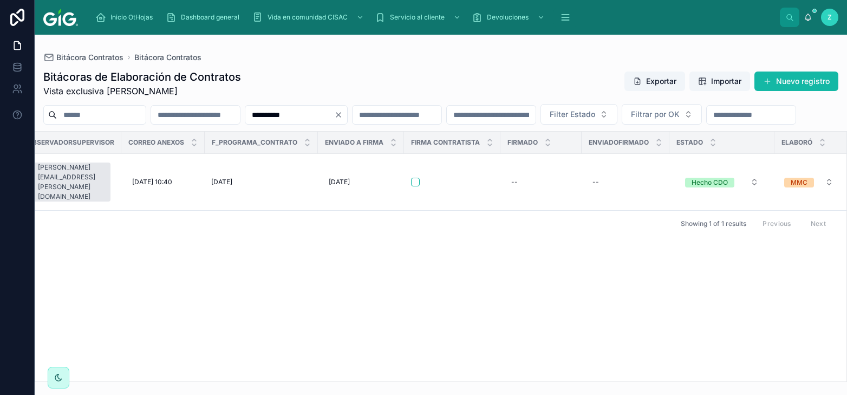
click at [334, 115] on input "**********" at bounding box center [289, 114] width 89 height 15
paste input "text"
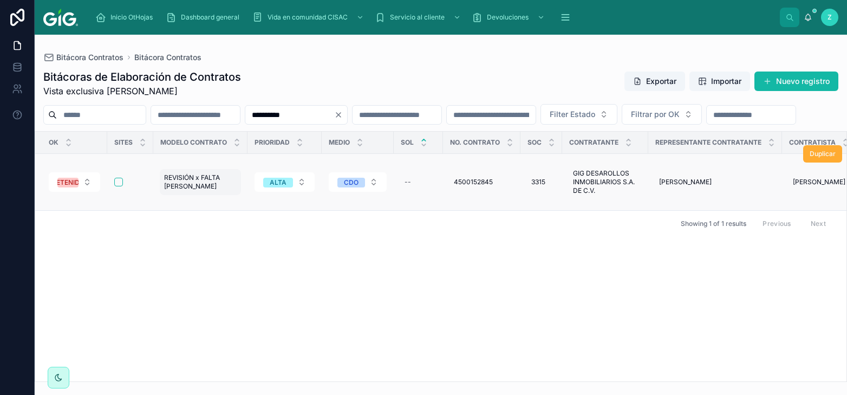
click at [195, 191] on span "REVISIÓN x FALTA DE REPSE" at bounding box center [200, 181] width 73 height 17
click at [216, 249] on div "OK Sites Modelo contrato Prioridad Medio SOL No. Contrato Soc Contratante Repre…" at bounding box center [440, 257] width 811 height 250
click at [334, 116] on input "**********" at bounding box center [289, 114] width 89 height 15
paste input "text"
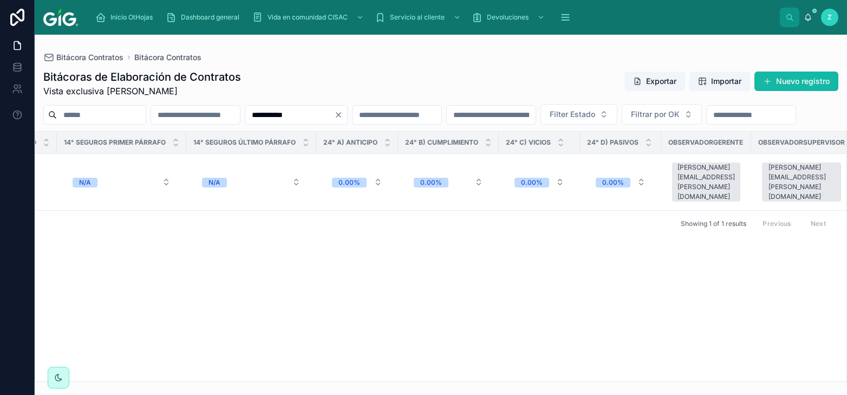
scroll to position [0, 5032]
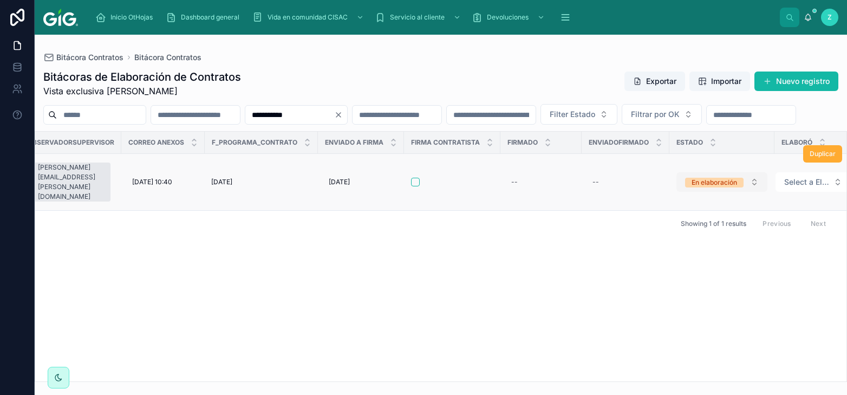
click at [707, 187] on div "En elaboración" at bounding box center [713, 183] width 45 height 10
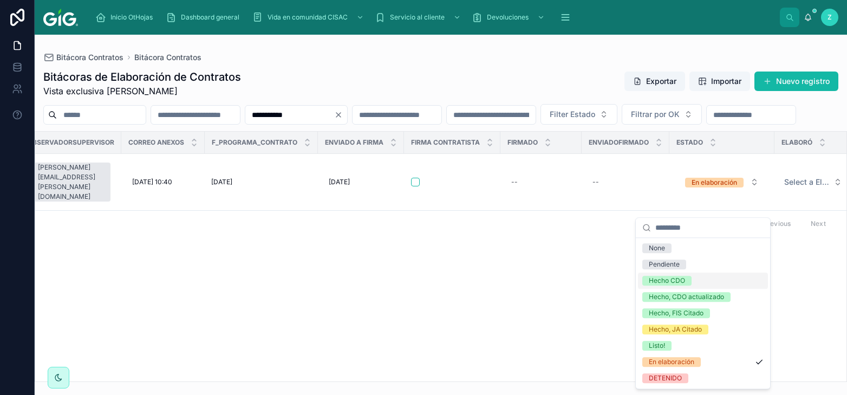
click at [684, 275] on div "Hecho CDO" at bounding box center [703, 280] width 130 height 16
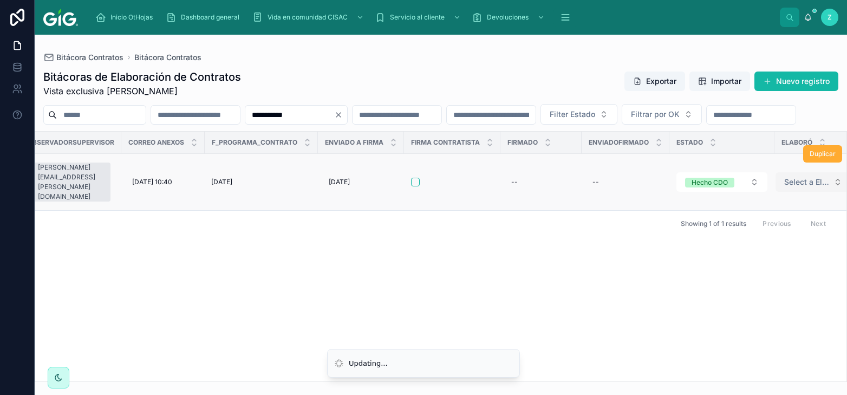
click at [786, 187] on span "Select a Elaboró" at bounding box center [806, 182] width 45 height 11
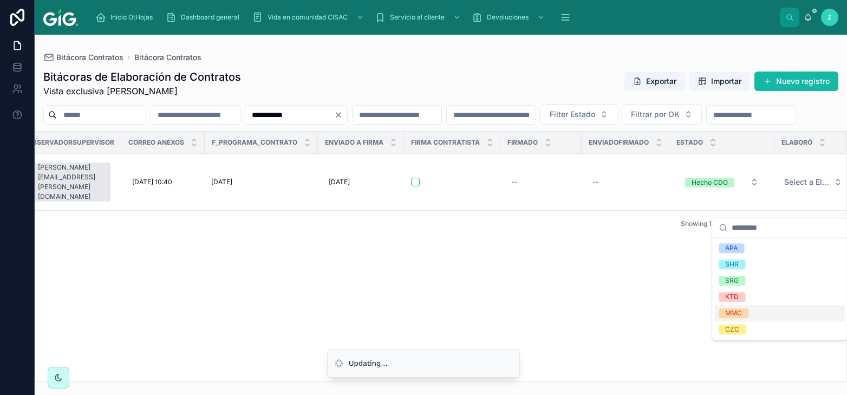
click at [755, 316] on div "MMC" at bounding box center [779, 313] width 130 height 16
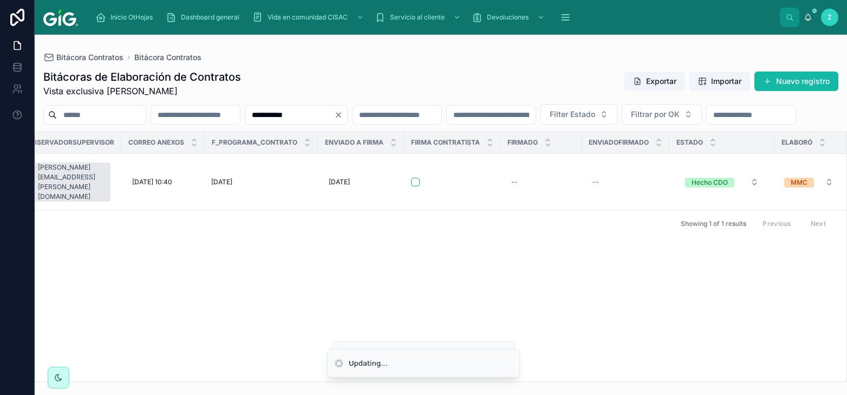
scroll to position [0, 5023]
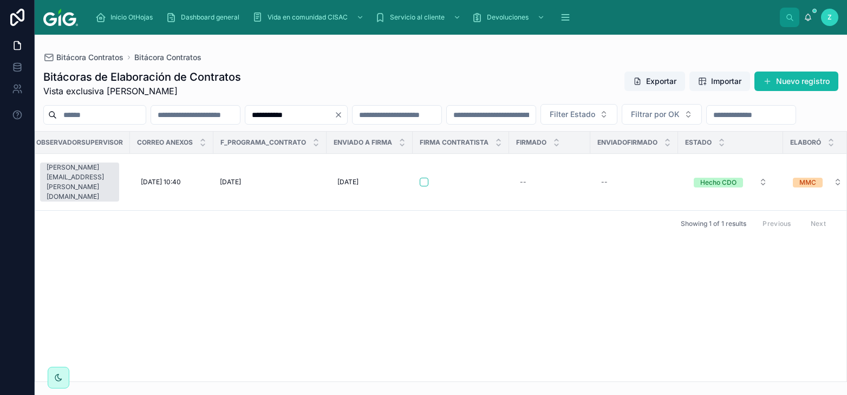
click at [334, 117] on input "**********" at bounding box center [289, 114] width 89 height 15
paste input "text"
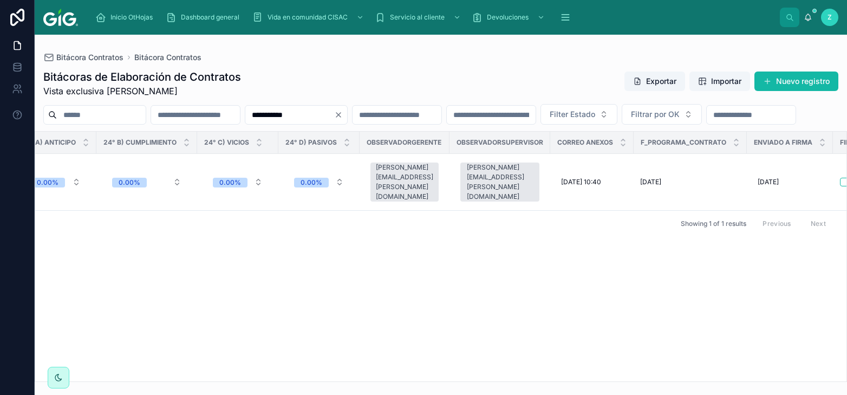
scroll to position [0, 5032]
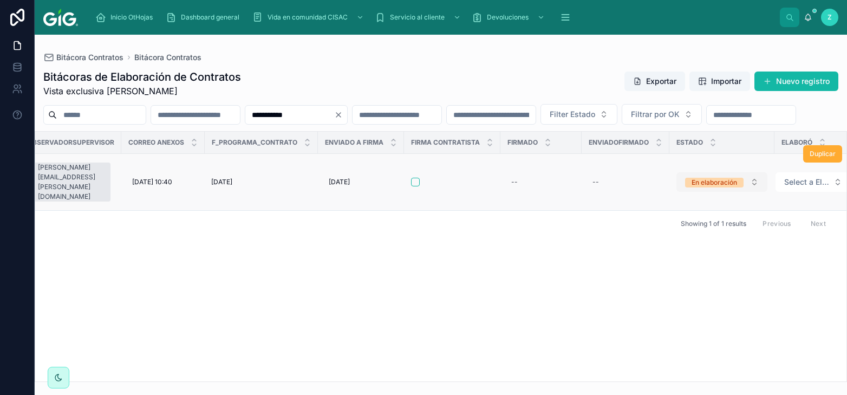
click at [701, 187] on div "En elaboración" at bounding box center [713, 183] width 45 height 10
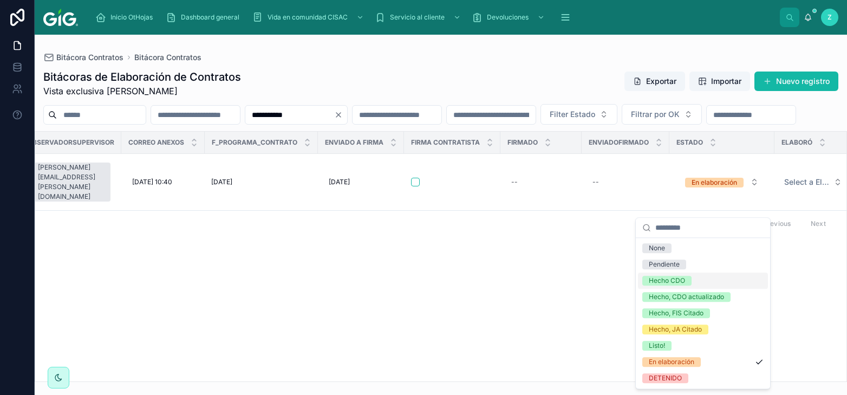
click at [681, 279] on div "Hecho CDO" at bounding box center [667, 281] width 36 height 10
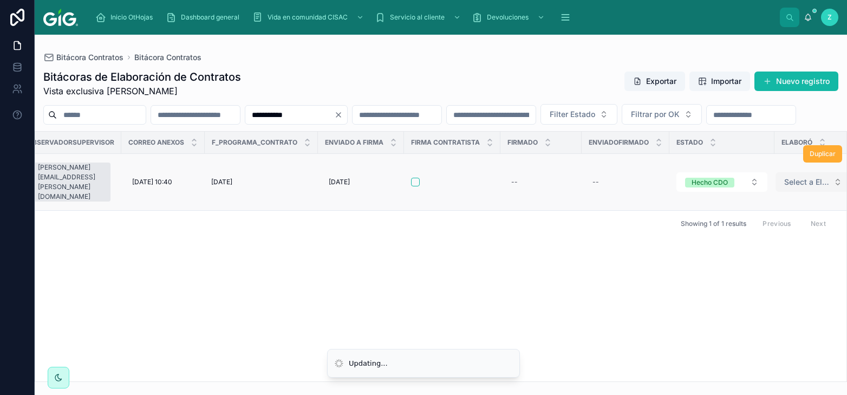
click at [795, 187] on span "Select a Elaboró" at bounding box center [806, 182] width 45 height 11
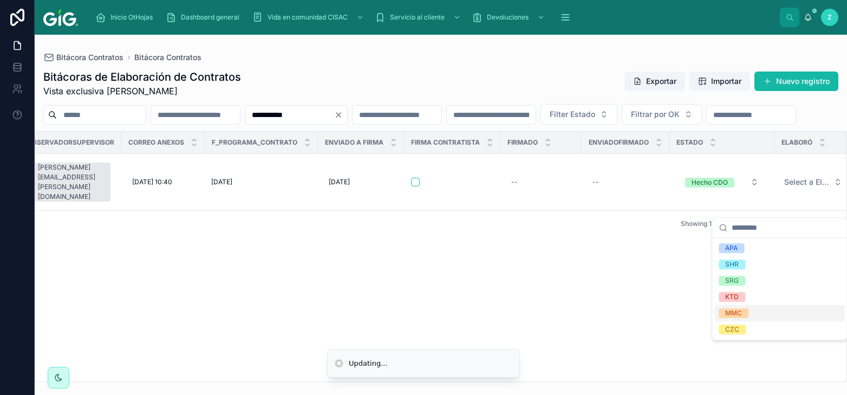
click at [750, 311] on div "MMC" at bounding box center [779, 313] width 130 height 16
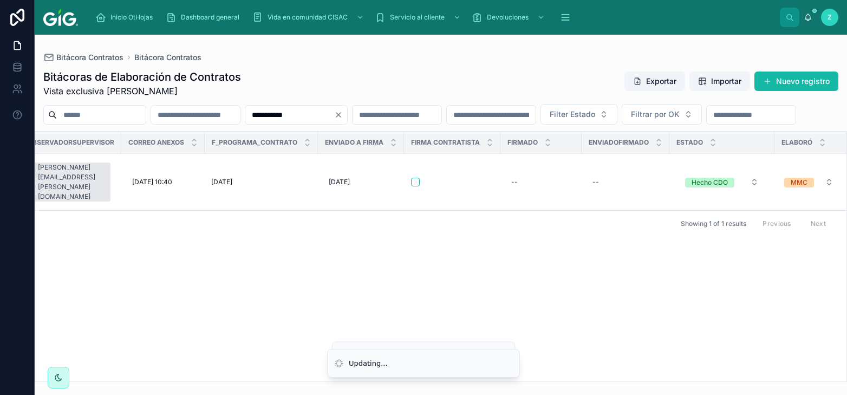
scroll to position [0, 5023]
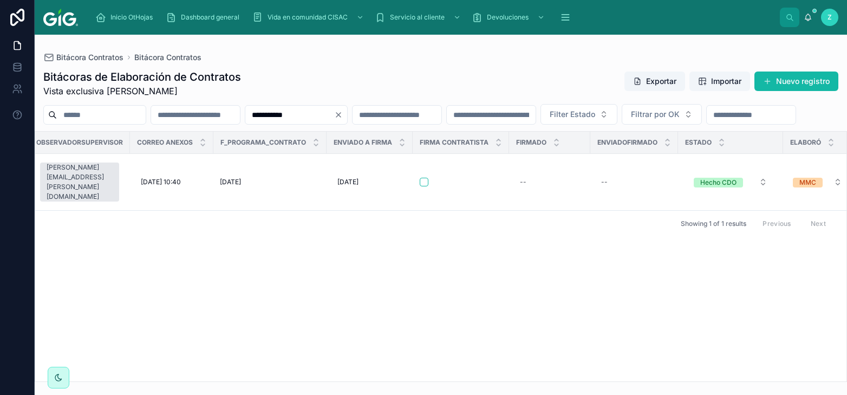
click at [334, 108] on input "**********" at bounding box center [289, 114] width 89 height 15
paste input "text"
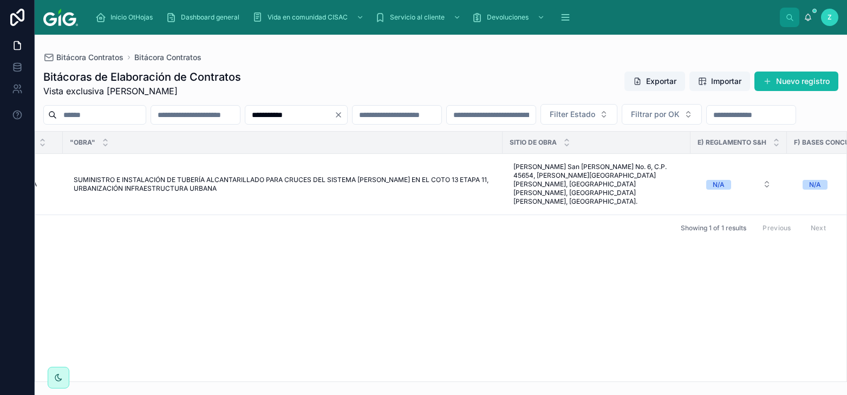
scroll to position [0, 5032]
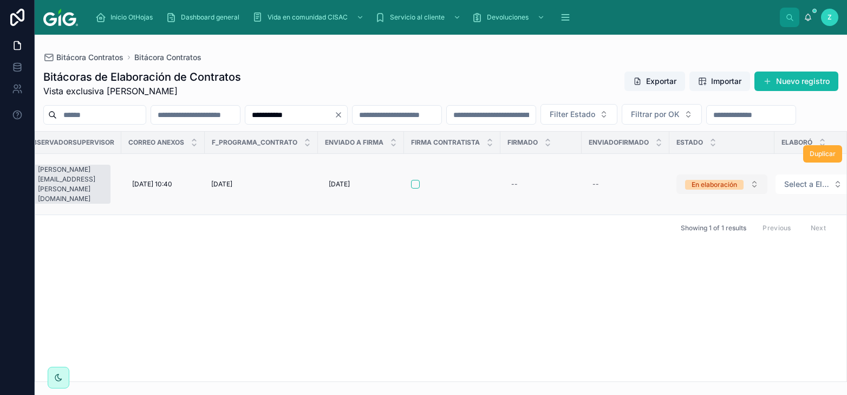
click at [713, 190] on div "En elaboración" at bounding box center [713, 185] width 45 height 10
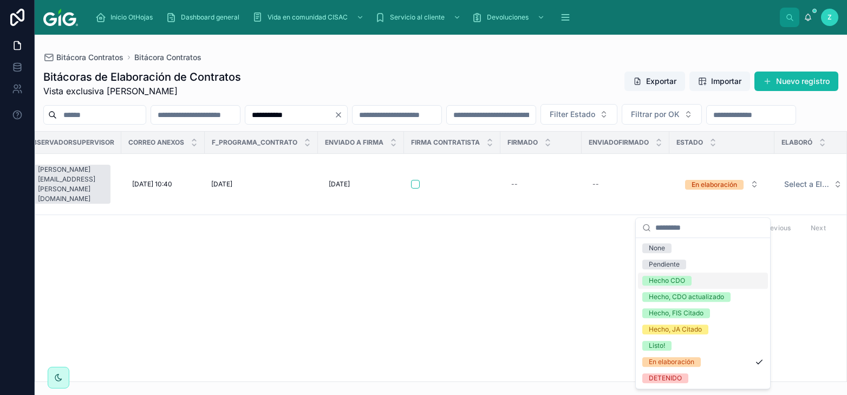
click at [690, 282] on span "Hecho CDO" at bounding box center [666, 281] width 49 height 10
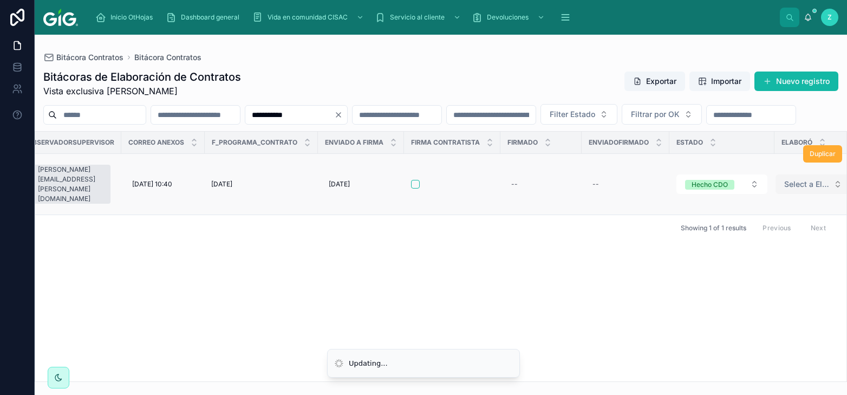
click at [784, 190] on span "Select a Elaboró" at bounding box center [806, 184] width 45 height 11
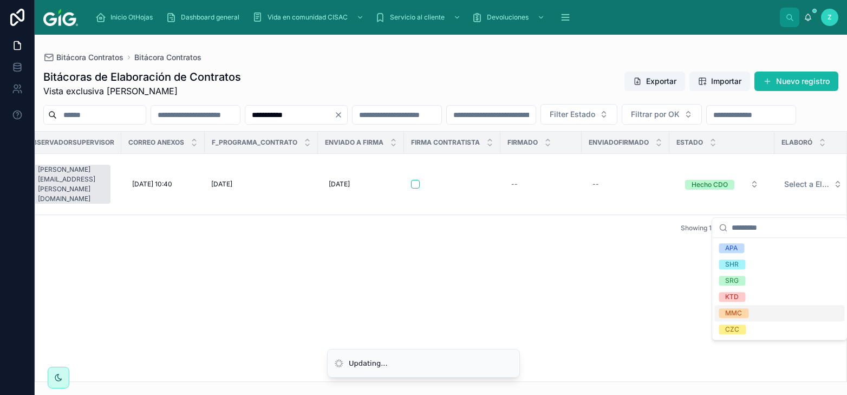
click at [743, 307] on div "MMC" at bounding box center [779, 313] width 130 height 16
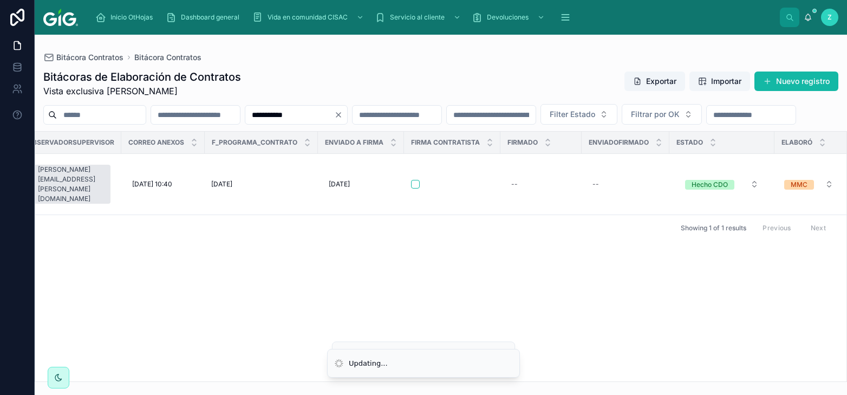
scroll to position [0, 5023]
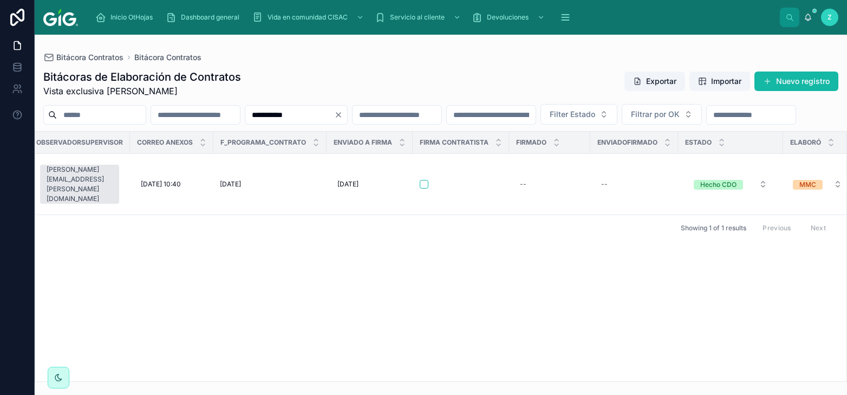
click at [334, 119] on input "**********" at bounding box center [289, 114] width 89 height 15
paste input "text"
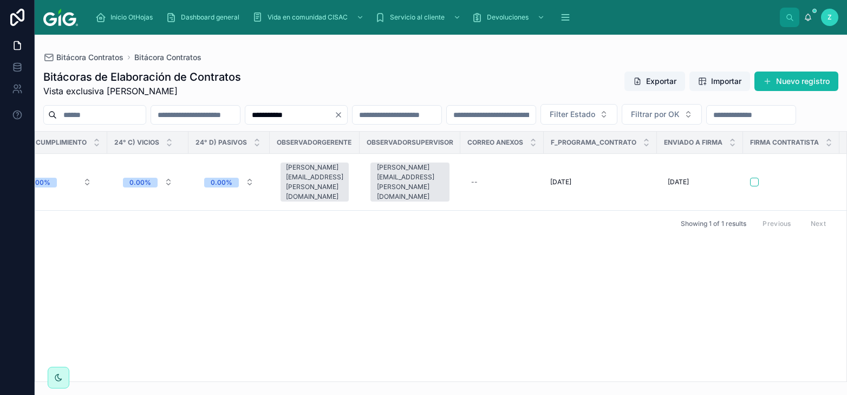
scroll to position [0, 5032]
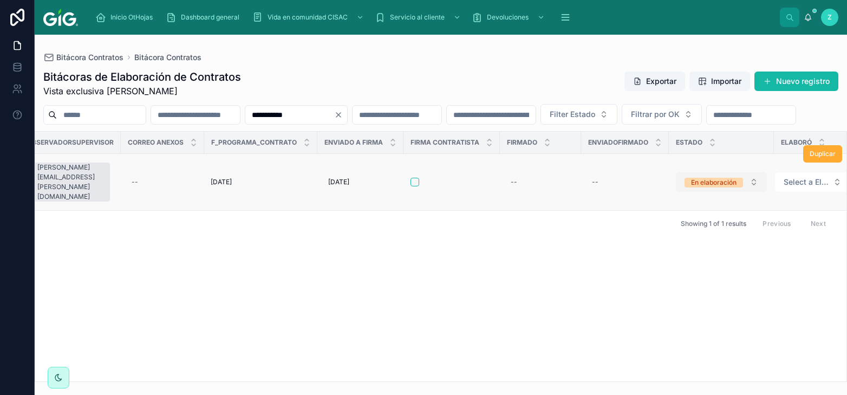
click at [696, 187] on div "En elaboración" at bounding box center [713, 183] width 45 height 10
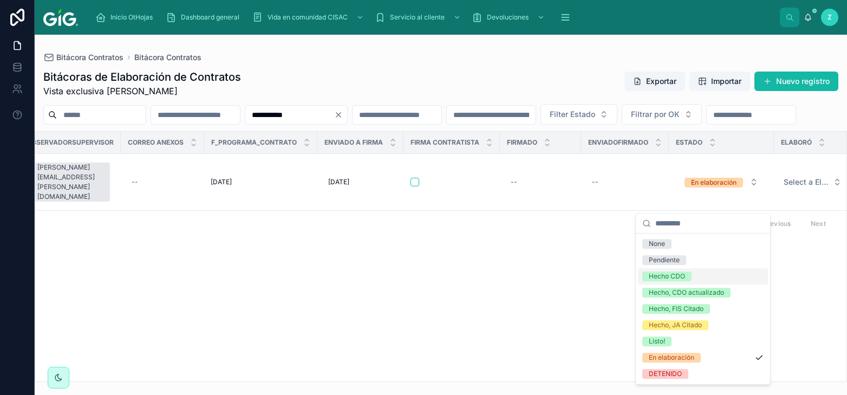
click at [672, 275] on div "Hecho CDO" at bounding box center [667, 276] width 36 height 10
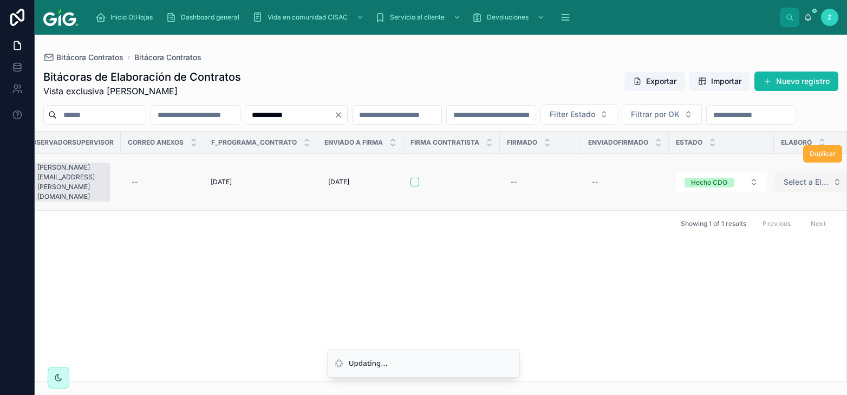
click at [786, 187] on span "Select a Elaboró" at bounding box center [805, 182] width 45 height 11
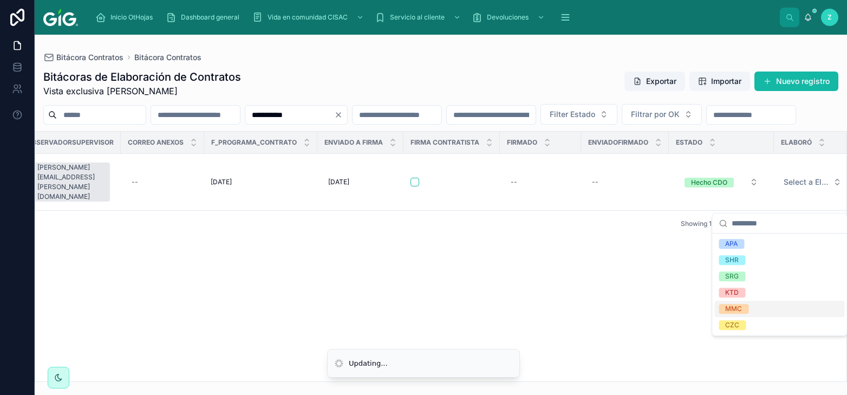
click at [740, 305] on div "MMC" at bounding box center [733, 309] width 17 height 10
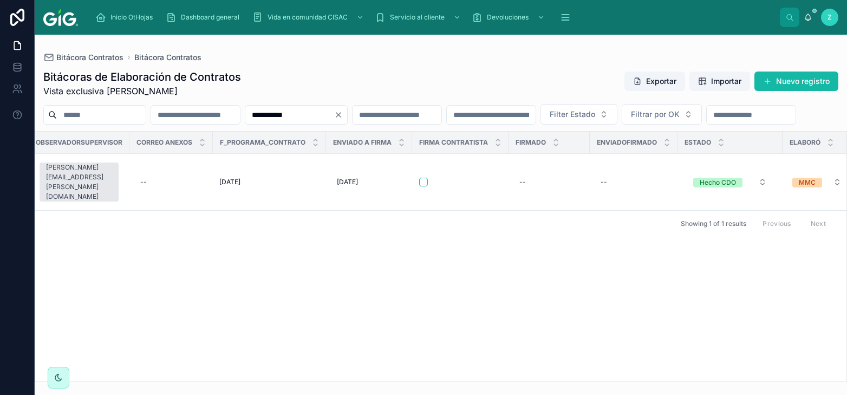
click at [334, 115] on input "**********" at bounding box center [289, 114] width 89 height 15
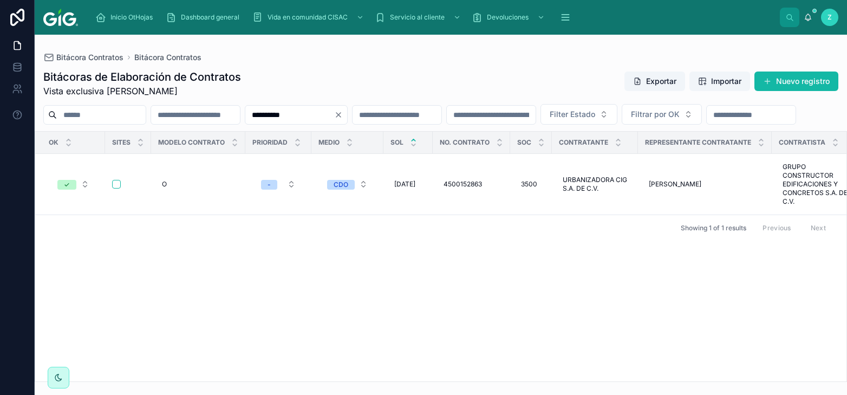
scroll to position [0, 5025]
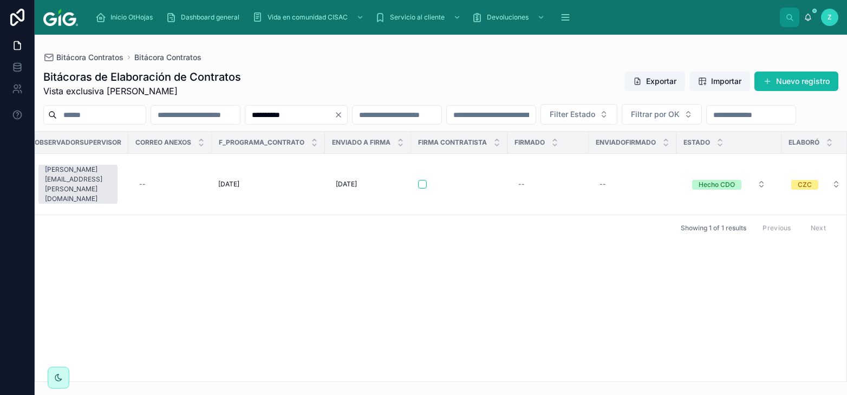
click at [334, 109] on input "**********" at bounding box center [289, 114] width 89 height 15
paste input "text"
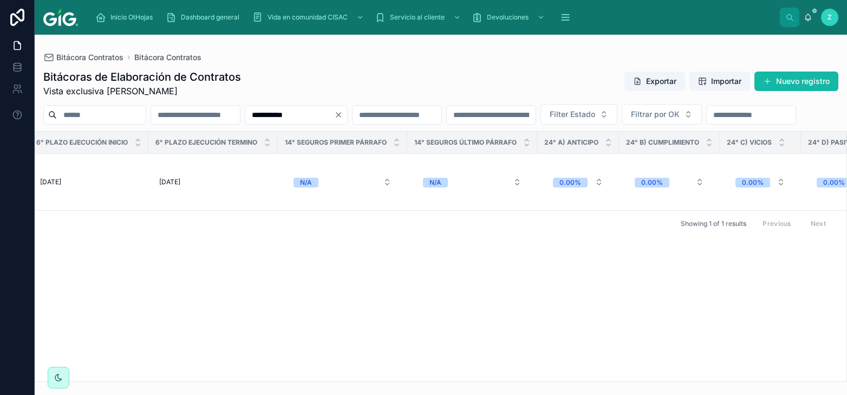
scroll to position [0, 5023]
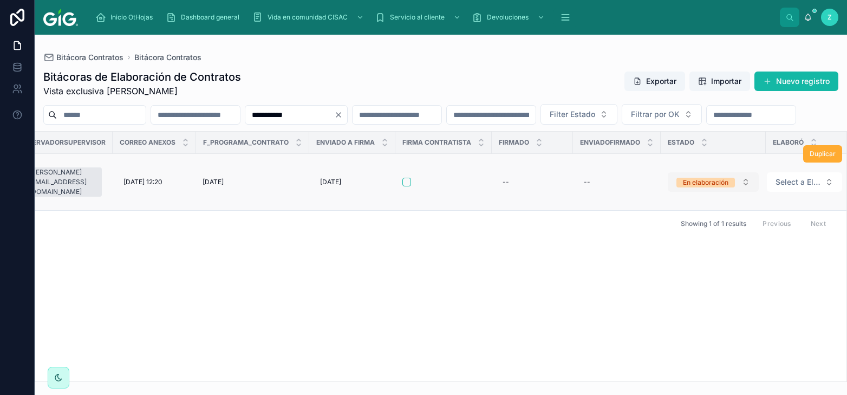
click at [701, 187] on div "En elaboración" at bounding box center [705, 183] width 45 height 10
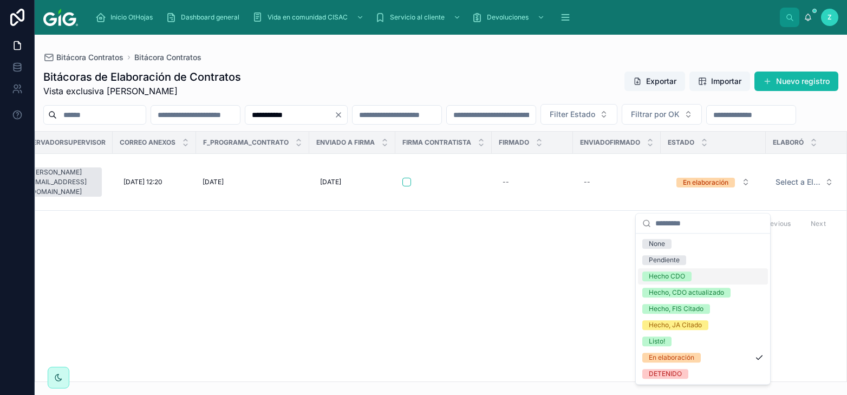
click at [671, 279] on div "Hecho CDO" at bounding box center [667, 276] width 36 height 10
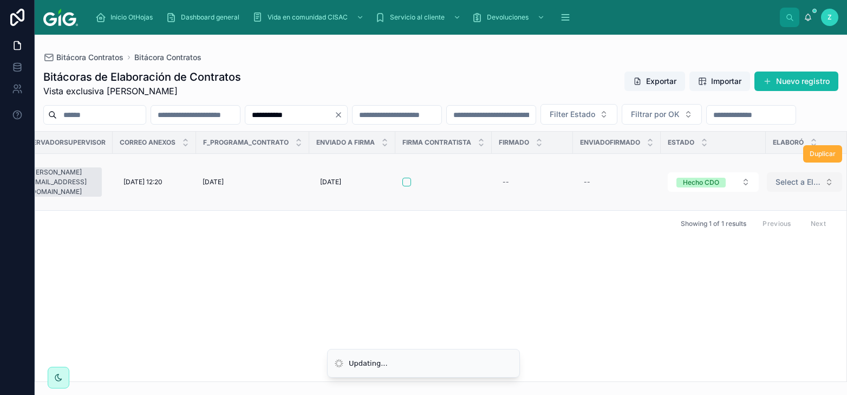
click at [792, 187] on span "Select a Elaboró" at bounding box center [797, 182] width 45 height 11
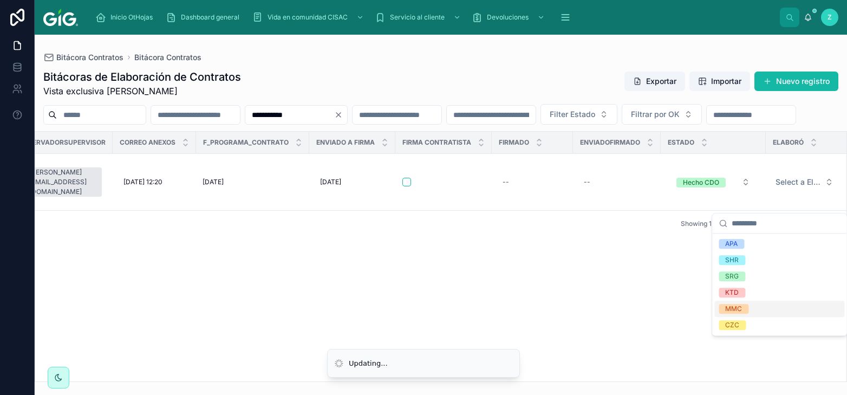
click at [742, 305] on span "MMC" at bounding box center [734, 309] width 30 height 10
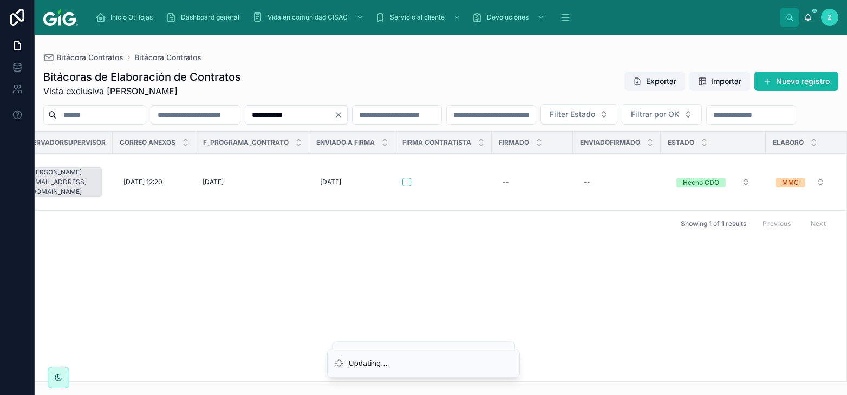
scroll to position [0, 5014]
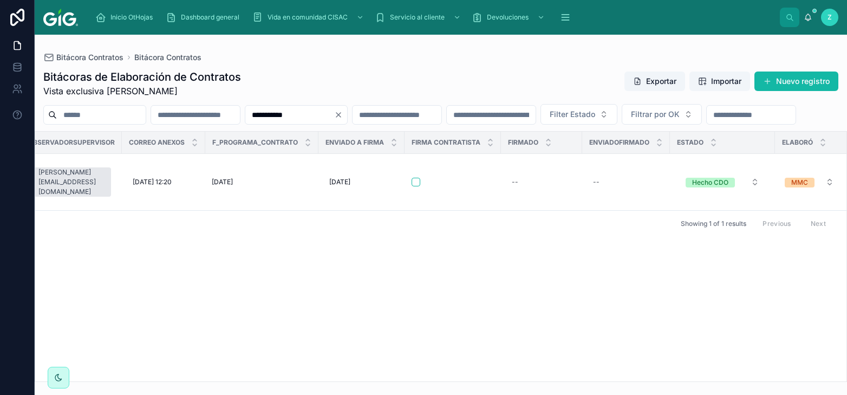
click at [334, 116] on input "**********" at bounding box center [289, 114] width 89 height 15
paste input "text"
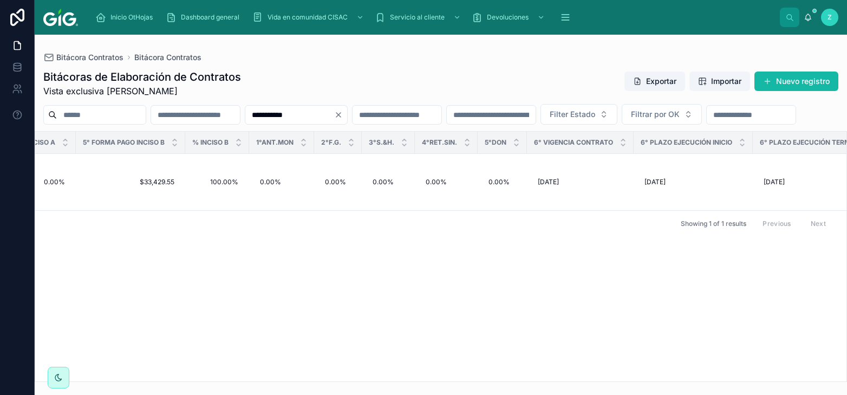
scroll to position [0, 5033]
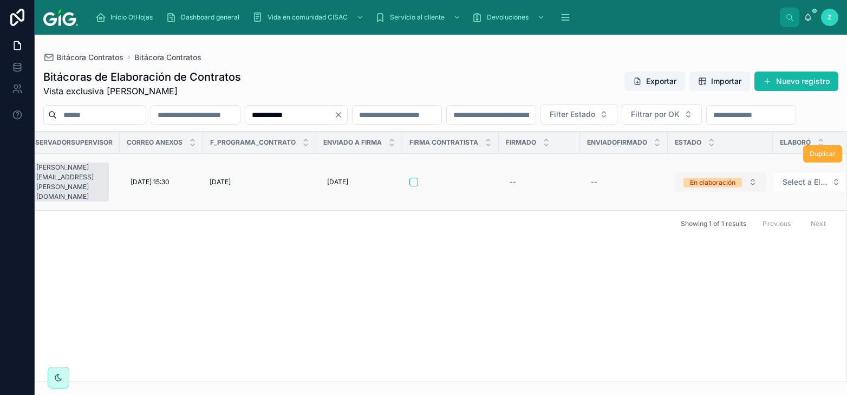
click at [707, 187] on div "En elaboración" at bounding box center [712, 183] width 45 height 10
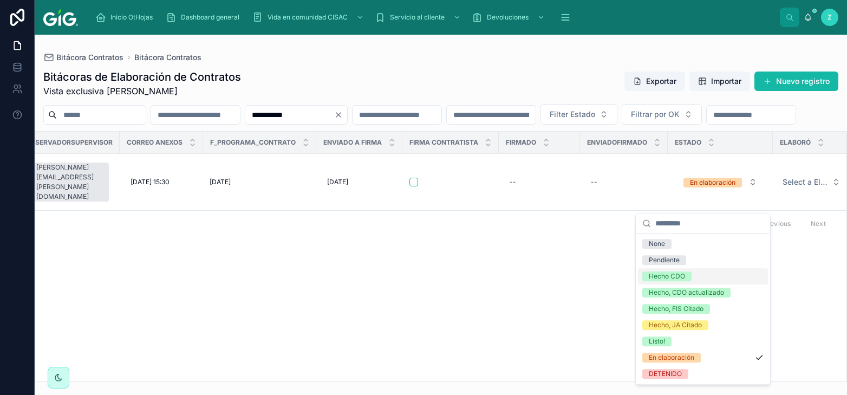
click at [679, 279] on div "Hecho CDO" at bounding box center [667, 276] width 36 height 10
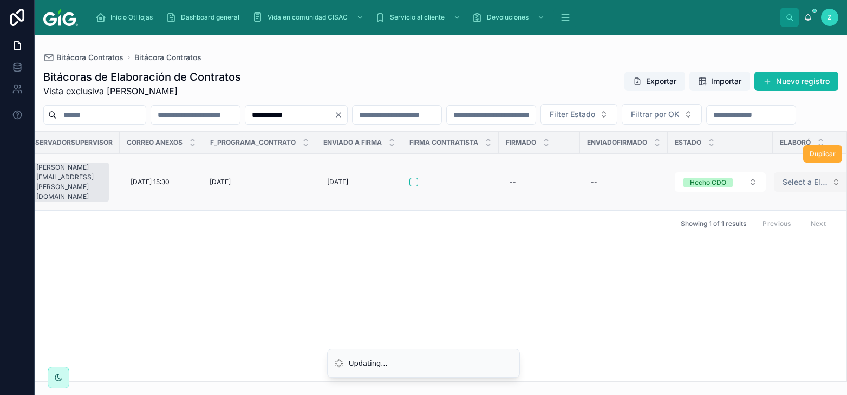
click at [785, 187] on span "Select a Elaboró" at bounding box center [804, 182] width 45 height 11
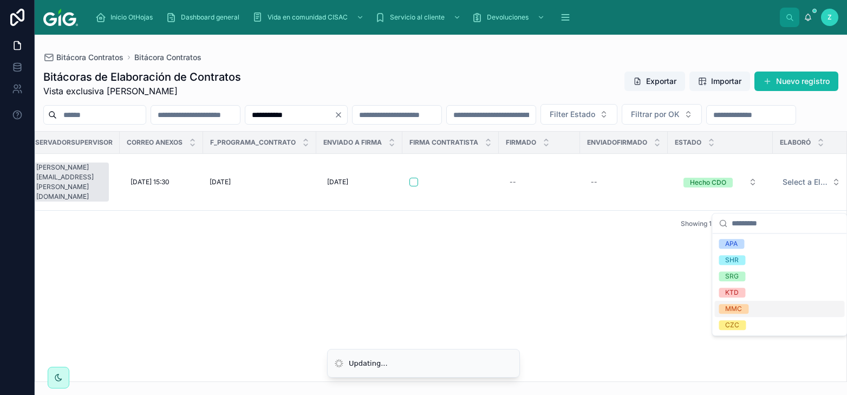
click at [735, 306] on div "MMC" at bounding box center [733, 309] width 17 height 10
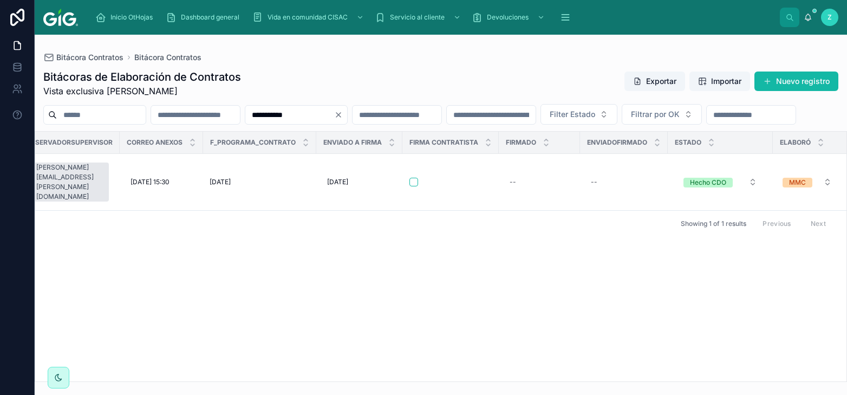
scroll to position [0, 5025]
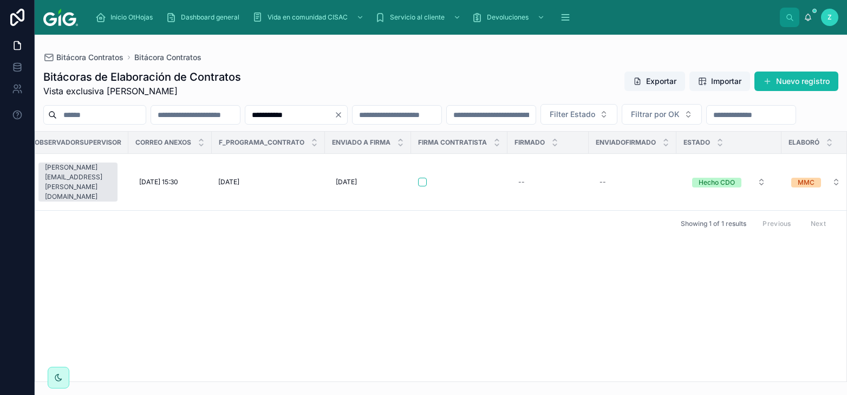
click at [334, 112] on input "**********" at bounding box center [289, 114] width 89 height 15
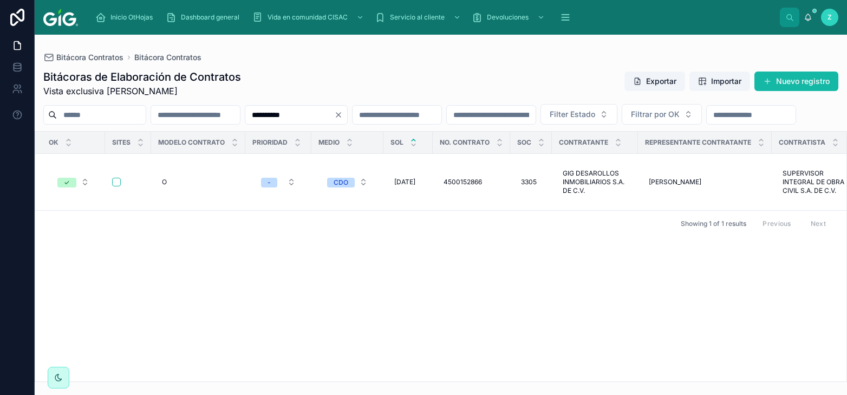
scroll to position [0, 5025]
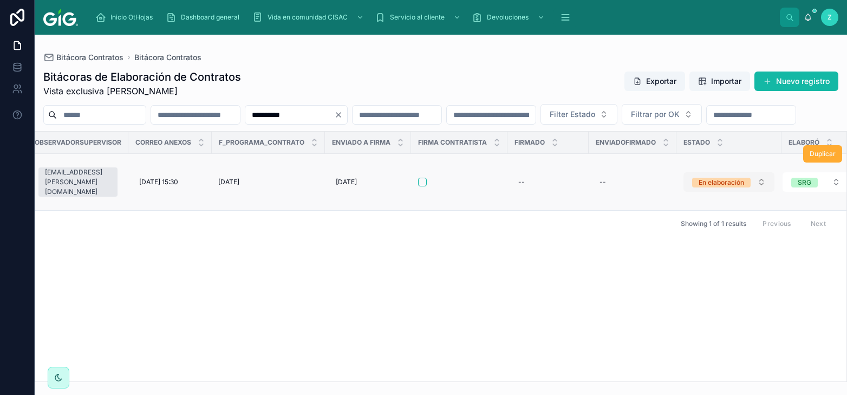
click at [698, 187] on div "En elaboración" at bounding box center [720, 183] width 45 height 10
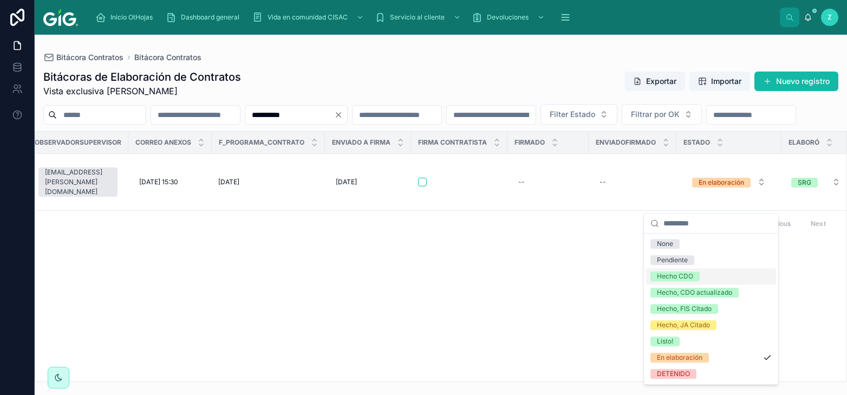
click at [668, 279] on div "Hecho CDO" at bounding box center [675, 276] width 36 height 10
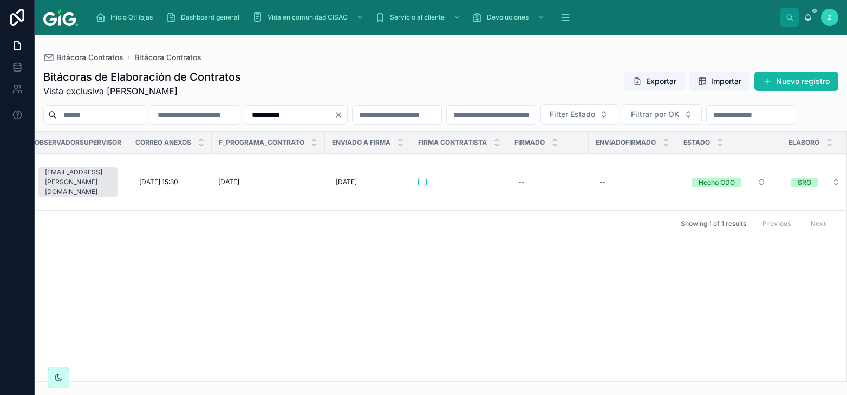
click at [334, 117] on input "**********" at bounding box center [289, 114] width 89 height 15
paste input "text"
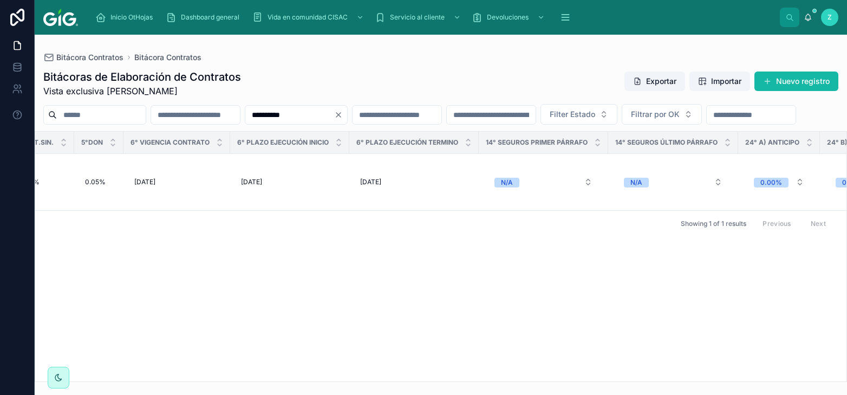
scroll to position [0, 5032]
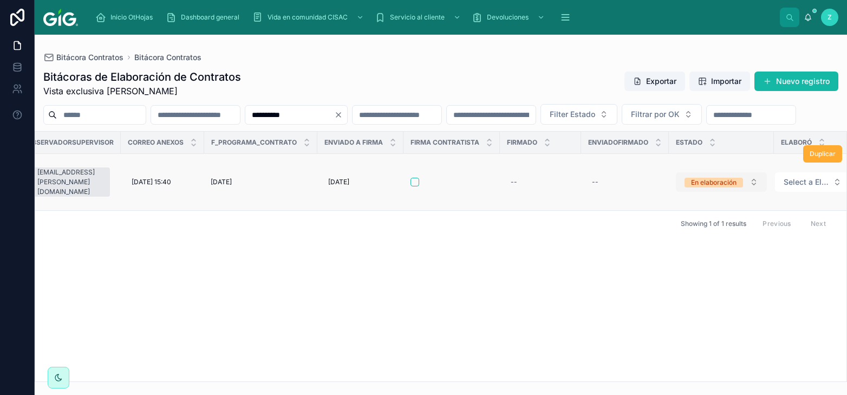
click at [711, 187] on div "En elaboración" at bounding box center [713, 183] width 45 height 10
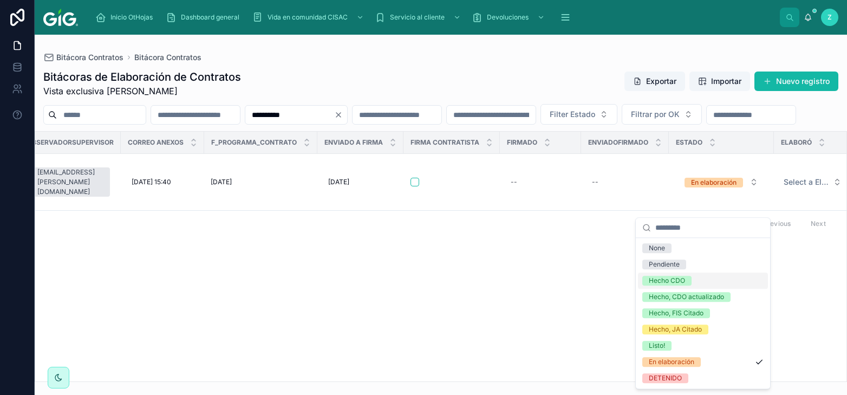
click at [663, 282] on div "Hecho CDO" at bounding box center [667, 281] width 36 height 10
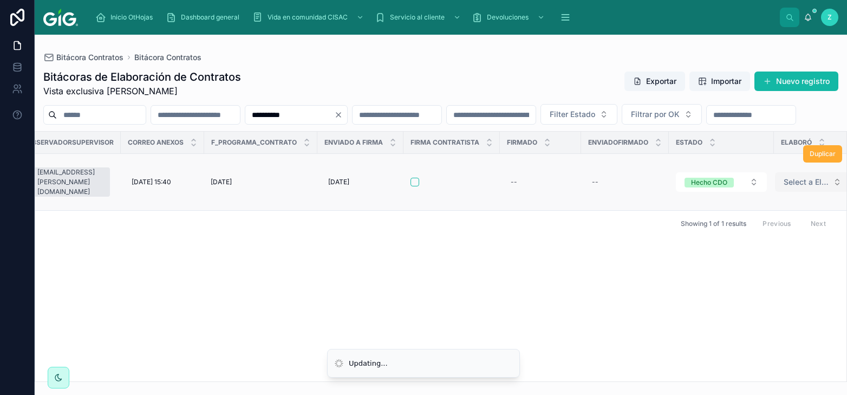
click at [783, 187] on span "Select a Elaboró" at bounding box center [805, 182] width 45 height 11
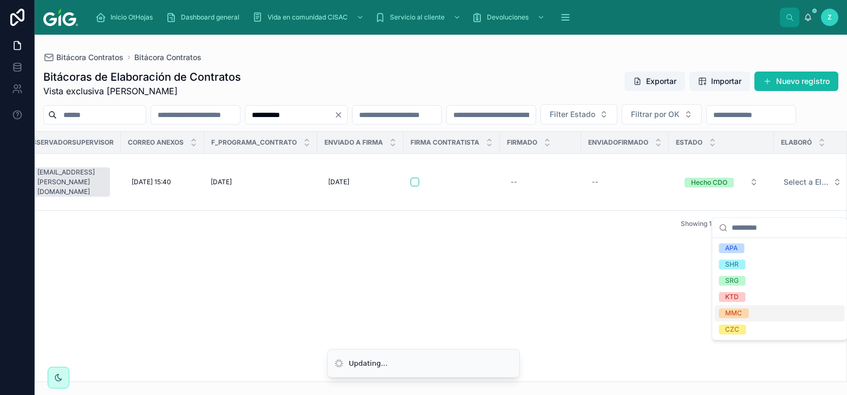
click at [742, 312] on div "MMC" at bounding box center [733, 313] width 17 height 10
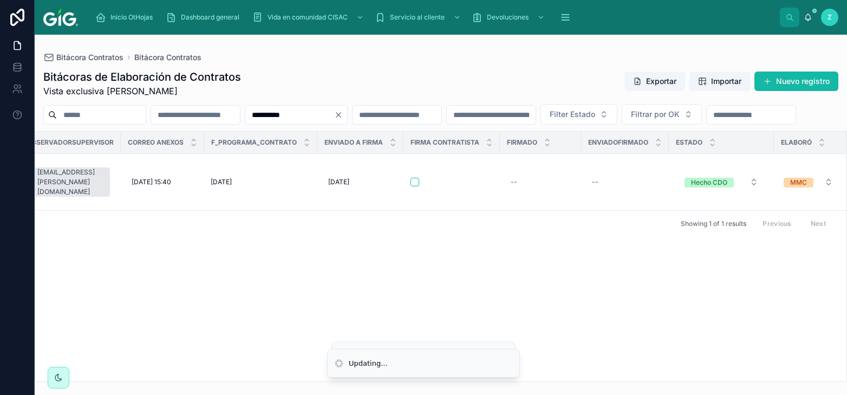
scroll to position [0, 5023]
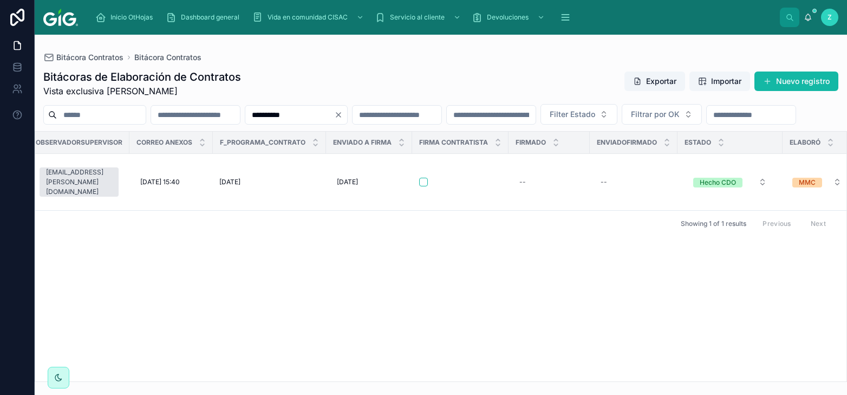
click at [334, 113] on input "**********" at bounding box center [289, 114] width 89 height 15
paste input "text"
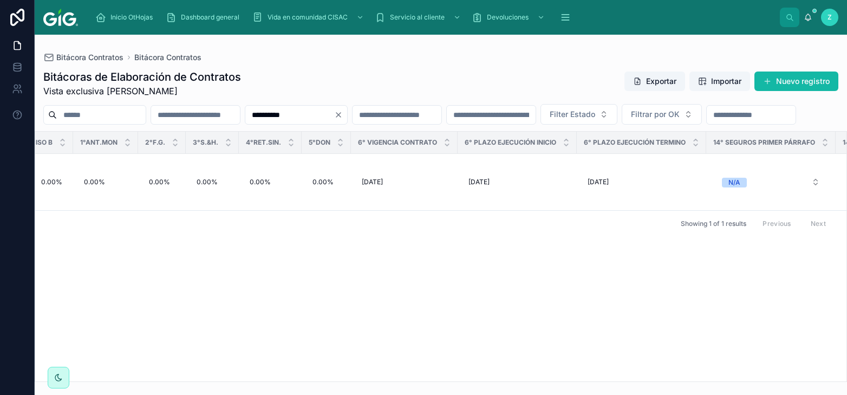
scroll to position [0, 5032]
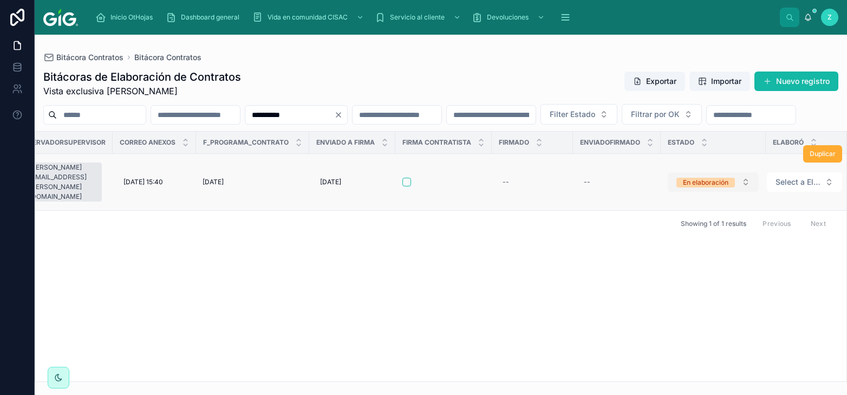
click at [697, 187] on div "En elaboración" at bounding box center [705, 183] width 45 height 10
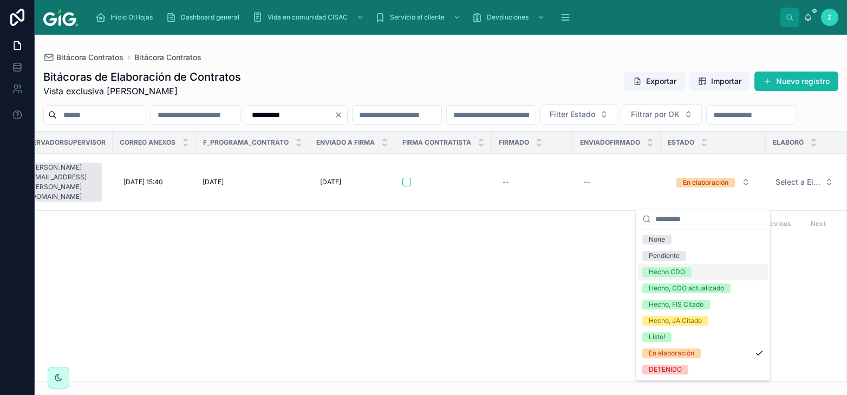
click at [681, 270] on div "Hecho CDO" at bounding box center [667, 272] width 36 height 10
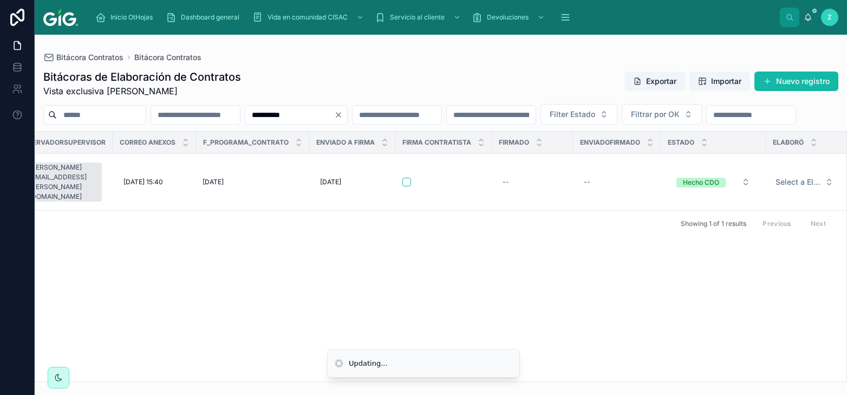
click at [788, 187] on span "Select a Elaboró" at bounding box center [797, 182] width 45 height 11
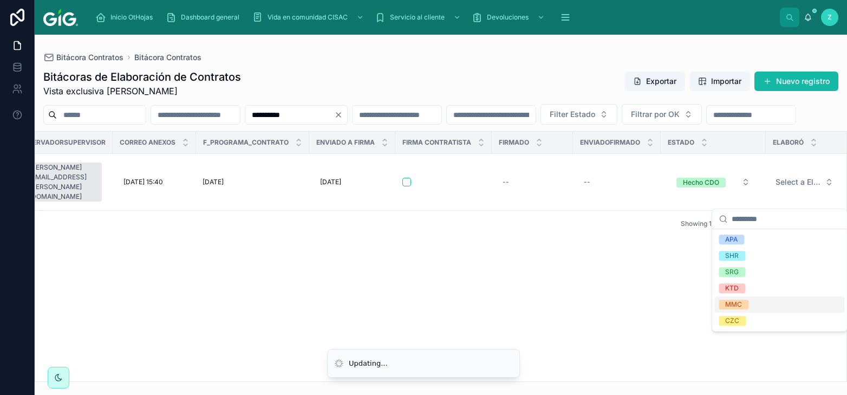
click at [746, 301] on span "MMC" at bounding box center [734, 304] width 30 height 10
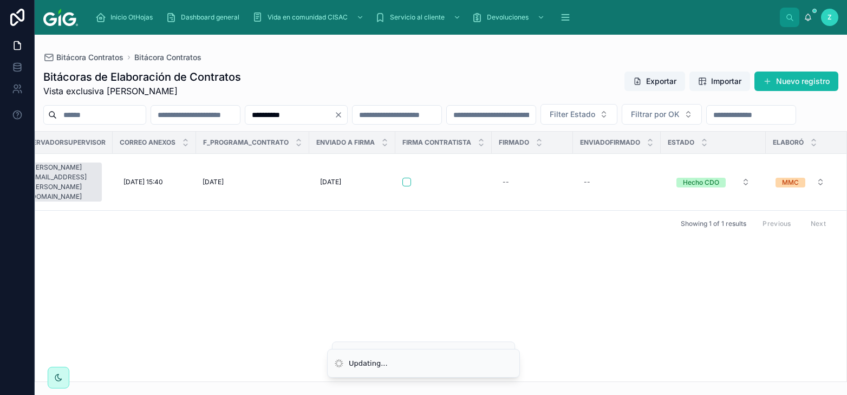
scroll to position [0, 5023]
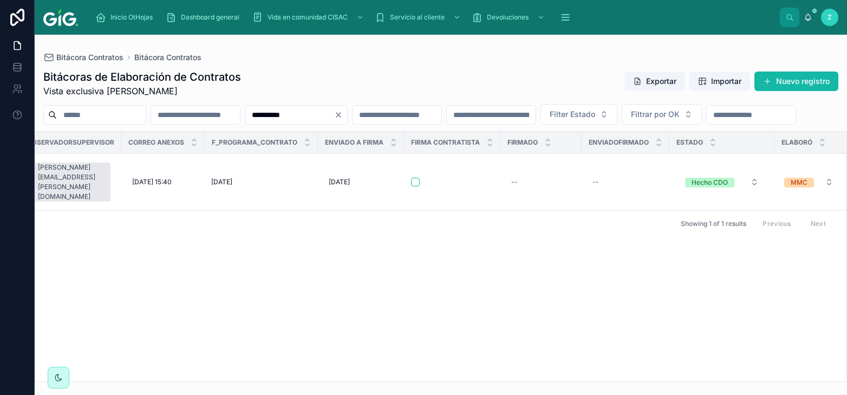
click at [334, 116] on input "**********" at bounding box center [289, 114] width 89 height 15
paste input "text"
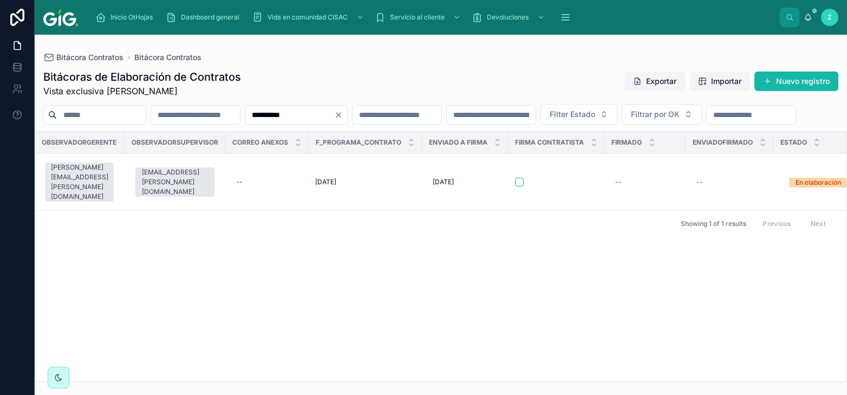
scroll to position [0, 5032]
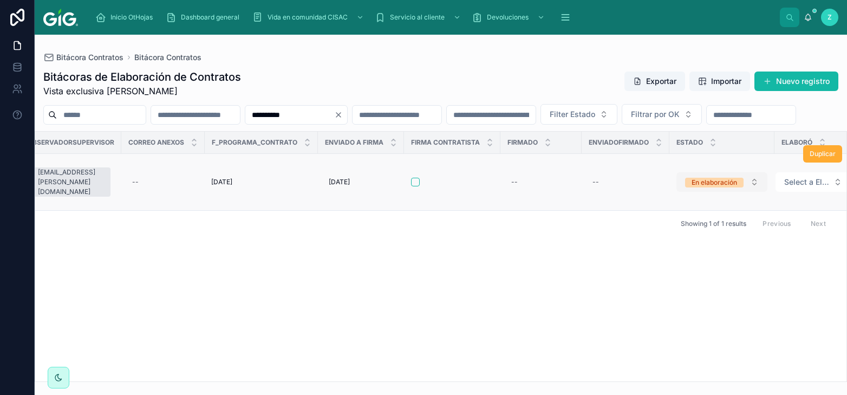
type input "**********"
click at [706, 187] on div "En elaboración" at bounding box center [713, 183] width 45 height 10
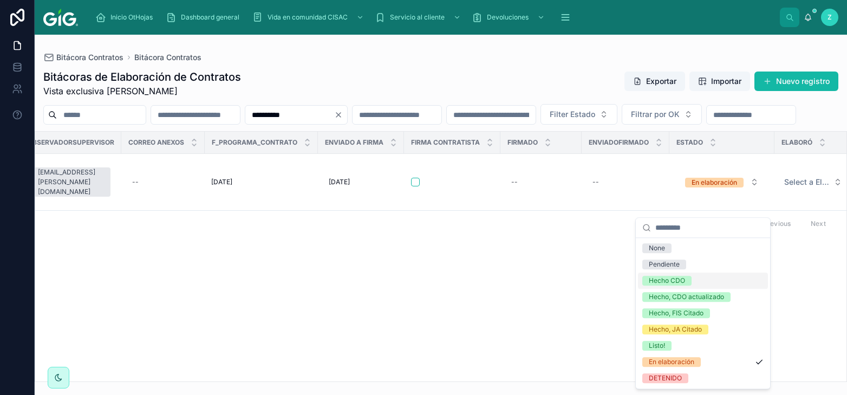
click at [675, 281] on div "Hecho CDO" at bounding box center [667, 281] width 36 height 10
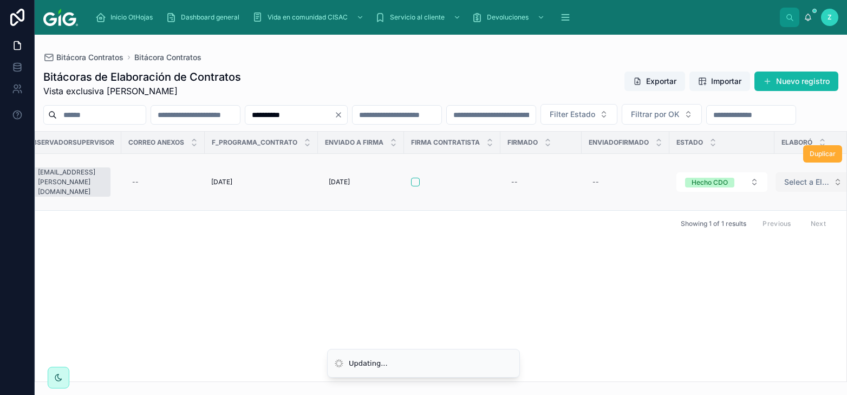
click at [788, 187] on span "Select a Elaboró" at bounding box center [806, 182] width 45 height 11
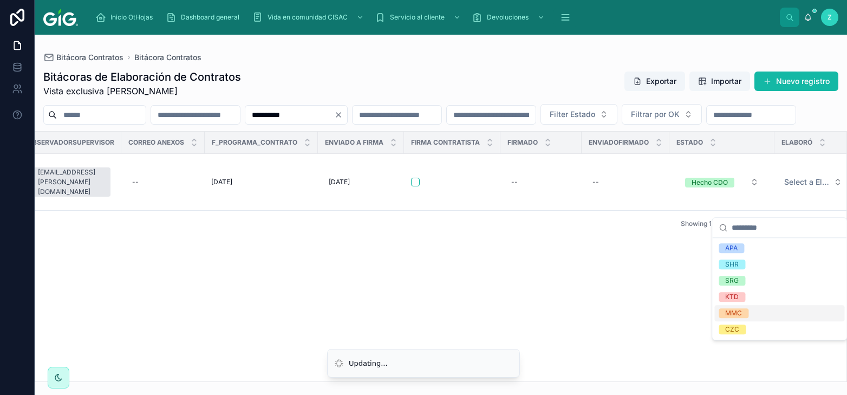
click at [754, 309] on div "MMC" at bounding box center [779, 313] width 130 height 16
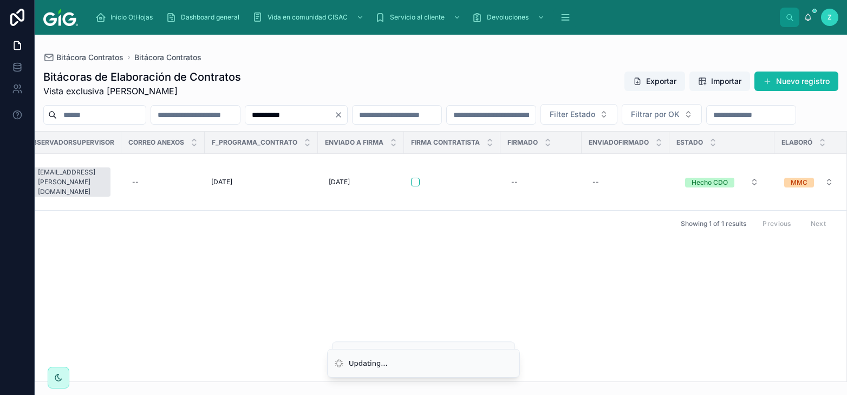
scroll to position [0, 5023]
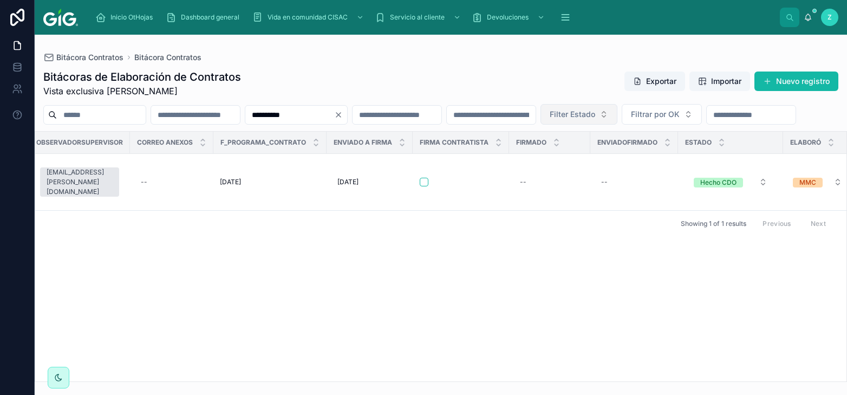
click at [617, 107] on button "Filter Estado" at bounding box center [578, 114] width 77 height 21
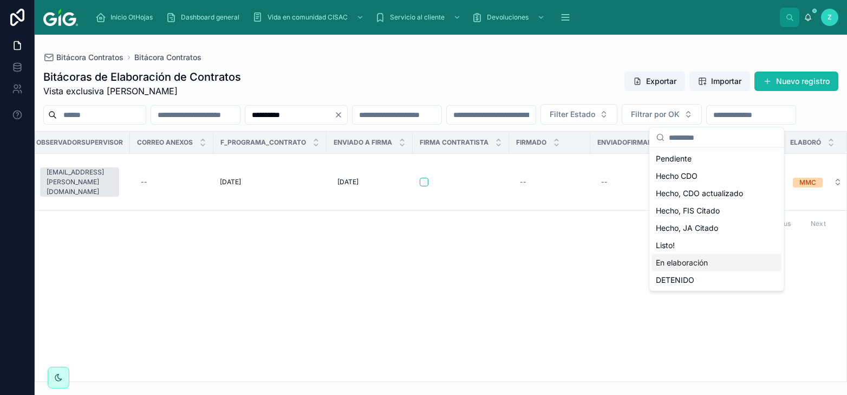
click at [672, 264] on div "En elaboración" at bounding box center [716, 262] width 130 height 17
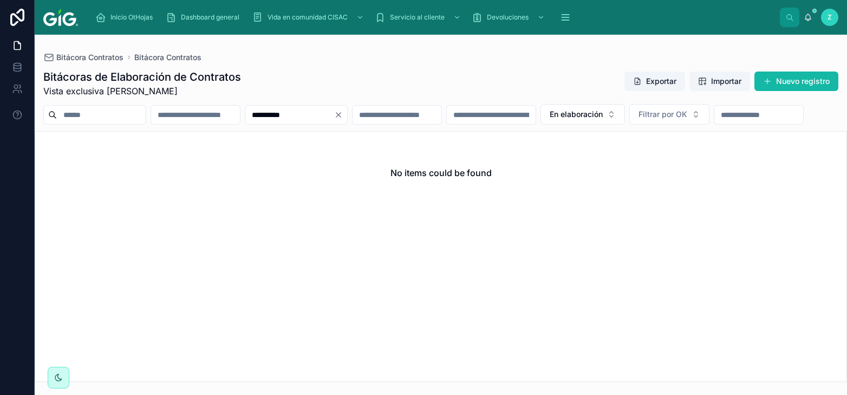
click at [341, 115] on icon "Clear" at bounding box center [338, 115] width 4 height 4
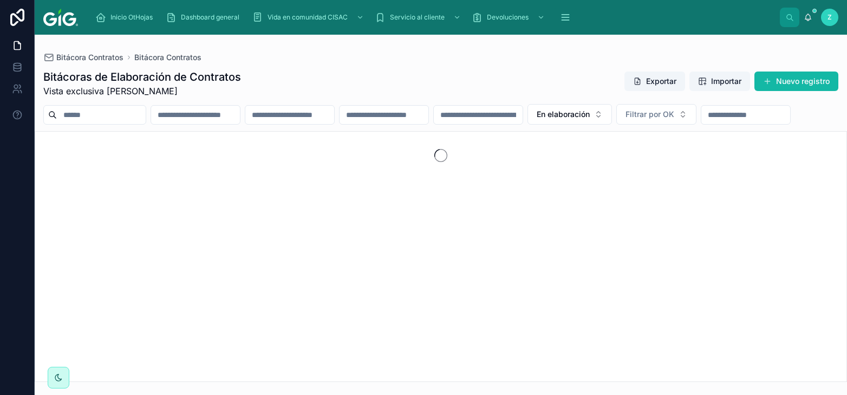
click at [523, 113] on input "text" at bounding box center [478, 114] width 89 height 15
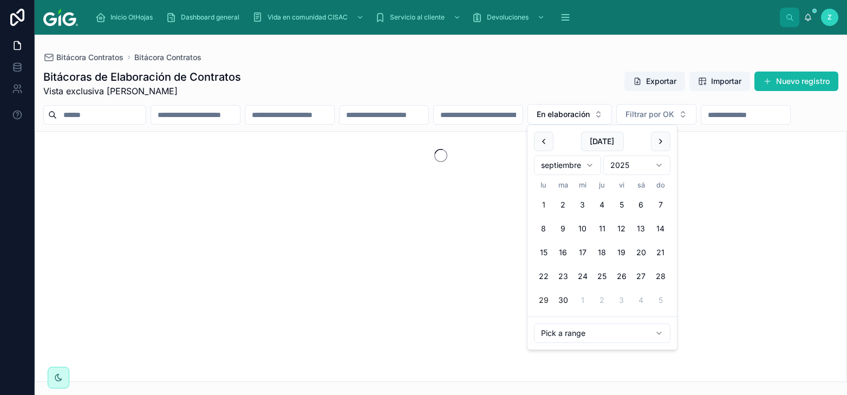
click at [543, 203] on button "1" at bounding box center [543, 204] width 19 height 19
click at [565, 302] on button "30" at bounding box center [562, 299] width 19 height 19
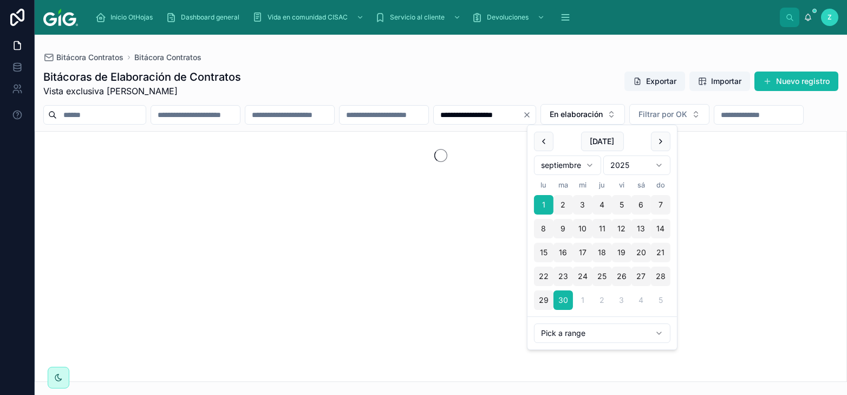
type input "**********"
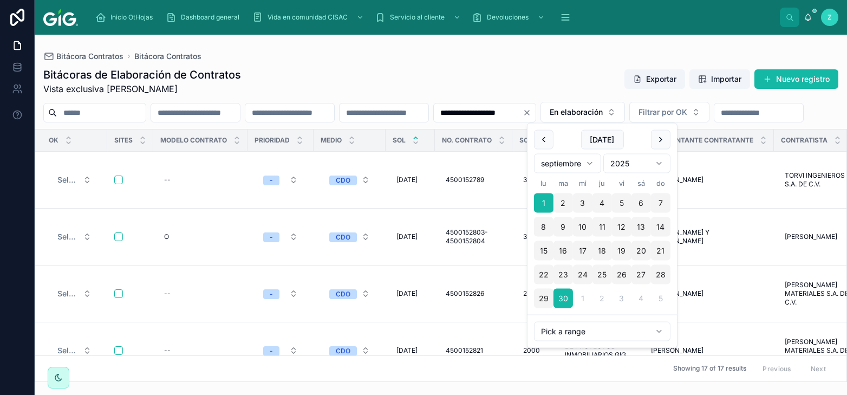
click at [485, 62] on div "**********" at bounding box center [441, 221] width 812 height 321
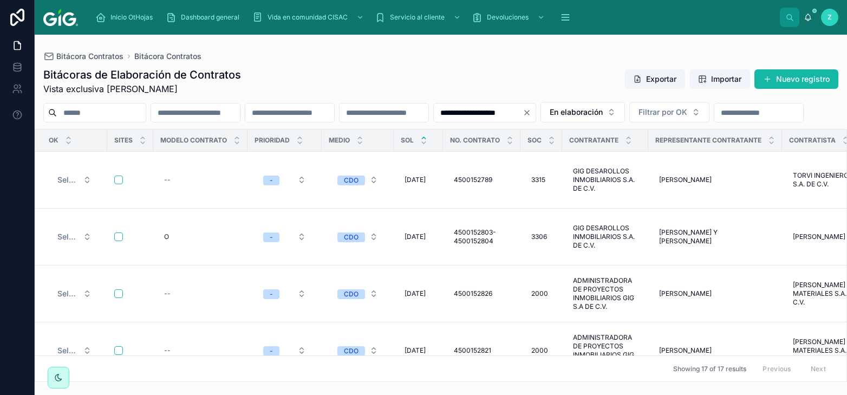
scroll to position [538, 0]
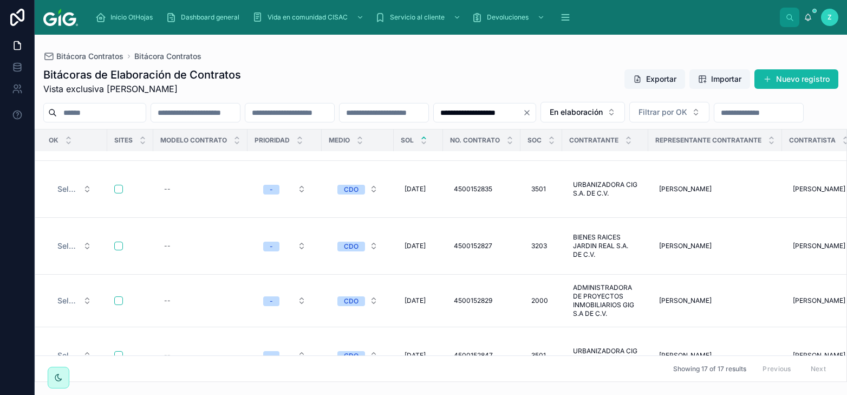
click at [524, 323] on input "**********" at bounding box center [510, 322] width 103 height 15
click at [513, 319] on input "**********" at bounding box center [510, 322] width 103 height 15
click at [334, 114] on input "text" at bounding box center [289, 112] width 89 height 15
paste input "**********"
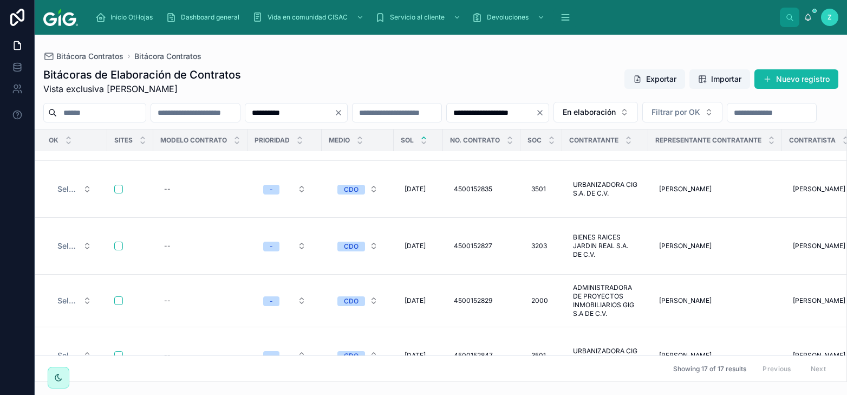
type input "**********"
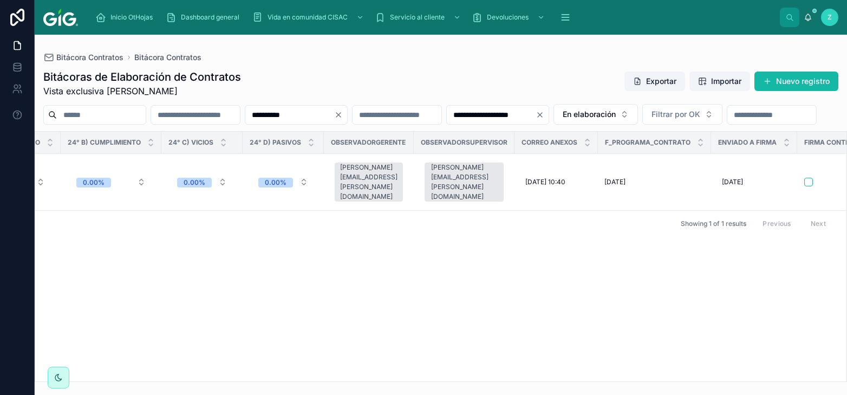
scroll to position [0, 5034]
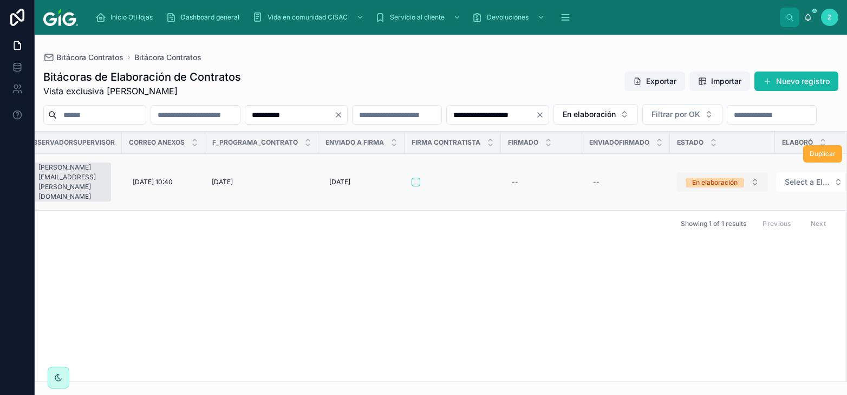
click at [685, 192] on button "En elaboración" at bounding box center [722, 181] width 91 height 19
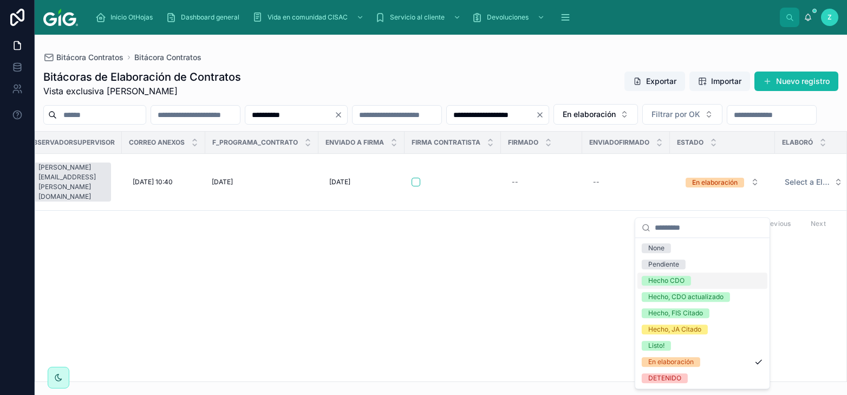
click at [668, 277] on div "Hecho CDO" at bounding box center [666, 281] width 36 height 10
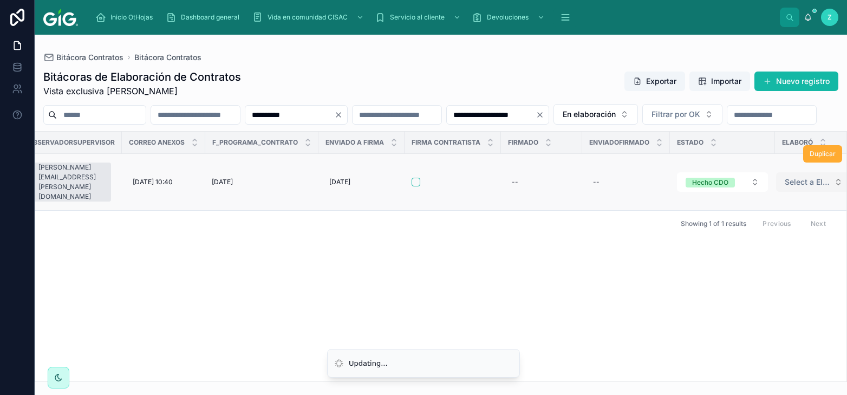
click at [788, 187] on span "Select a Elaboró" at bounding box center [807, 182] width 45 height 11
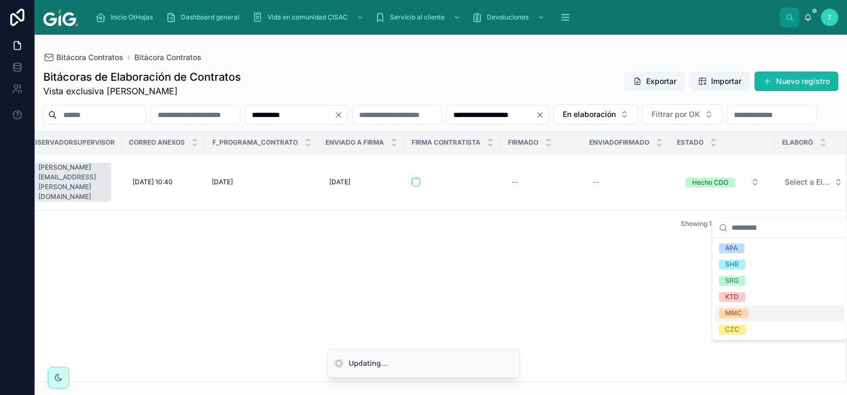
click at [740, 311] on div "MMC" at bounding box center [733, 313] width 17 height 10
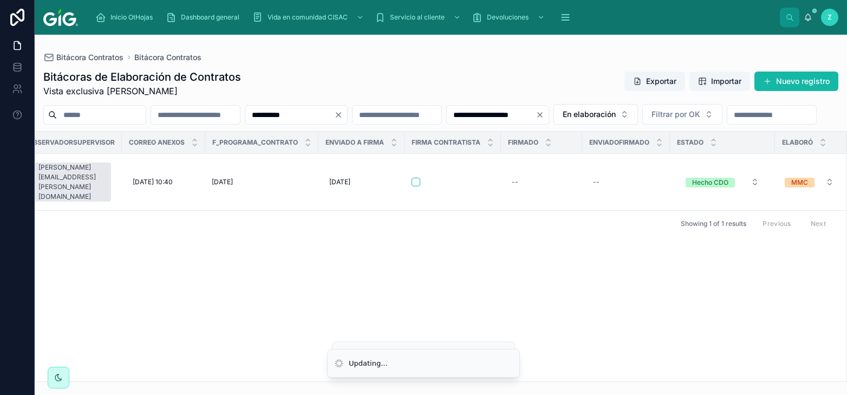
scroll to position [0, 5025]
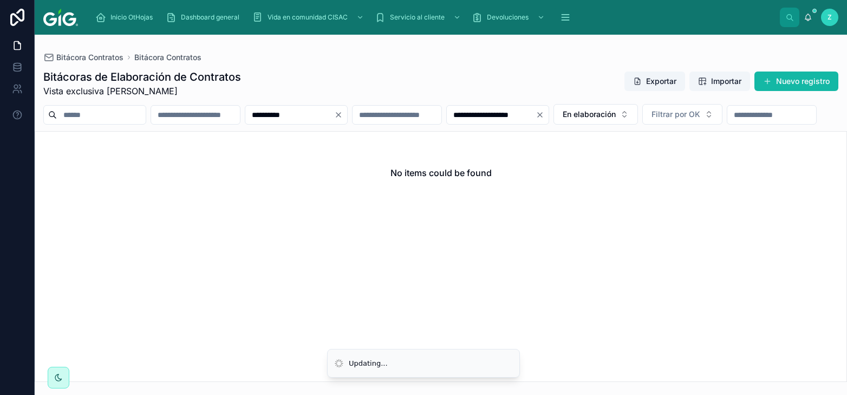
click at [343, 116] on icon "Clear" at bounding box center [338, 114] width 9 height 9
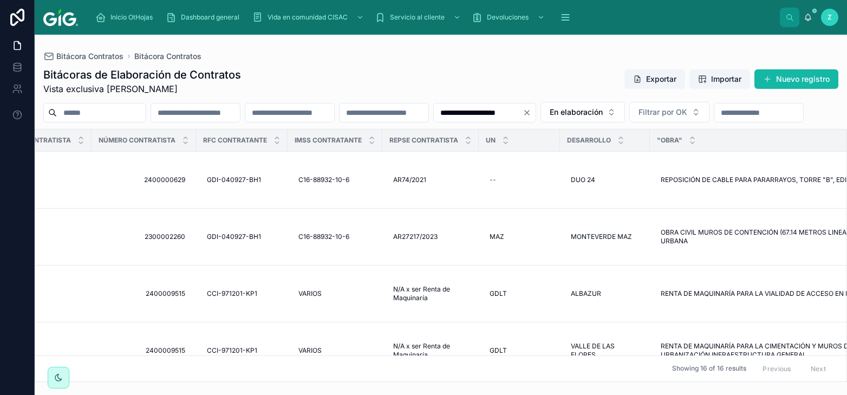
scroll to position [0, 934]
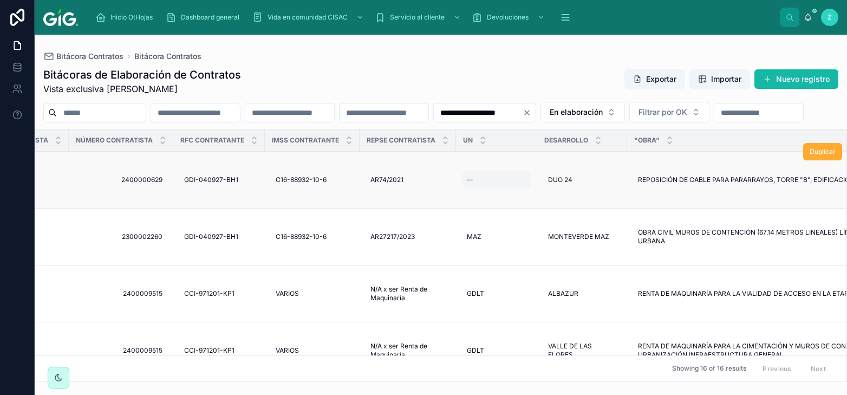
click at [473, 184] on div "--" at bounding box center [470, 179] width 6 height 9
type input "****"
click button "submit" at bounding box center [605, 213] width 13 height 13
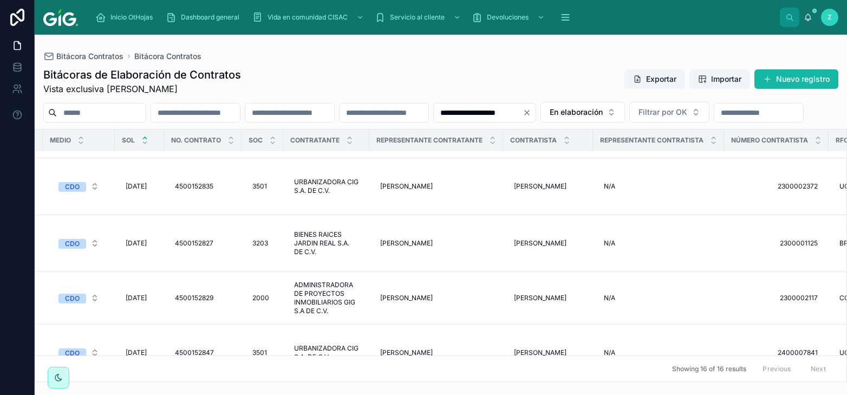
scroll to position [540, 302]
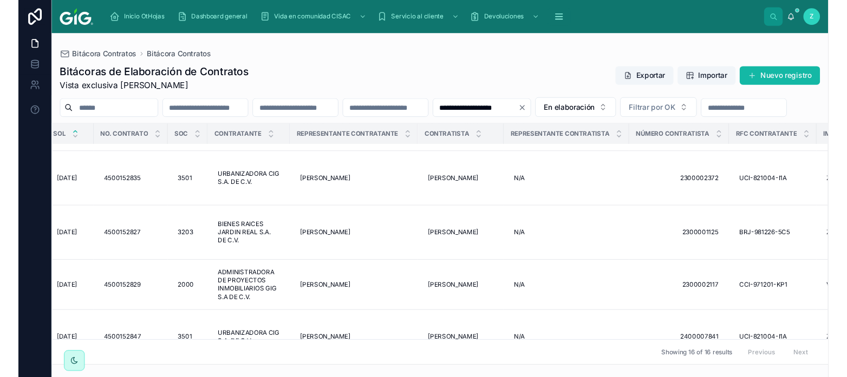
scroll to position [540, 0]
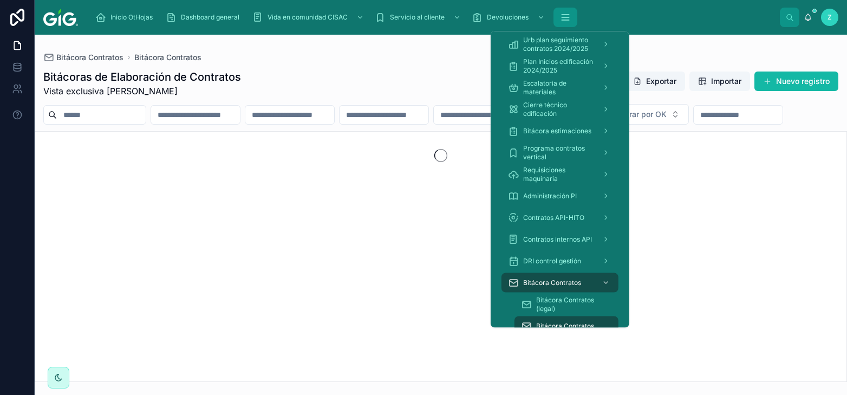
click at [572, 17] on button "scrollable content" at bounding box center [565, 17] width 24 height 19
click at [608, 237] on icon "scrollable content" at bounding box center [606, 240] width 8 height 8
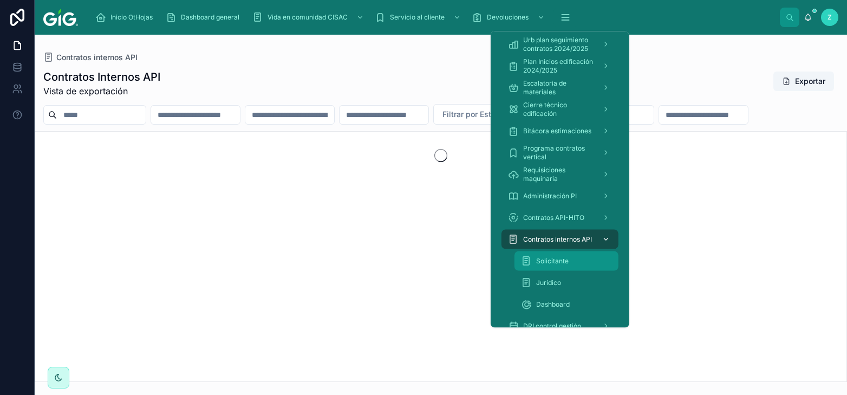
click at [555, 258] on span "Solicitante" at bounding box center [552, 261] width 32 height 9
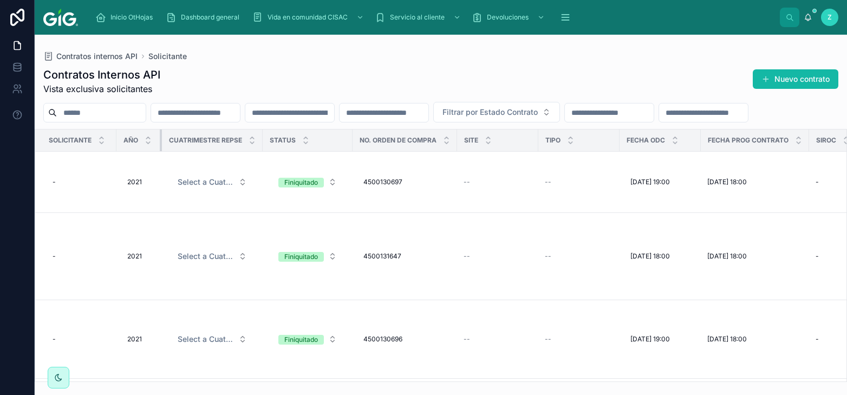
drag, startPoint x: 196, startPoint y: 165, endPoint x: 159, endPoint y: 165, distance: 37.4
click at [153, 152] on th "Año" at bounding box center [138, 140] width 45 height 22
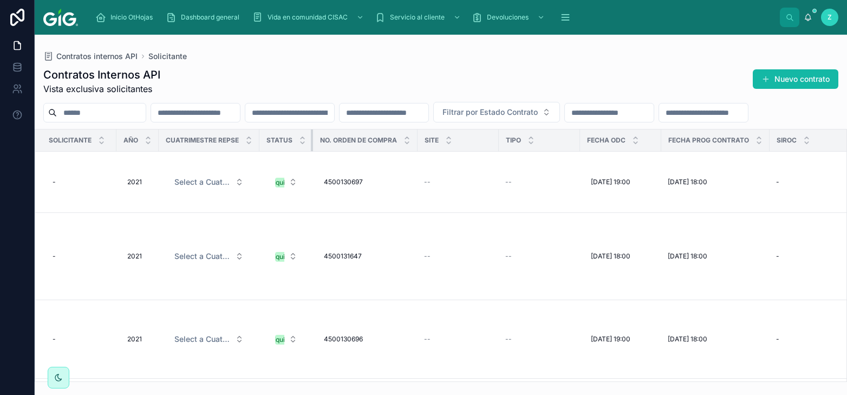
drag, startPoint x: 348, startPoint y: 162, endPoint x: 312, endPoint y: 162, distance: 36.3
click at [312, 151] on div at bounding box center [313, 140] width 4 height 22
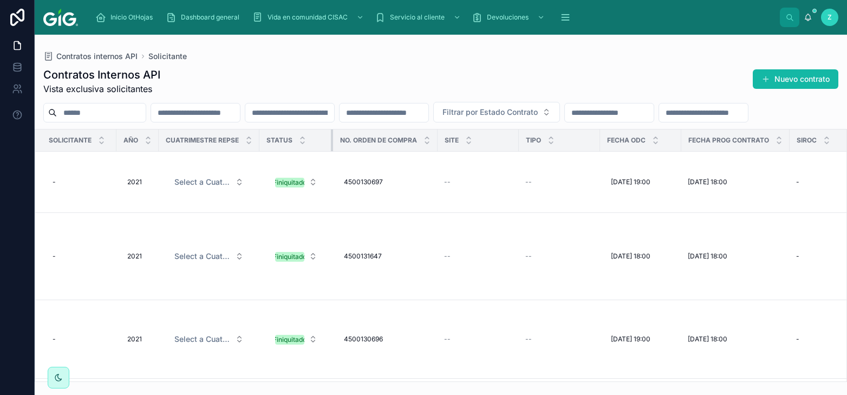
drag, startPoint x: 312, startPoint y: 162, endPoint x: 332, endPoint y: 163, distance: 20.0
click at [332, 151] on div at bounding box center [333, 140] width 4 height 22
drag, startPoint x: 331, startPoint y: 162, endPoint x: 340, endPoint y: 162, distance: 8.7
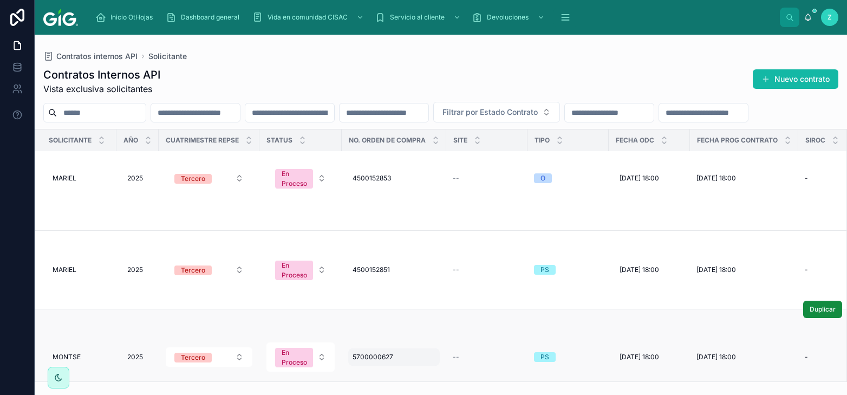
scroll to position [12518, 0]
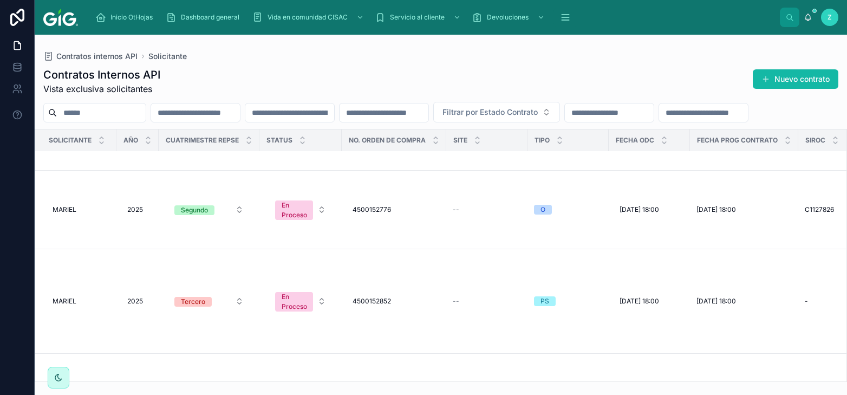
click at [354, 249] on td "4500152776 4500152776" at bounding box center [394, 210] width 105 height 79
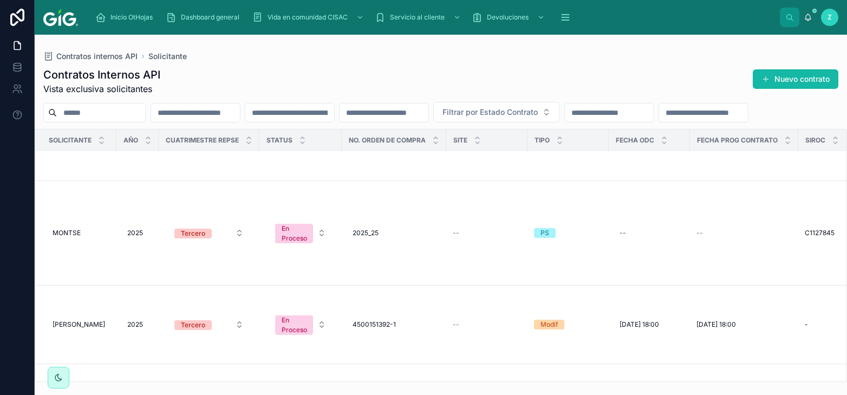
scroll to position [13718, 0]
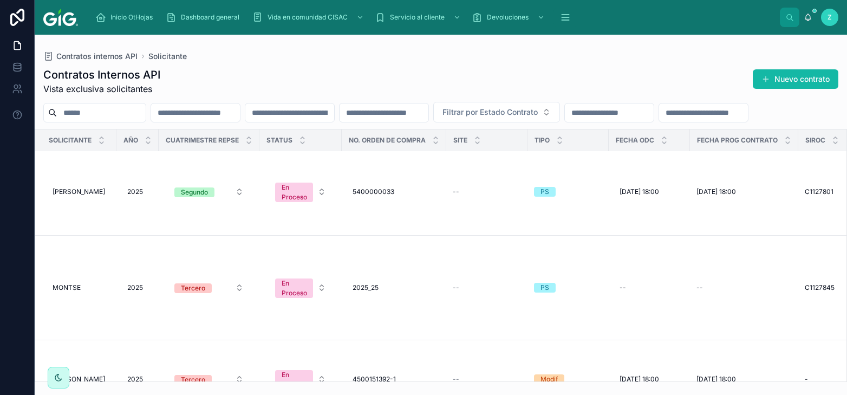
click at [334, 113] on input "text" at bounding box center [289, 112] width 89 height 15
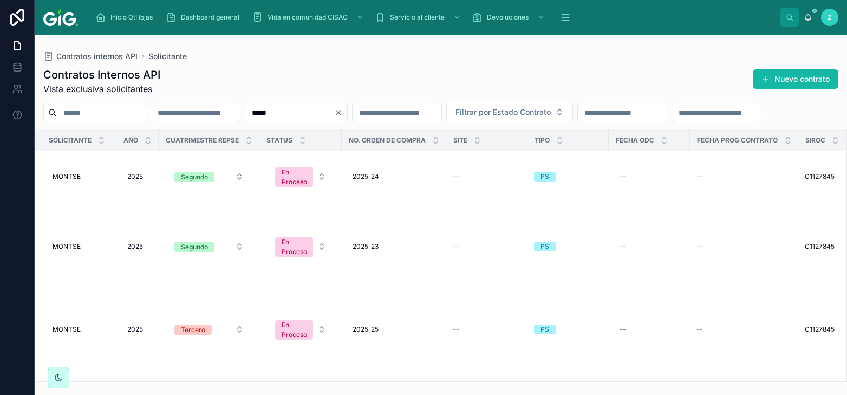
scroll to position [2963, 0]
type input "*****"
click at [809, 122] on div "***** Filtrar por Estado Contrato" at bounding box center [441, 112] width 812 height 21
click at [782, 122] on div "***** Filtrar por Estado Contrato" at bounding box center [441, 112] width 812 height 21
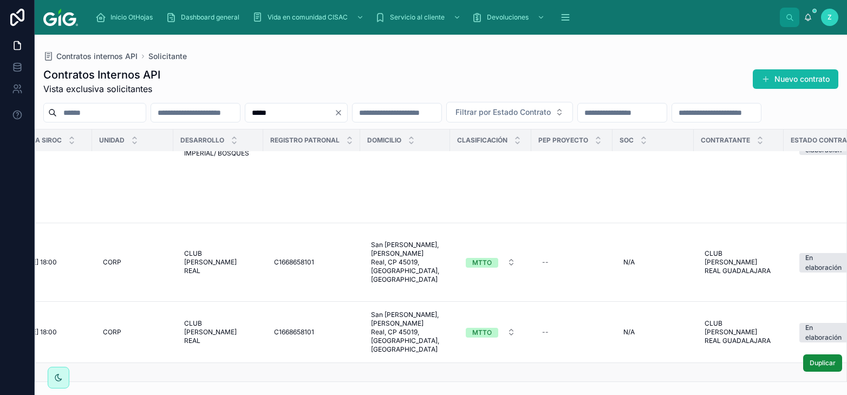
scroll to position [2979, 868]
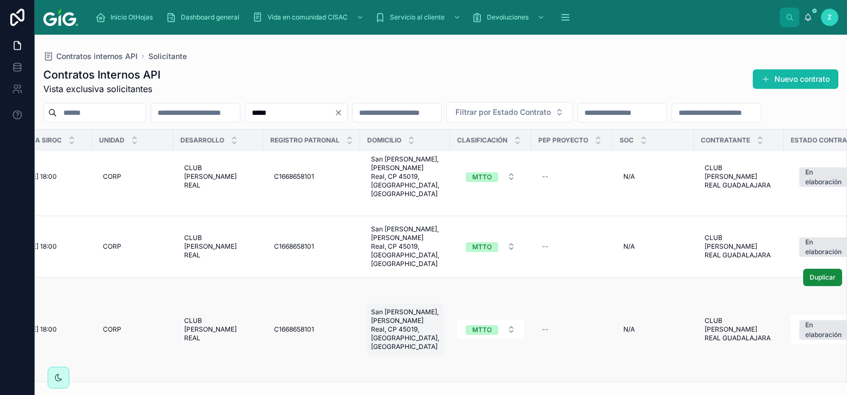
click at [400, 335] on span "San Arturo, Valle Real, CP 45019, zapopan, Jalisco" at bounding box center [405, 329] width 68 height 43
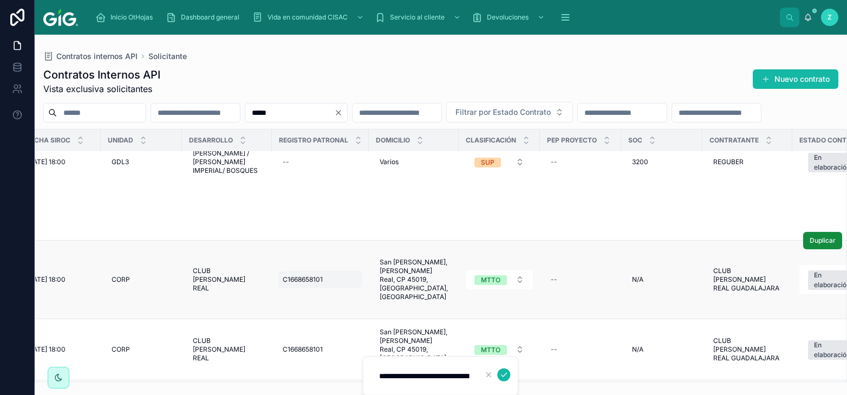
scroll to position [2920, 868]
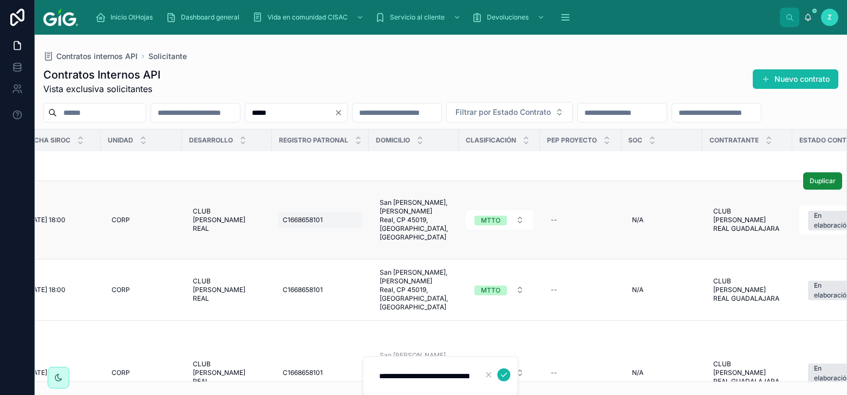
click at [319, 228] on div "C1668658101 C1668658101" at bounding box center [320, 219] width 84 height 17
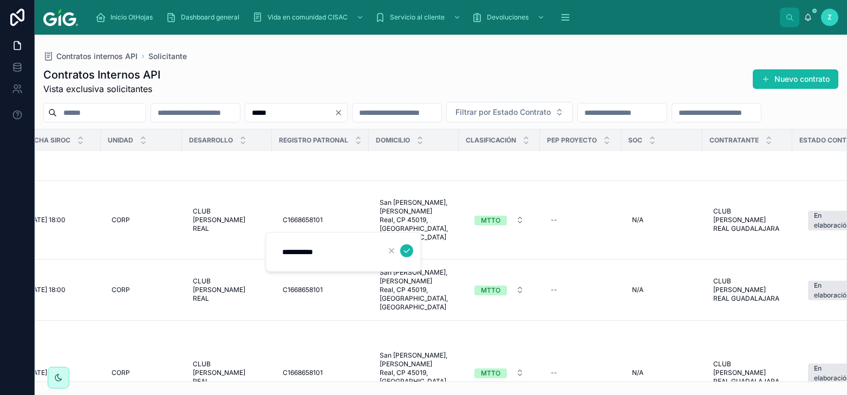
click at [394, 62] on div "Contratos Internos API Vista exclusiva solicitantes Nuevo contrato ***** Filtra…" at bounding box center [441, 221] width 812 height 321
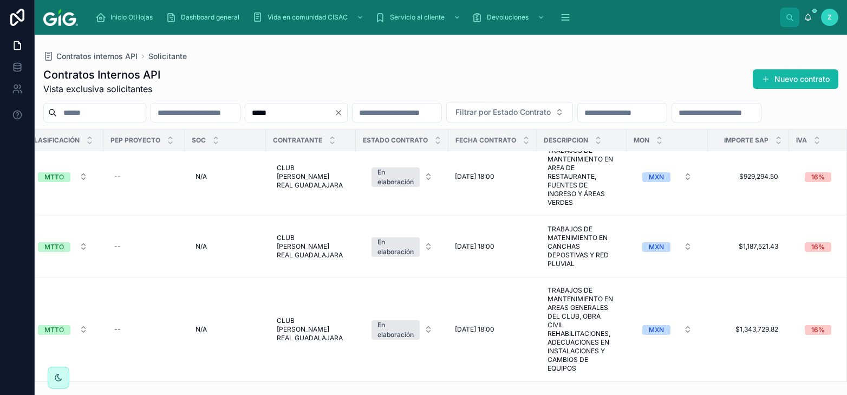
scroll to position [2979, 1301]
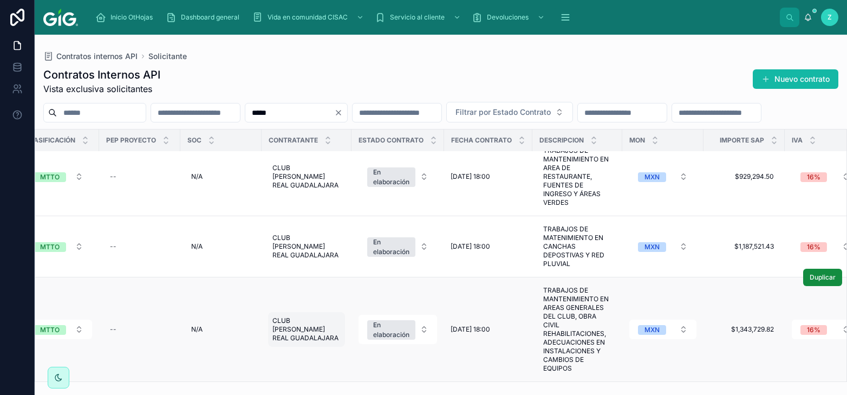
click at [305, 325] on span "CLUB VALLE REAL GUADALAJARA" at bounding box center [306, 329] width 68 height 26
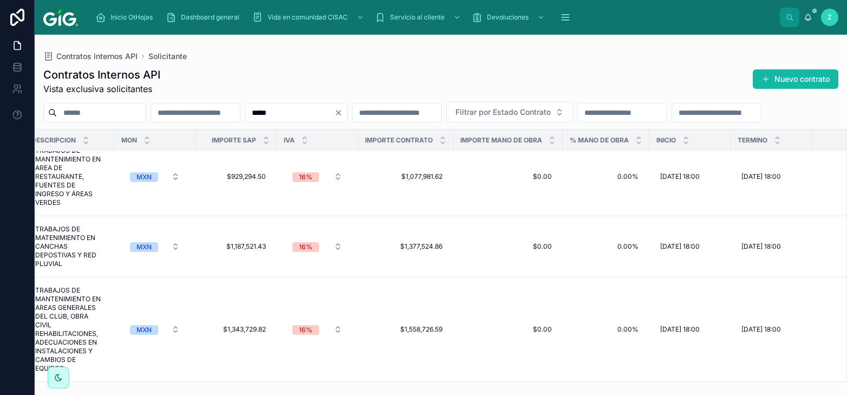
scroll to position [2979, 1831]
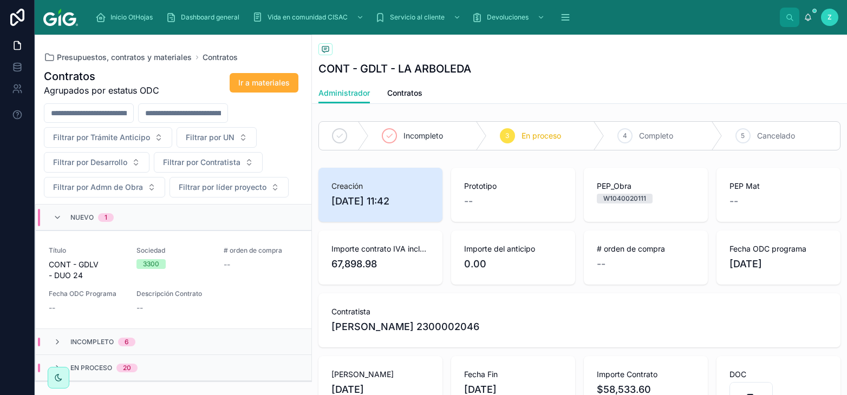
click at [165, 217] on div "Nuevo 1" at bounding box center [174, 218] width 276 height 26
